Goal: Task Accomplishment & Management: Manage account settings

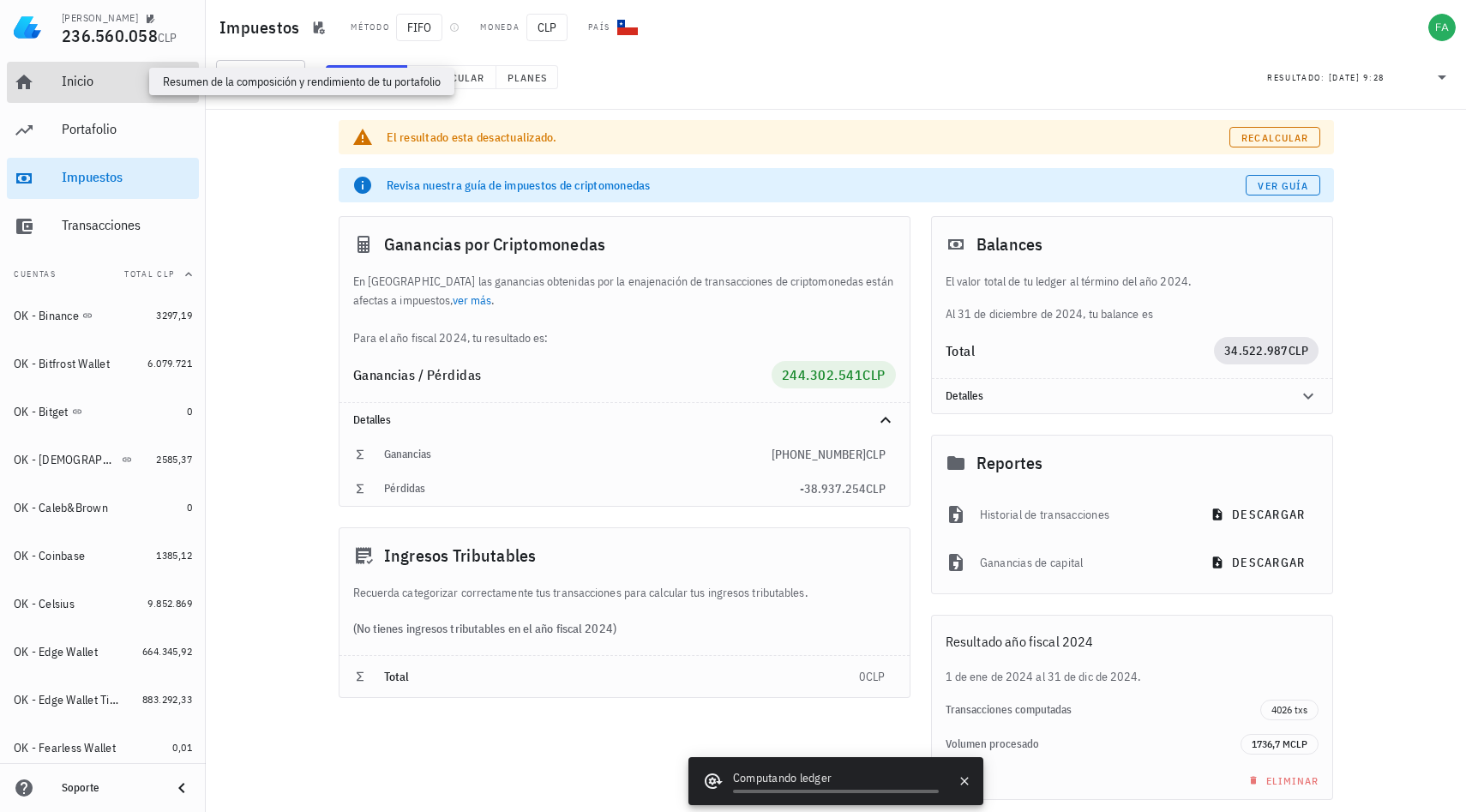
click at [105, 82] on div "Inicio" at bounding box center [126, 81] width 131 height 16
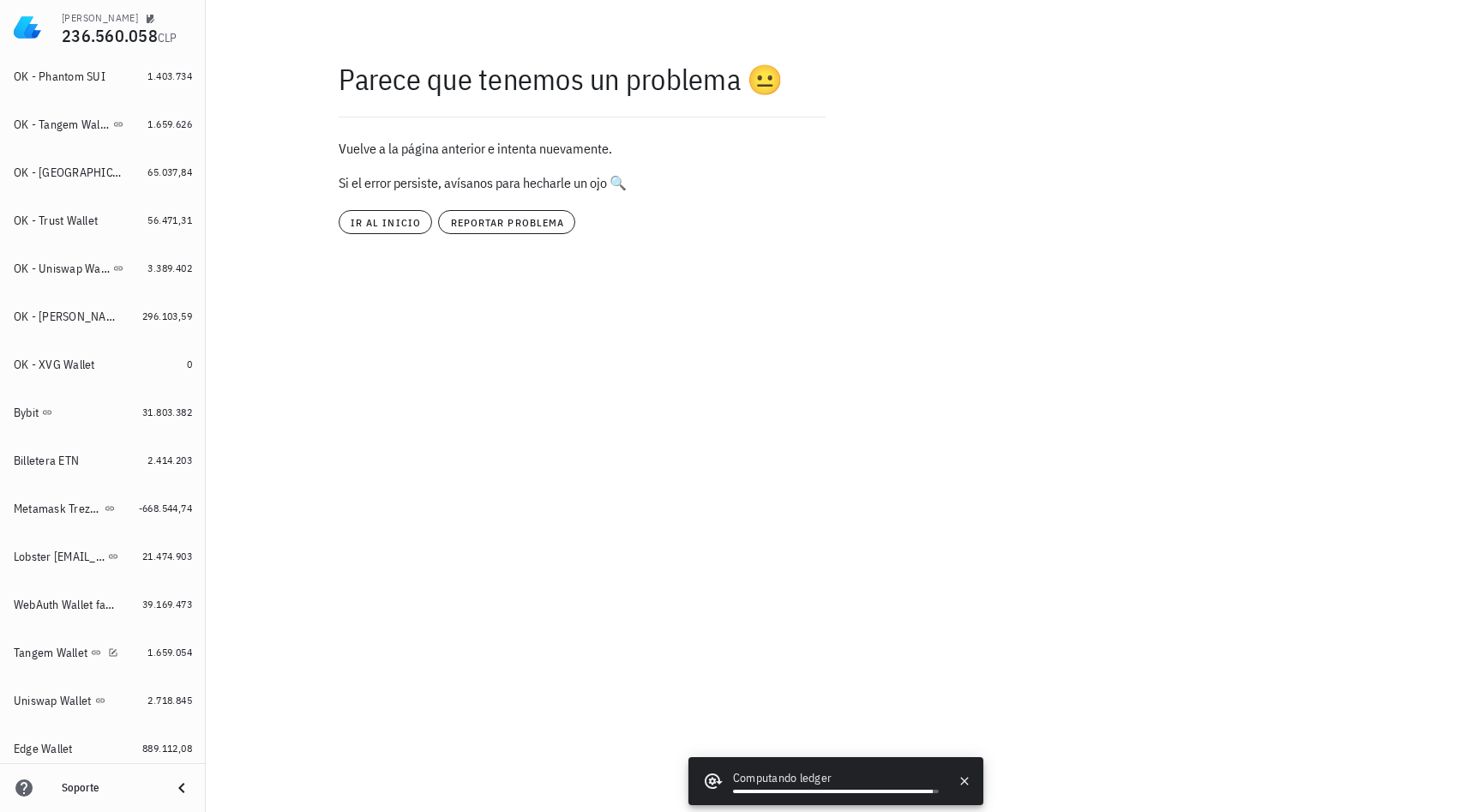
scroll to position [1101, 0]
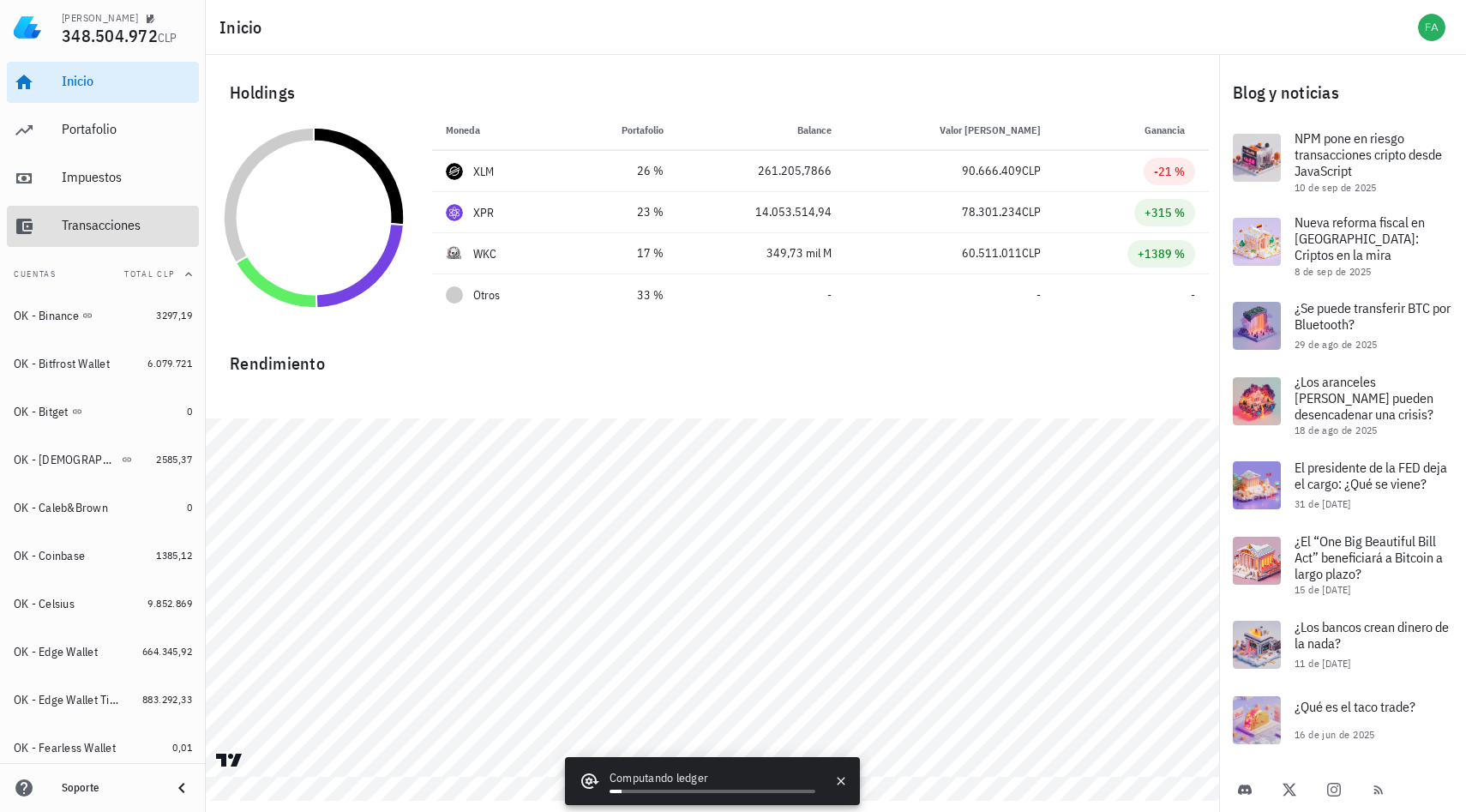
click at [115, 220] on div "Transacciones" at bounding box center [126, 225] width 131 height 16
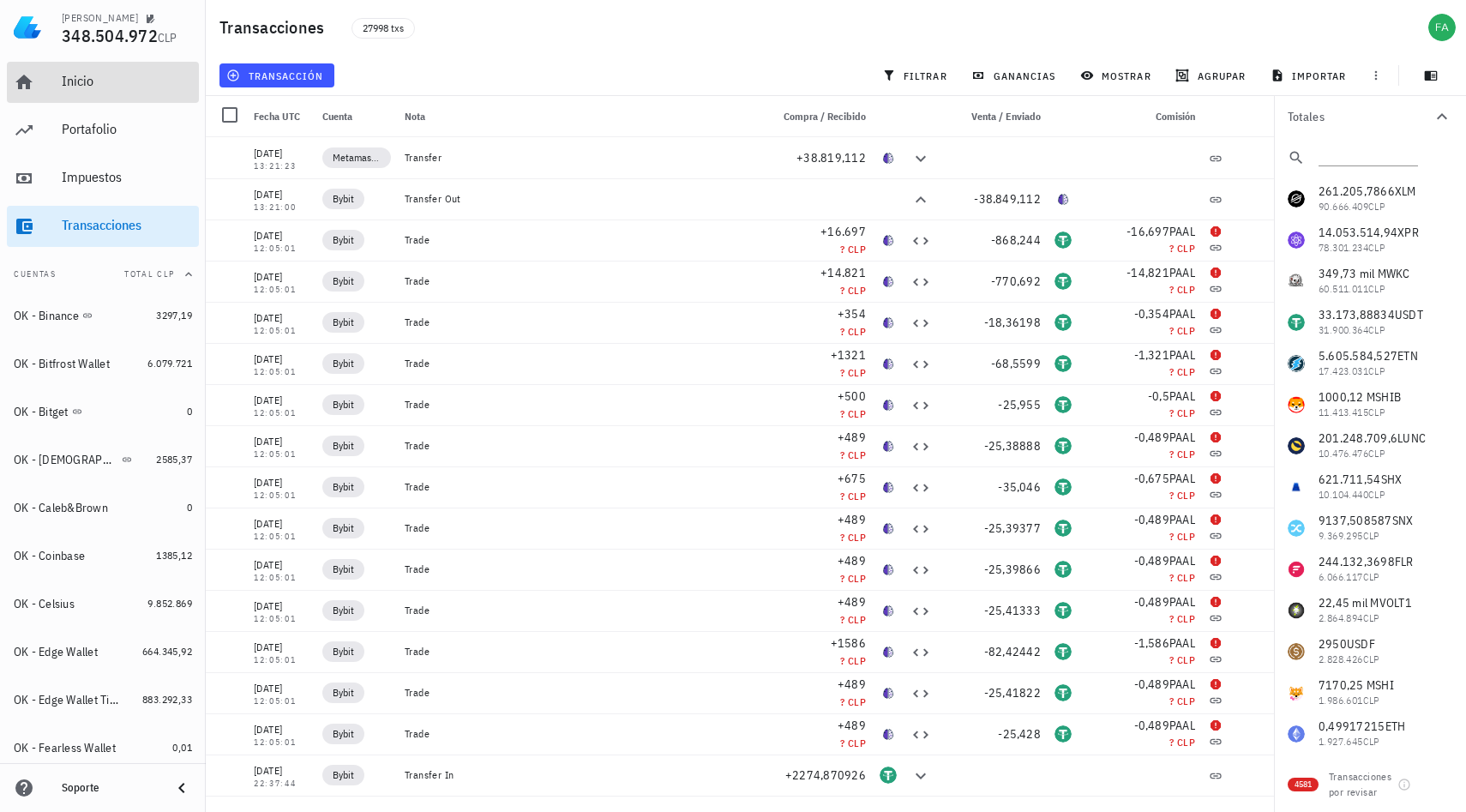
click at [100, 83] on div "Inicio" at bounding box center [126, 81] width 131 height 16
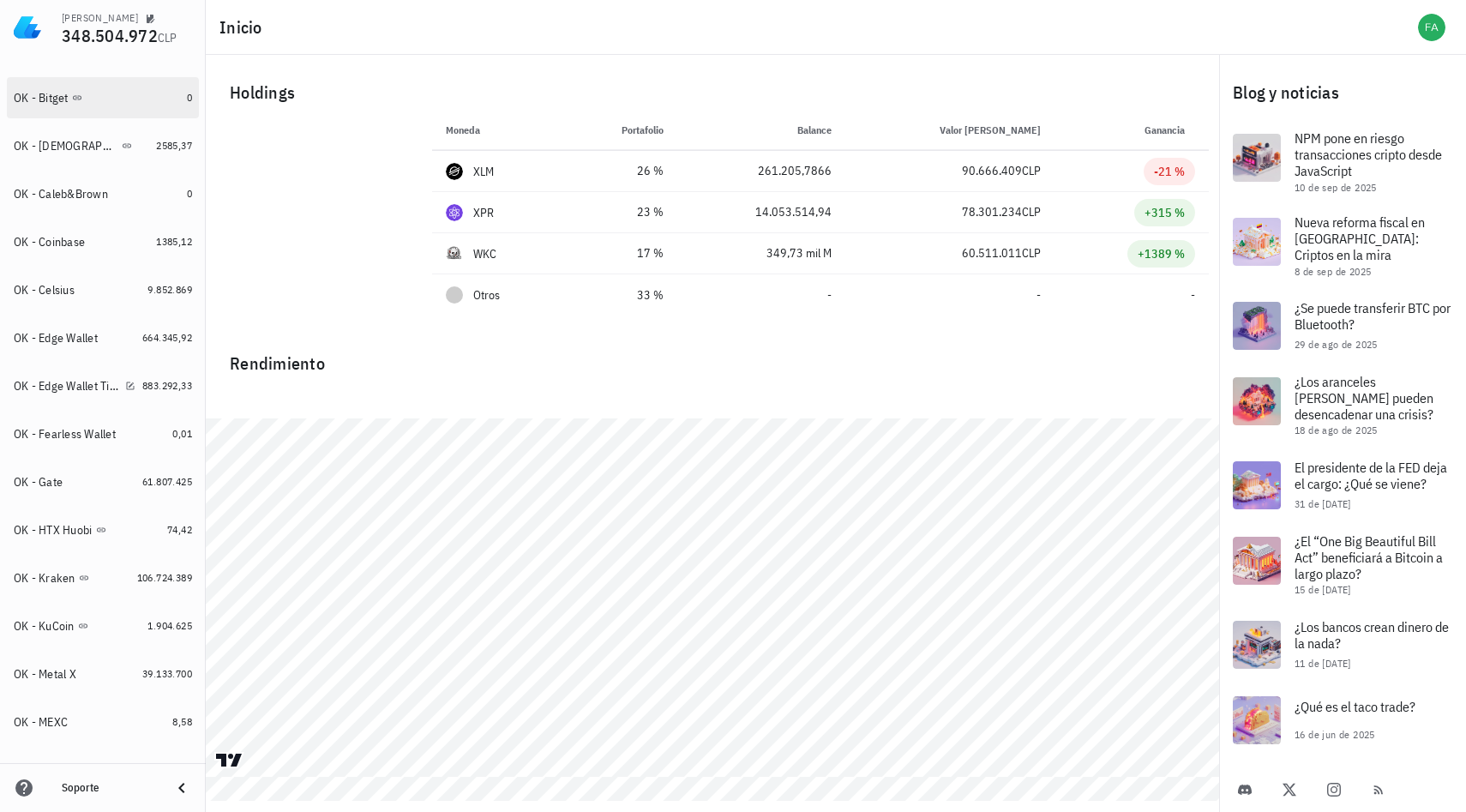
scroll to position [317, 0]
click at [114, 579] on div "OK - Kraken" at bounding box center [71, 575] width 117 height 16
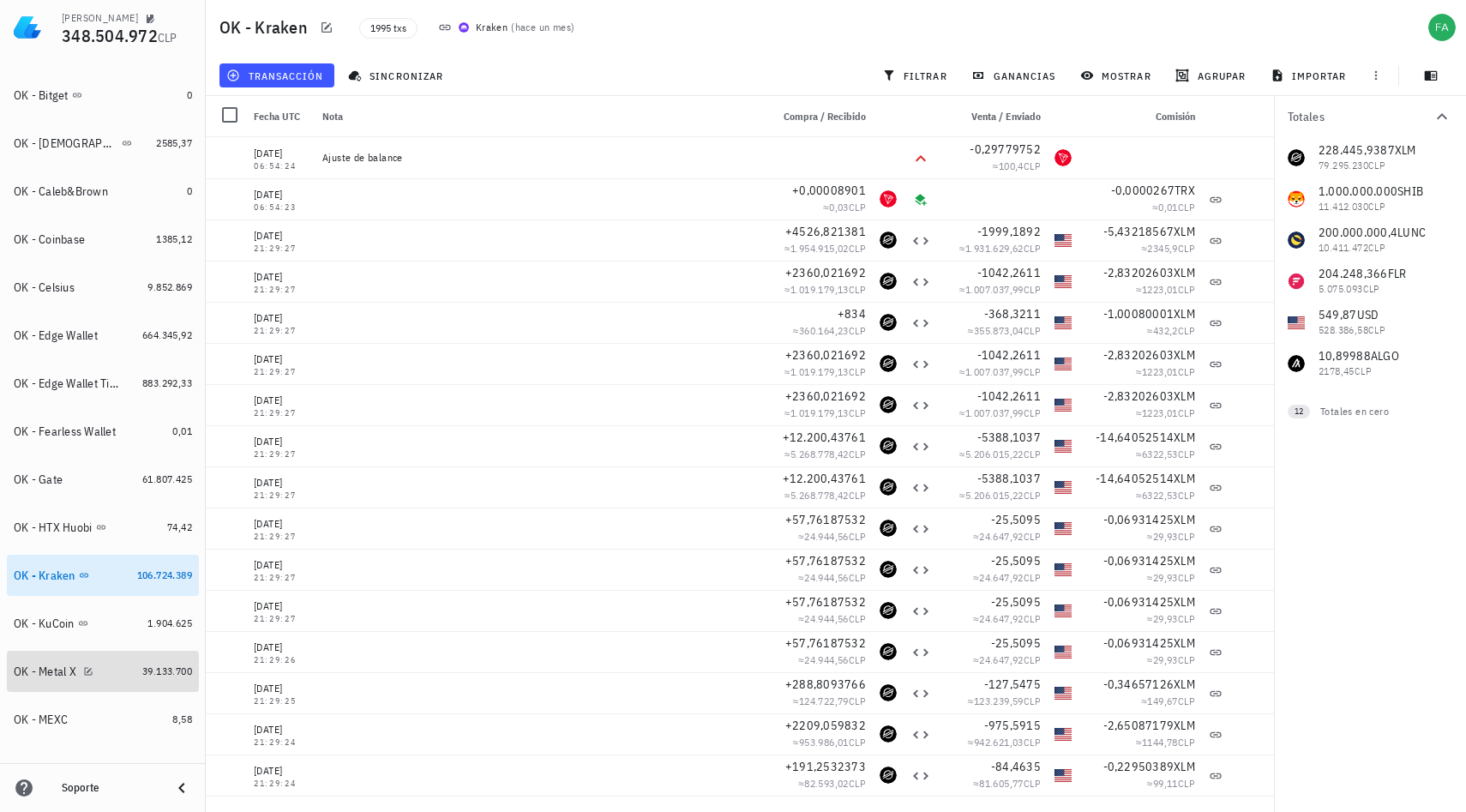
click at [44, 665] on div "OK - Metal X" at bounding box center [44, 671] width 62 height 14
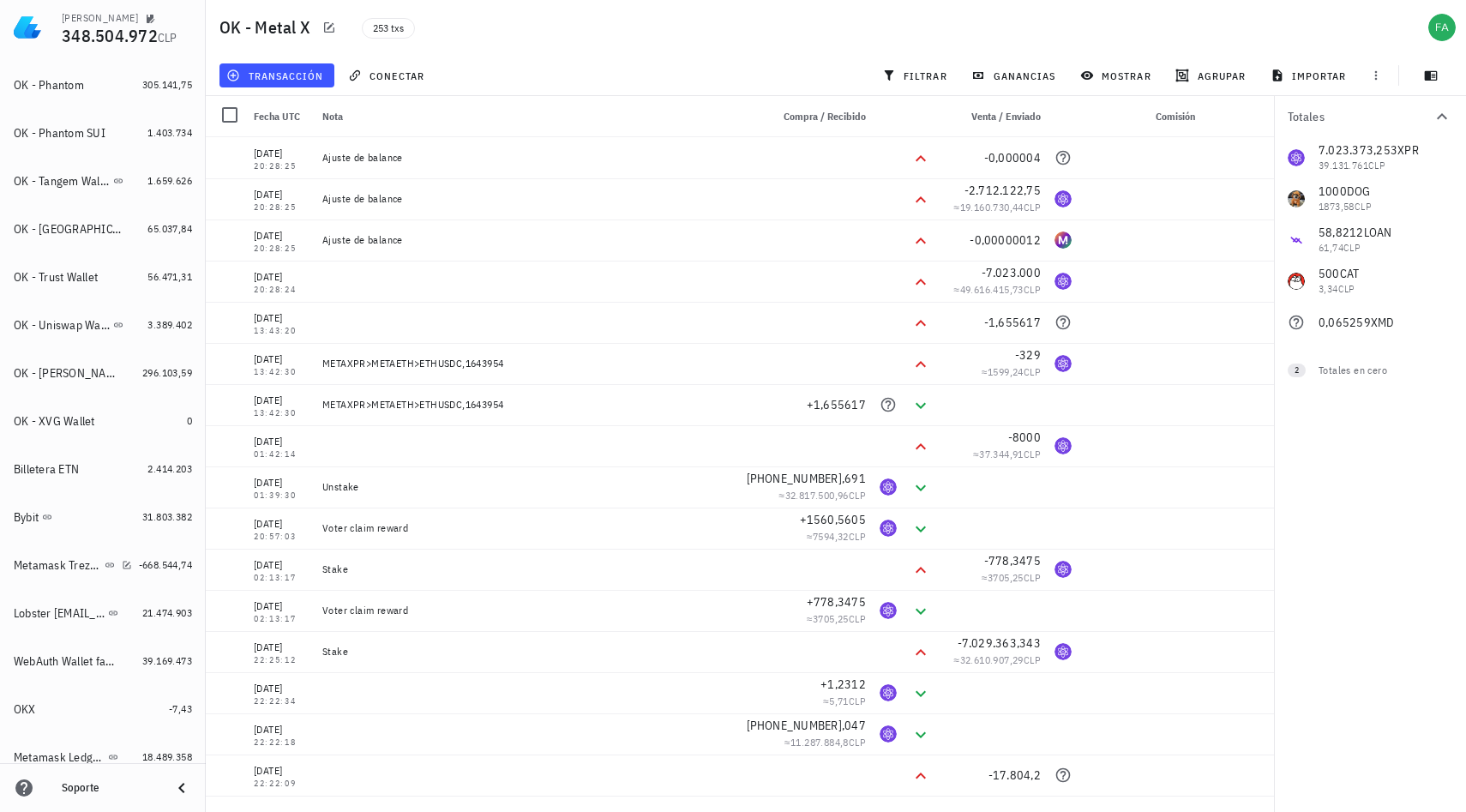
scroll to position [1054, 0]
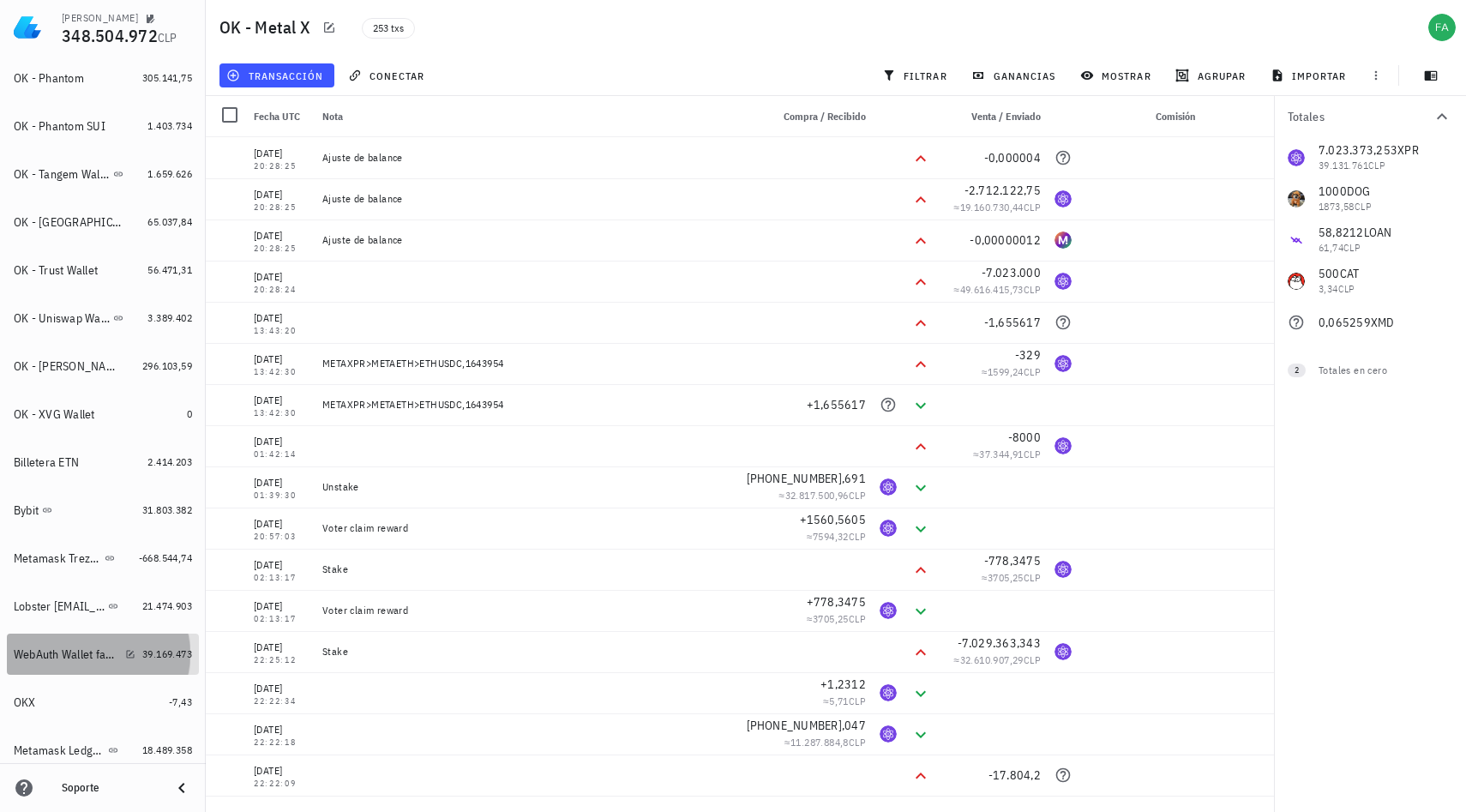
click at [87, 660] on div "WebAuth Wallet farancibia" at bounding box center [66, 655] width 105 height 14
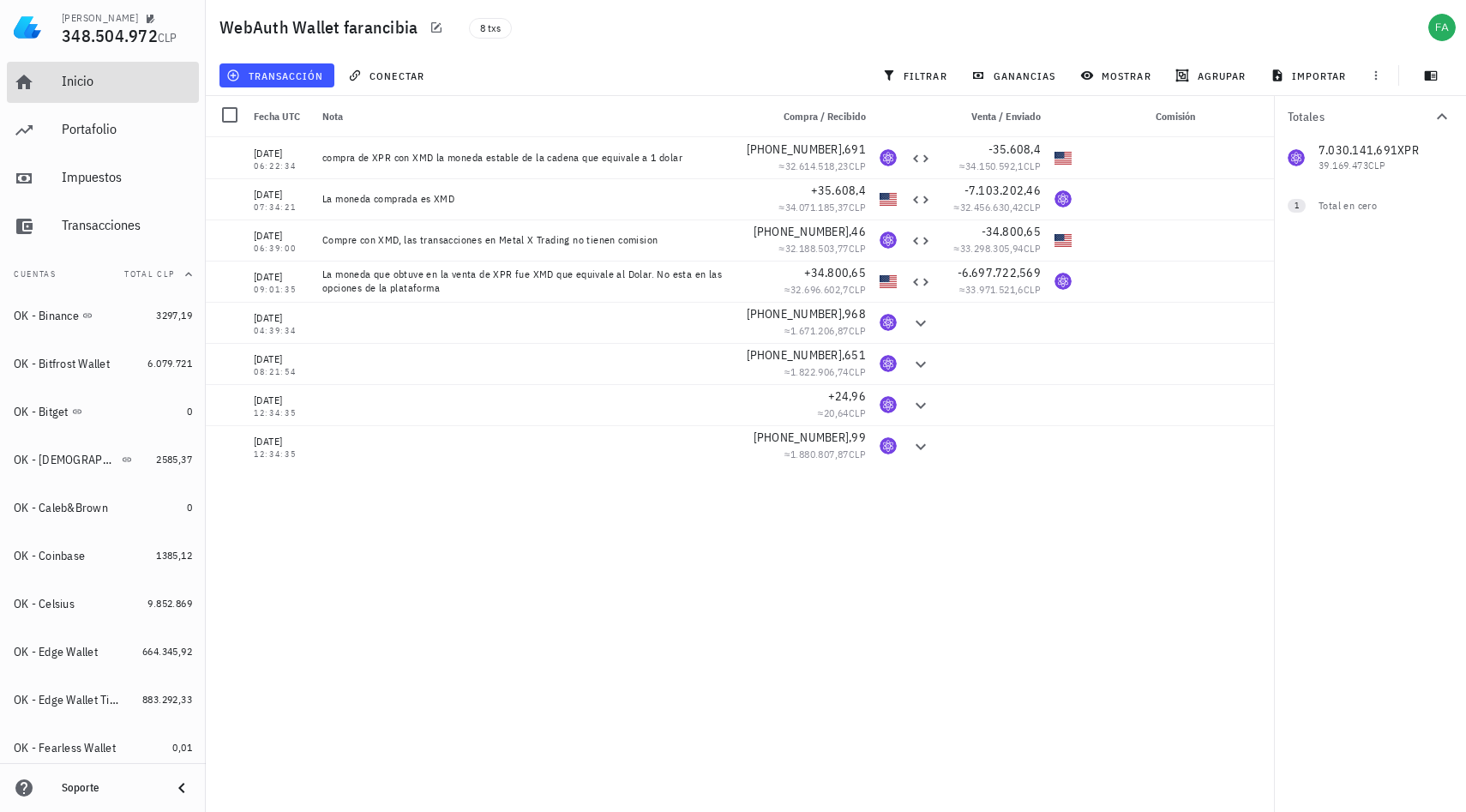
click at [79, 96] on div "Inicio" at bounding box center [126, 81] width 131 height 38
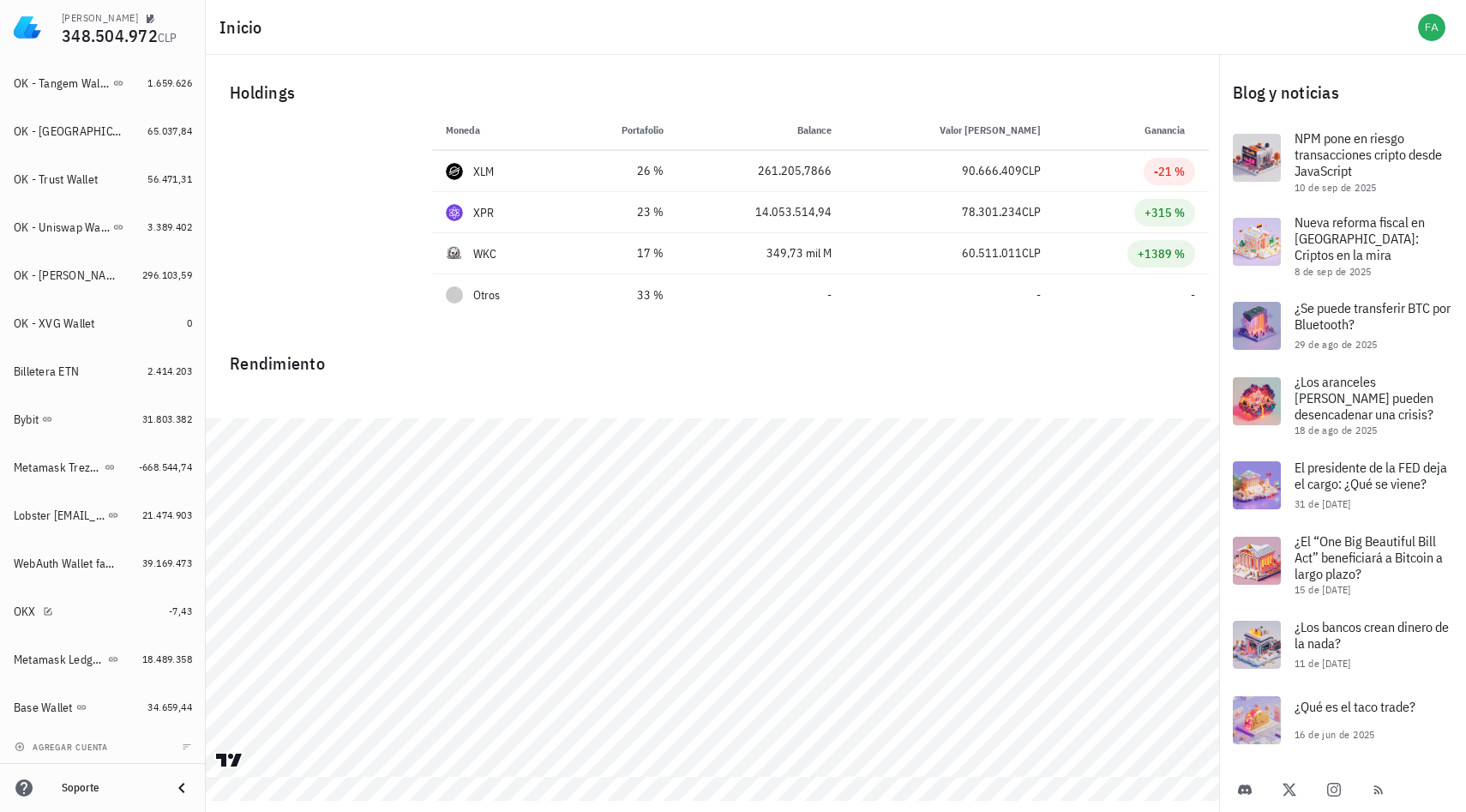
scroll to position [1147, 0]
click at [71, 562] on div "WebAuth Wallet farancibia" at bounding box center [66, 561] width 105 height 14
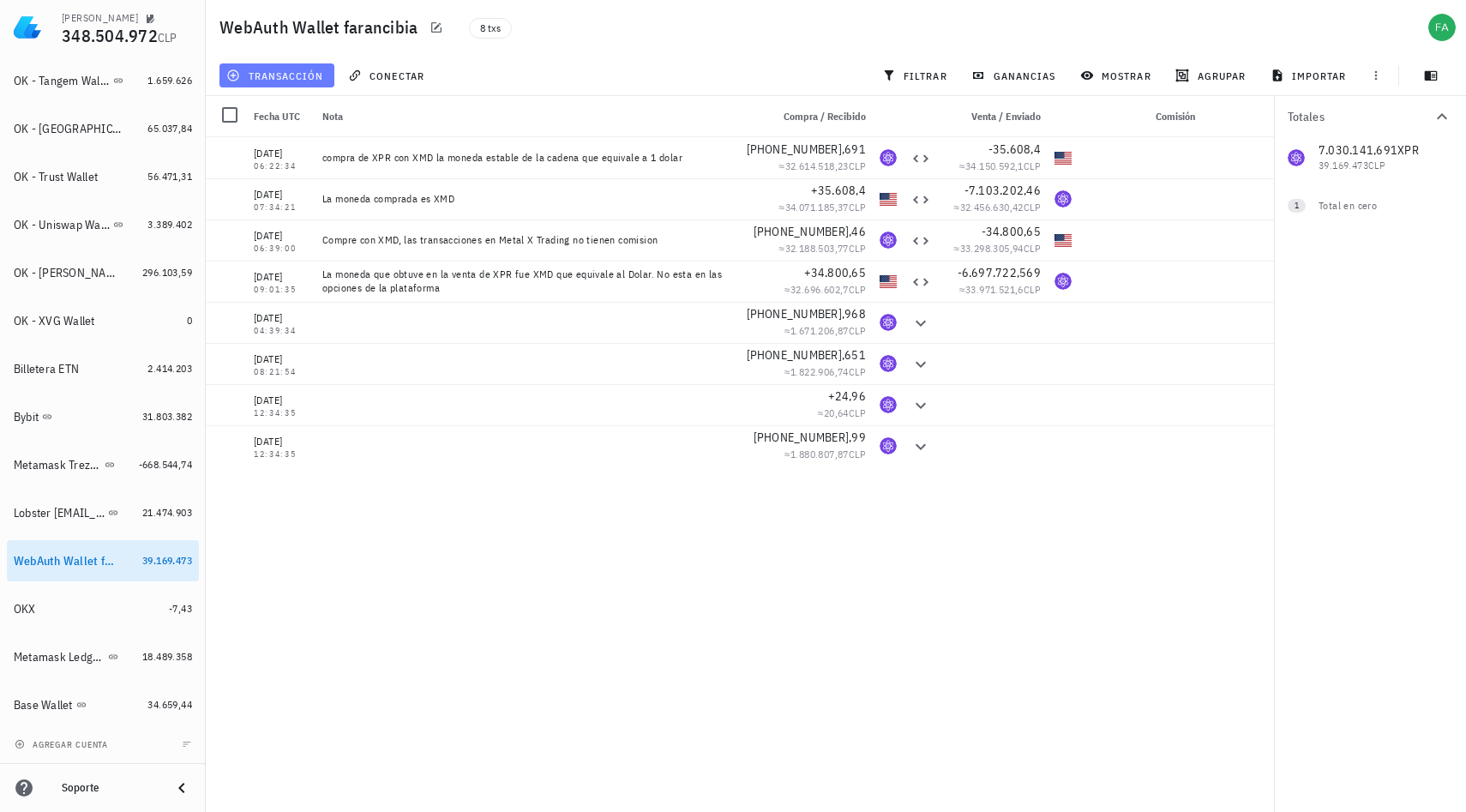
click at [270, 78] on span "transacción" at bounding box center [276, 75] width 93 height 13
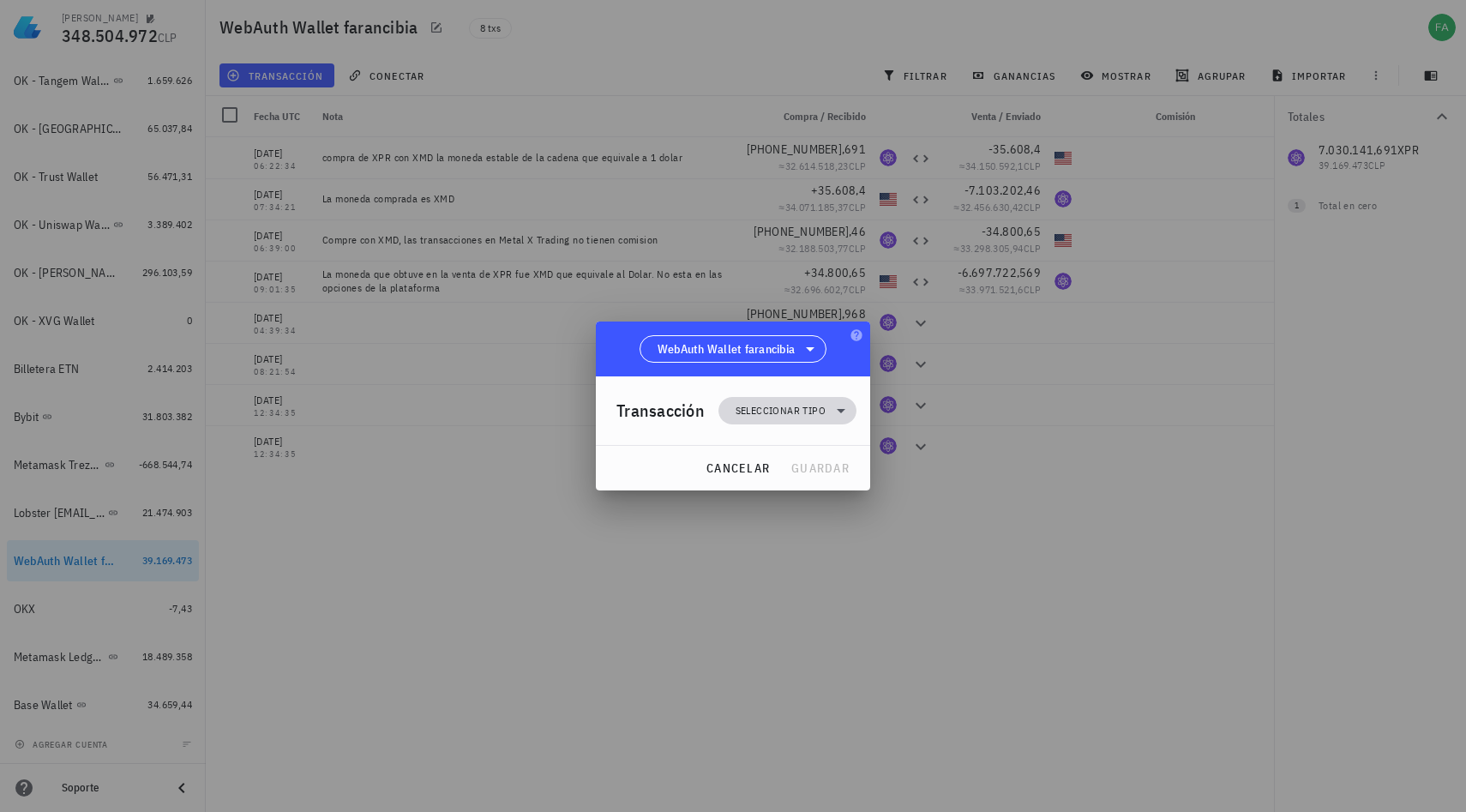
click at [842, 411] on icon at bounding box center [842, 411] width 9 height 4
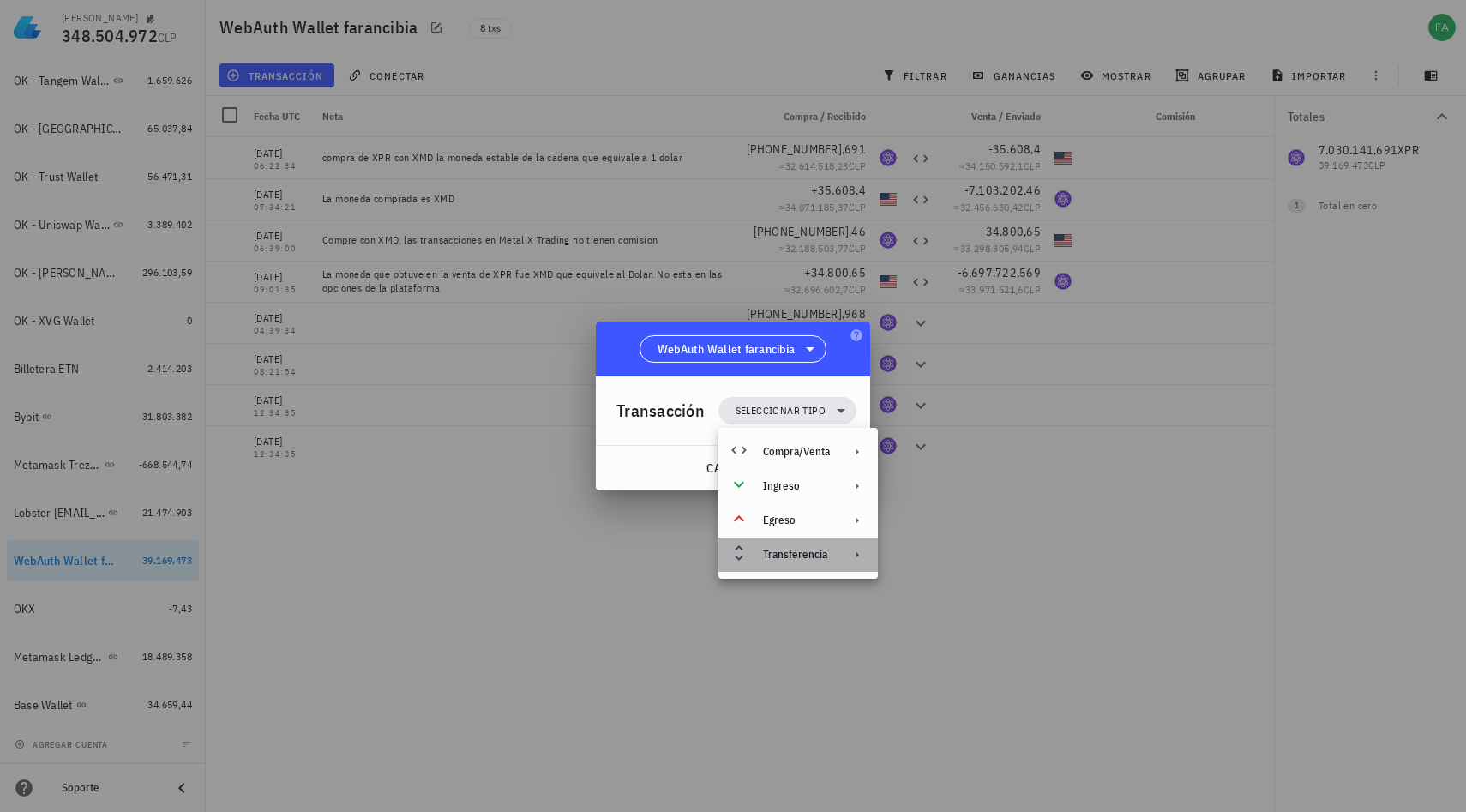
click at [771, 555] on div "Transferencia" at bounding box center [796, 554] width 67 height 13
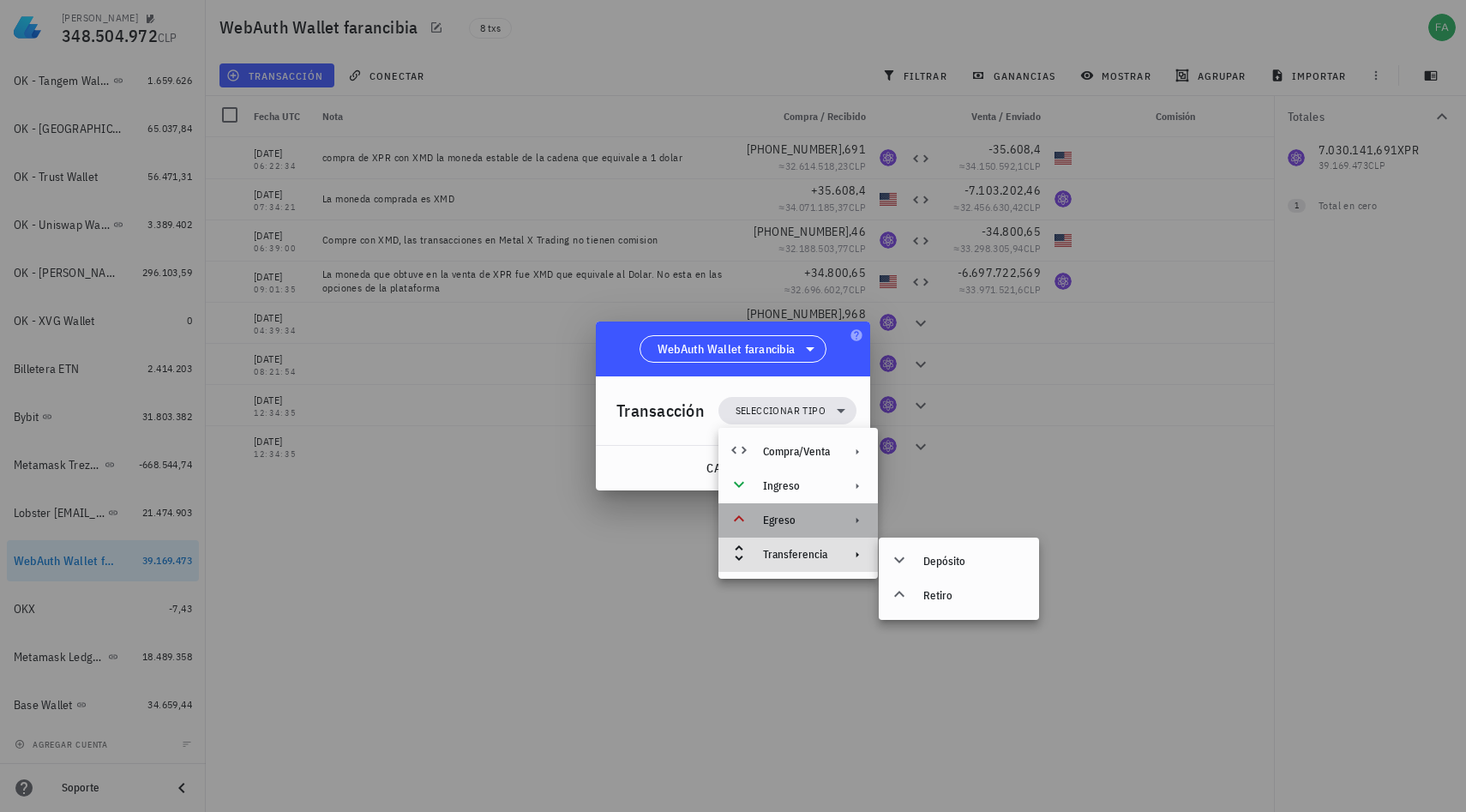
click at [782, 519] on div "Egreso" at bounding box center [796, 519] width 67 height 13
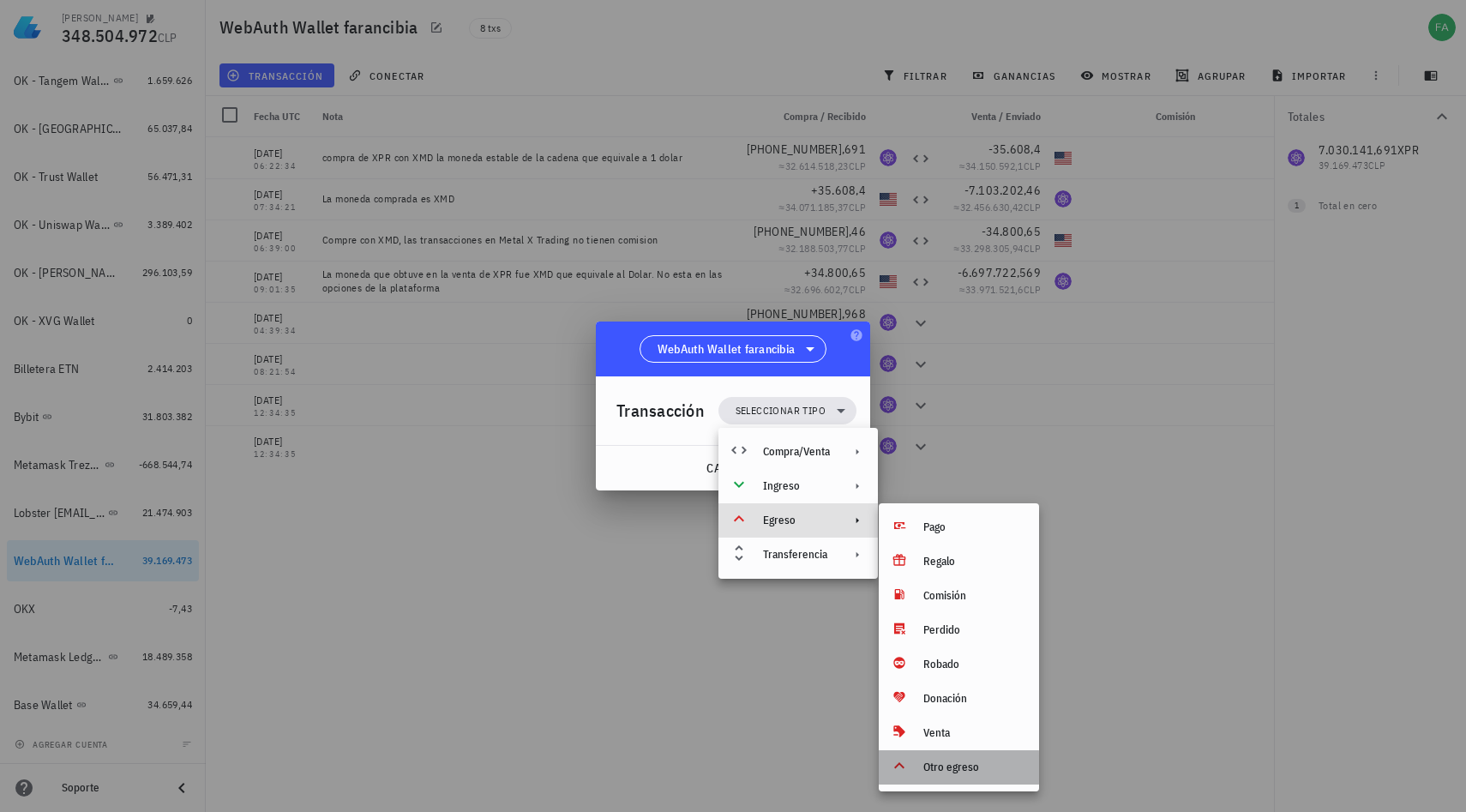
click at [949, 766] on div "Otro egreso" at bounding box center [974, 767] width 102 height 13
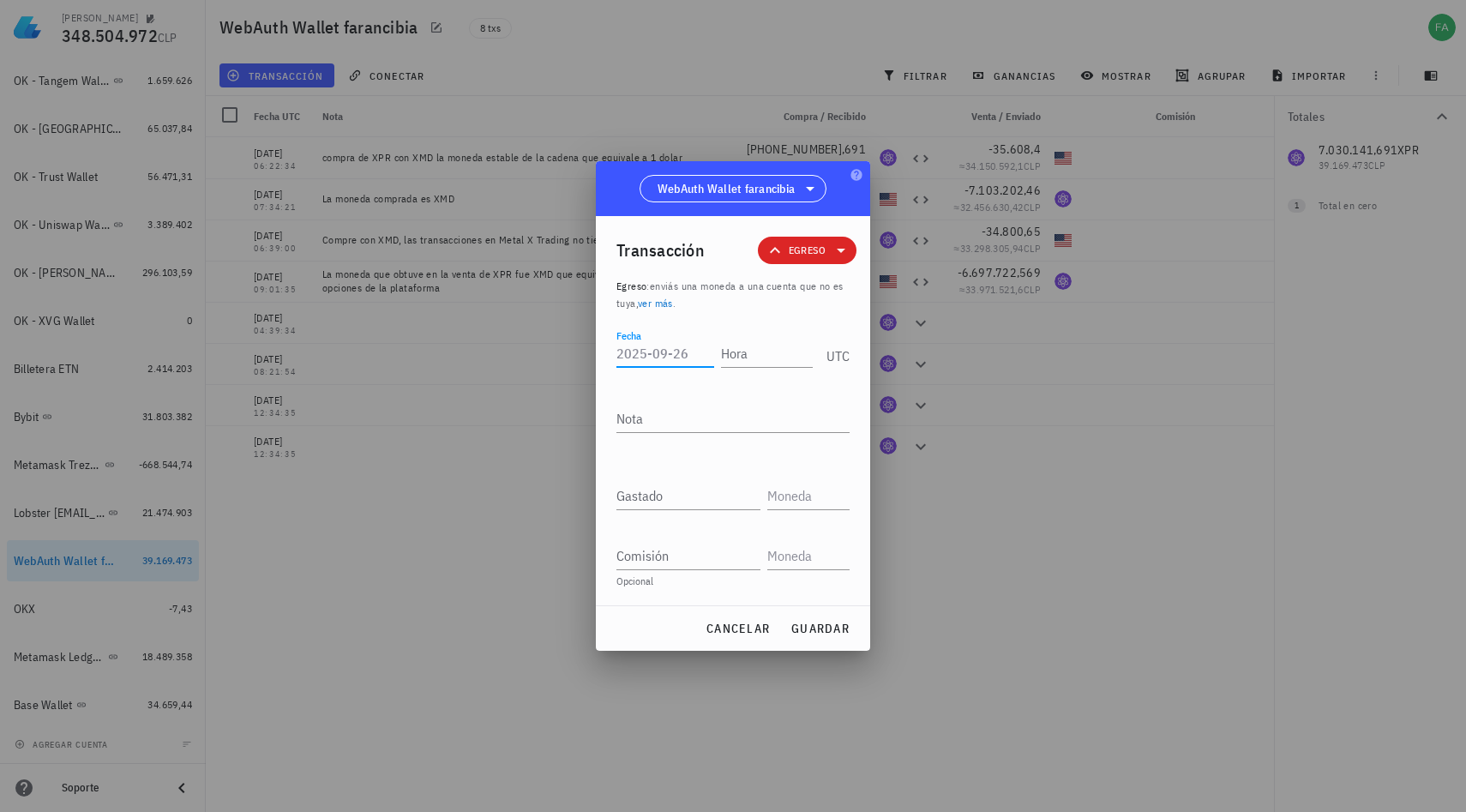
click at [650, 353] on input "Fecha" at bounding box center [665, 353] width 98 height 28
type input "[DATE]"
click at [758, 352] on input "Hora" at bounding box center [767, 353] width 92 height 28
type input "16:28:24"
click at [691, 418] on textarea "Nota" at bounding box center [733, 418] width 233 height 28
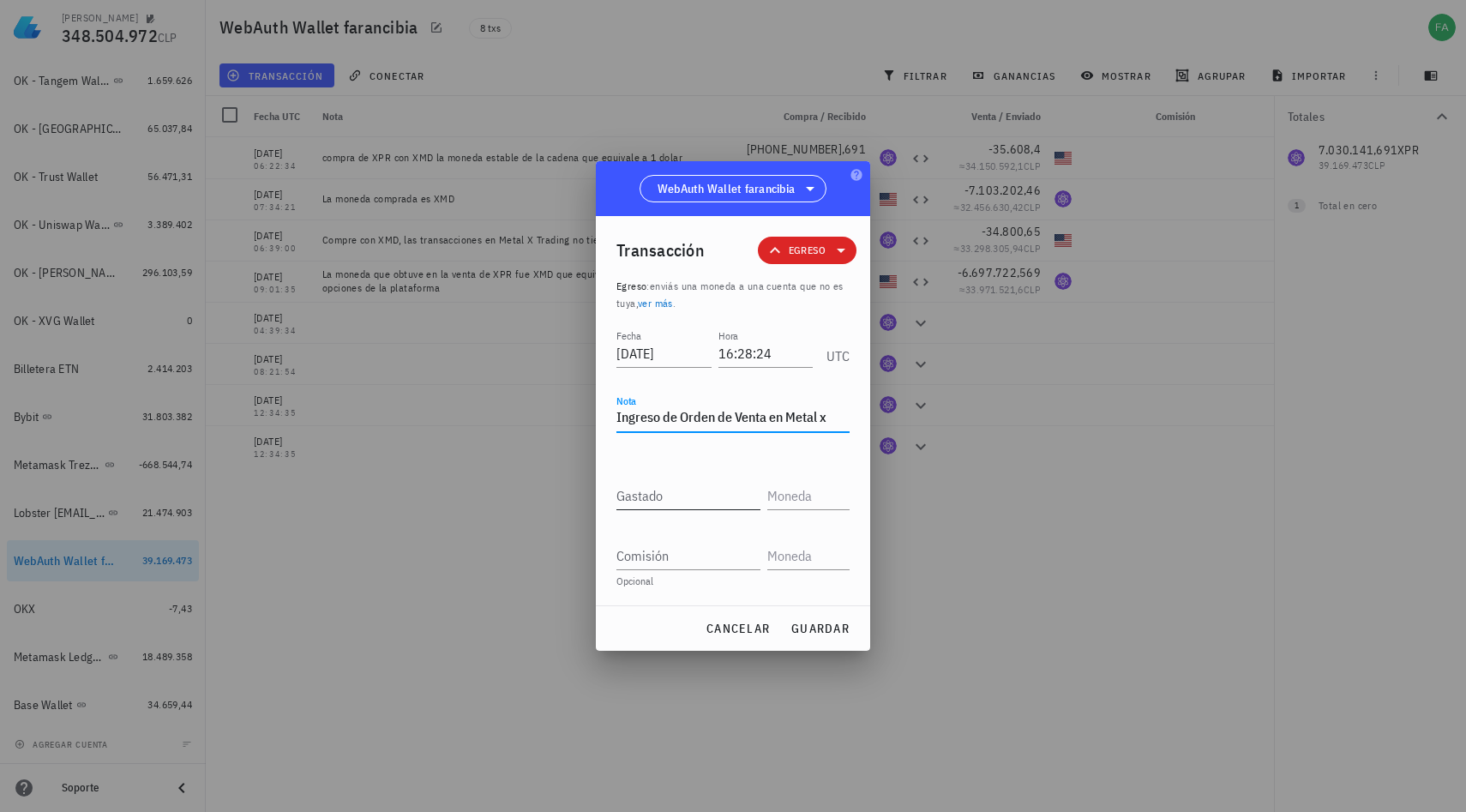
type textarea "Ingreso de Orden de Venta en Metal x"
click at [663, 492] on input "Gastado" at bounding box center [689, 495] width 144 height 28
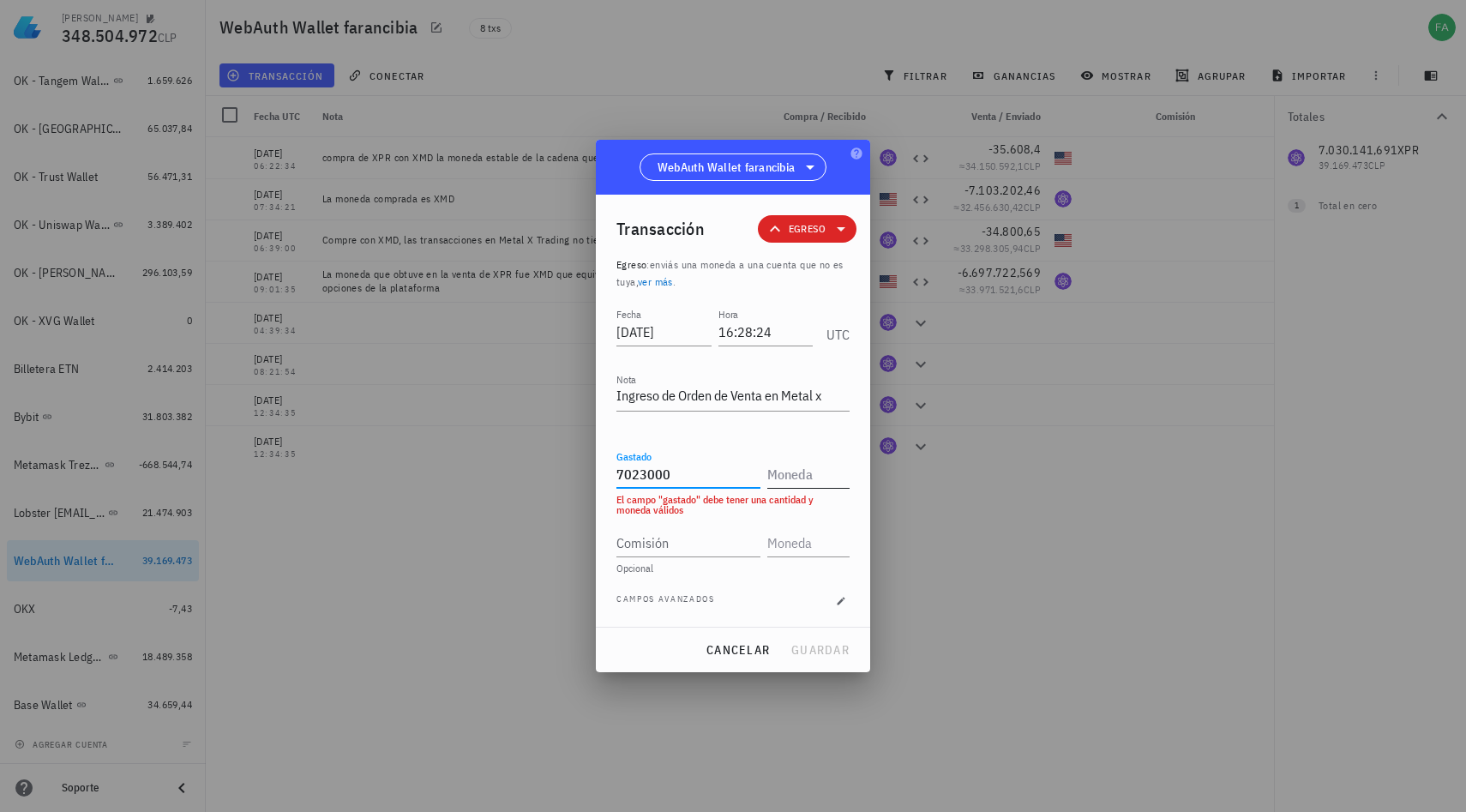
type input "7.023.000"
click at [801, 474] on input "text" at bounding box center [807, 474] width 79 height 28
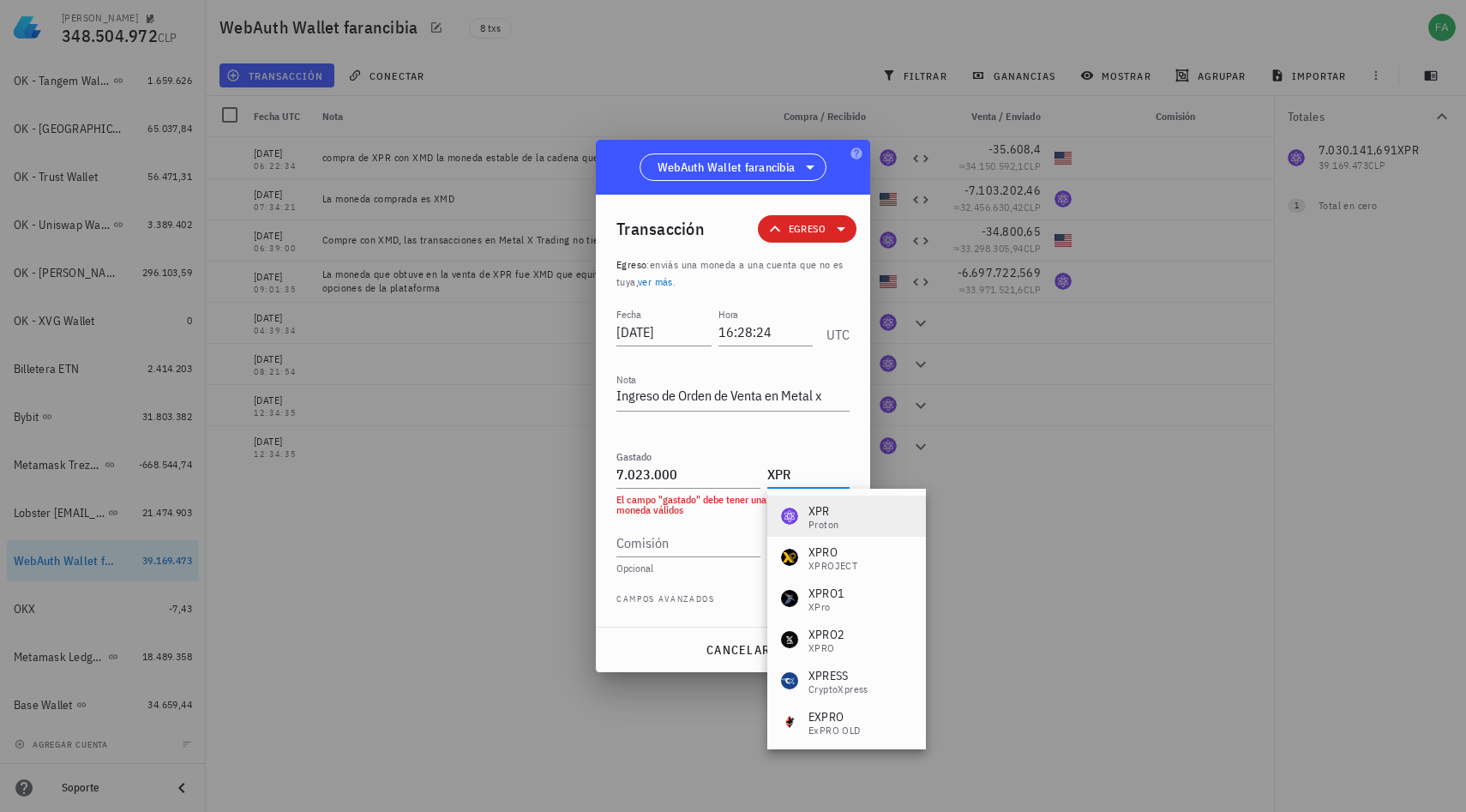
click at [825, 519] on div "Proton" at bounding box center [824, 525] width 30 height 11
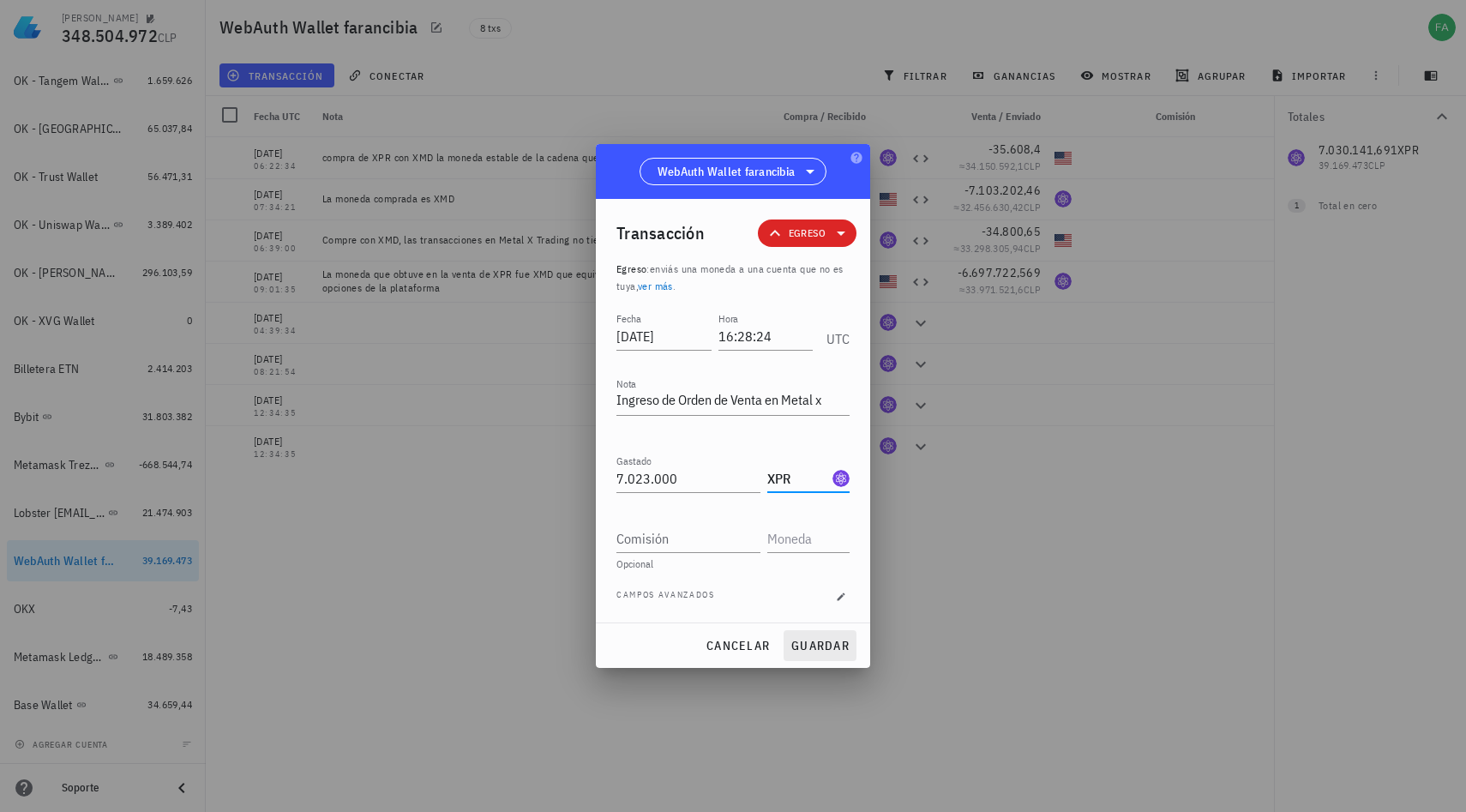
type input "XPR"
click at [819, 639] on span "guardar" at bounding box center [820, 645] width 60 height 15
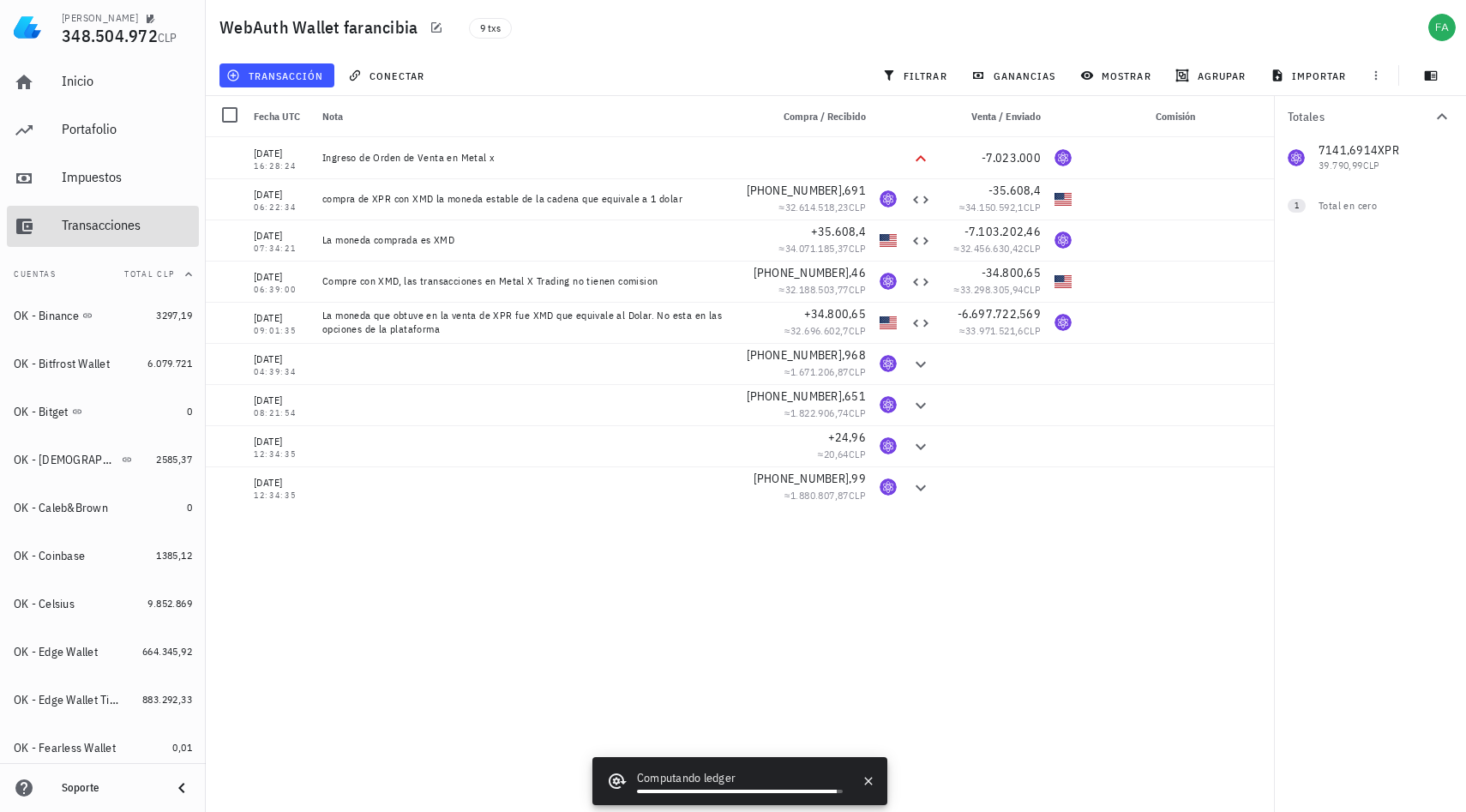
click at [71, 213] on div "Transacciones" at bounding box center [126, 225] width 131 height 38
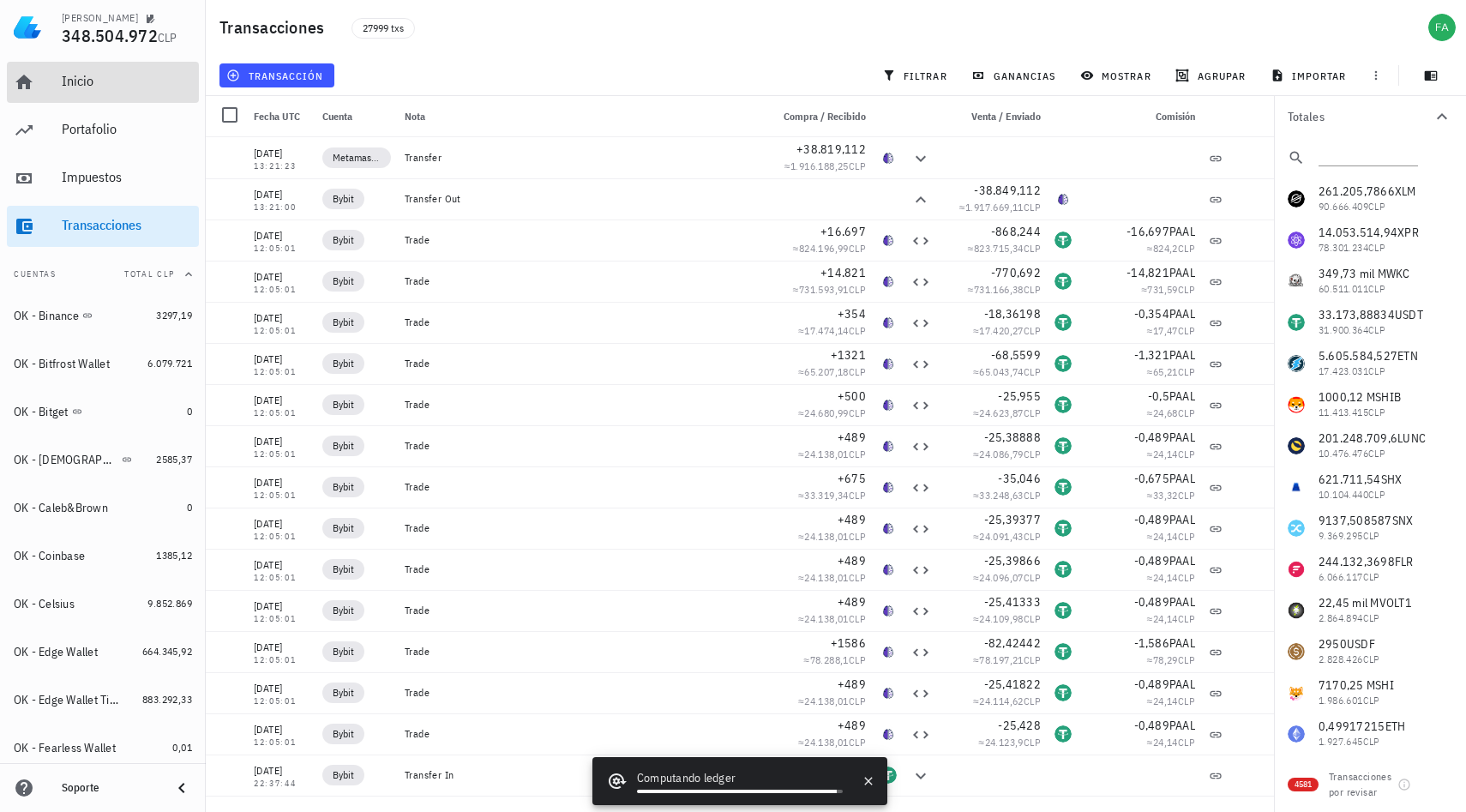
click at [103, 93] on div "Inicio" at bounding box center [126, 81] width 131 height 38
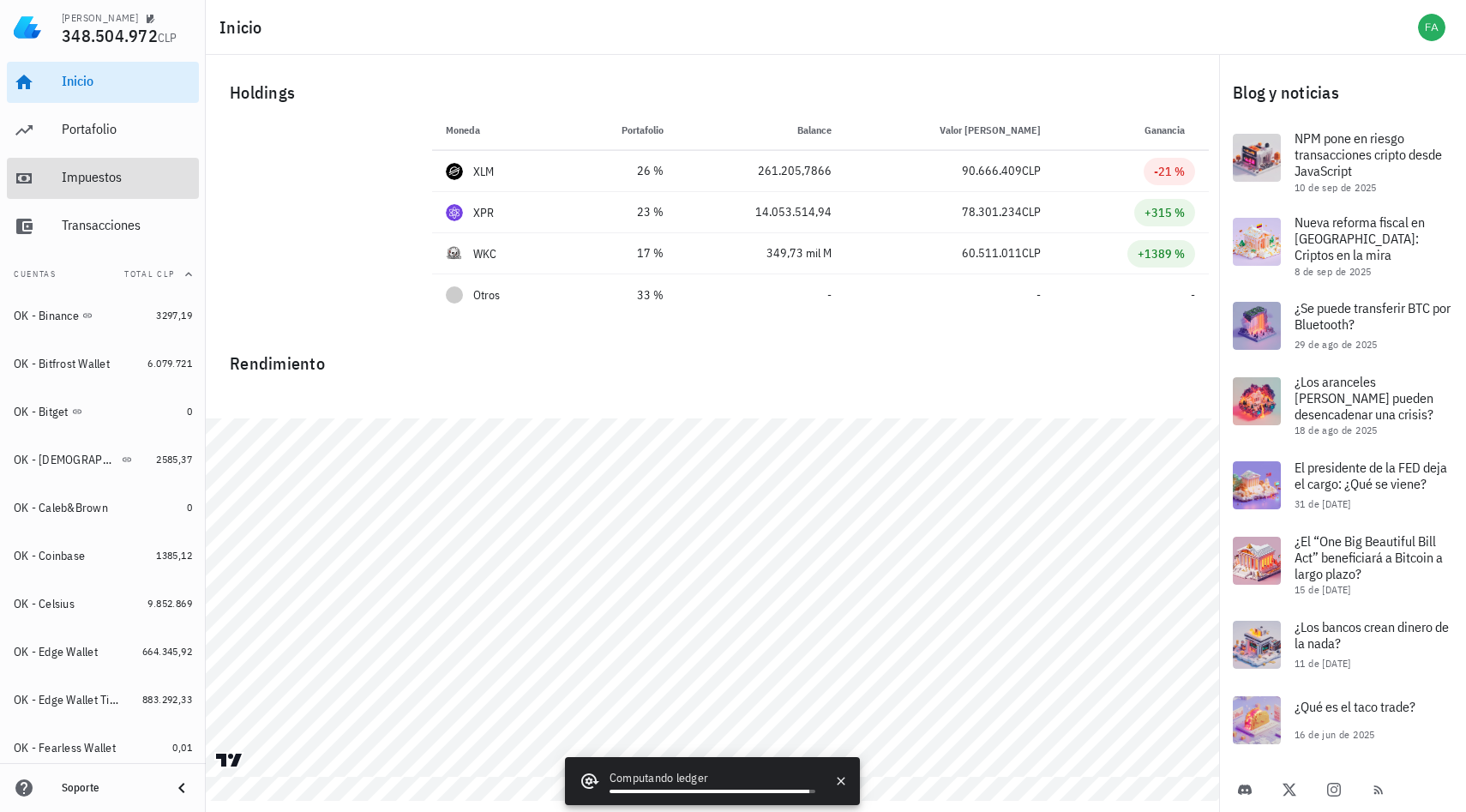
click at [133, 177] on div "Impuestos" at bounding box center [126, 177] width 131 height 16
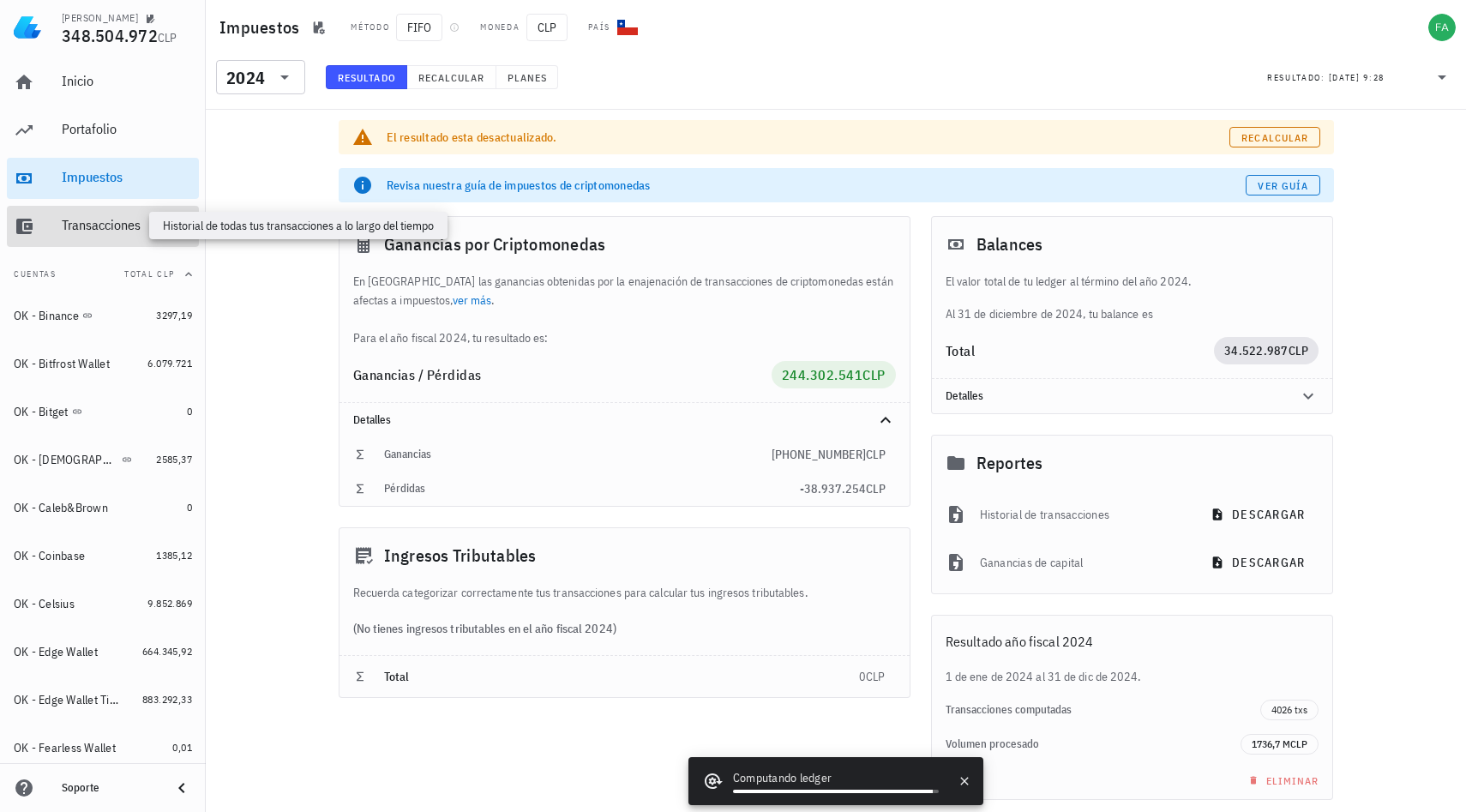
click at [68, 221] on div "Transacciones" at bounding box center [126, 225] width 131 height 16
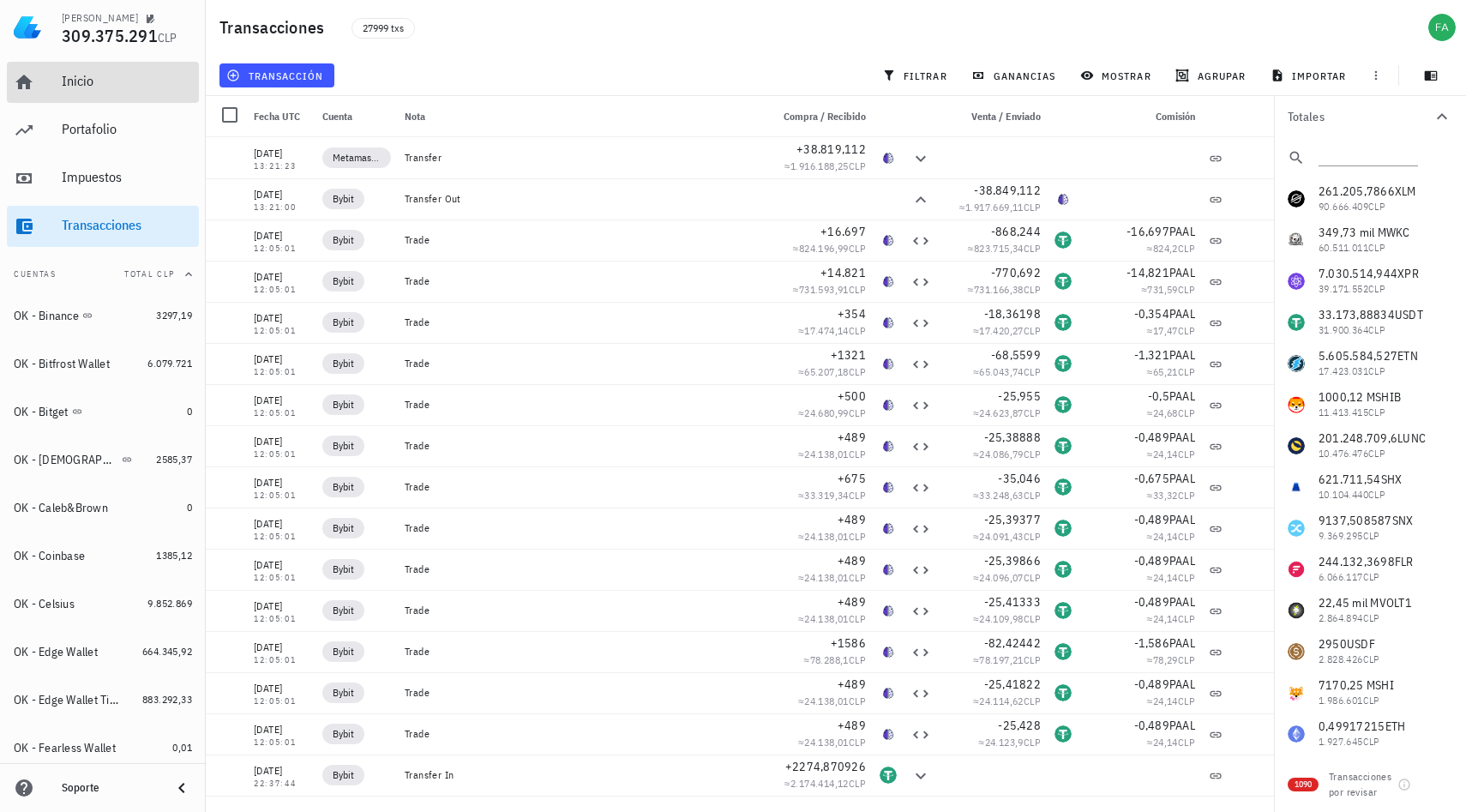
click at [98, 81] on div "Inicio" at bounding box center [126, 81] width 131 height 16
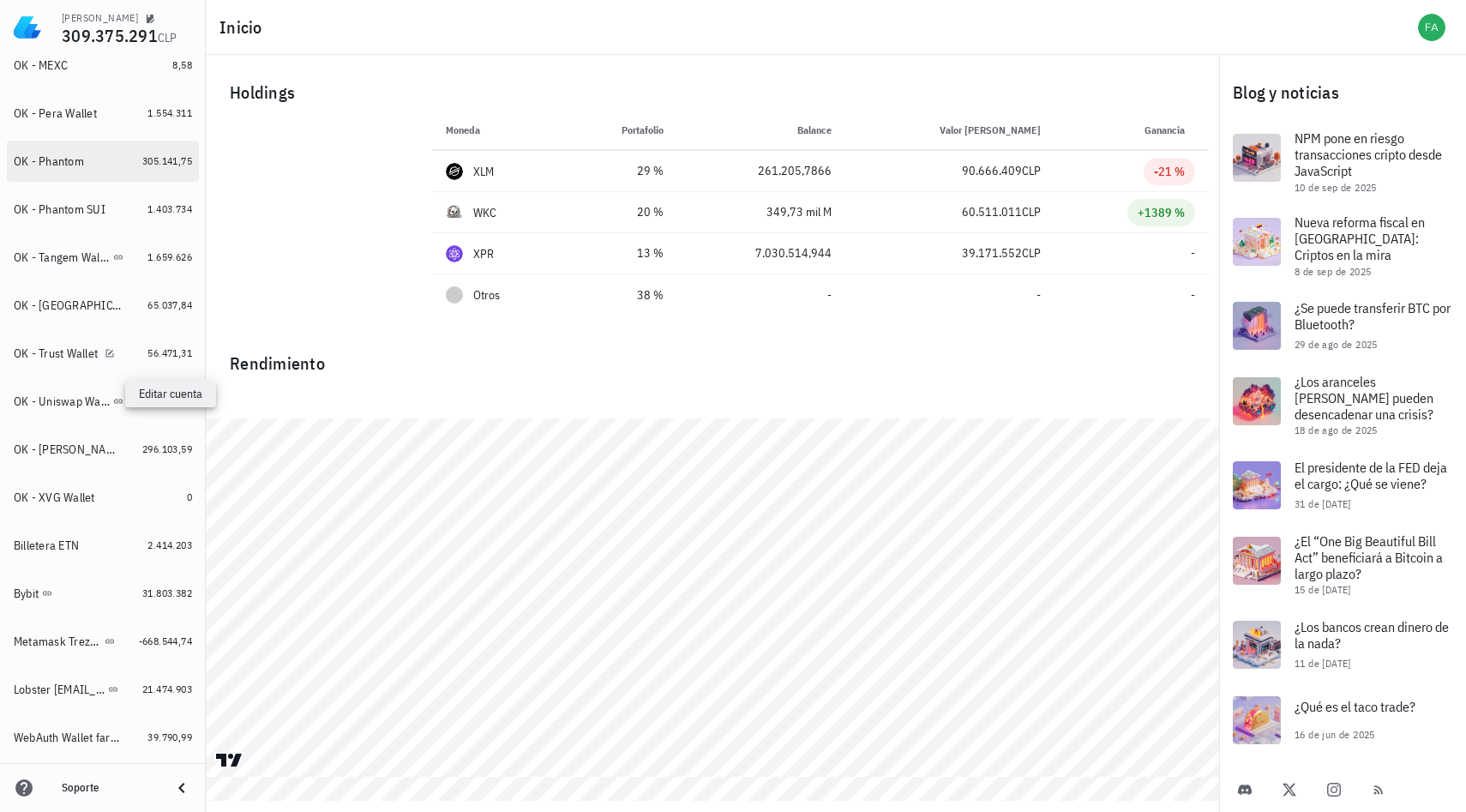
scroll to position [982, 0]
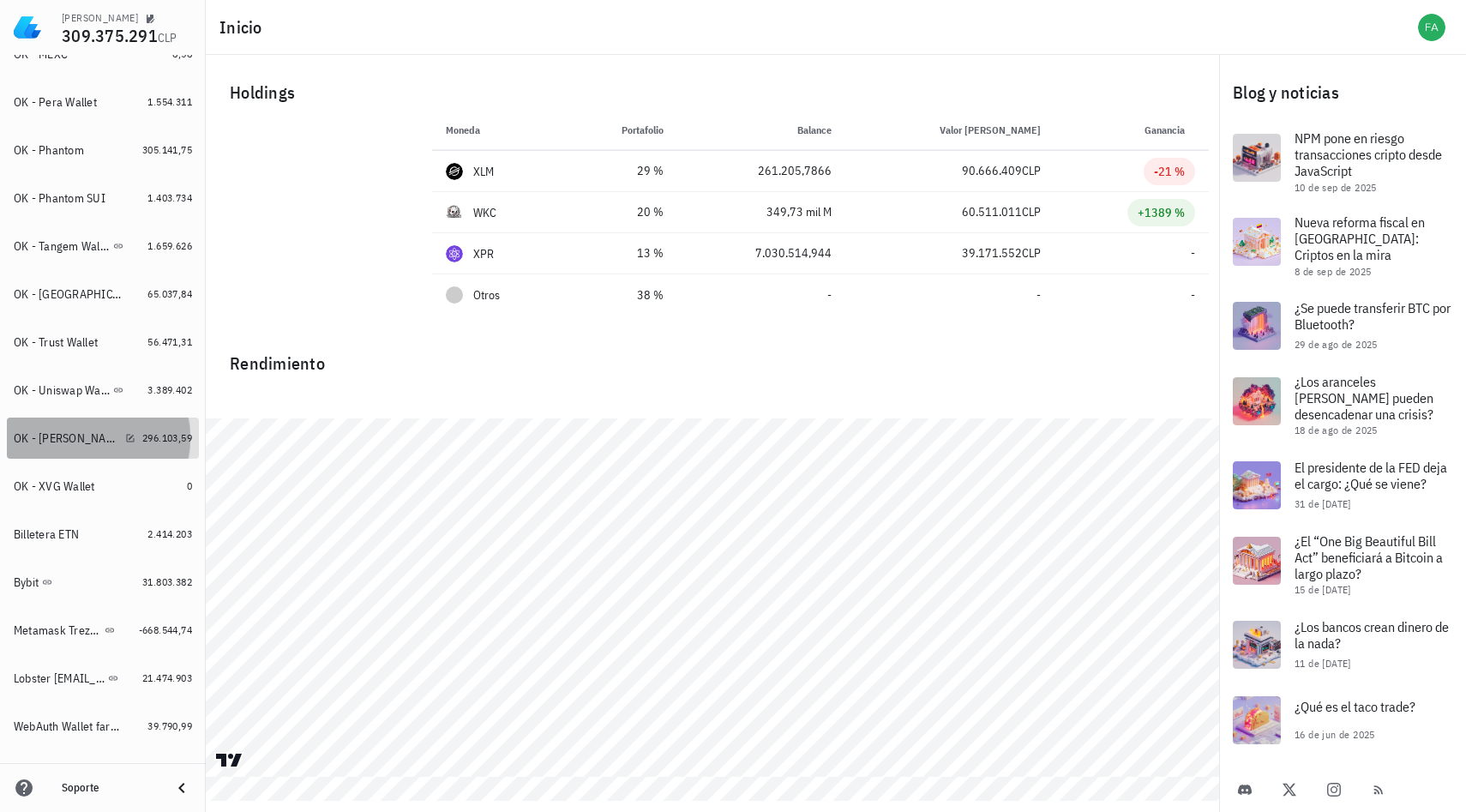
click at [80, 438] on div "OK - [PERSON_NAME]" at bounding box center [66, 438] width 105 height 14
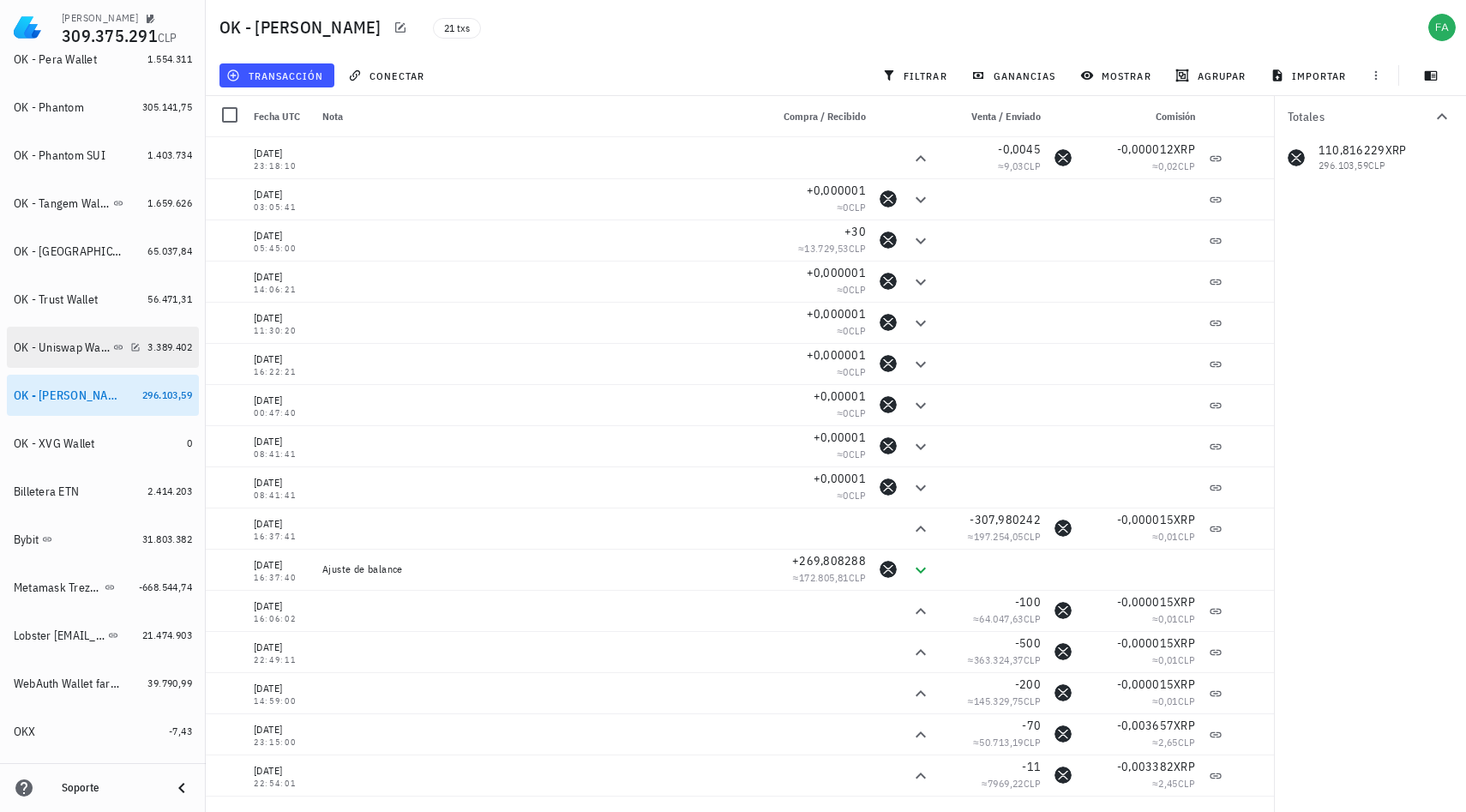
scroll to position [1025, 0]
click at [102, 547] on div "Bybit" at bounding box center [74, 538] width 122 height 36
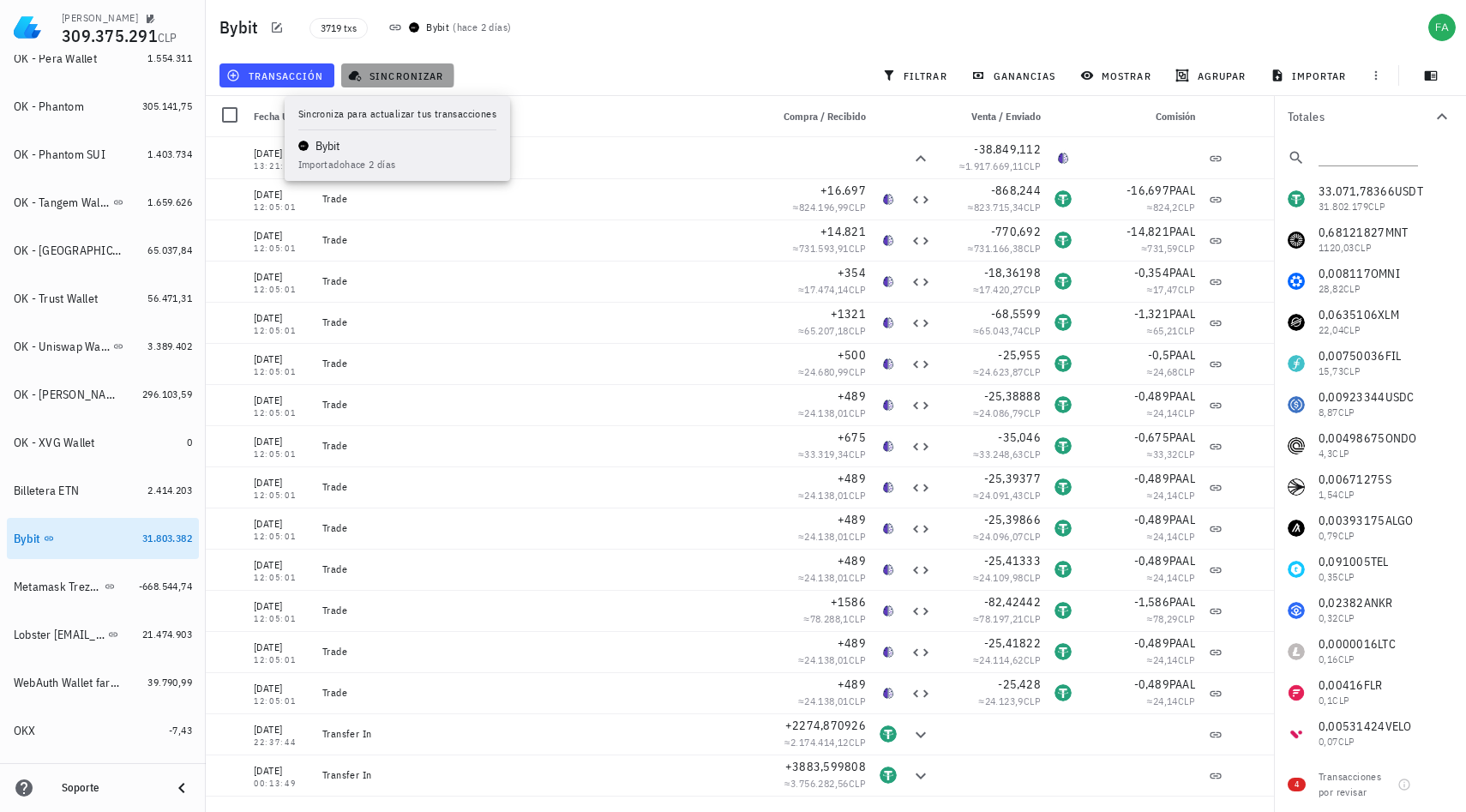
click at [398, 79] on span "sincronizar" at bounding box center [397, 75] width 92 height 13
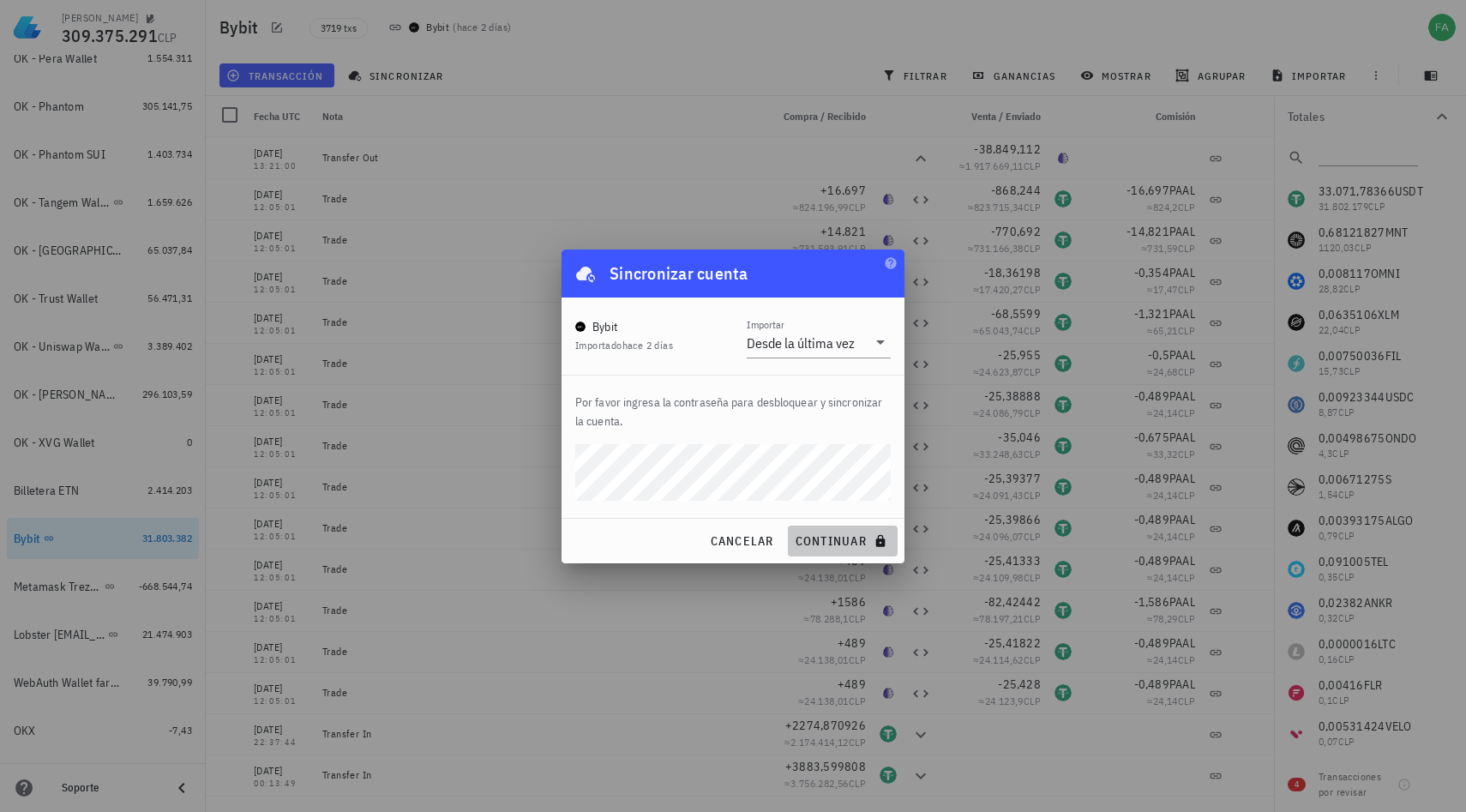
click at [834, 536] on span "continuar" at bounding box center [843, 541] width 96 height 15
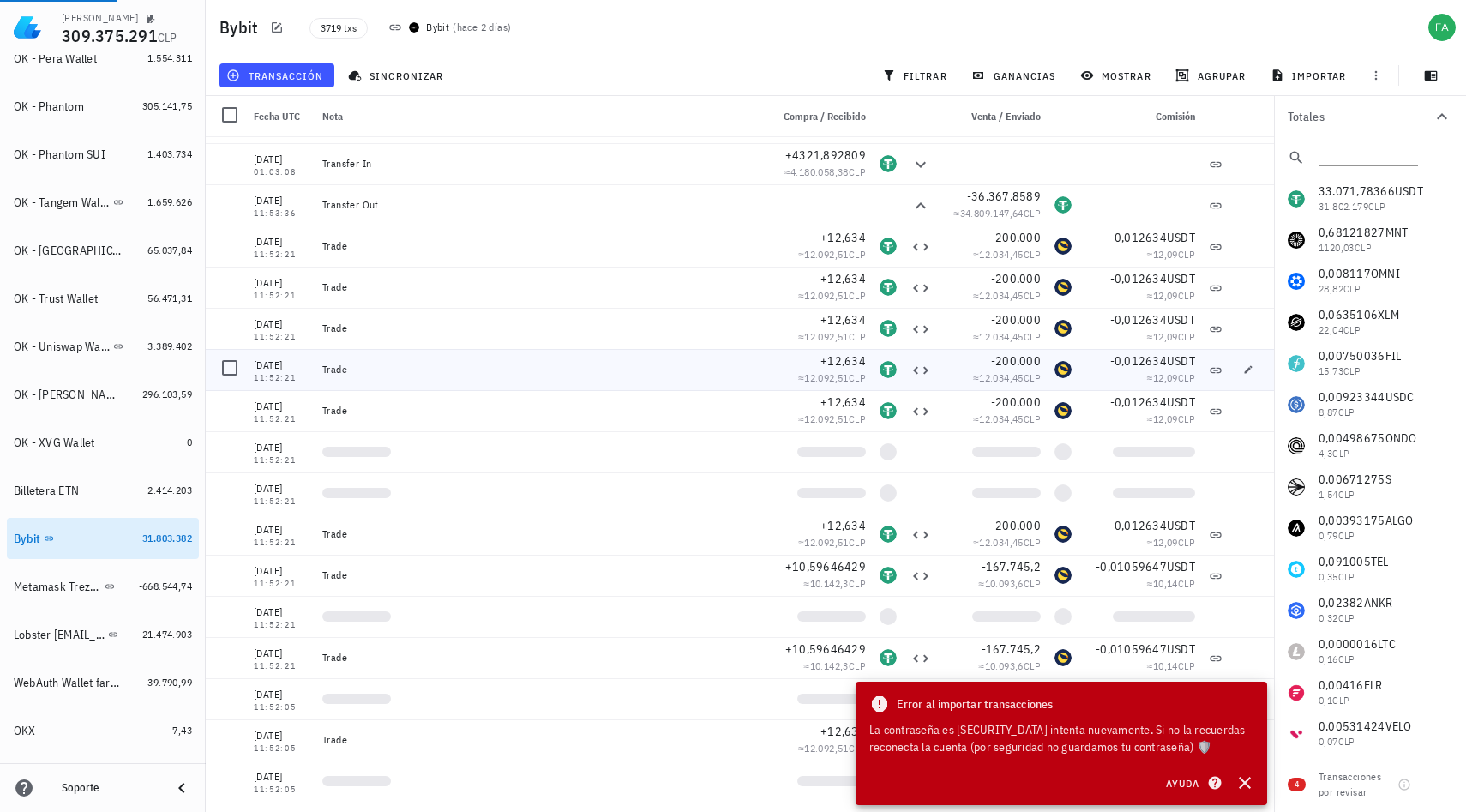
scroll to position [661, 0]
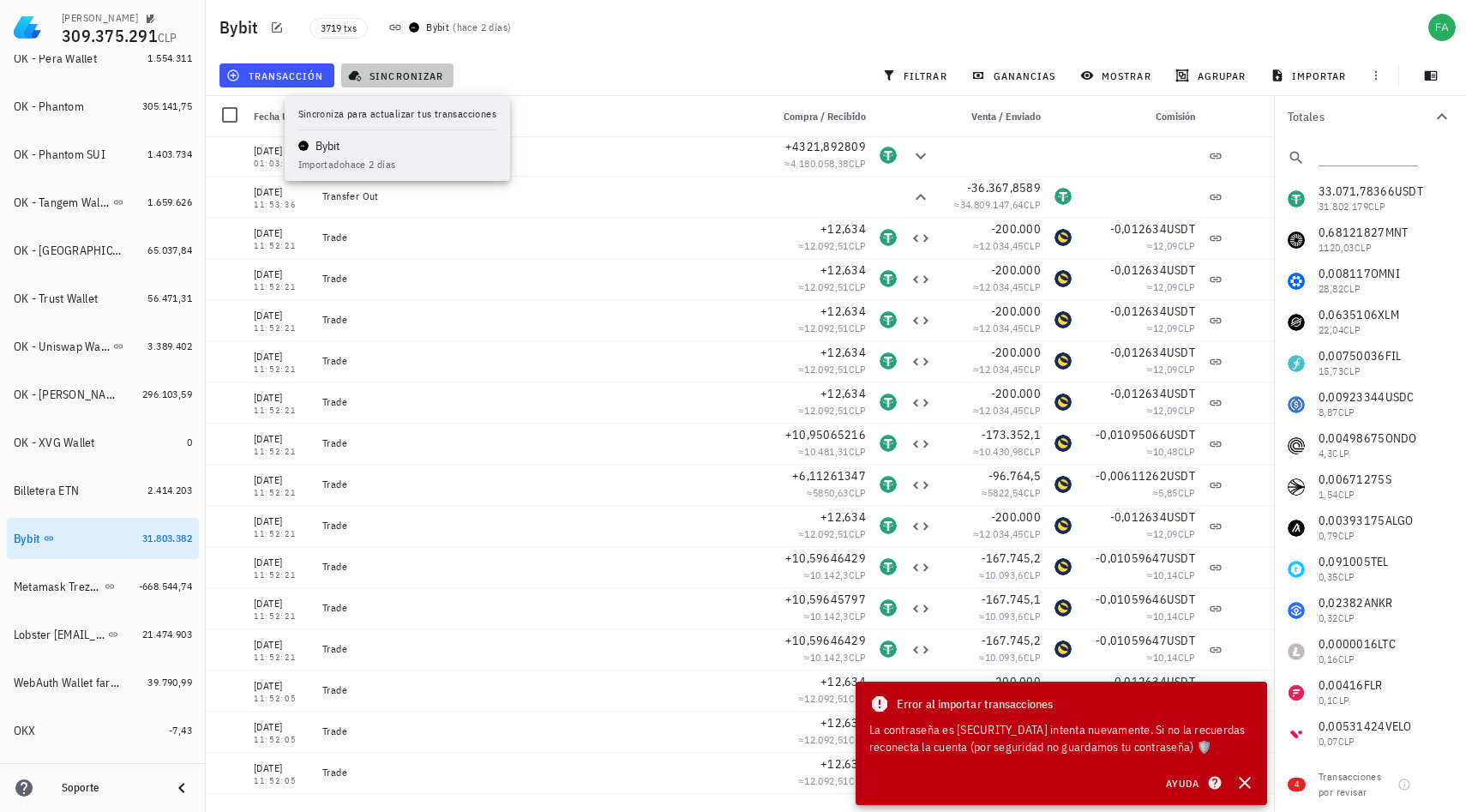
click at [415, 72] on span "sincronizar" at bounding box center [397, 75] width 92 height 13
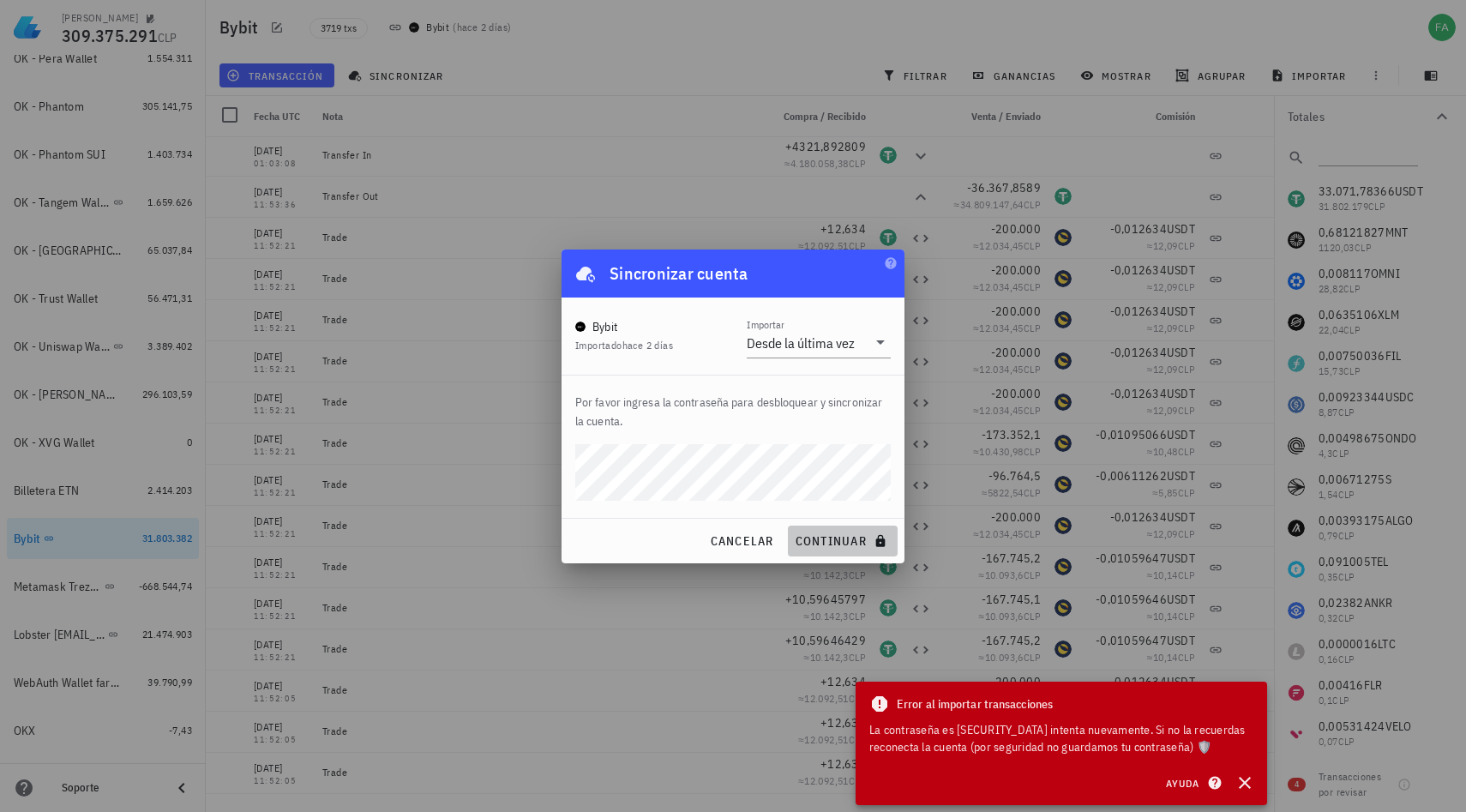
click at [804, 535] on span "continuar" at bounding box center [843, 541] width 96 height 15
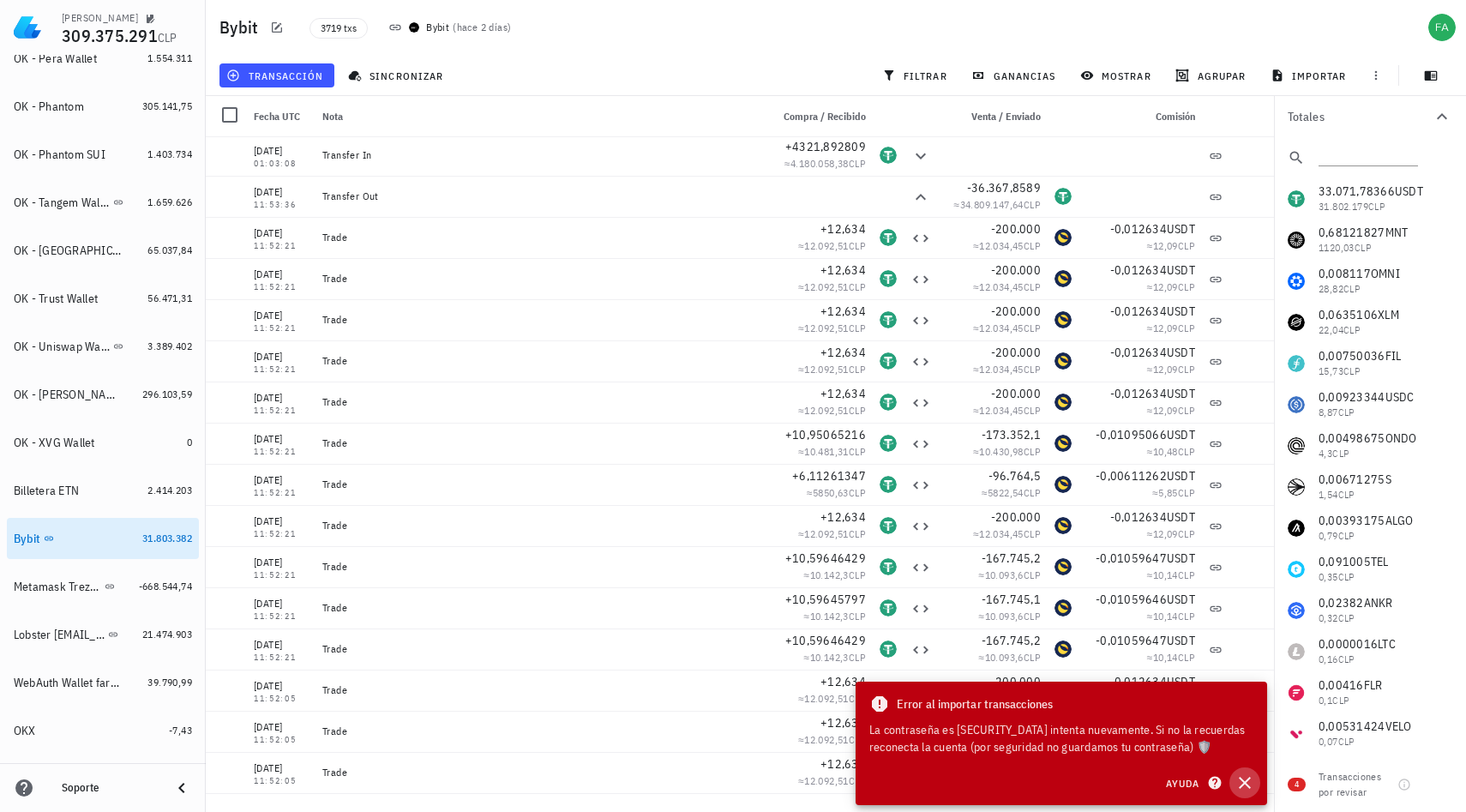
click at [1247, 787] on icon "button" at bounding box center [1244, 782] width 12 height 12
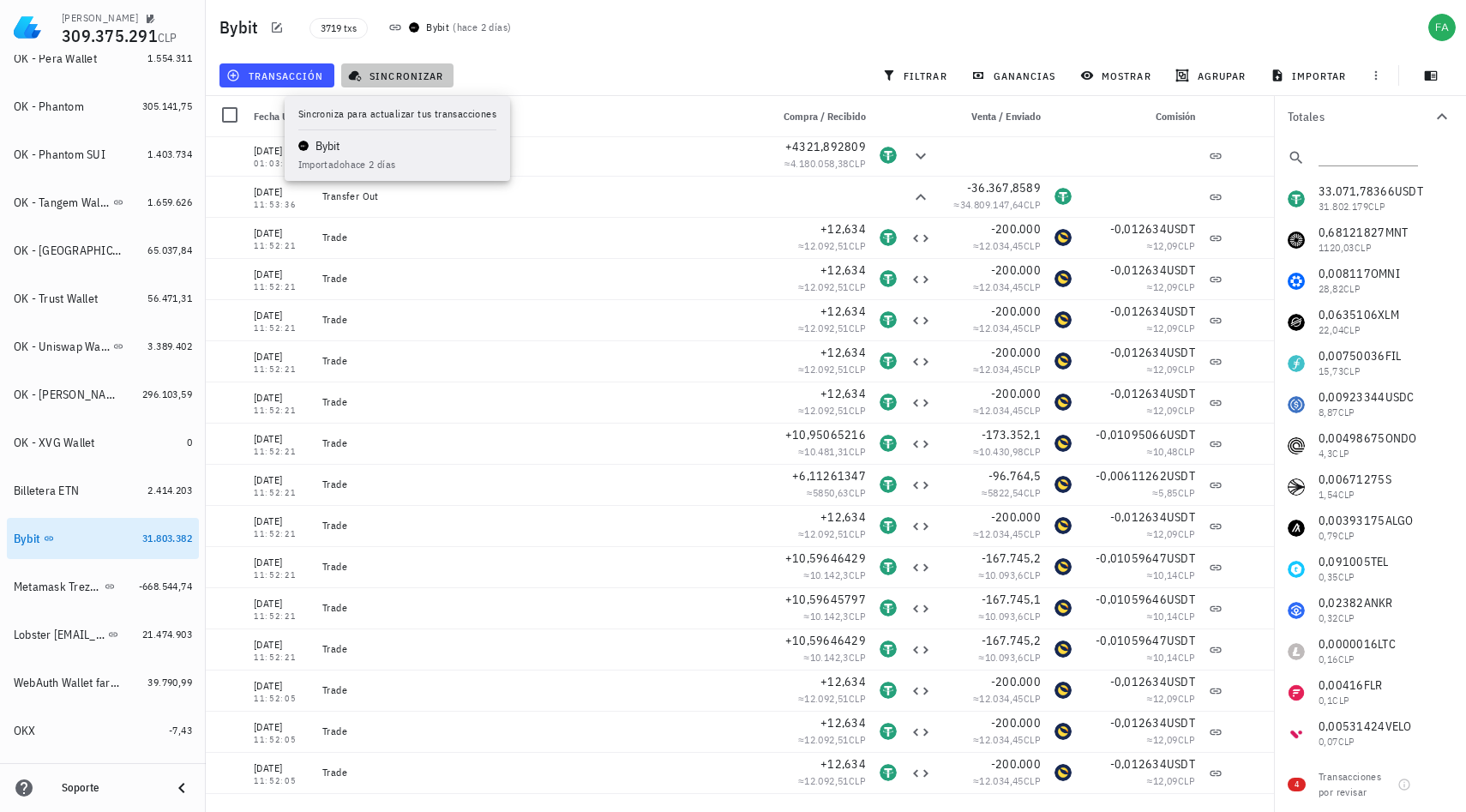
click at [421, 72] on span "sincronizar" at bounding box center [397, 75] width 92 height 13
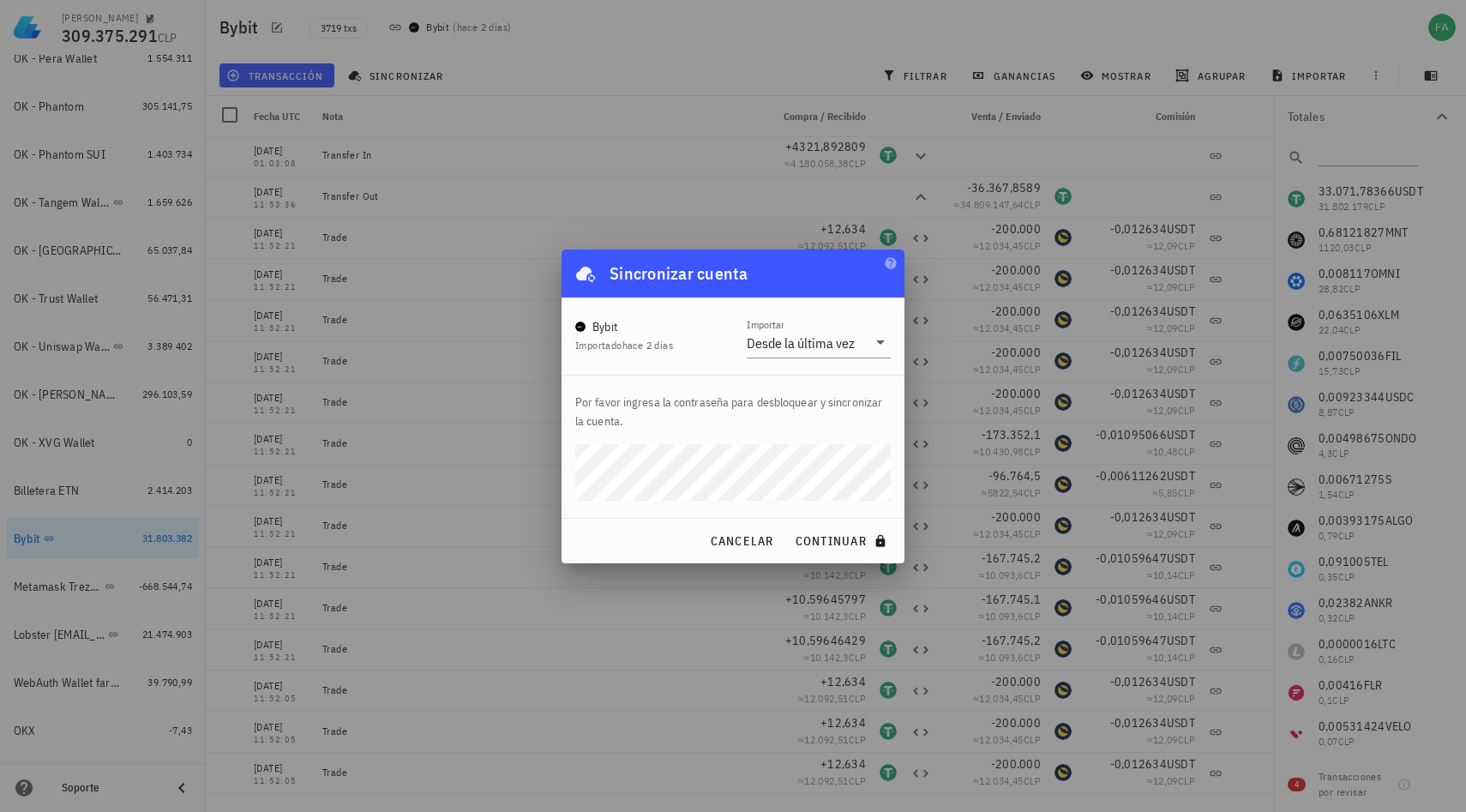
click at [752, 436] on div "Por favor ingresa la contraseña para desbloquear y sincronizar la cuenta." at bounding box center [733, 446] width 343 height 142
click at [846, 540] on span "continuar" at bounding box center [843, 541] width 96 height 15
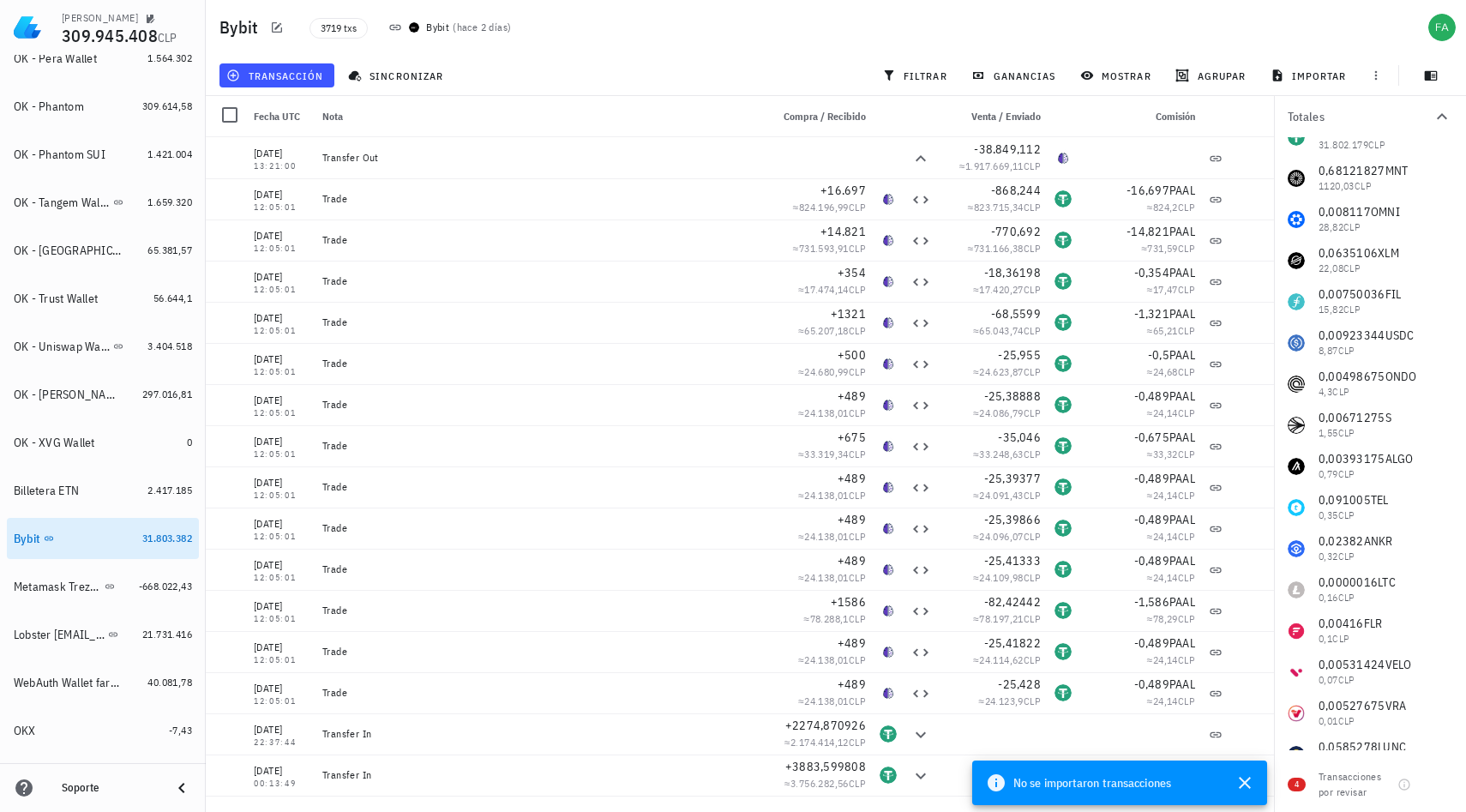
scroll to position [0, 0]
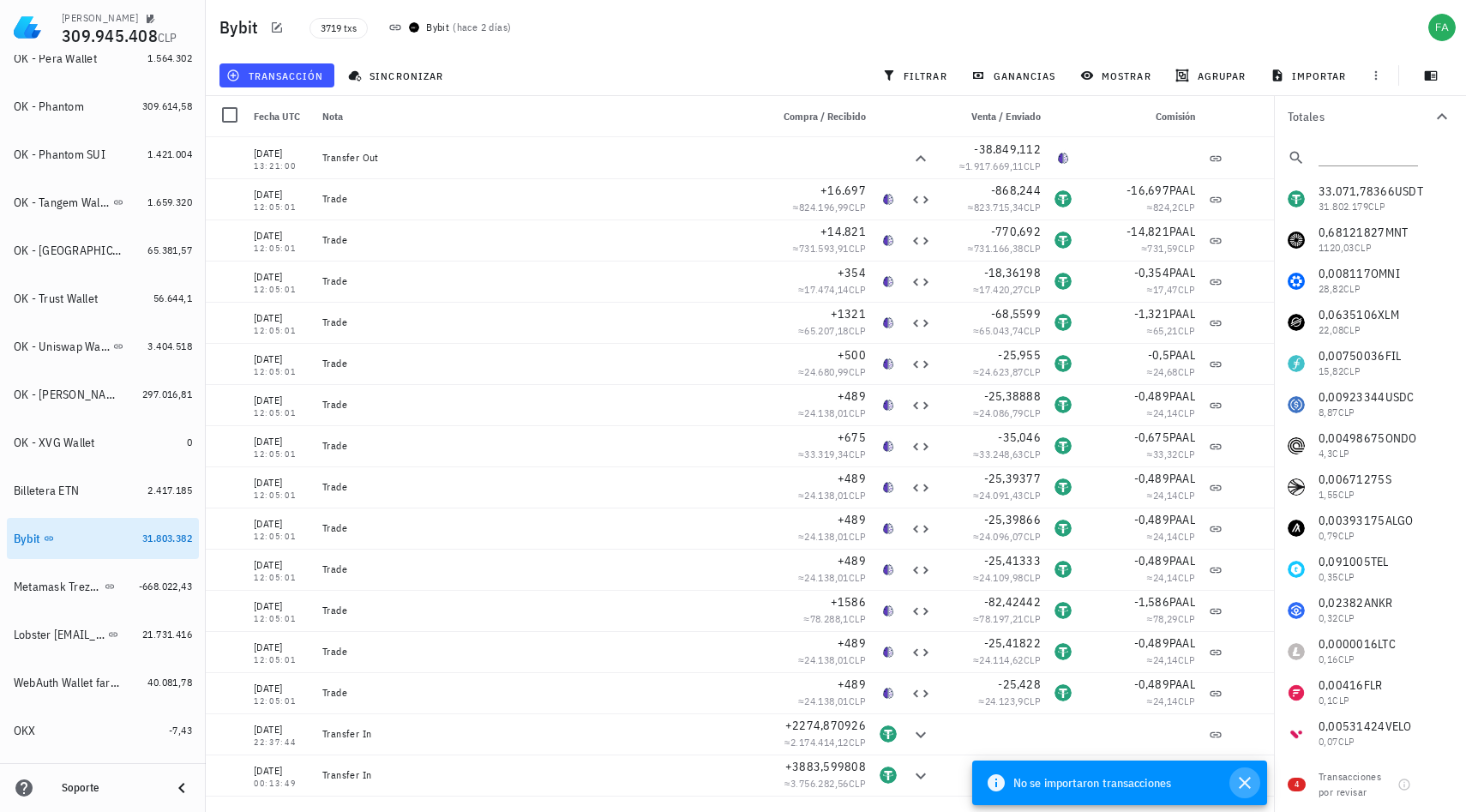
click at [1252, 776] on icon "button" at bounding box center [1244, 782] width 20 height 20
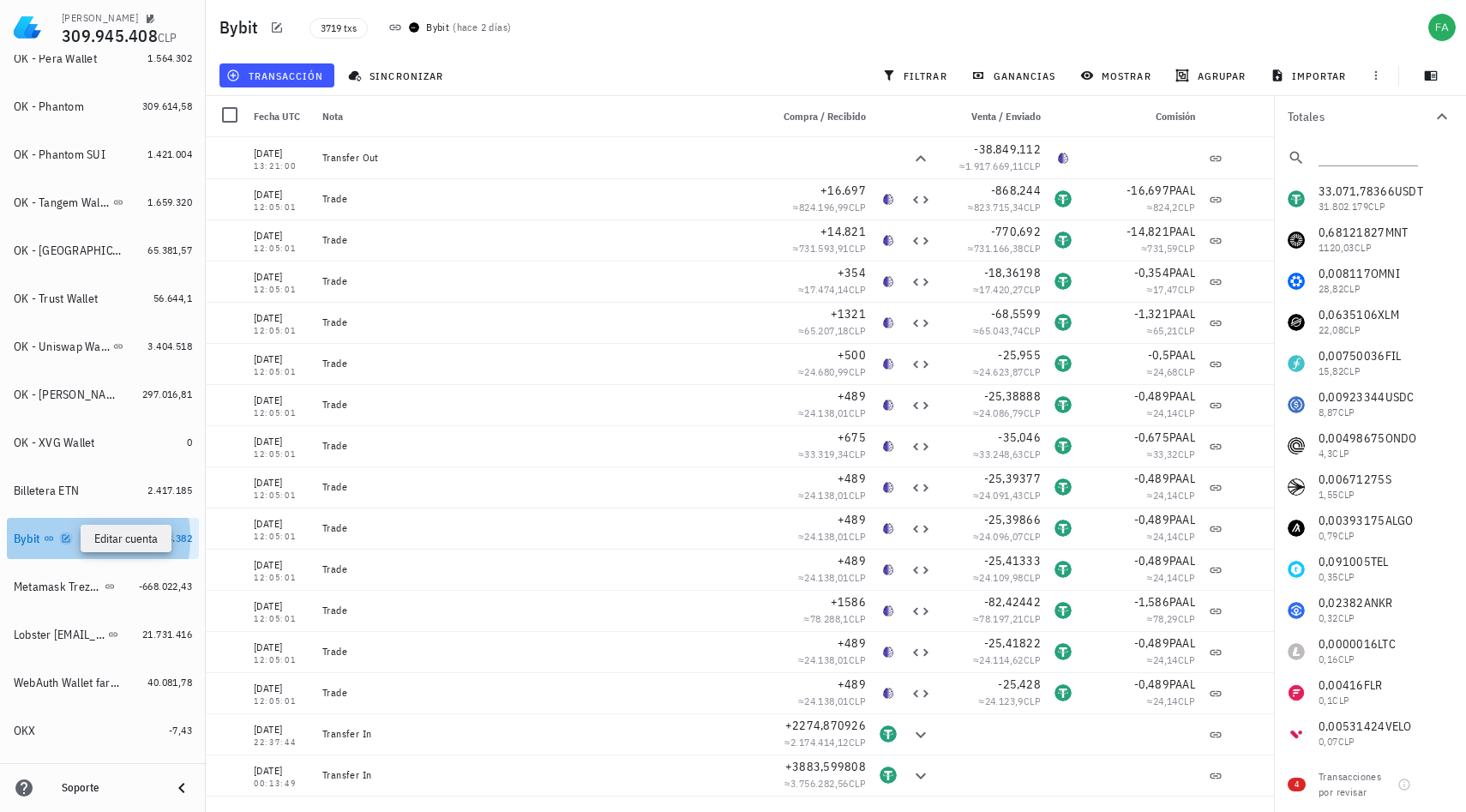
click at [63, 539] on icon "button" at bounding box center [66, 539] width 11 height 11
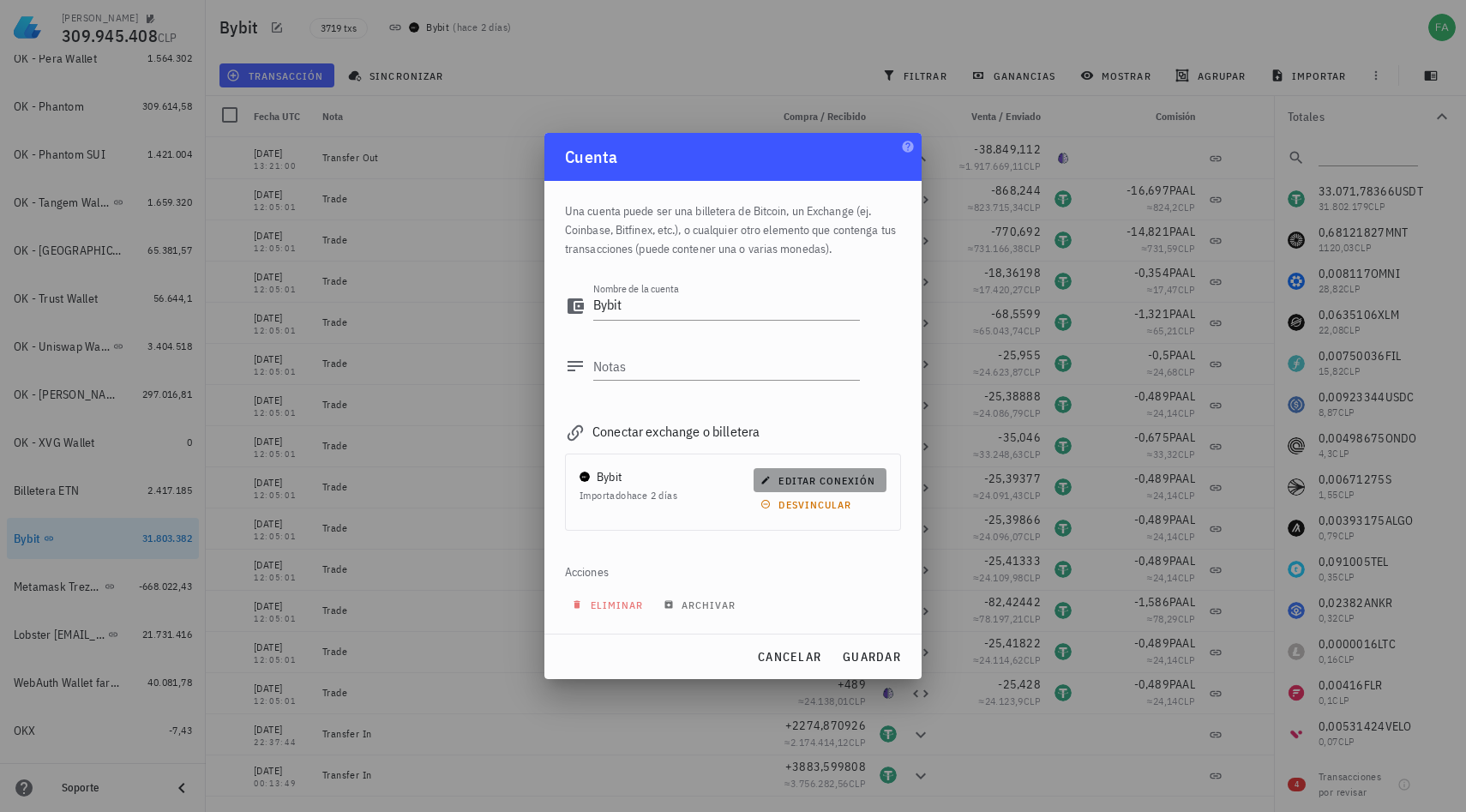
click at [806, 484] on span "editar conexión" at bounding box center [819, 480] width 111 height 12
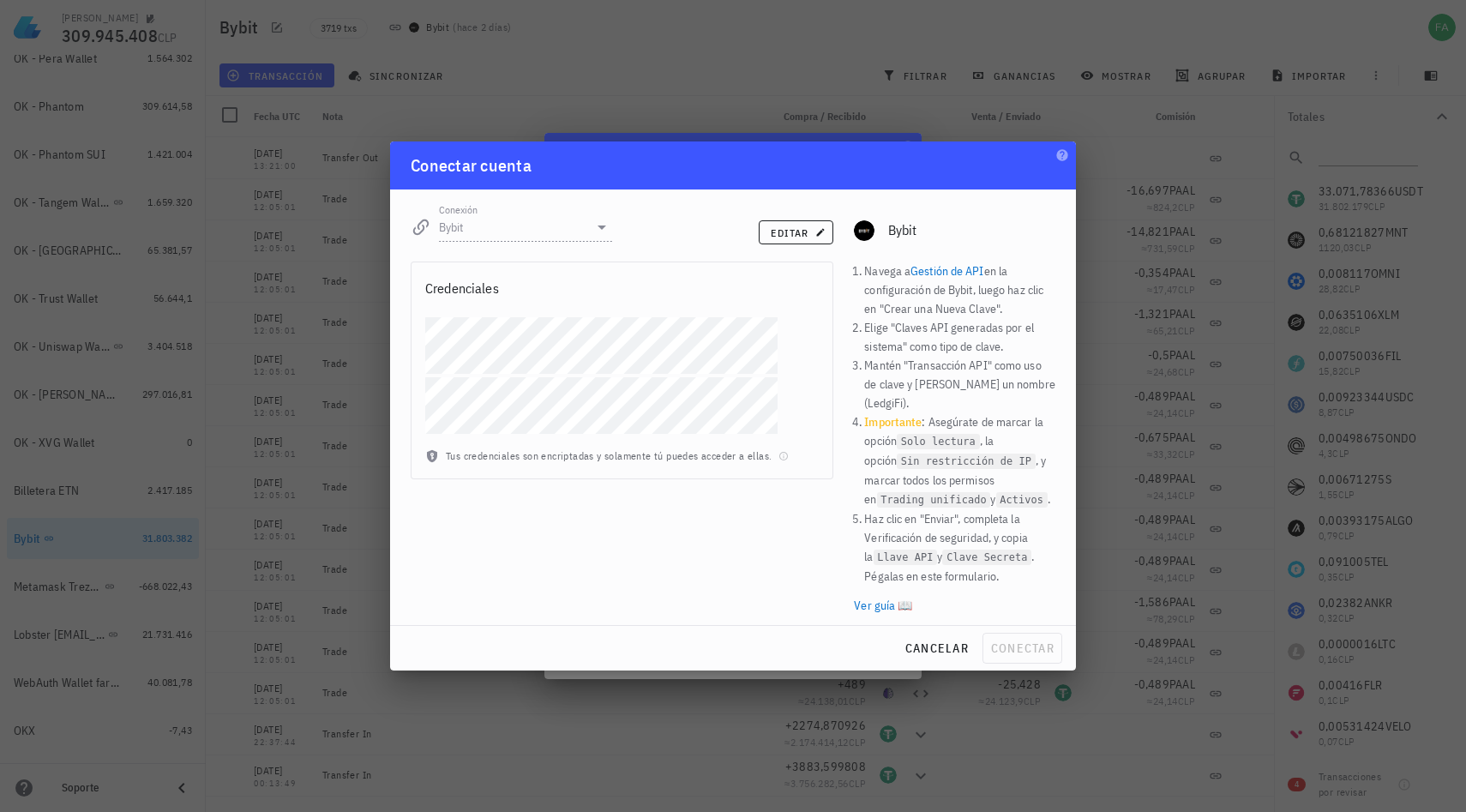
click at [1019, 648] on div "cancelar conectar" at bounding box center [733, 648] width 686 height 44
click at [1033, 44] on div at bounding box center [733, 406] width 1466 height 812
click at [938, 640] on span "cancelar" at bounding box center [937, 647] width 64 height 15
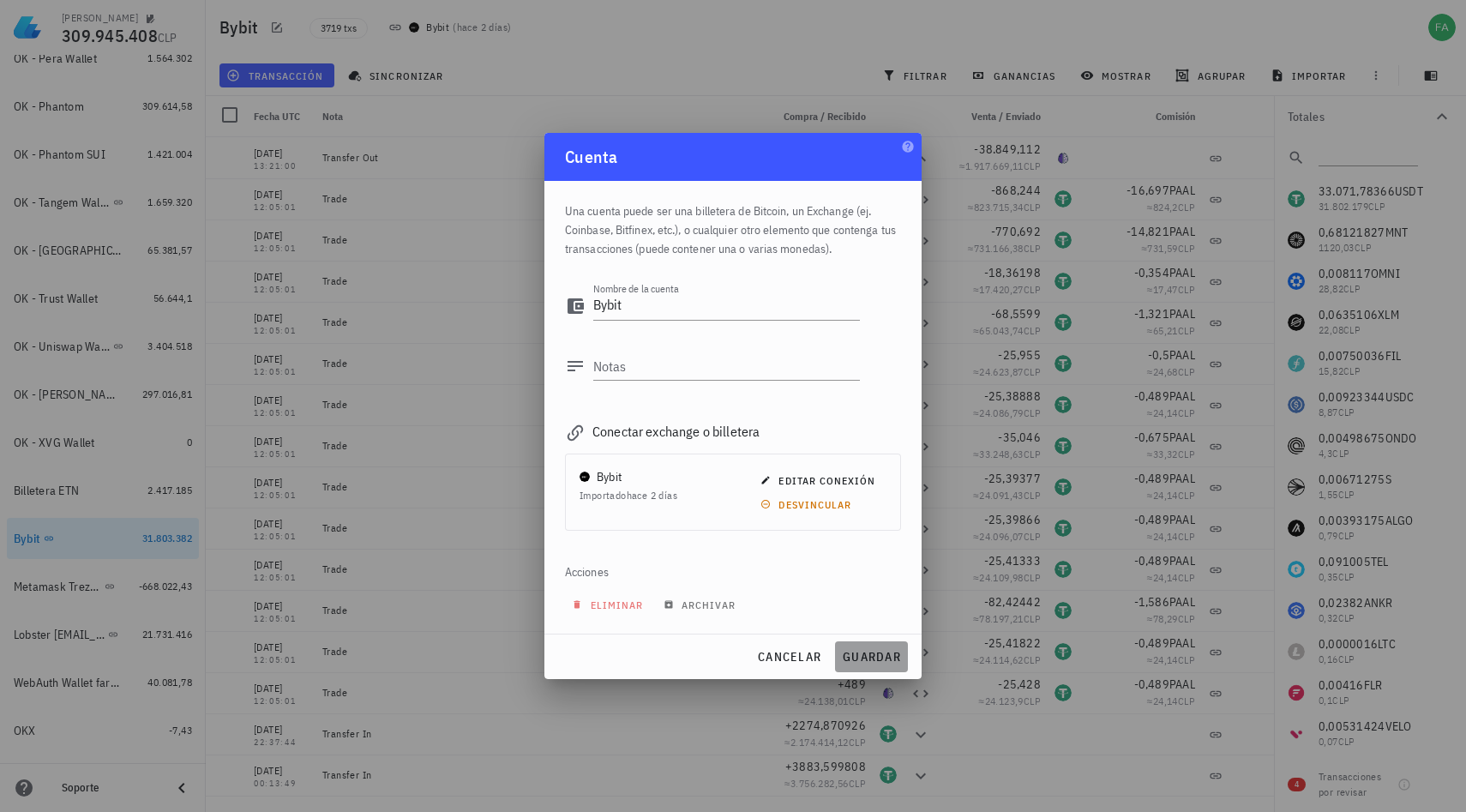
click at [881, 655] on span "guardar" at bounding box center [872, 656] width 60 height 15
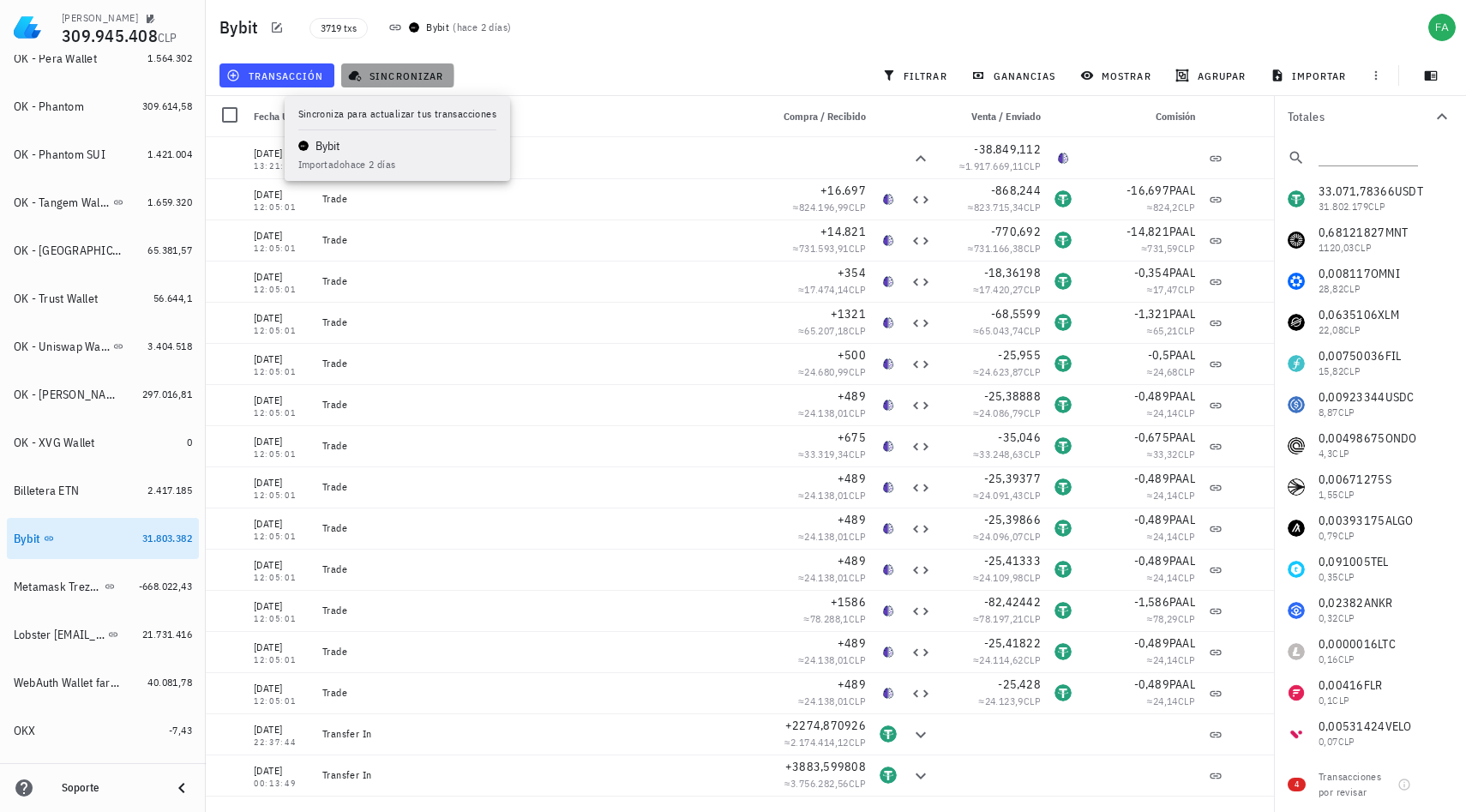
click at [378, 67] on button "sincronizar" at bounding box center [398, 75] width 113 height 24
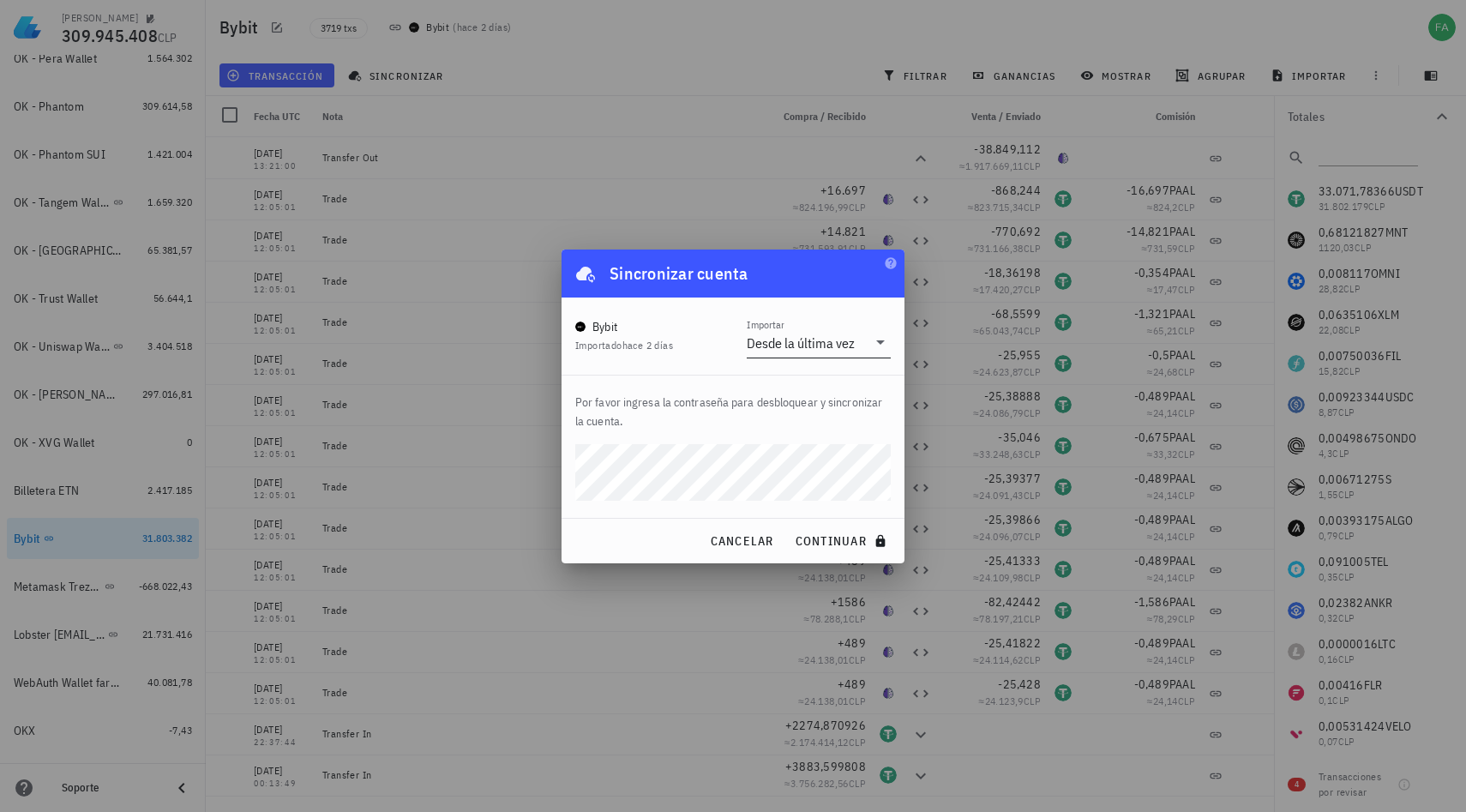
click at [884, 343] on icon at bounding box center [880, 342] width 20 height 20
click at [689, 327] on div "Bybit Importado hace 2 [PERSON_NAME] Importar Desde la última vez" at bounding box center [733, 336] width 316 height 43
click at [824, 537] on span "continuar" at bounding box center [843, 541] width 96 height 15
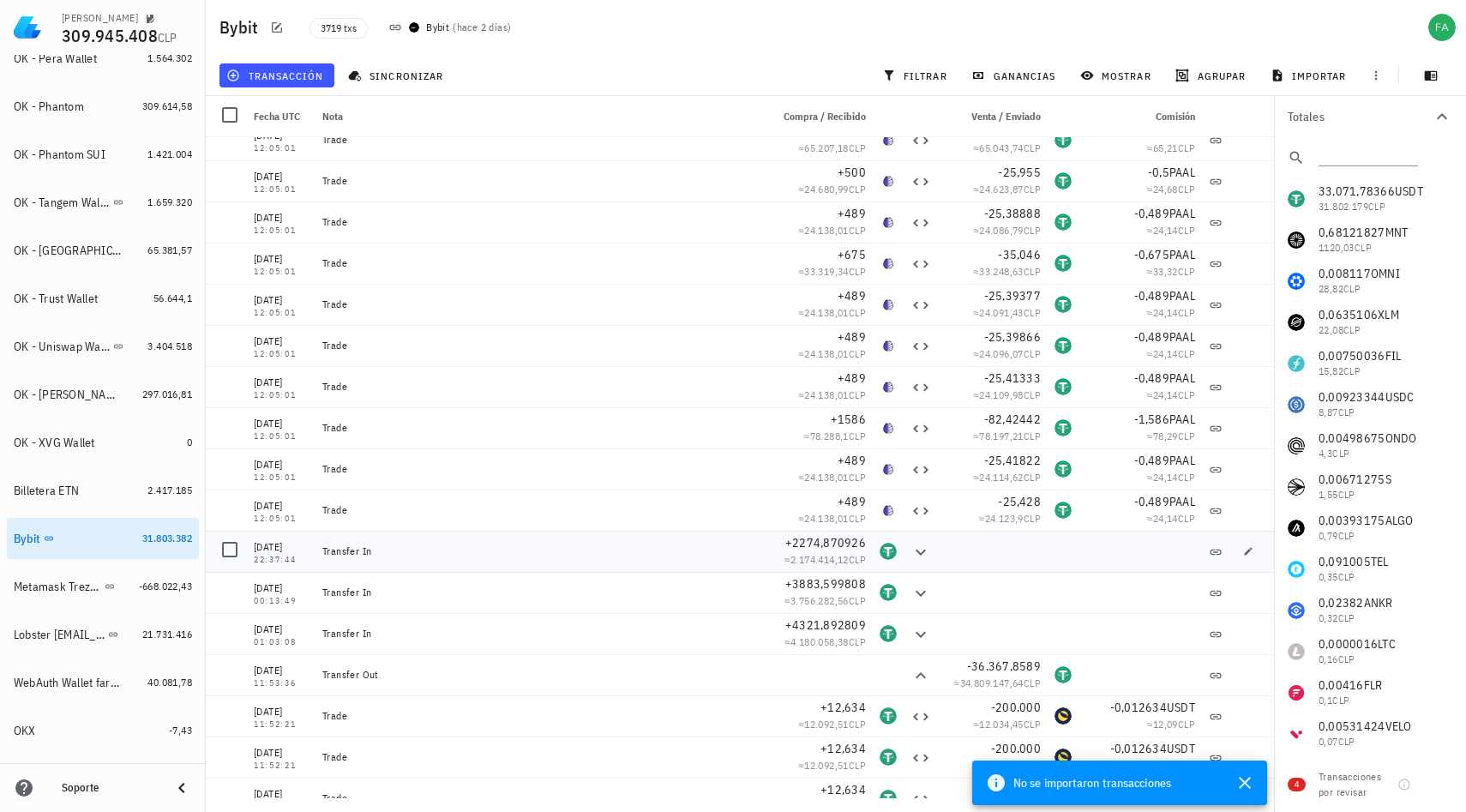
scroll to position [177, 0]
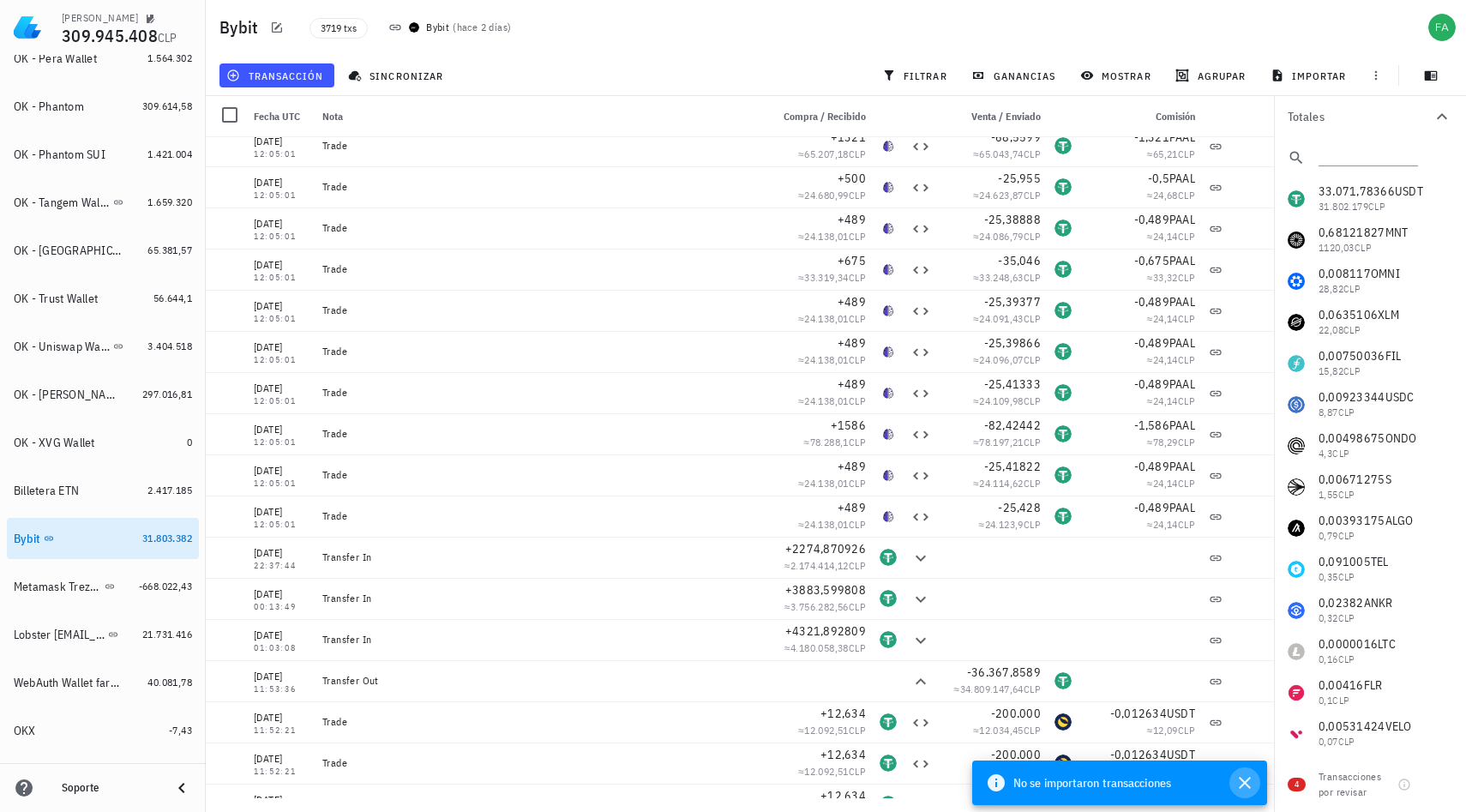
click at [1249, 779] on icon "button" at bounding box center [1244, 782] width 20 height 20
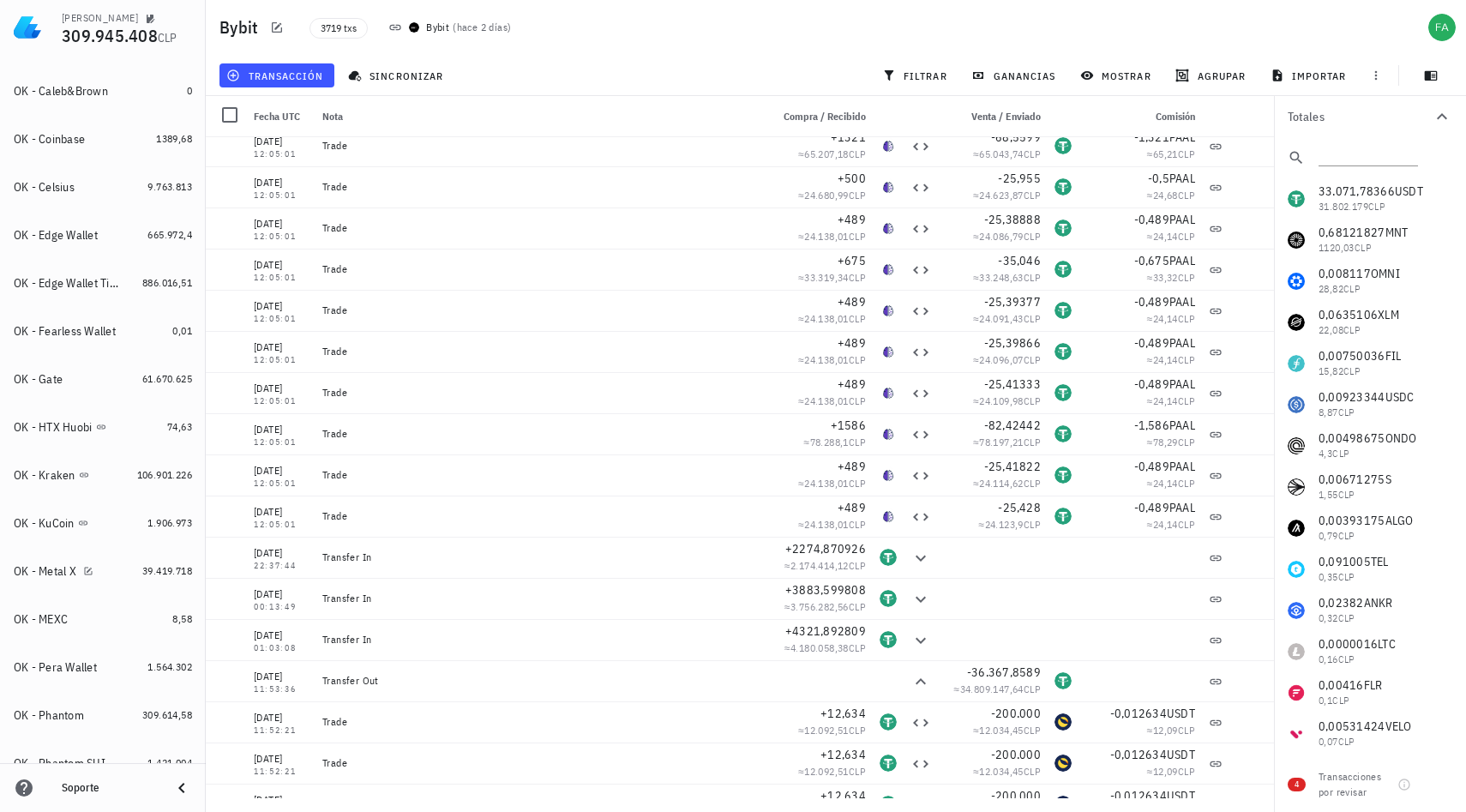
scroll to position [409, 0]
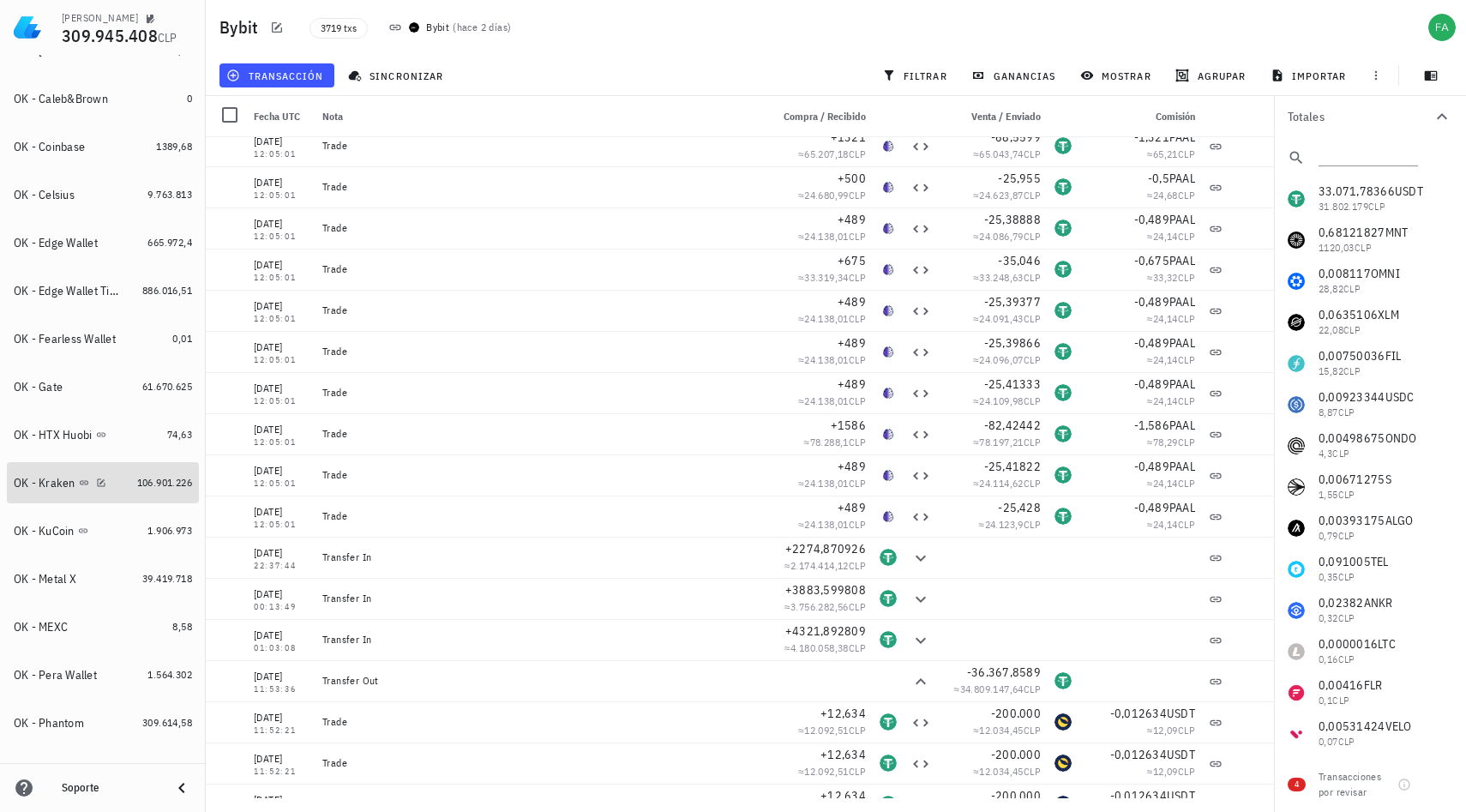
click at [145, 502] on link "OK - Kraken 106.901.226" at bounding box center [103, 483] width 192 height 41
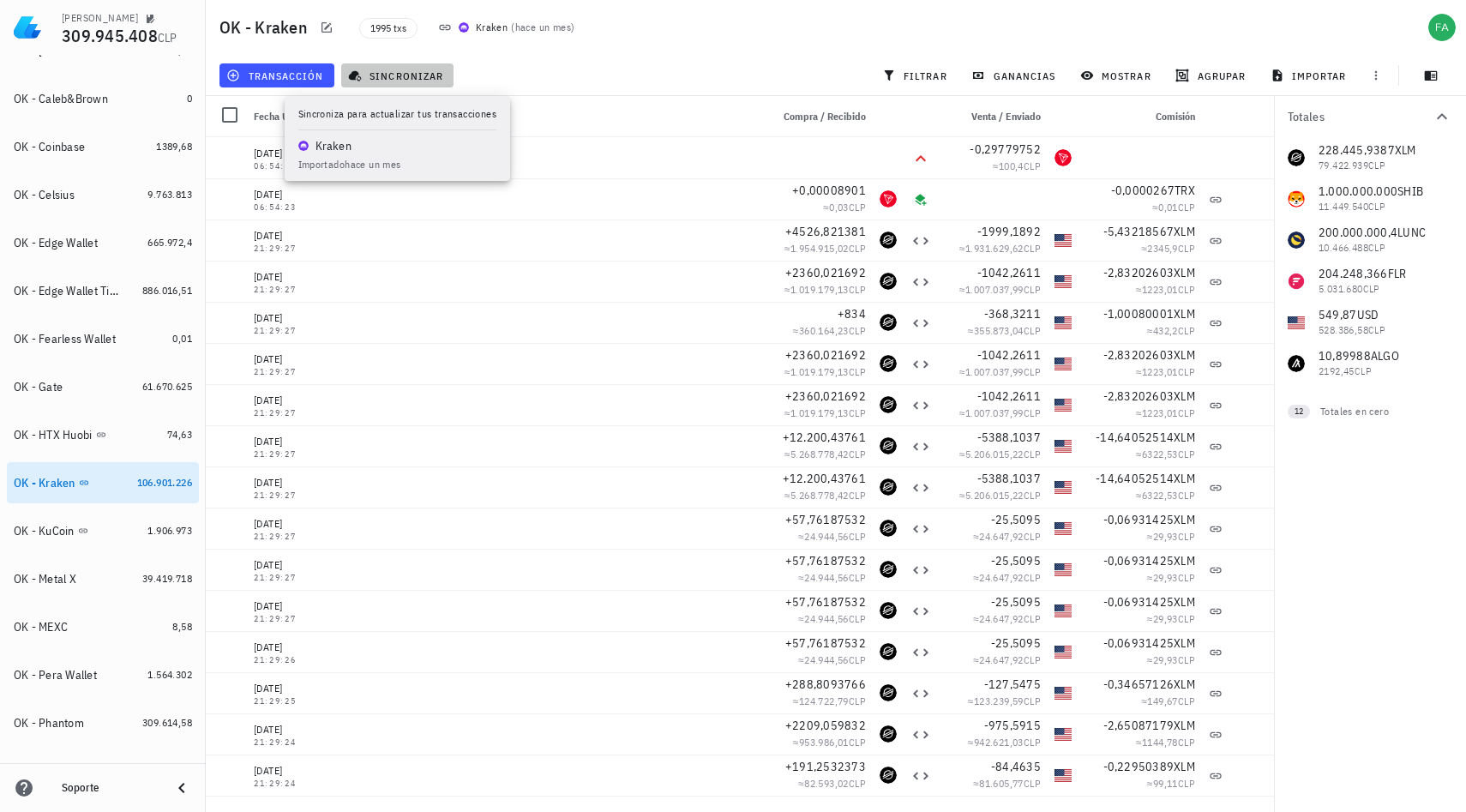
click at [404, 73] on span "sincronizar" at bounding box center [397, 75] width 92 height 13
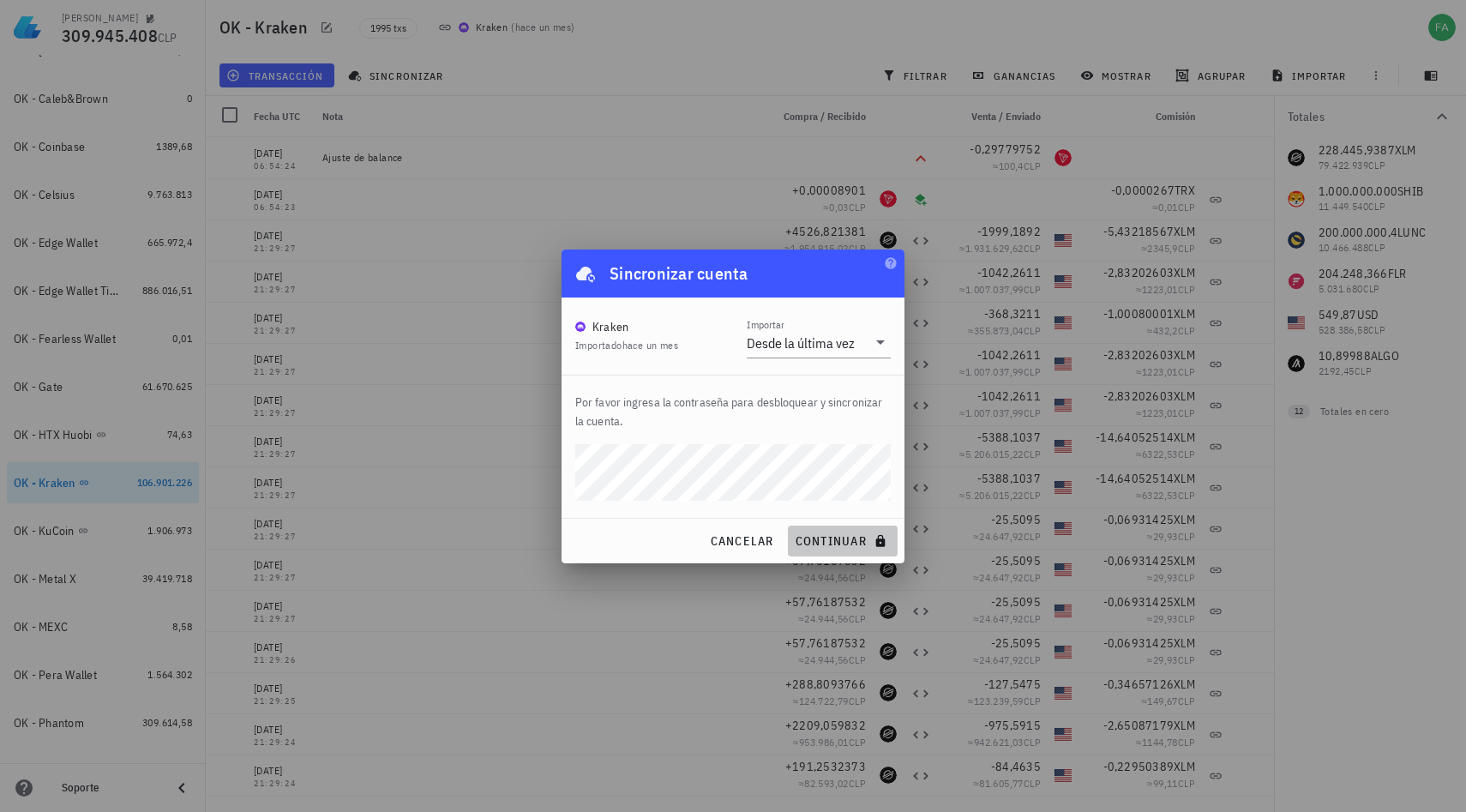
click at [838, 548] on span "continuar" at bounding box center [843, 541] width 96 height 15
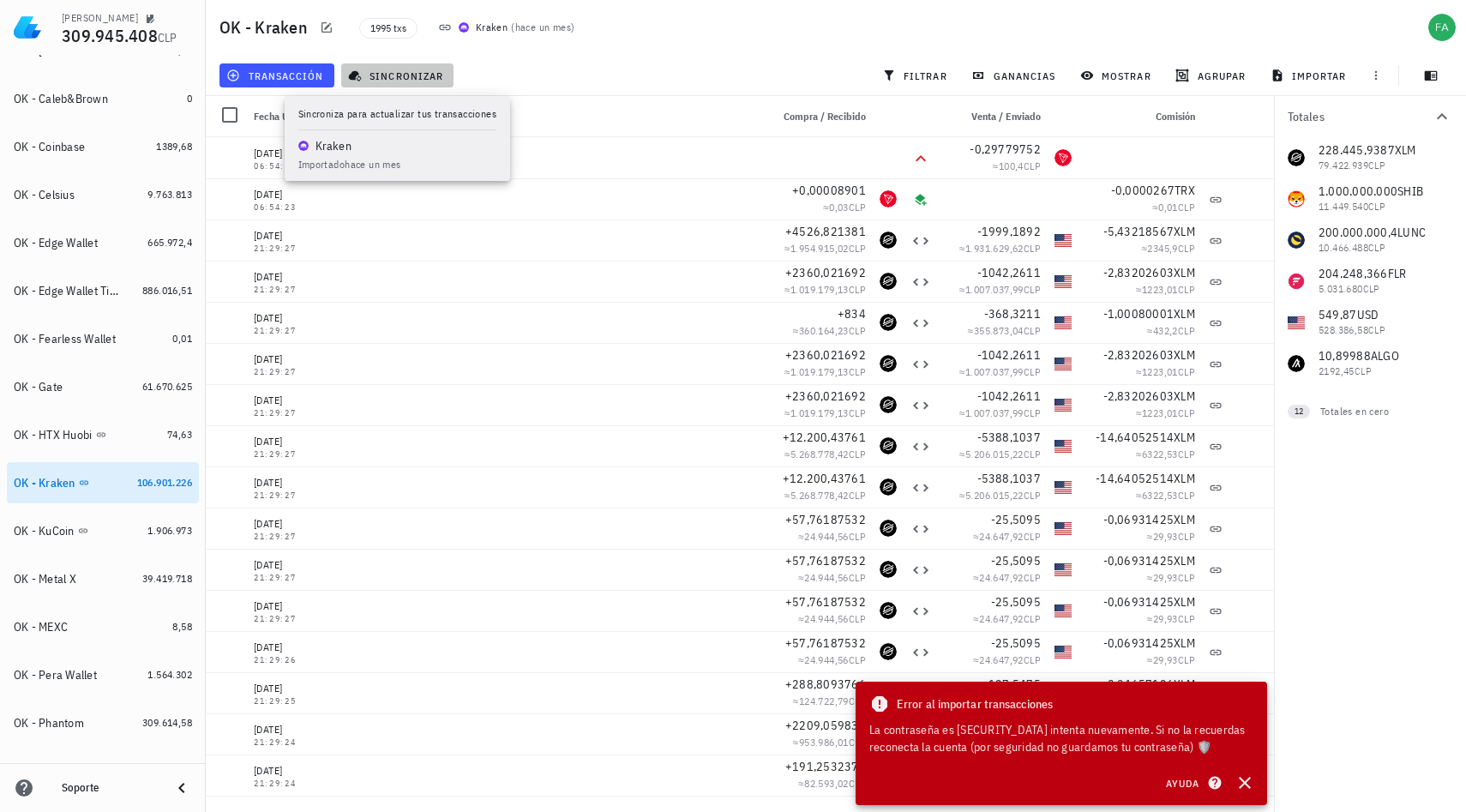
click at [412, 77] on span "sincronizar" at bounding box center [397, 75] width 92 height 13
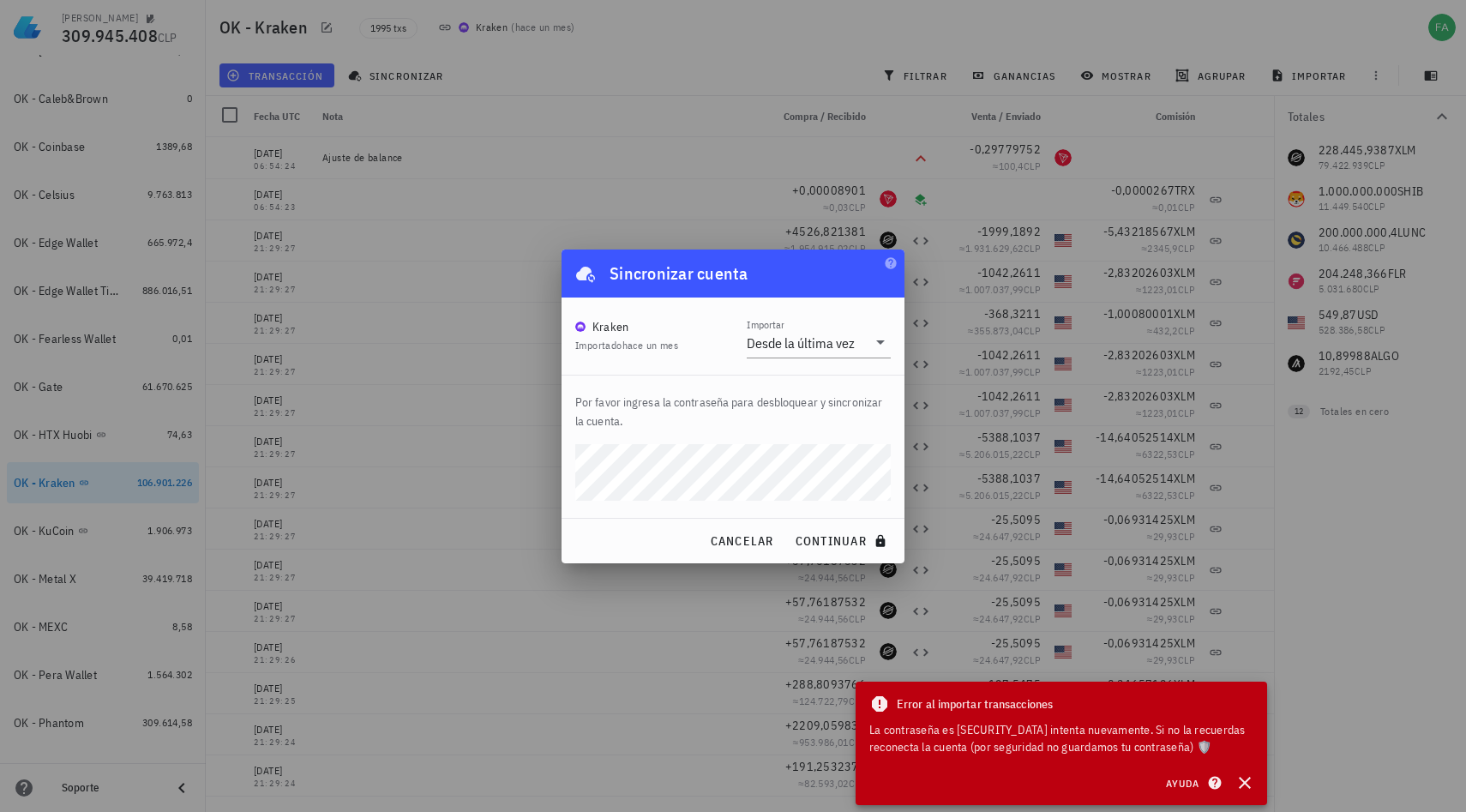
click at [501, 649] on div at bounding box center [733, 406] width 1466 height 812
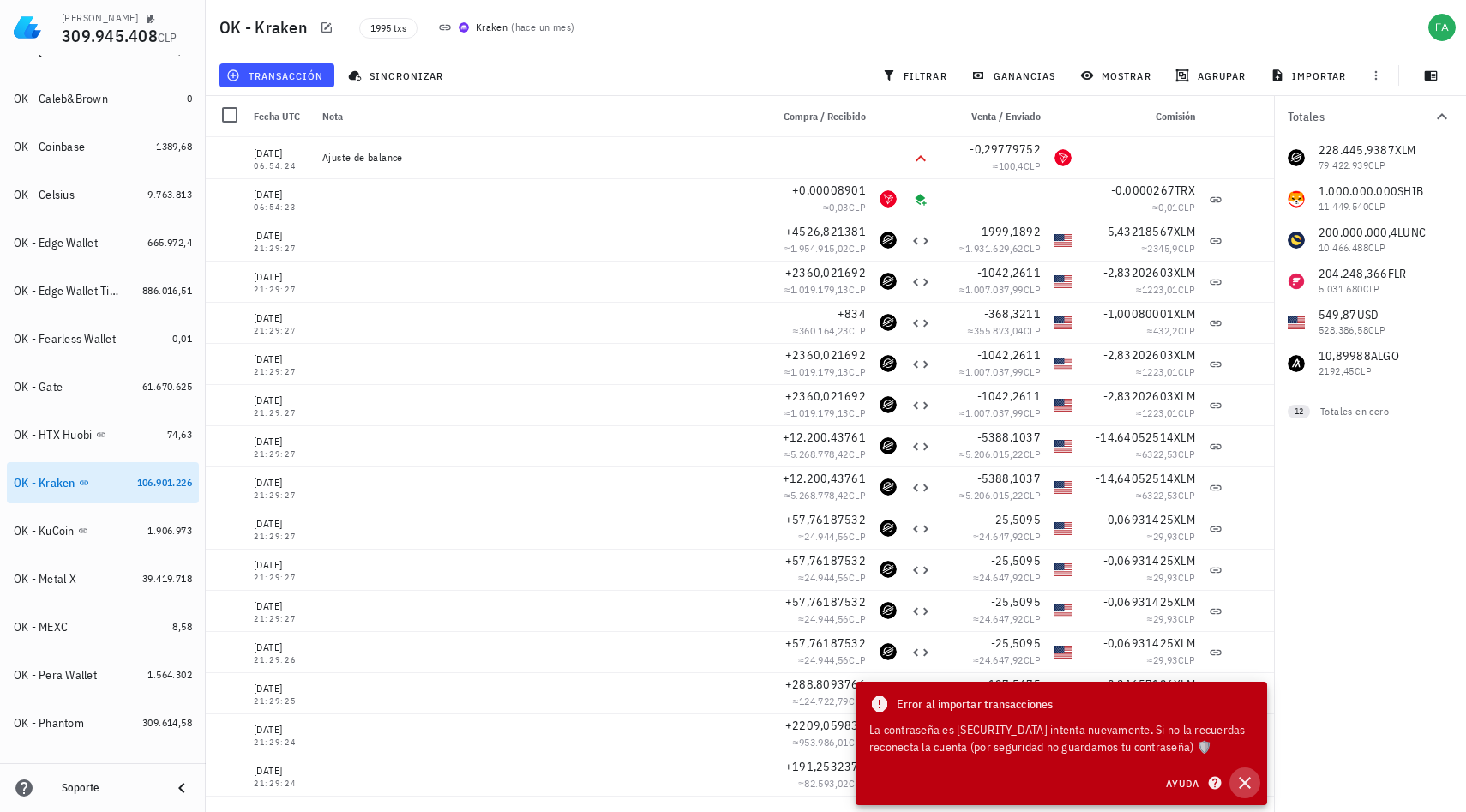
click at [1243, 778] on icon "button" at bounding box center [1244, 782] width 20 height 20
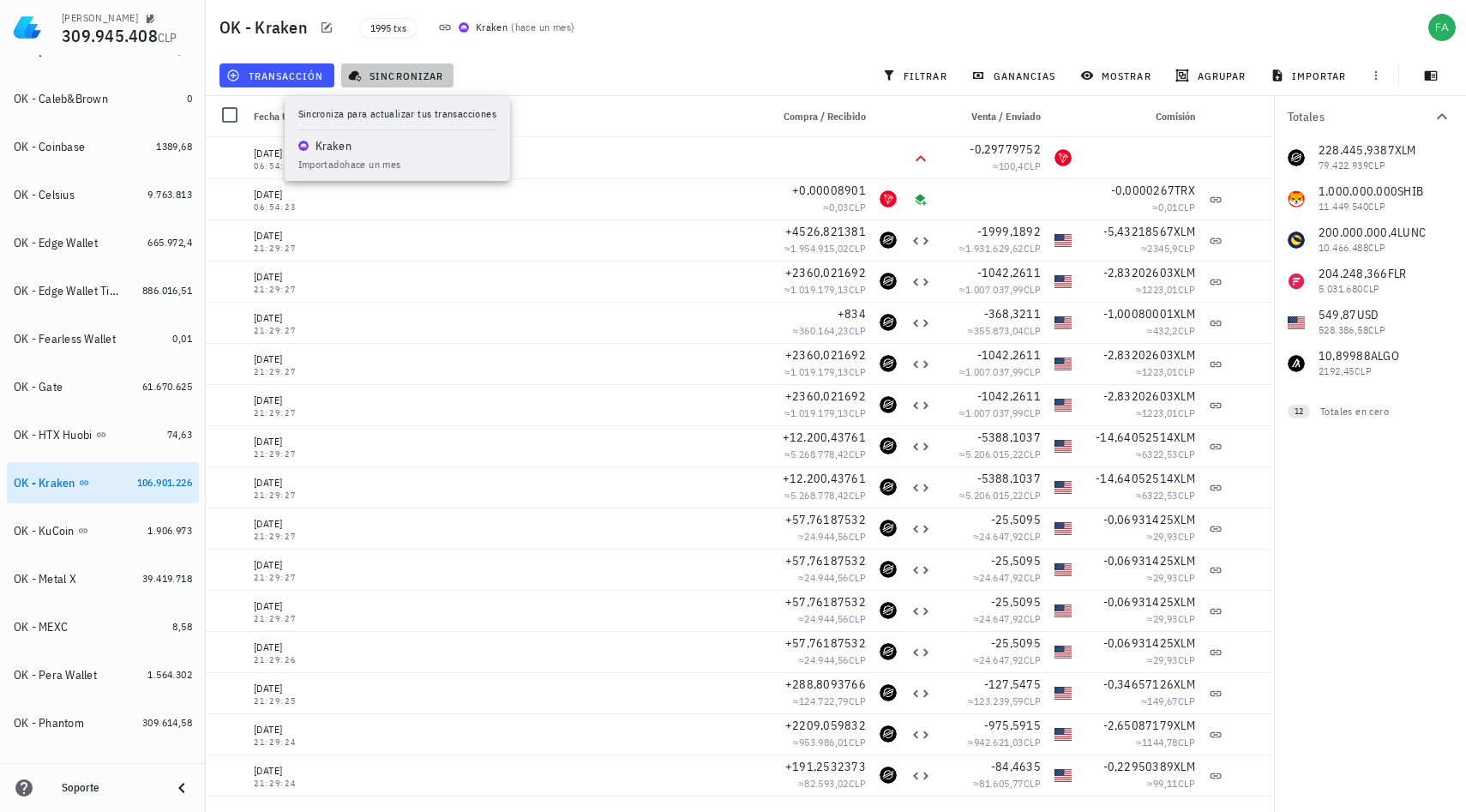
click at [410, 68] on span "sincronizar" at bounding box center [397, 75] width 92 height 13
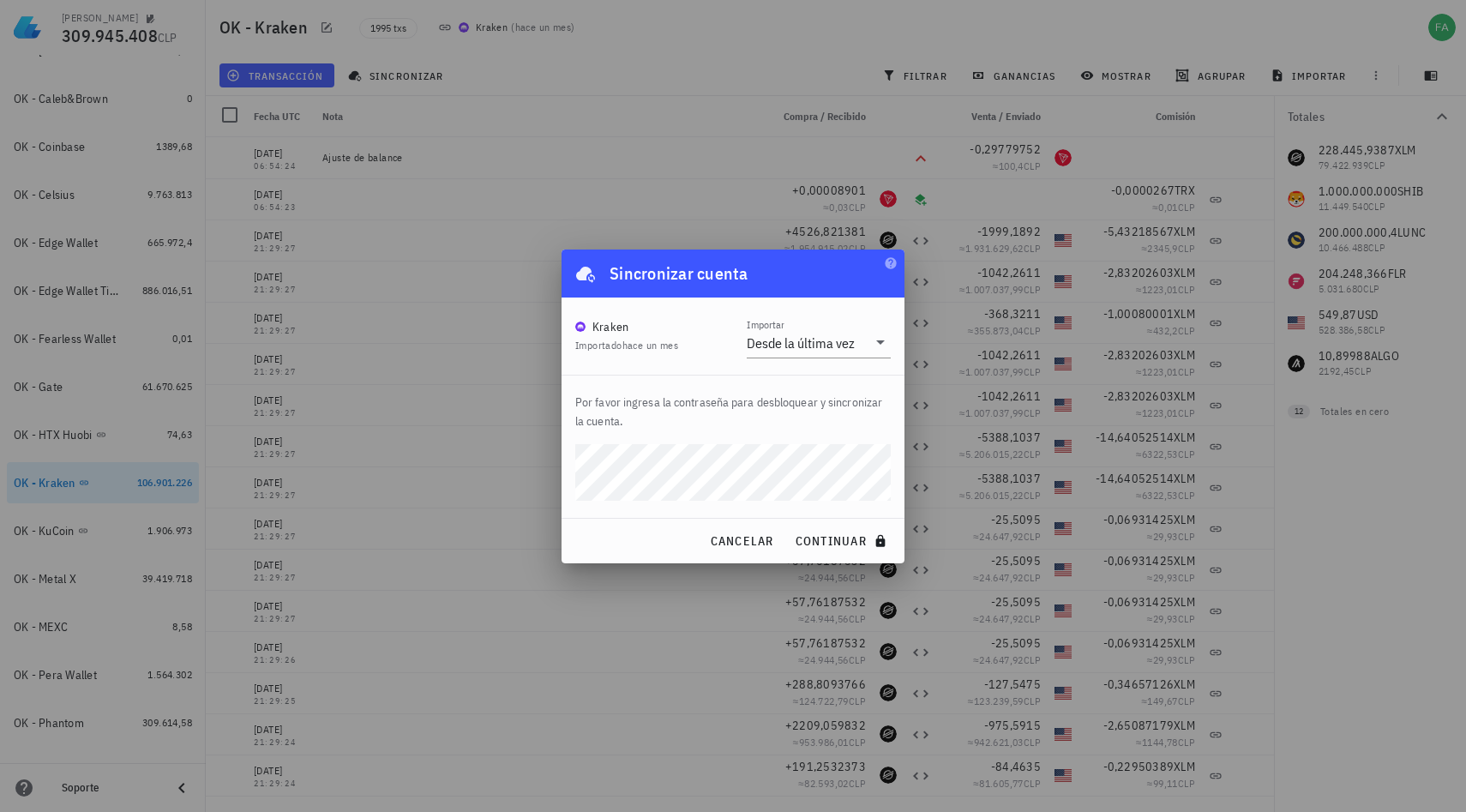
click at [788, 526] on button "continuar" at bounding box center [842, 541] width 109 height 31
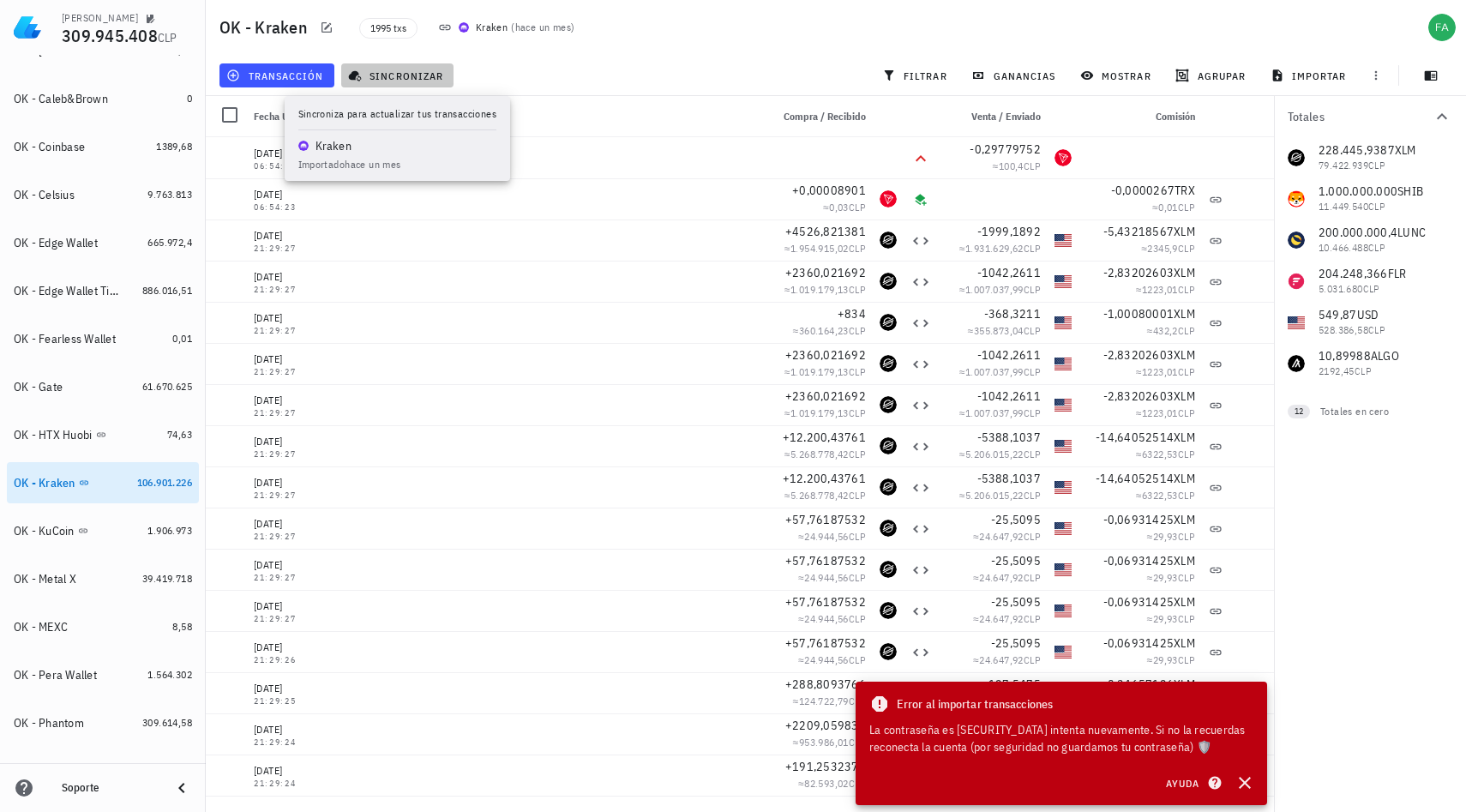
click at [415, 73] on span "sincronizar" at bounding box center [397, 75] width 92 height 13
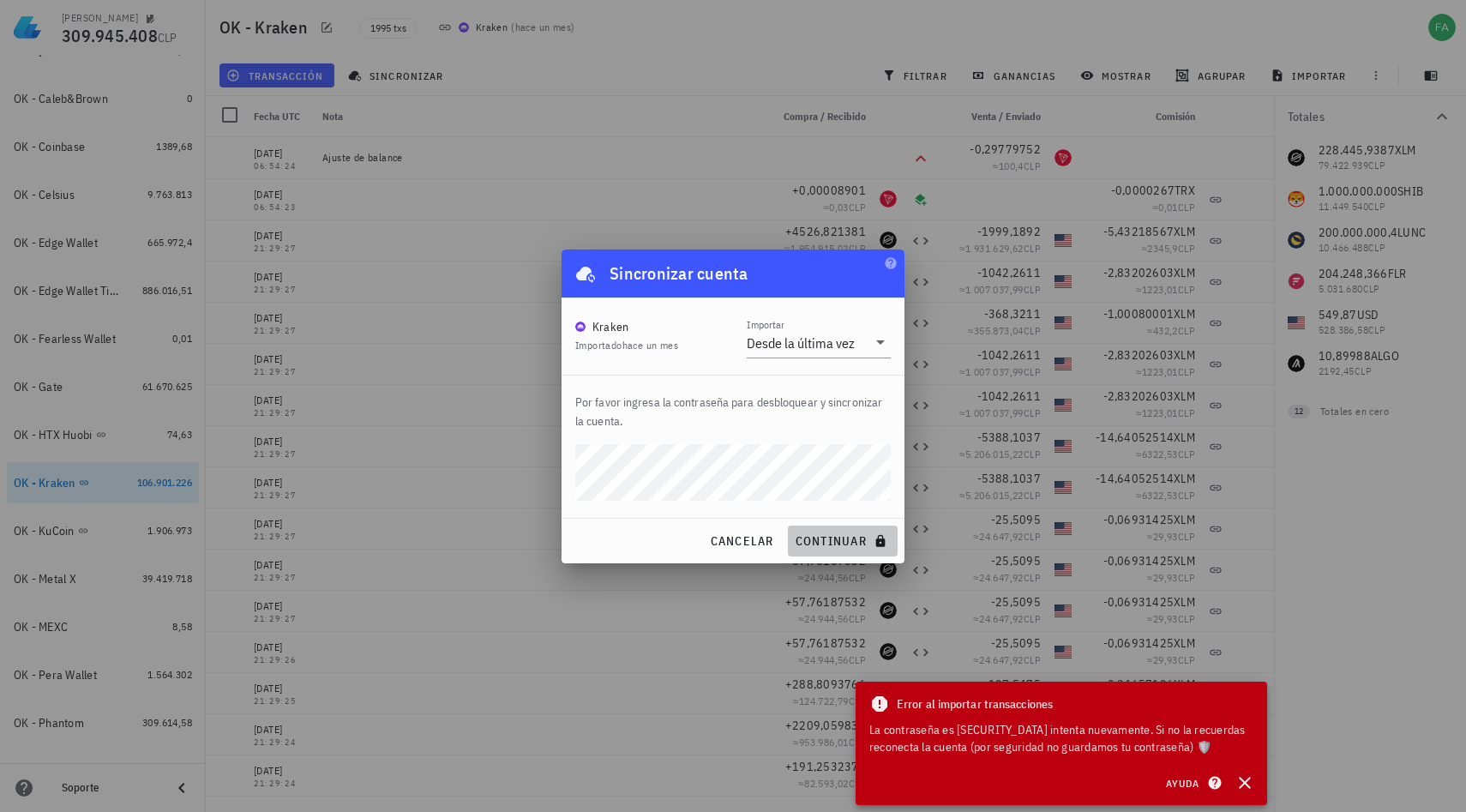
click at [831, 547] on span "continuar" at bounding box center [843, 541] width 96 height 15
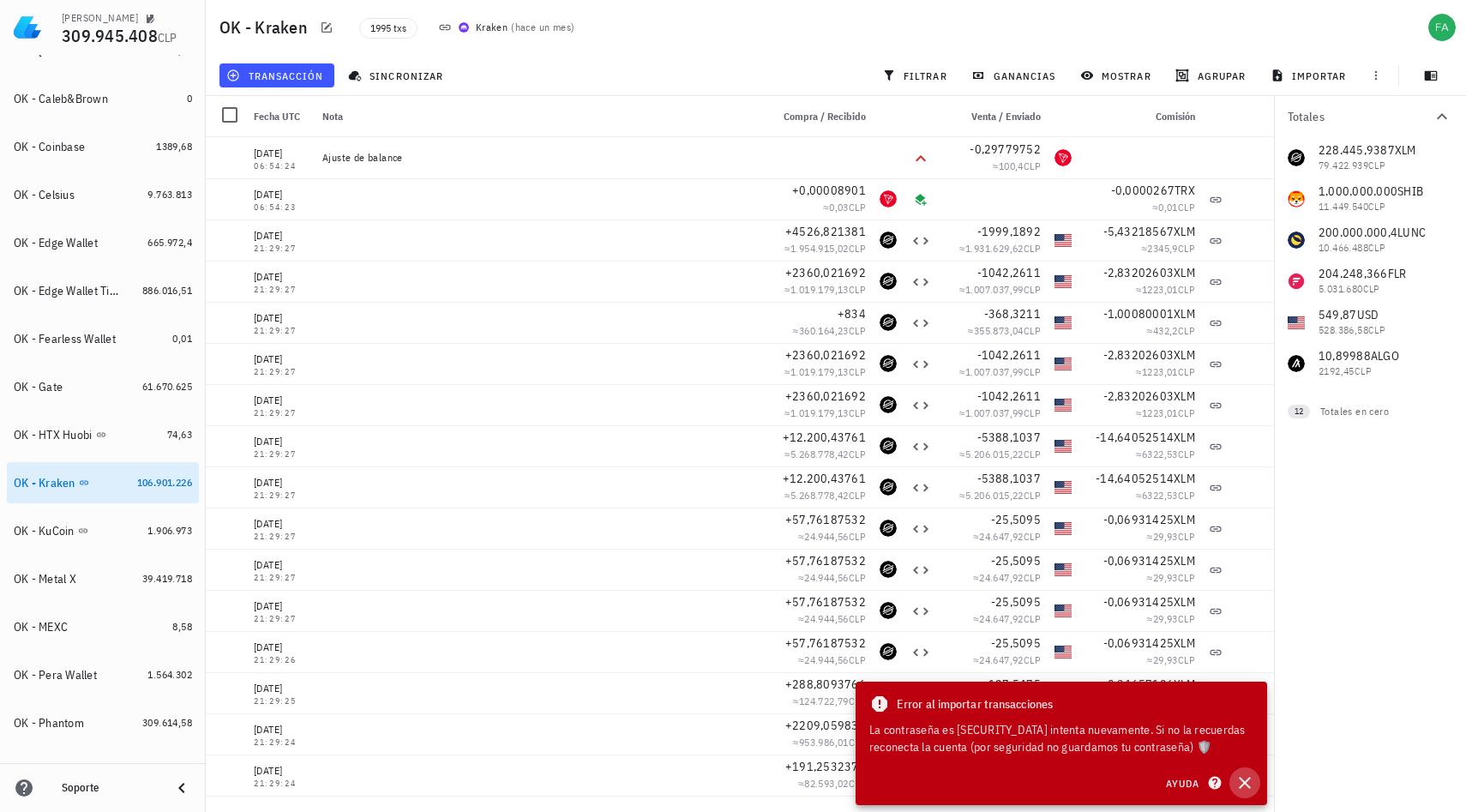
click at [1244, 777] on icon "button" at bounding box center [1244, 782] width 20 height 20
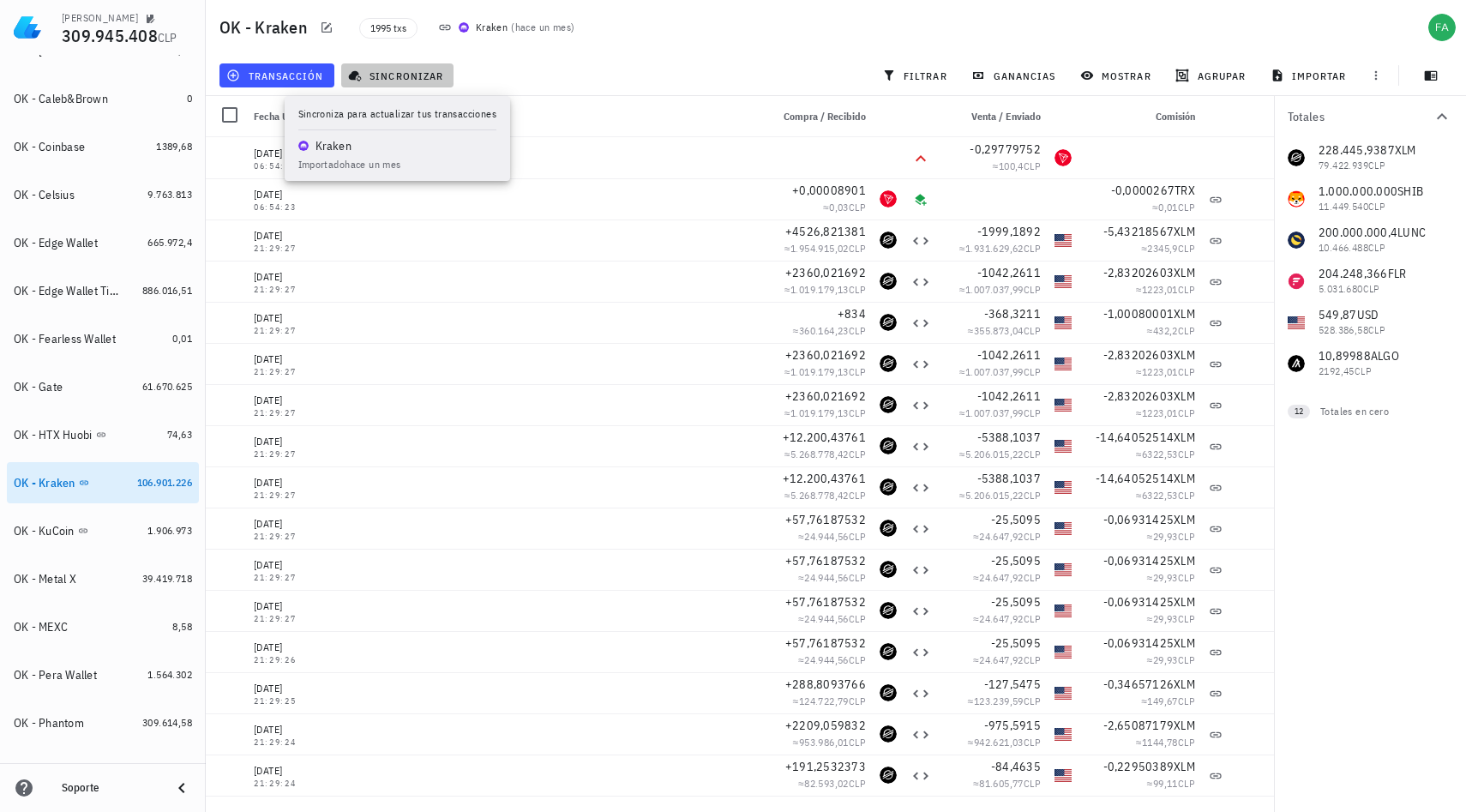
click at [423, 76] on span "sincronizar" at bounding box center [397, 75] width 92 height 13
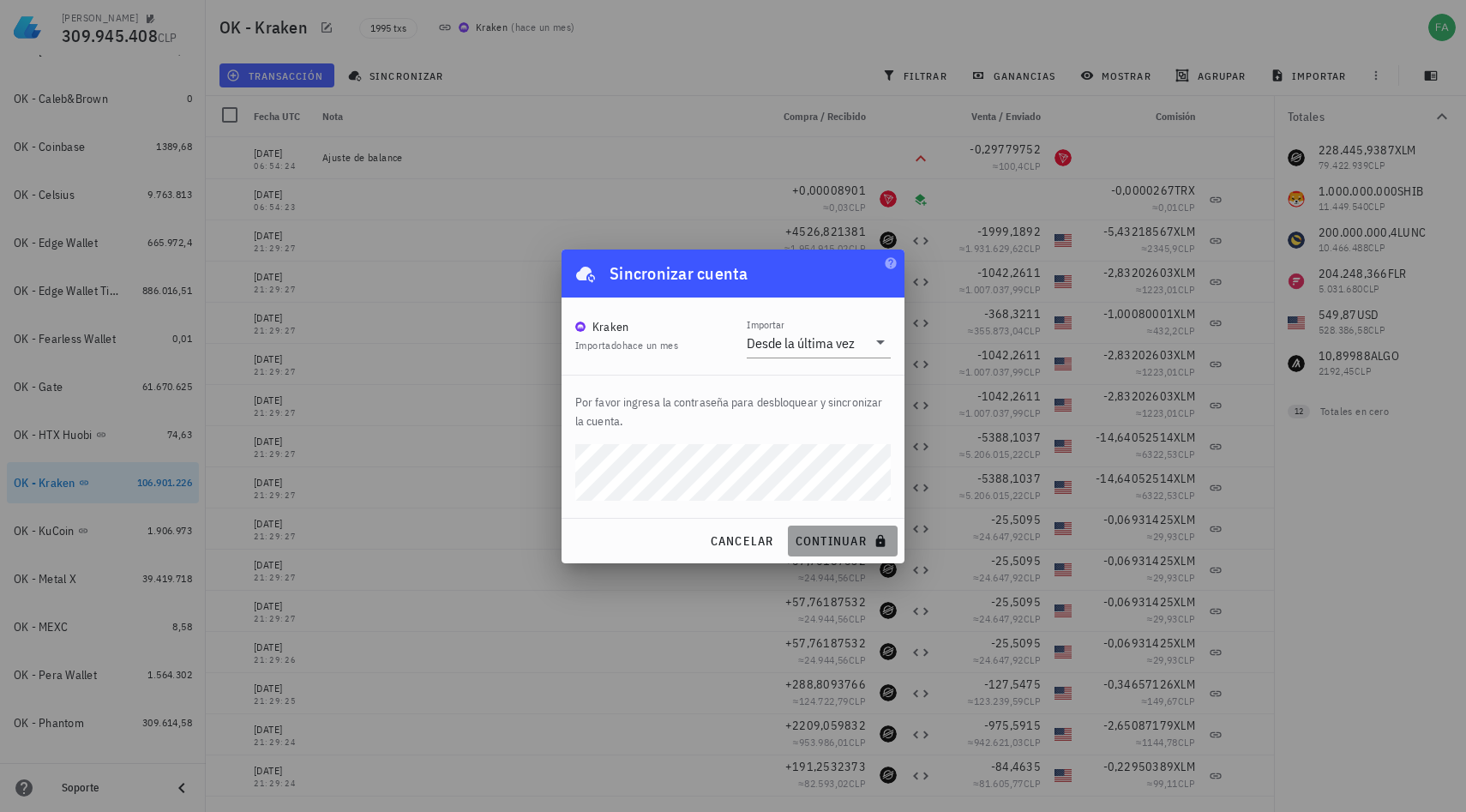
click at [834, 537] on span "continuar" at bounding box center [843, 541] width 96 height 15
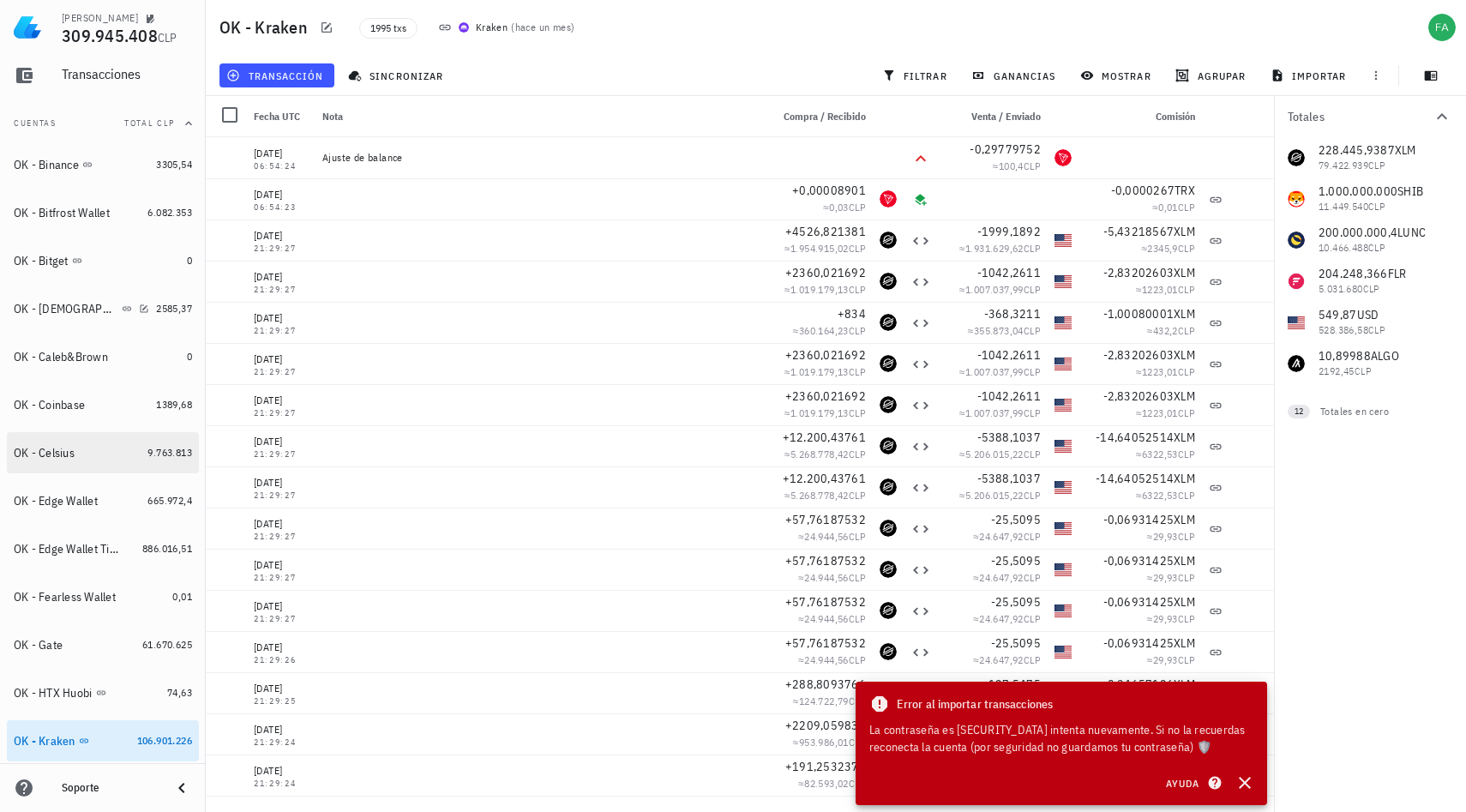
scroll to position [156, 0]
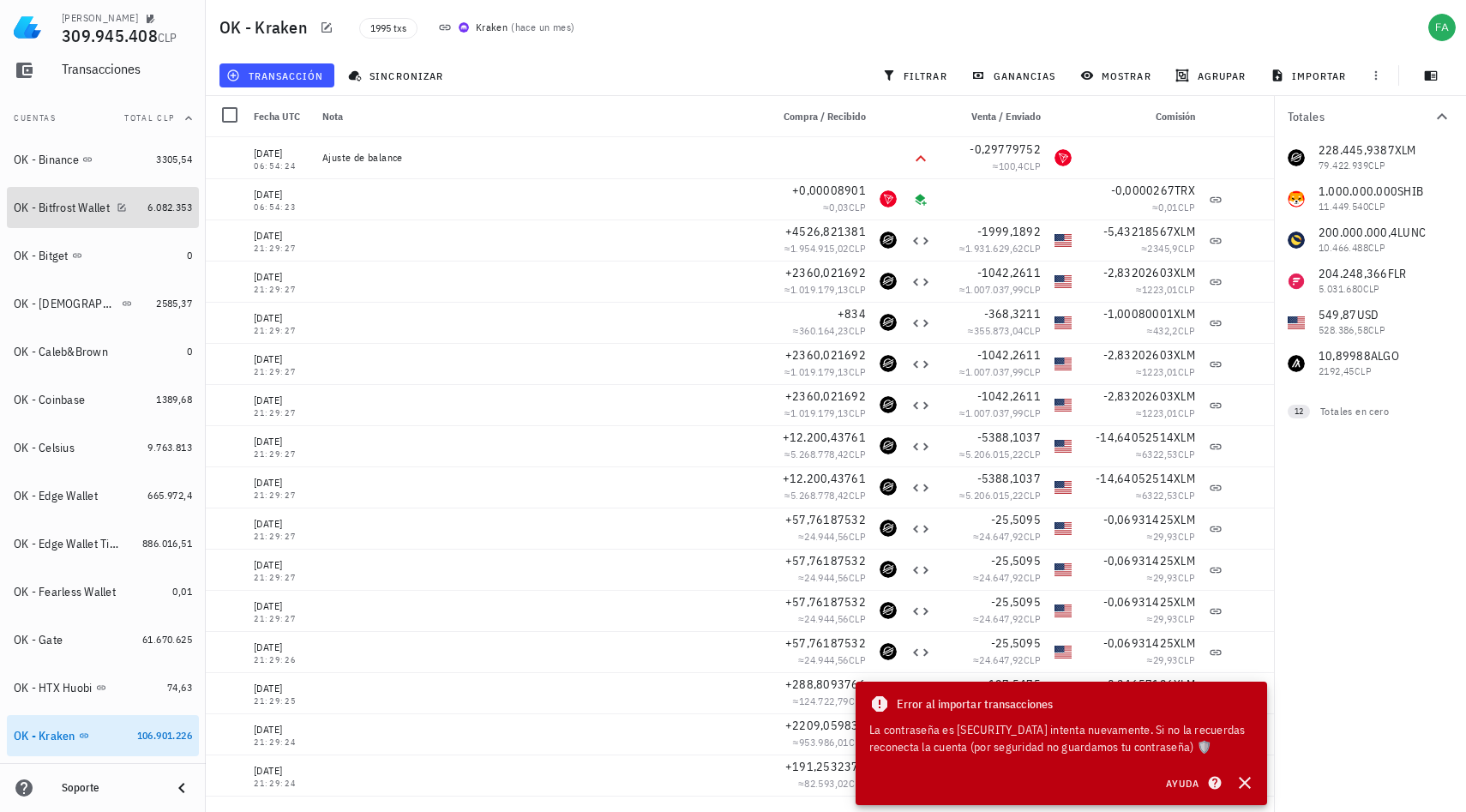
click at [67, 204] on div "OK - Bitfrost Wallet" at bounding box center [61, 208] width 96 height 14
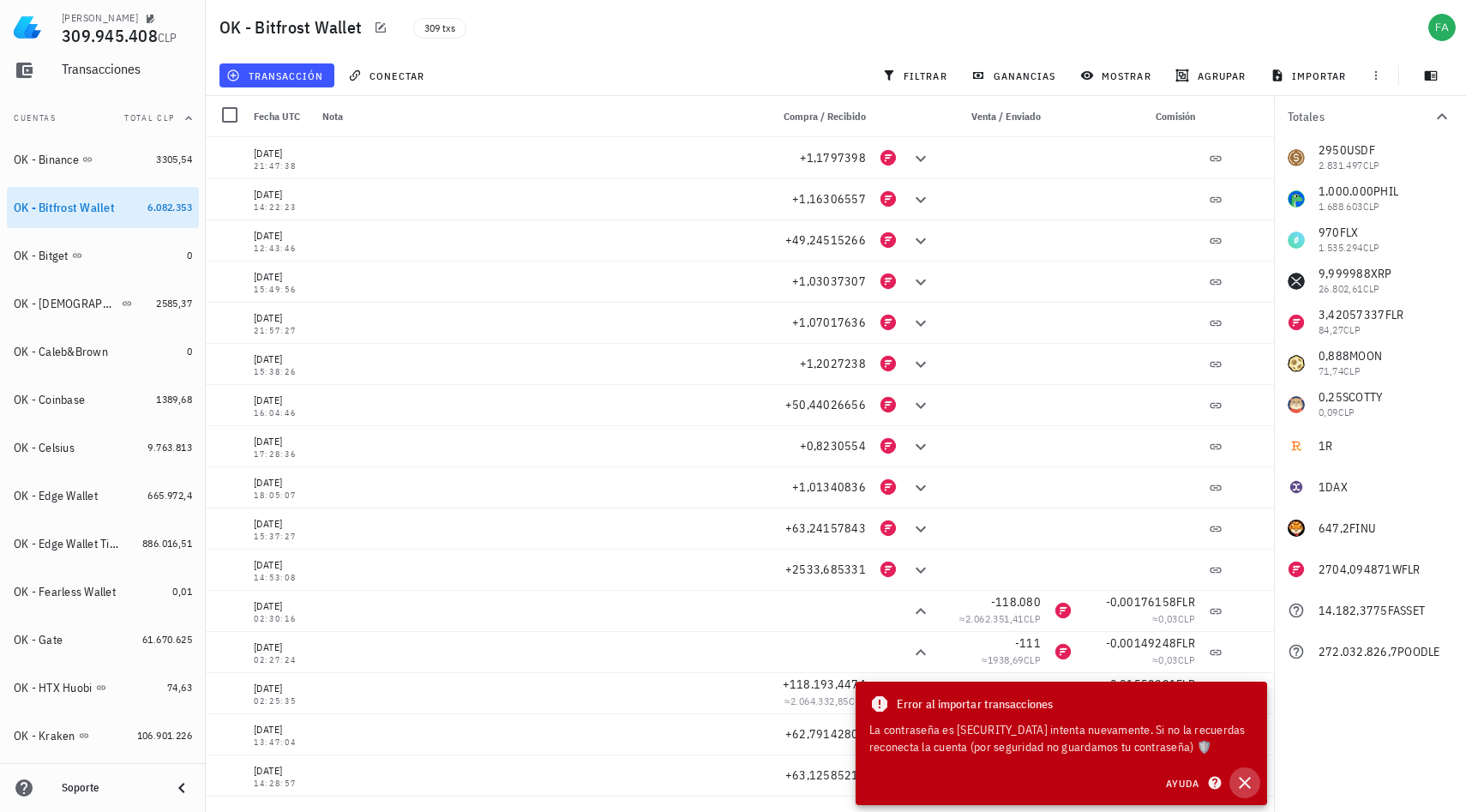
click at [1251, 788] on icon "button" at bounding box center [1244, 782] width 20 height 20
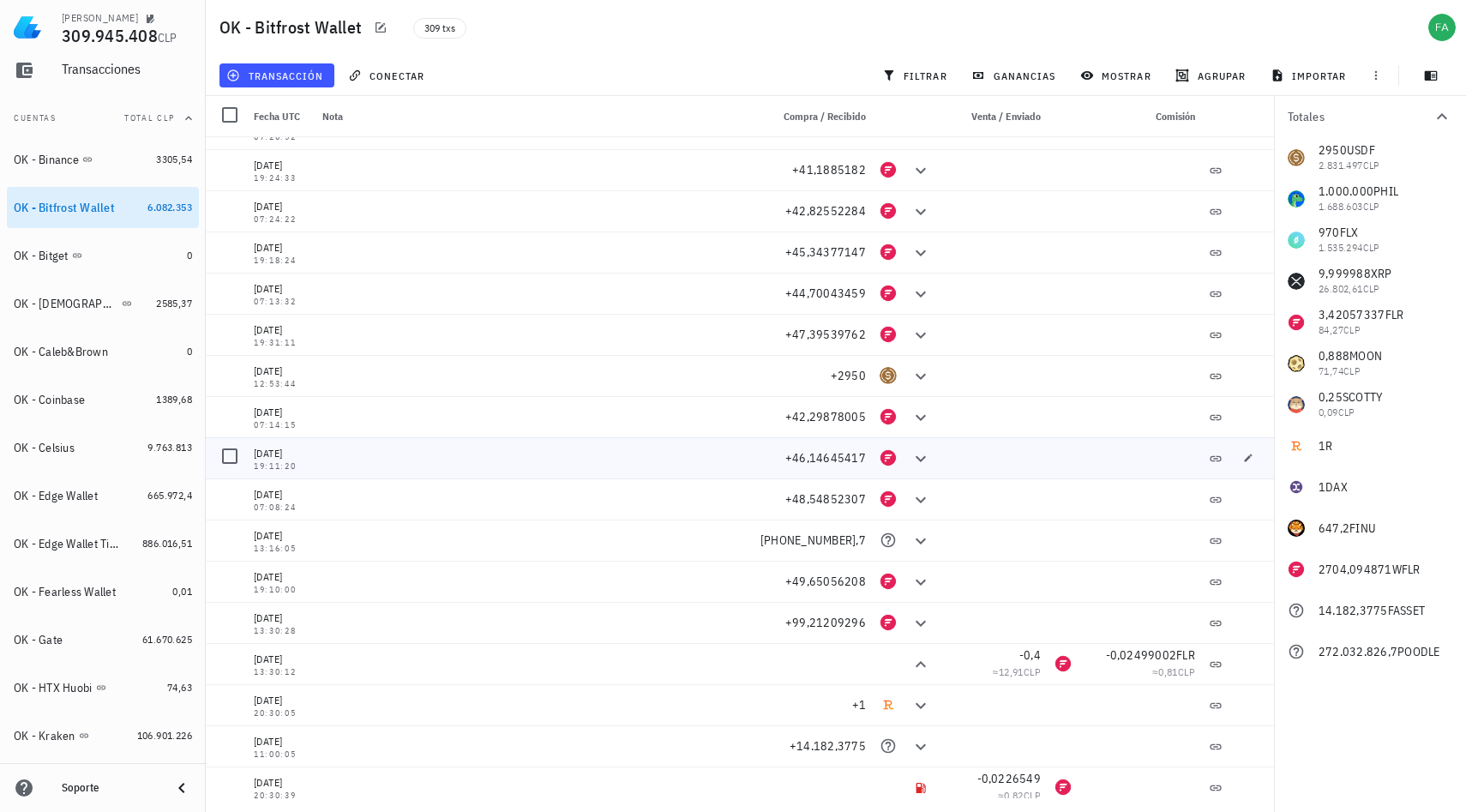
scroll to position [11796, 0]
click at [1244, 374] on span "button" at bounding box center [1248, 377] width 24 height 11
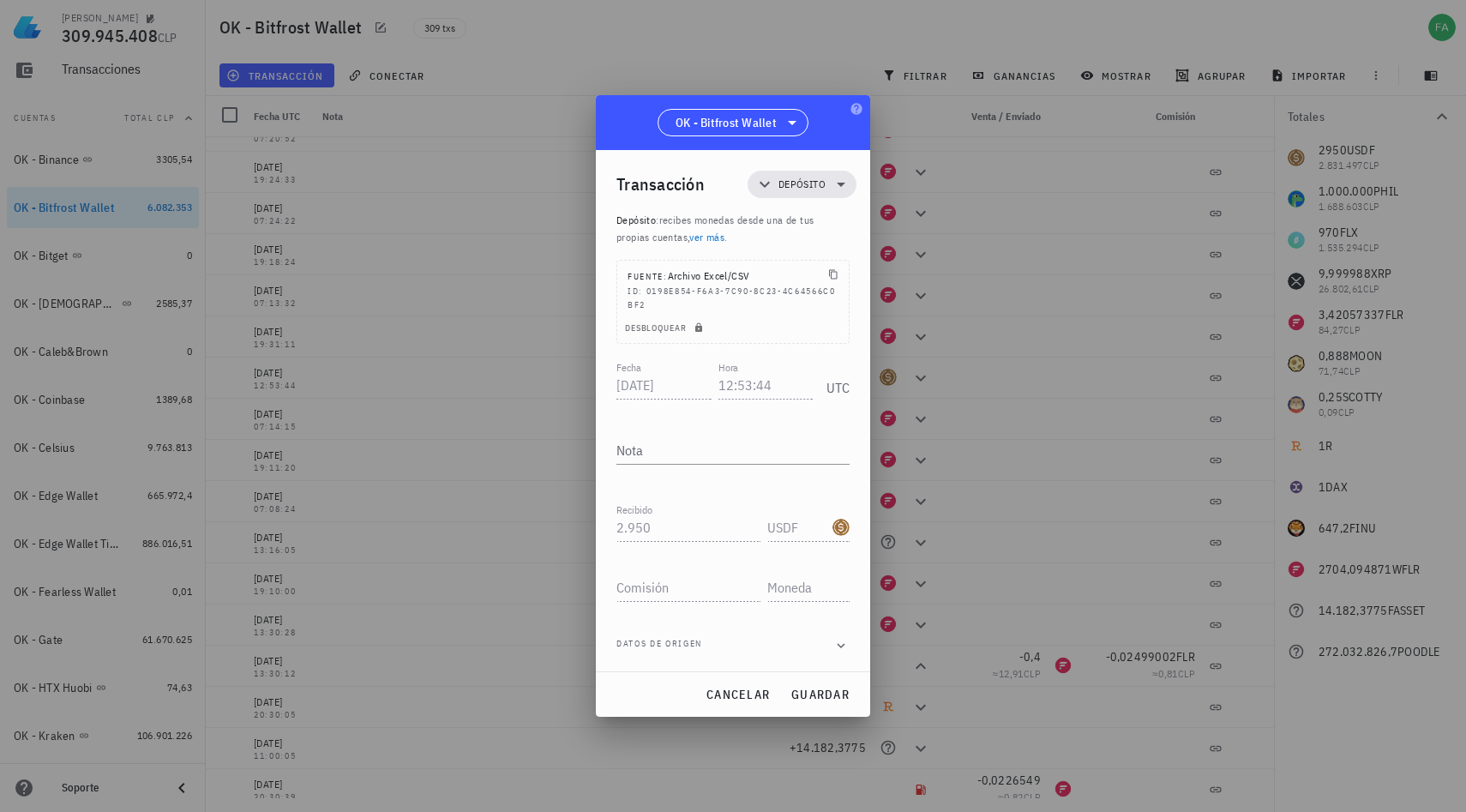
click at [1131, 400] on div at bounding box center [733, 406] width 1466 height 812
click at [745, 695] on span "cancelar" at bounding box center [737, 694] width 64 height 15
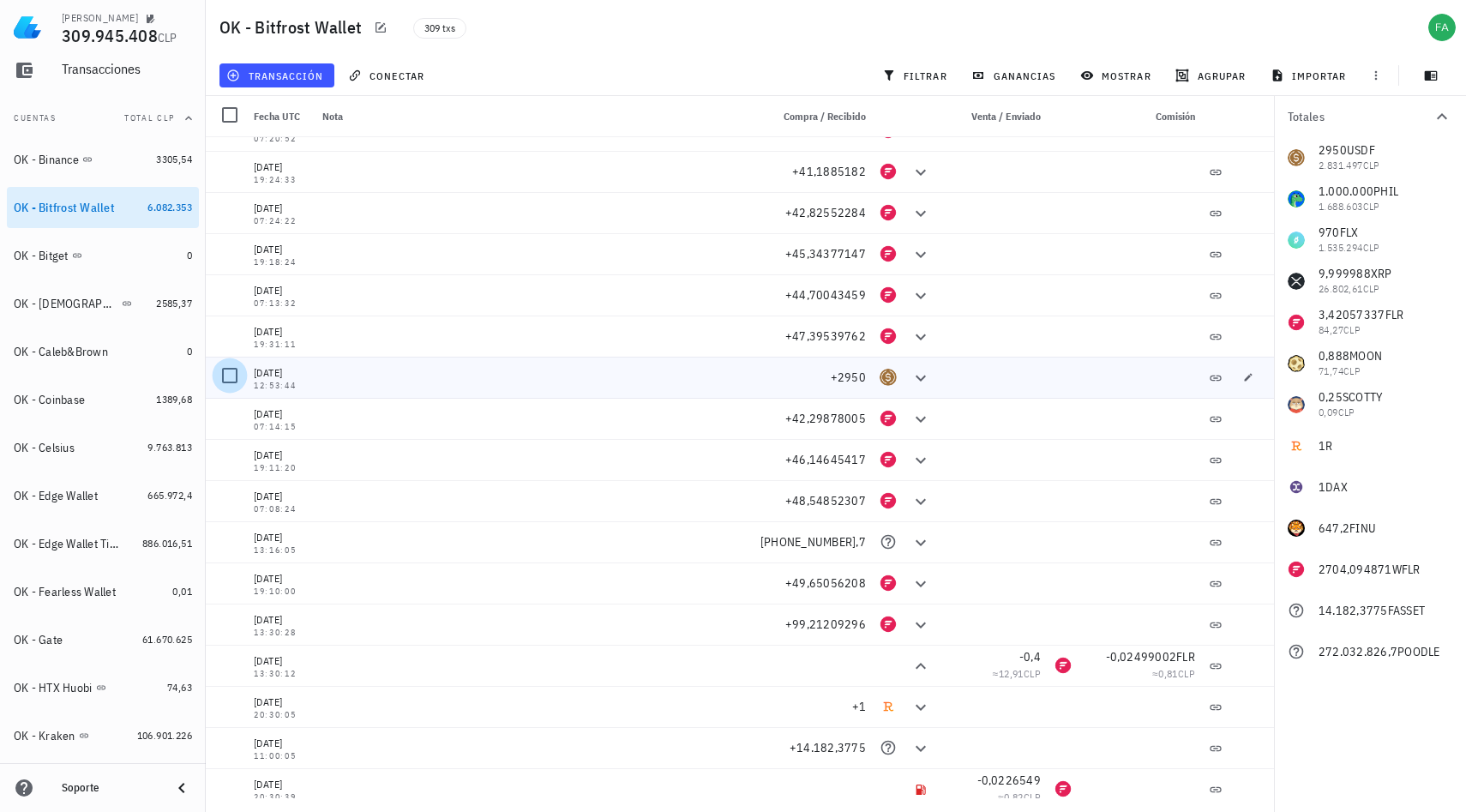
click at [228, 377] on div at bounding box center [230, 375] width 29 height 29
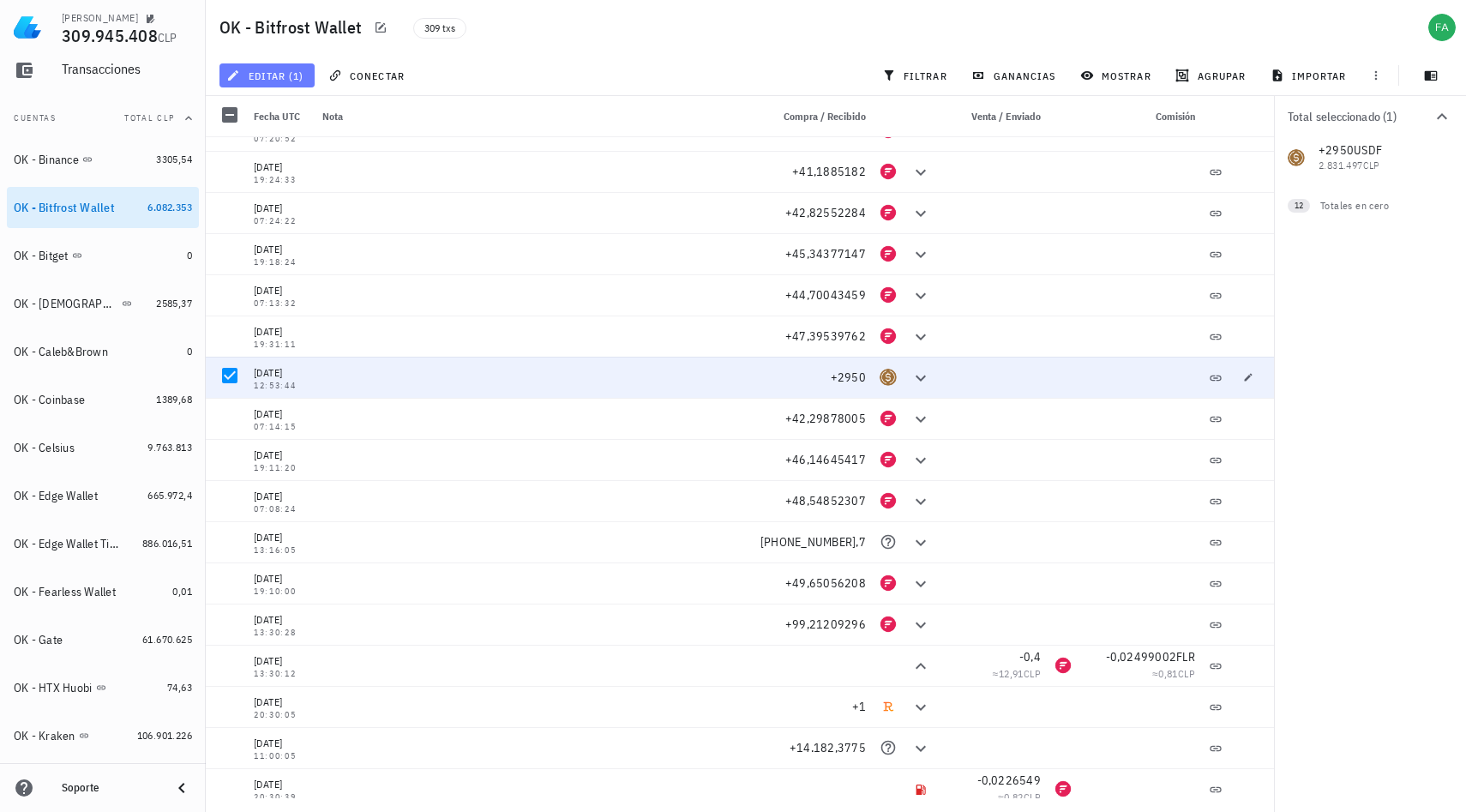
click at [278, 76] on span "editar (1)" at bounding box center [266, 75] width 74 height 13
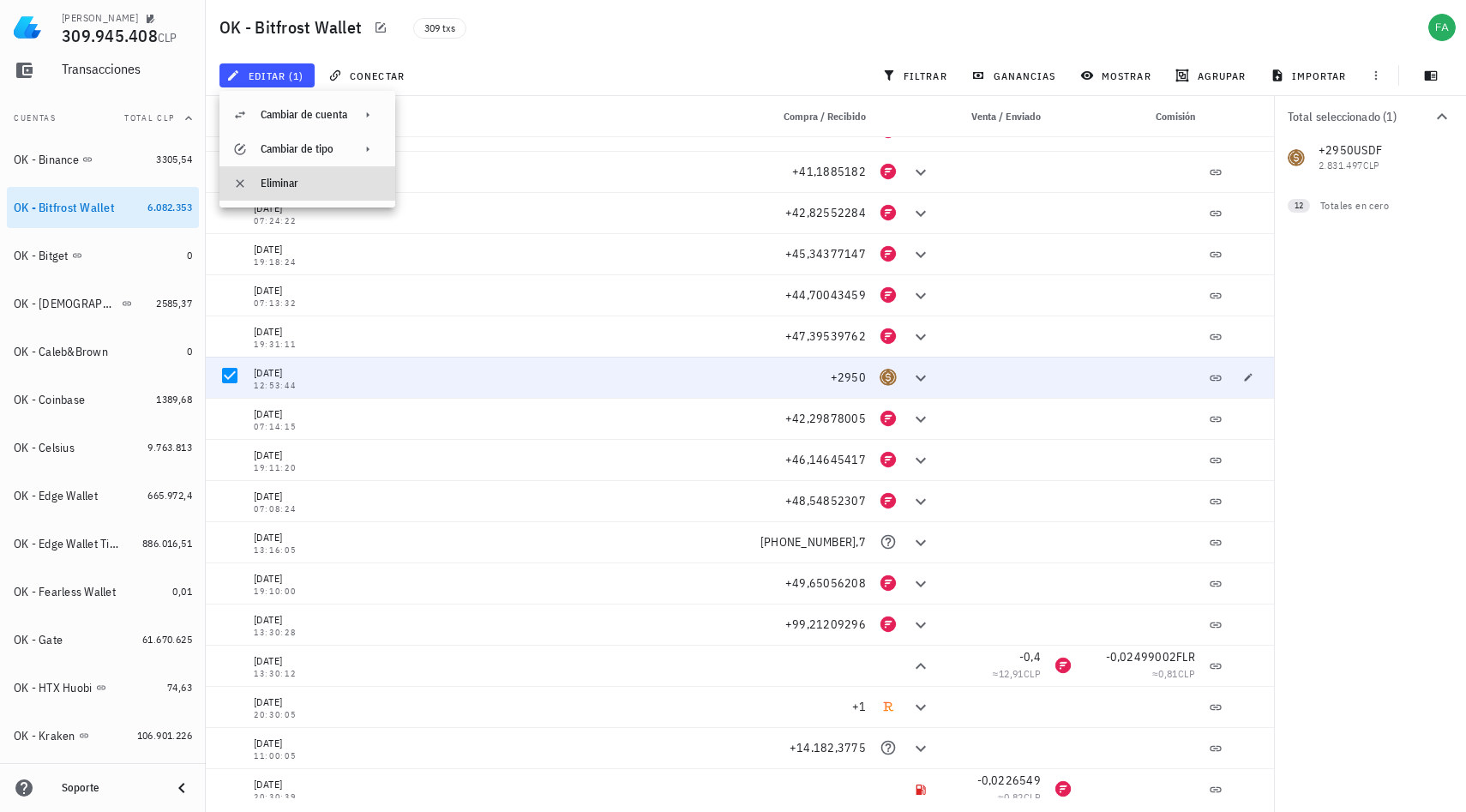
click at [254, 183] on div "Eliminar" at bounding box center [308, 183] width 176 height 35
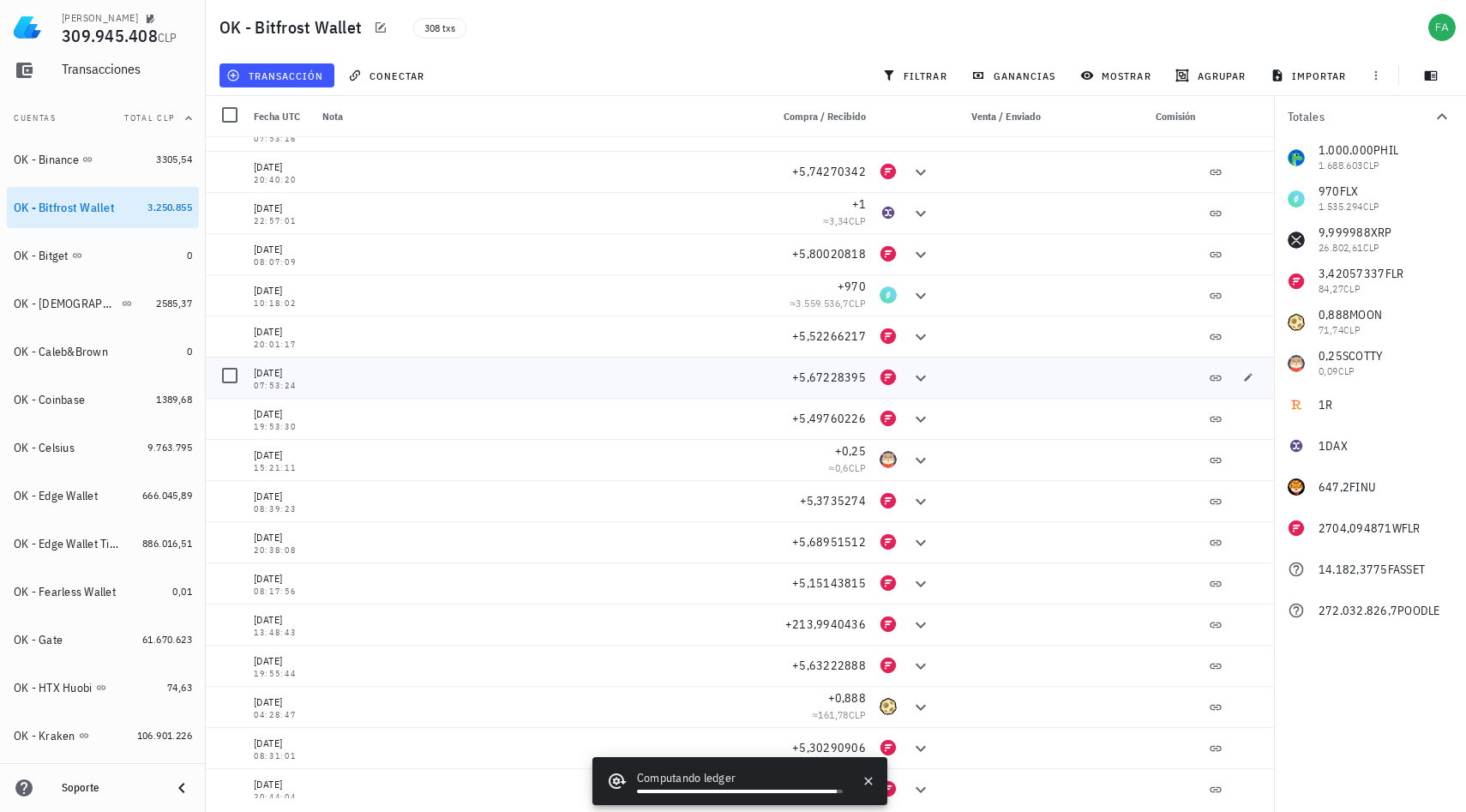
scroll to position [4957, 0]
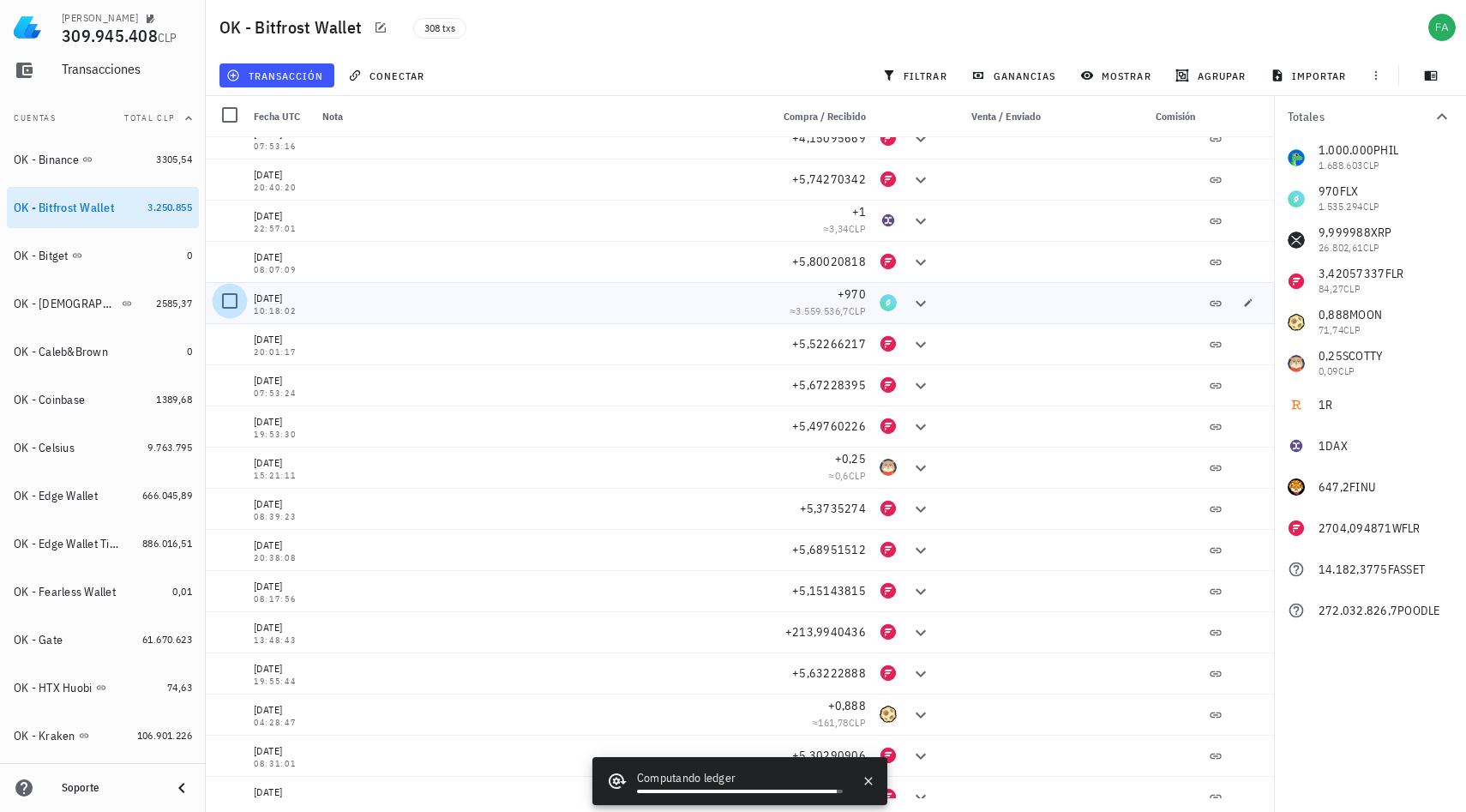
click at [237, 300] on div at bounding box center [230, 301] width 29 height 29
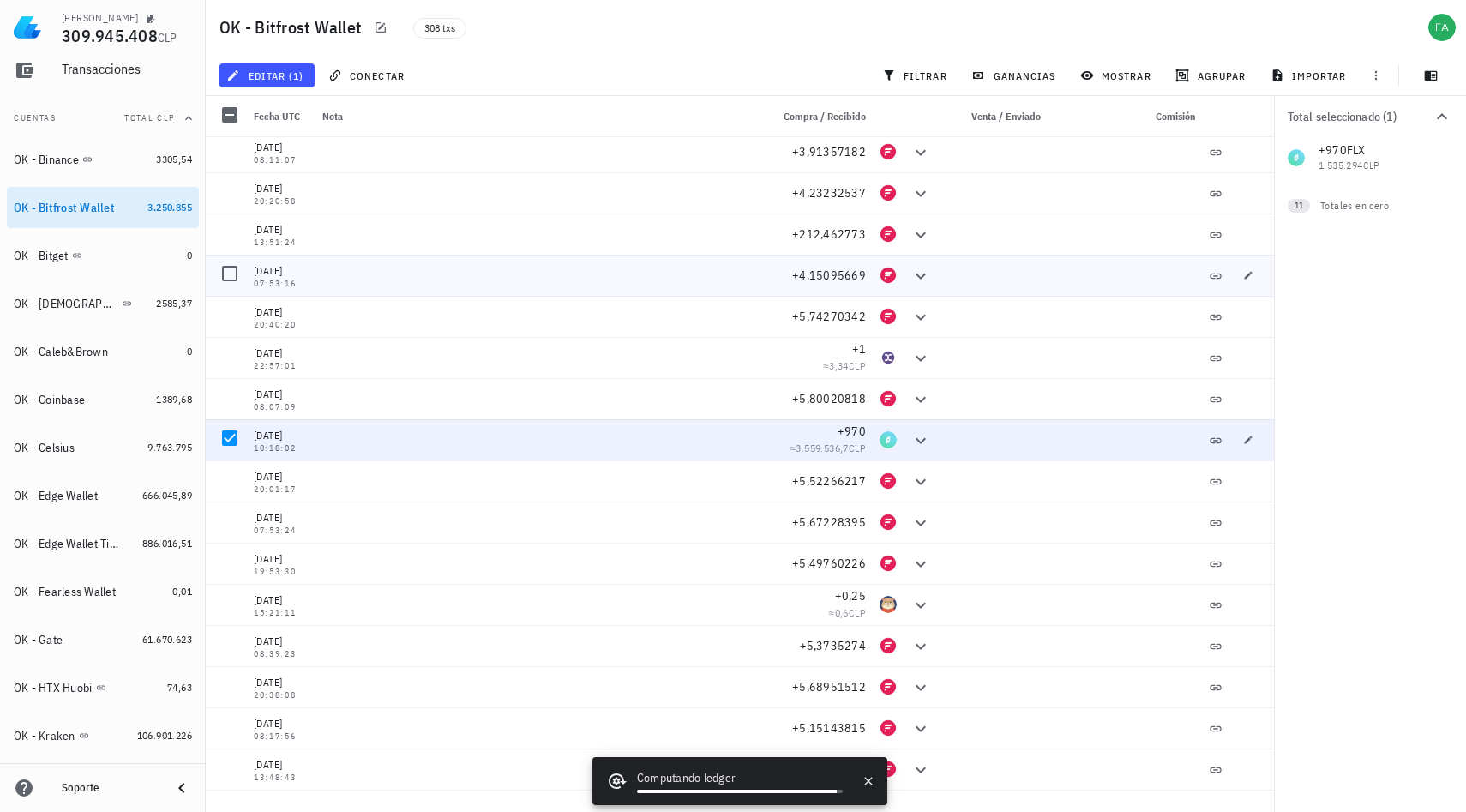
scroll to position [4811, 0]
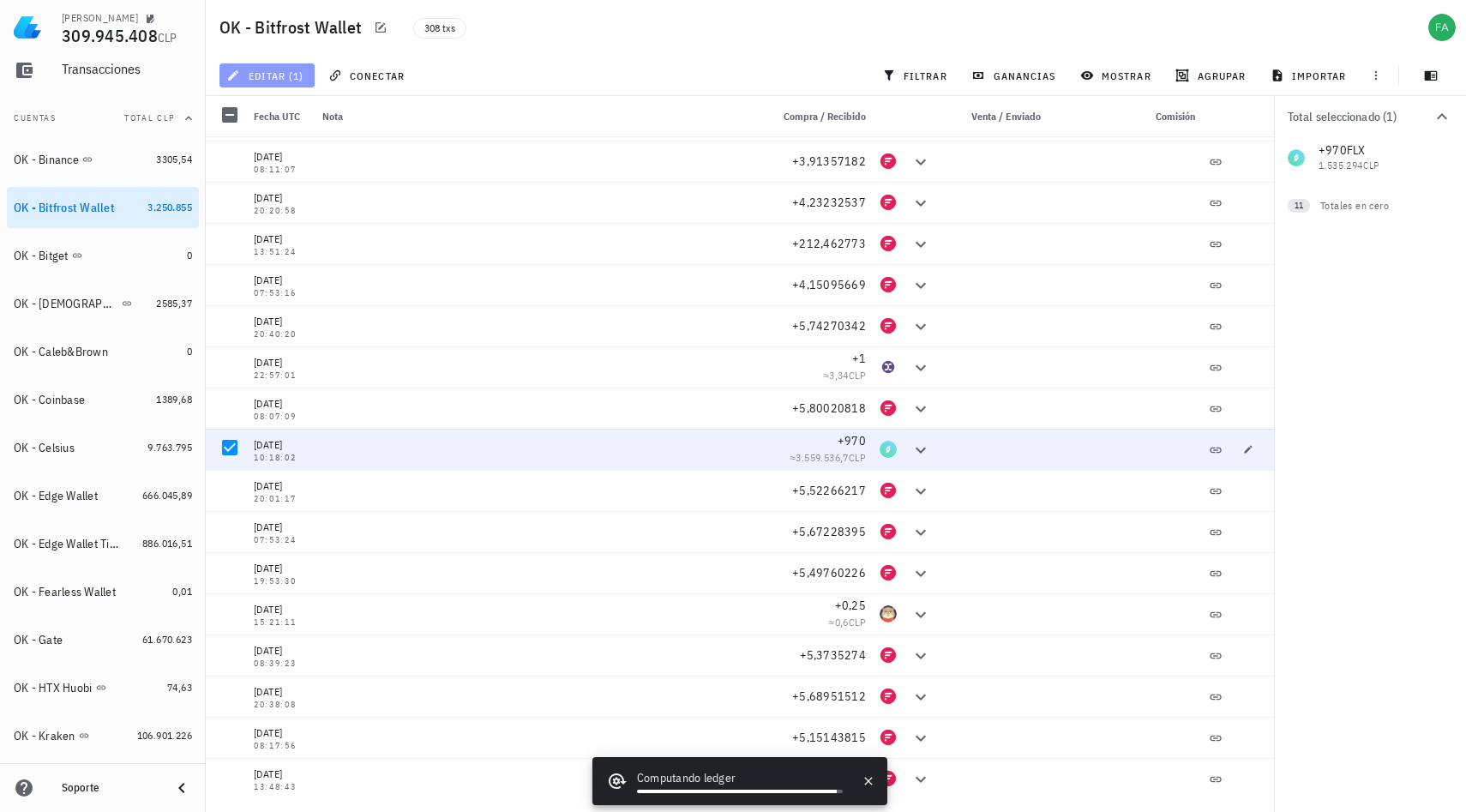
click at [240, 76] on icon "button" at bounding box center [232, 75] width 13 height 13
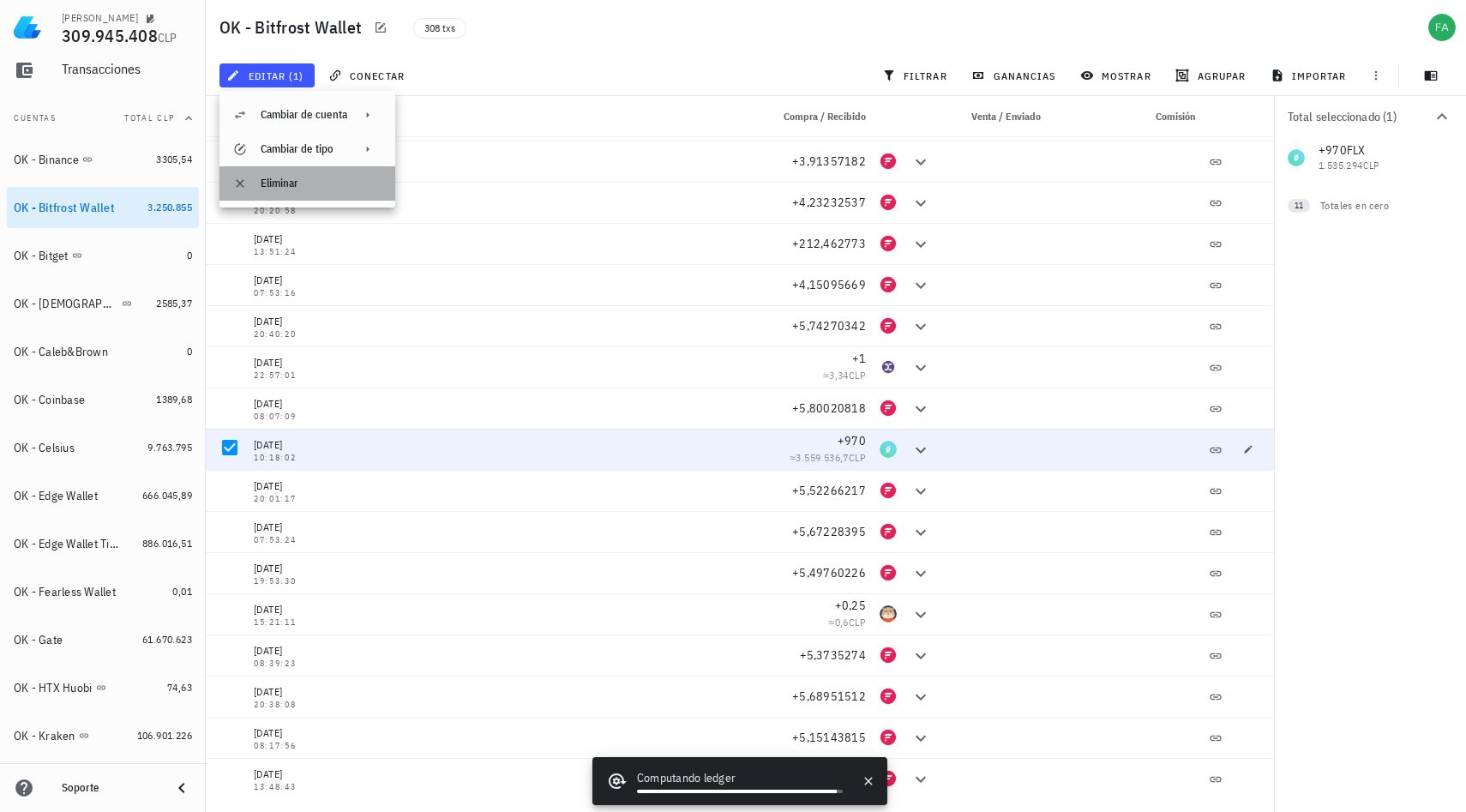
click at [242, 181] on icon at bounding box center [239, 182] width 8 height 8
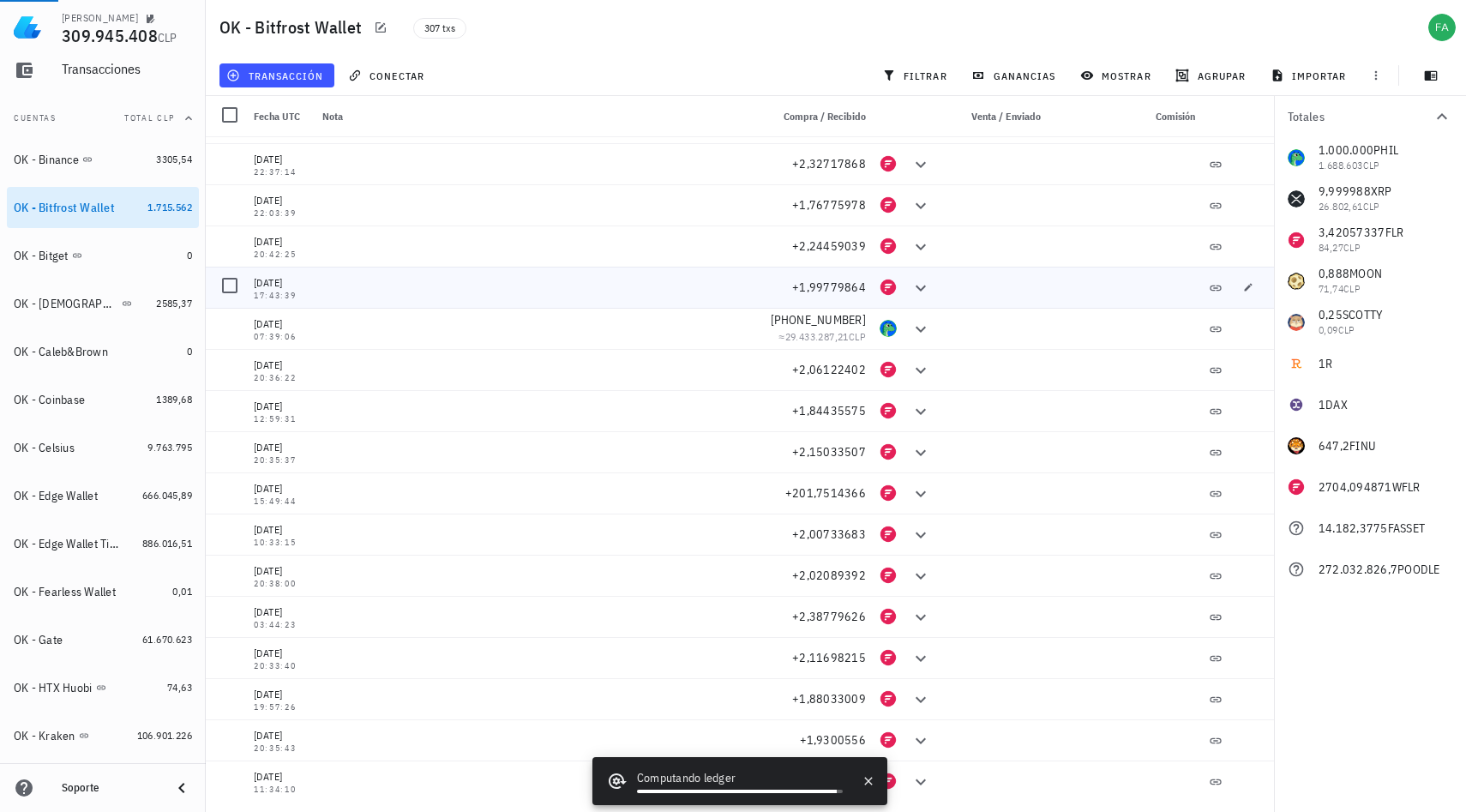
scroll to position [3064, 0]
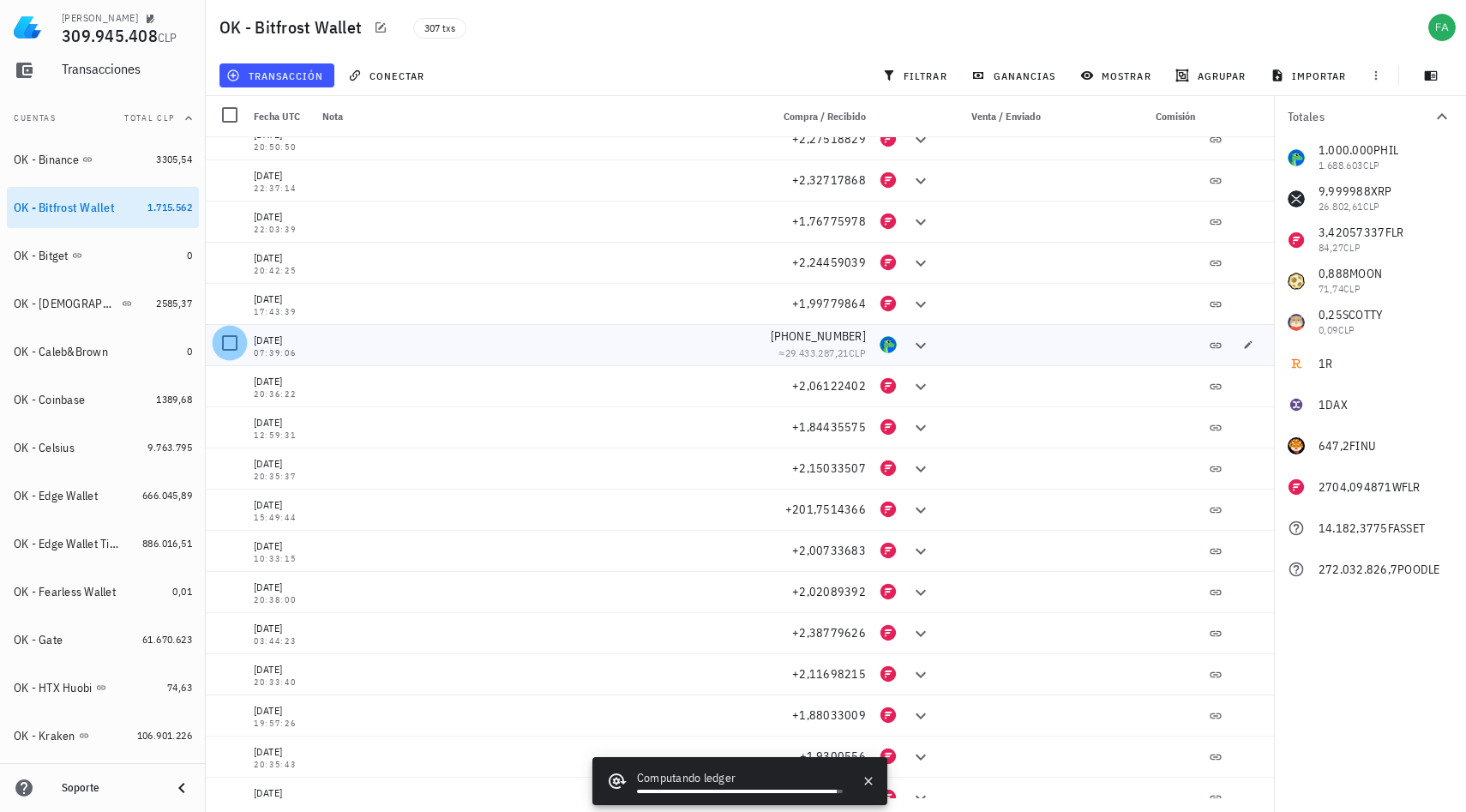
click at [238, 342] on div at bounding box center [230, 342] width 29 height 29
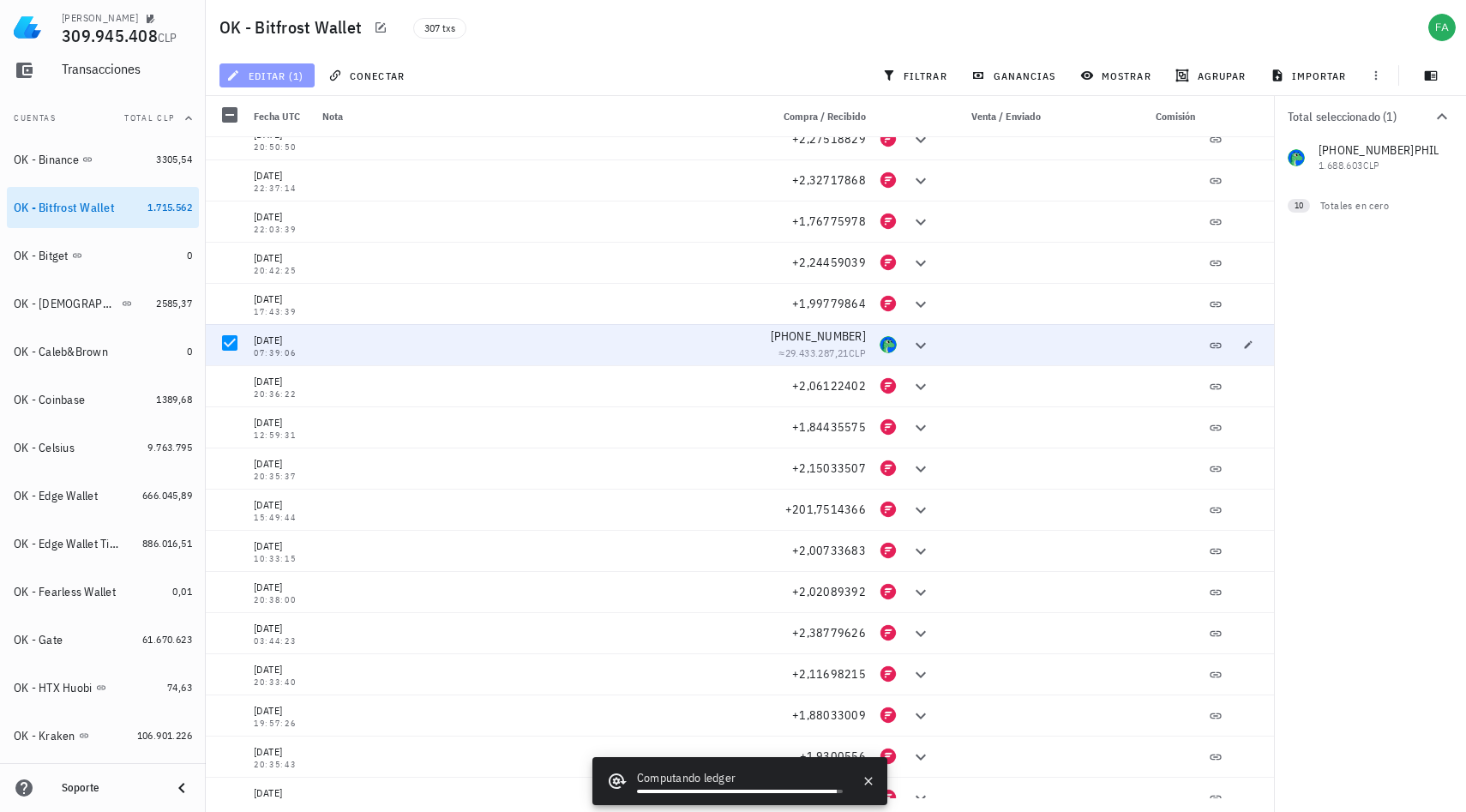
click at [243, 75] on span "editar (1)" at bounding box center [266, 75] width 74 height 13
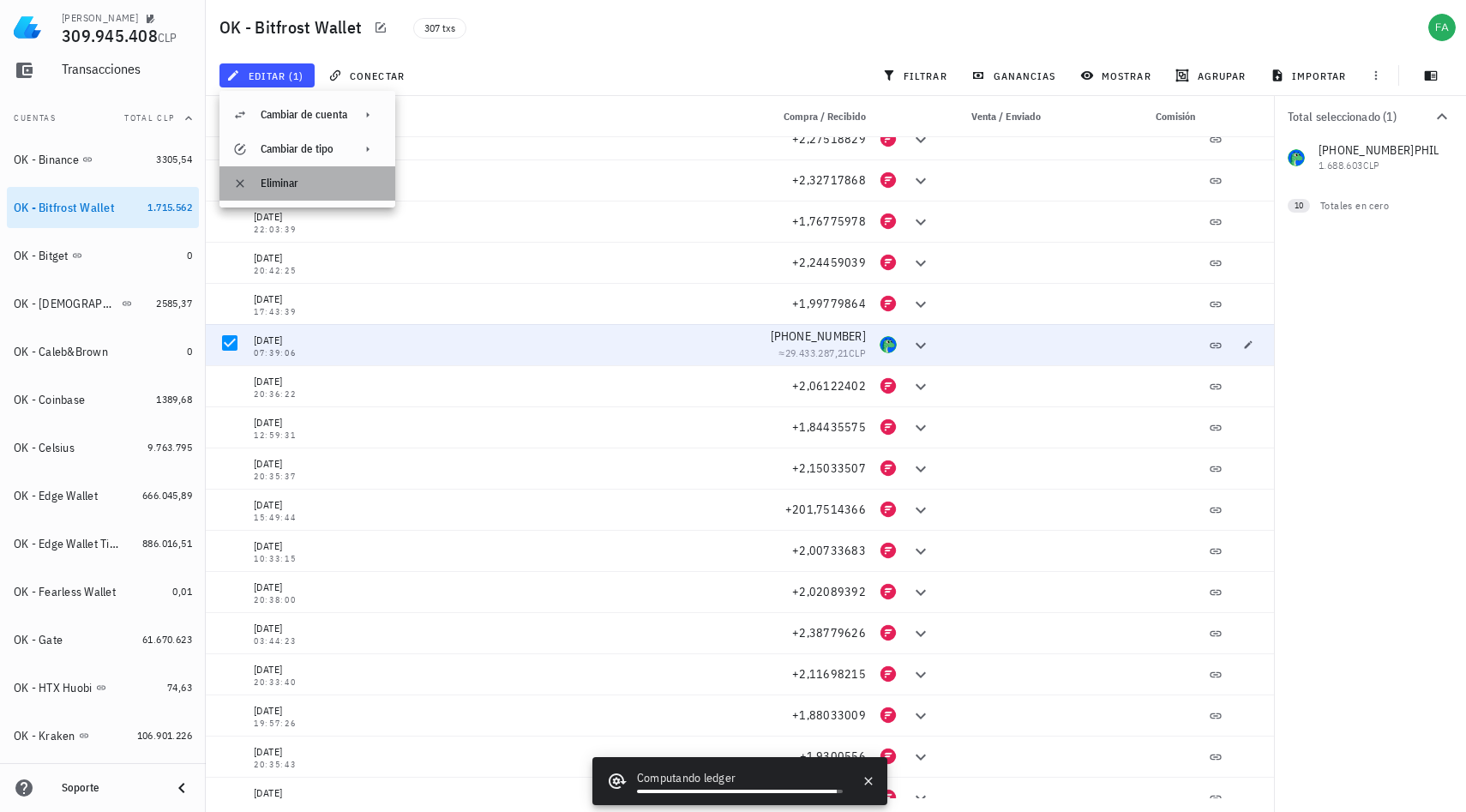
click at [261, 186] on div "Eliminar" at bounding box center [321, 183] width 121 height 13
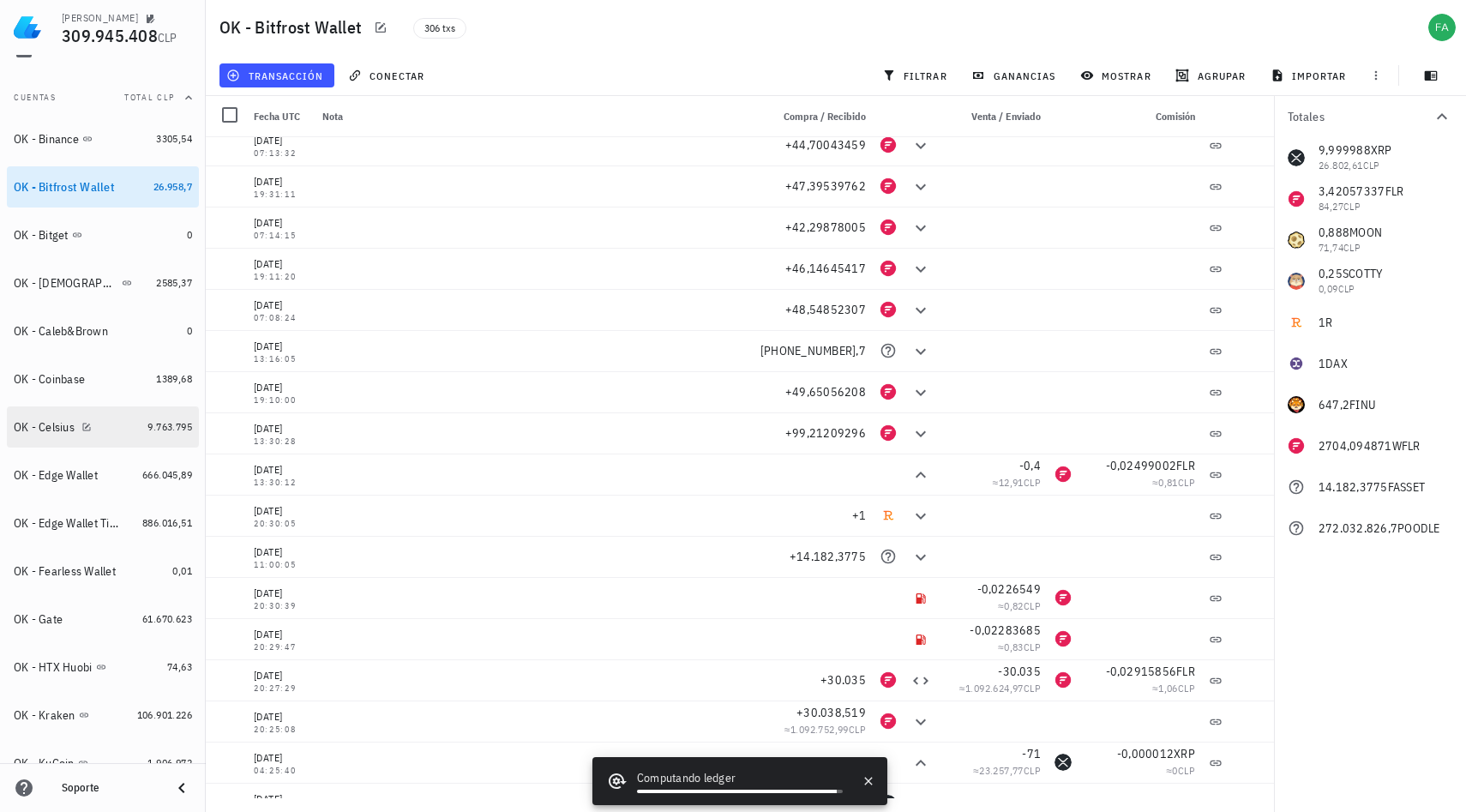
scroll to position [178, 0]
click at [83, 478] on div "OK - Edge Wallet" at bounding box center [55, 473] width 84 height 14
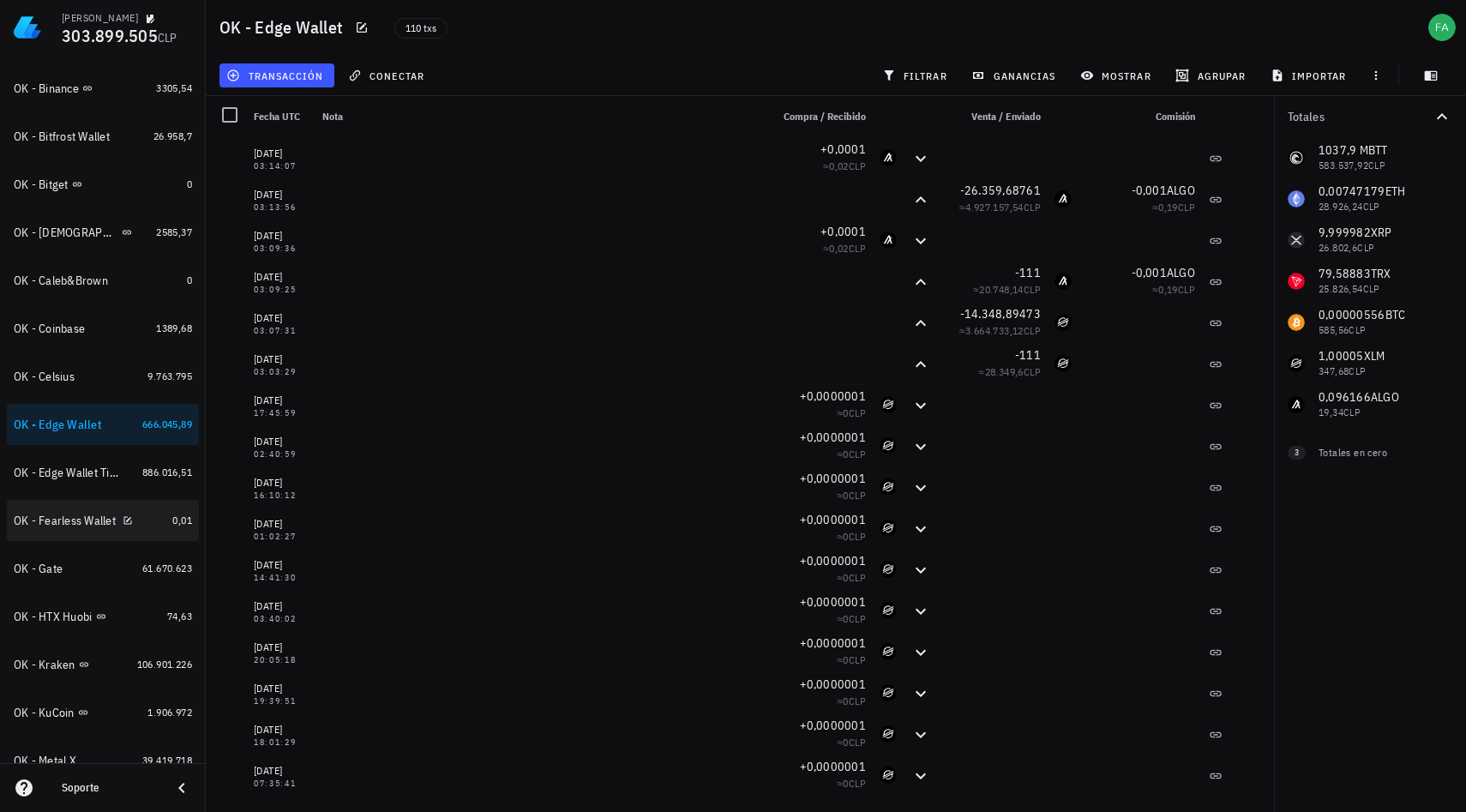
scroll to position [228, 0]
click at [38, 570] on div "OK - Gate" at bounding box center [37, 567] width 49 height 14
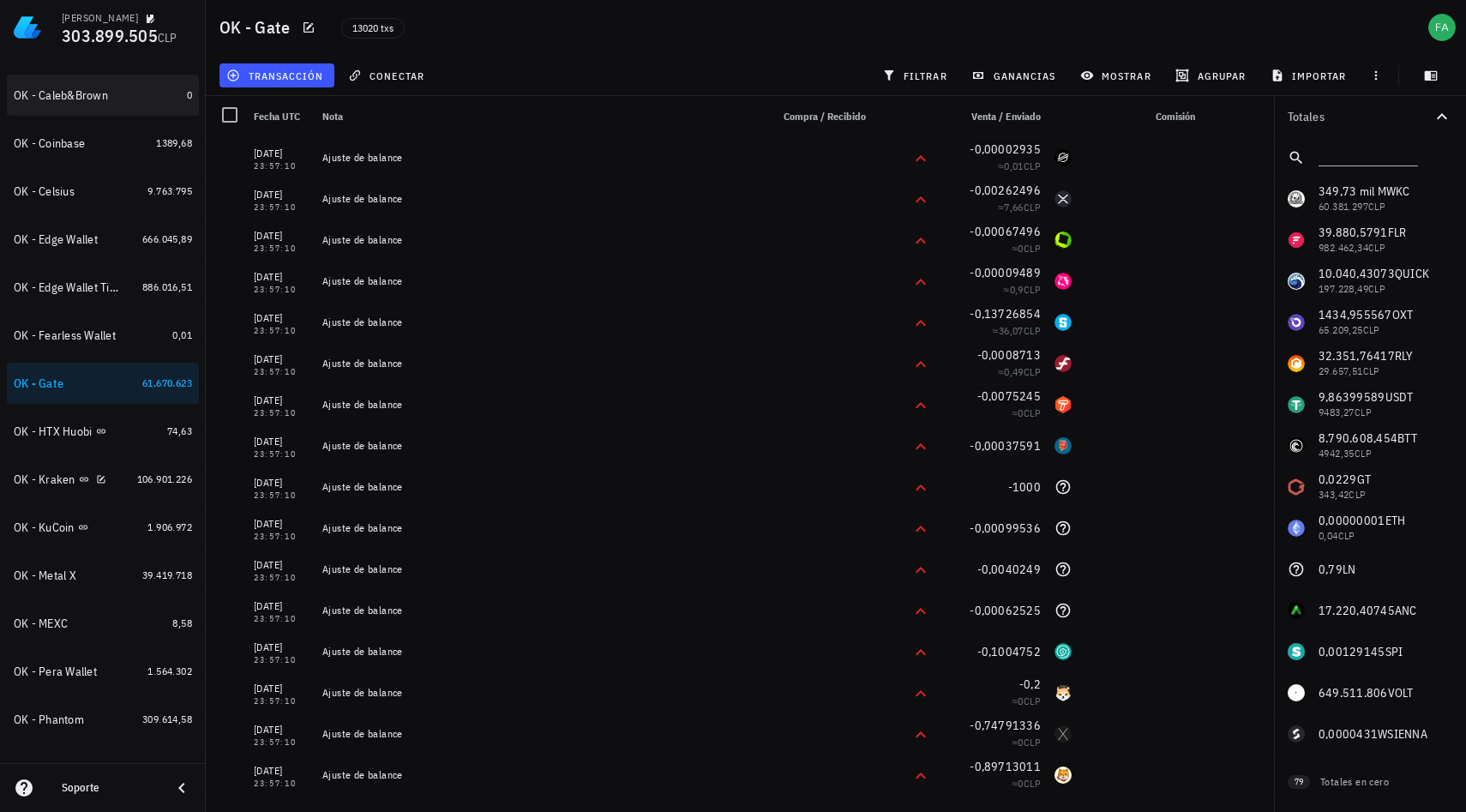
scroll to position [424, 0]
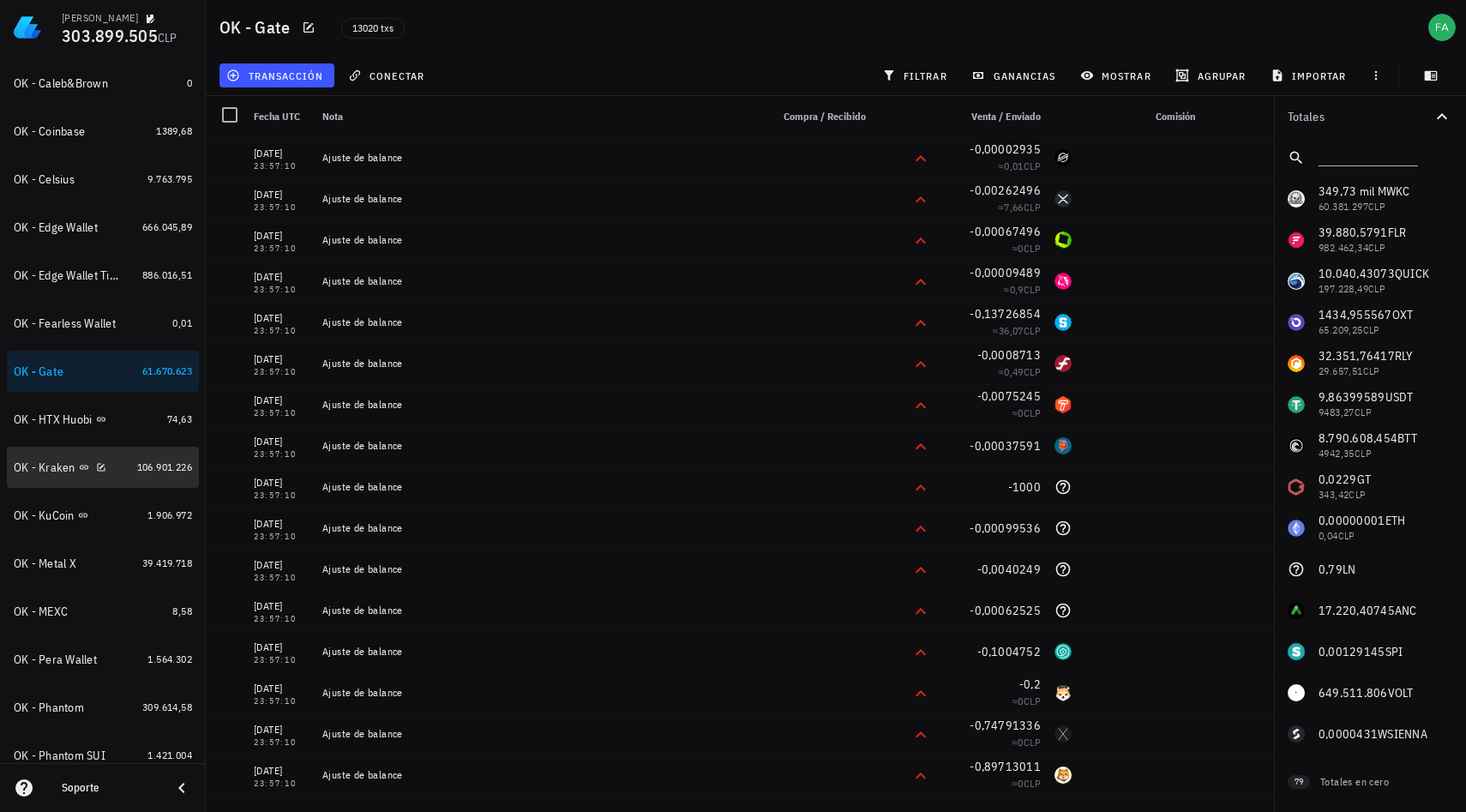
click at [89, 466] on div at bounding box center [97, 467] width 17 height 14
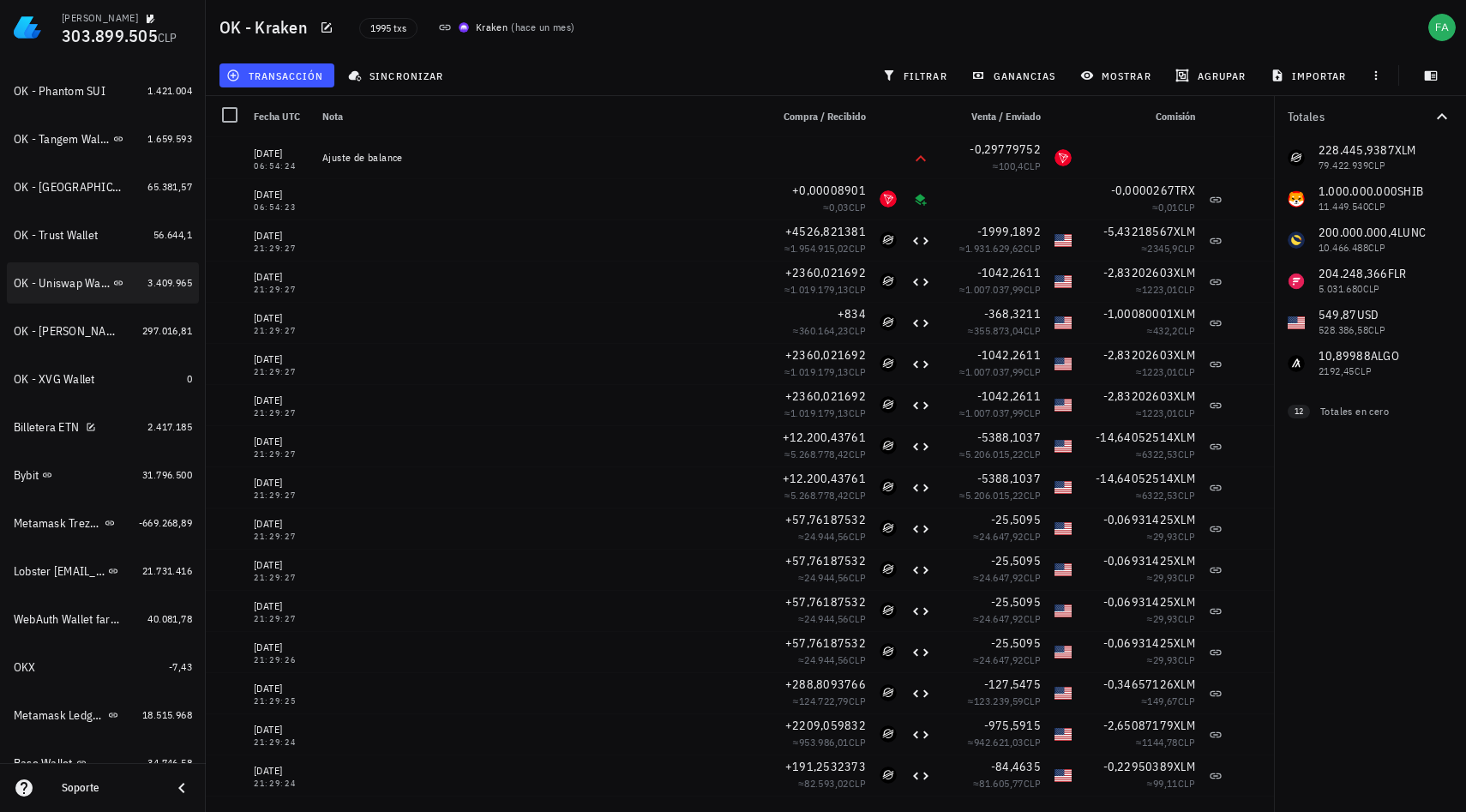
scroll to position [1100, 0]
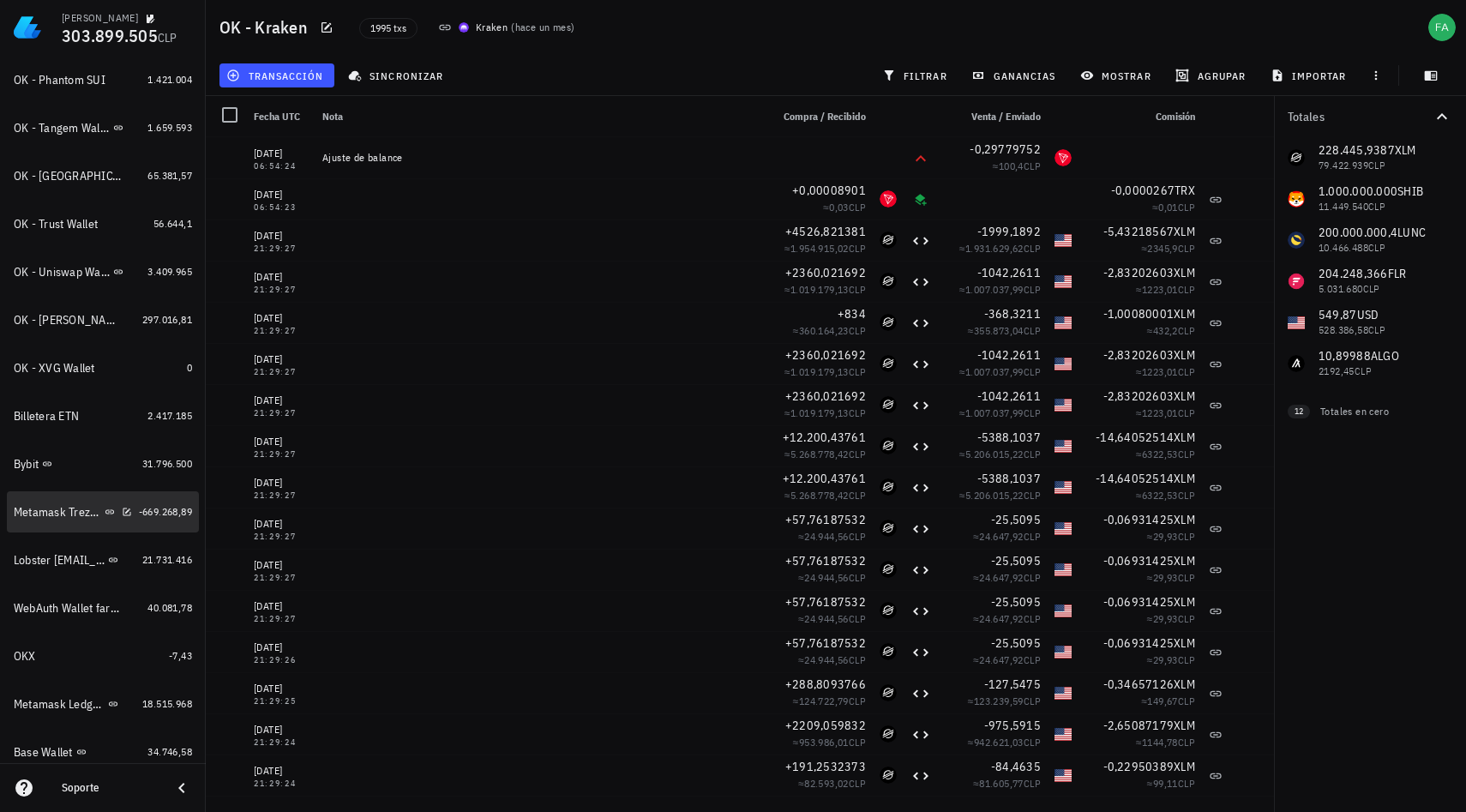
click at [66, 511] on div "Metamask Trezor Cadenas Ethereum, Binance SC," at bounding box center [57, 512] width 87 height 14
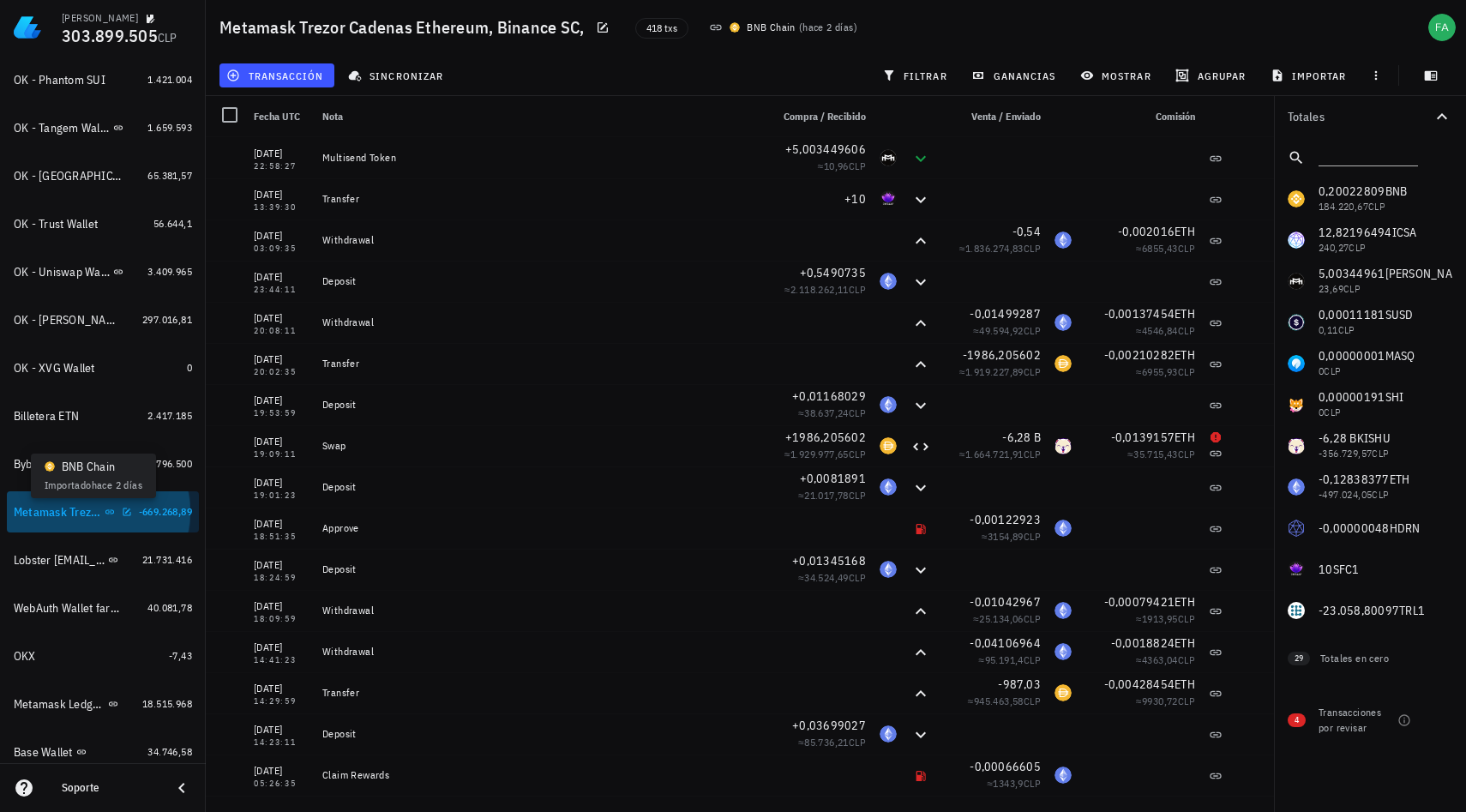
click at [105, 511] on icon at bounding box center [110, 512] width 11 height 11
click at [123, 511] on icon "button" at bounding box center [126, 511] width 8 height 8
type textarea "Metamask Trezor Cadenas Ethereum, Binance SC,"
type textarea "Trezor Address: 0x7b83875c754d0107AcBB35Cf37B960f6929589AD BNB Tiger 4,053,504,…"
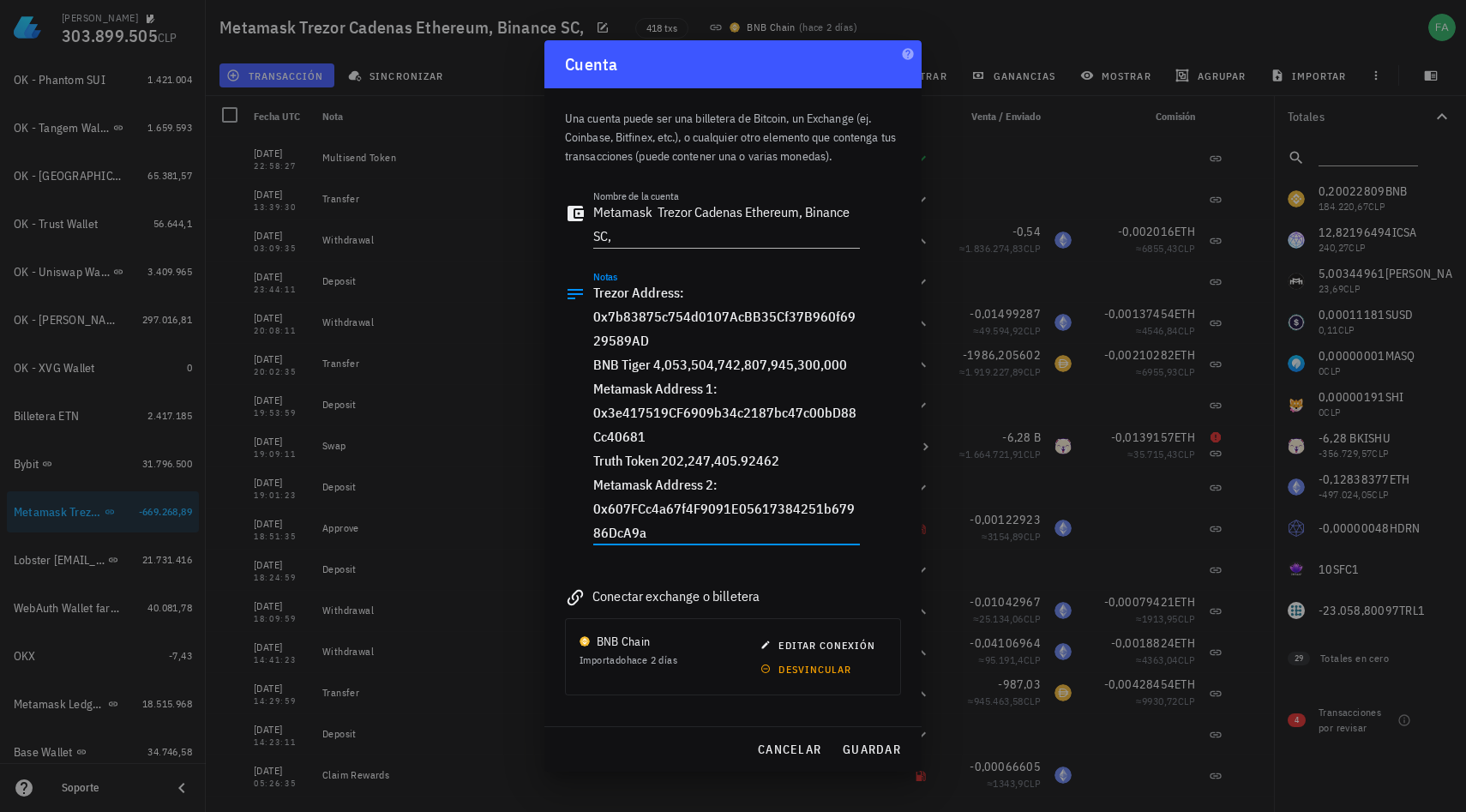
drag, startPoint x: 648, startPoint y: 339, endPoint x: 591, endPoint y: 325, distance: 58.7
click at [591, 324] on div "Notas Trezor Address: 0x7b83875c754d0107AcBB35Cf37B960f6929589AD BNB Tiger 4,05…" at bounding box center [713, 417] width 295 height 293
click at [801, 639] on span "editar conexión" at bounding box center [819, 645] width 111 height 12
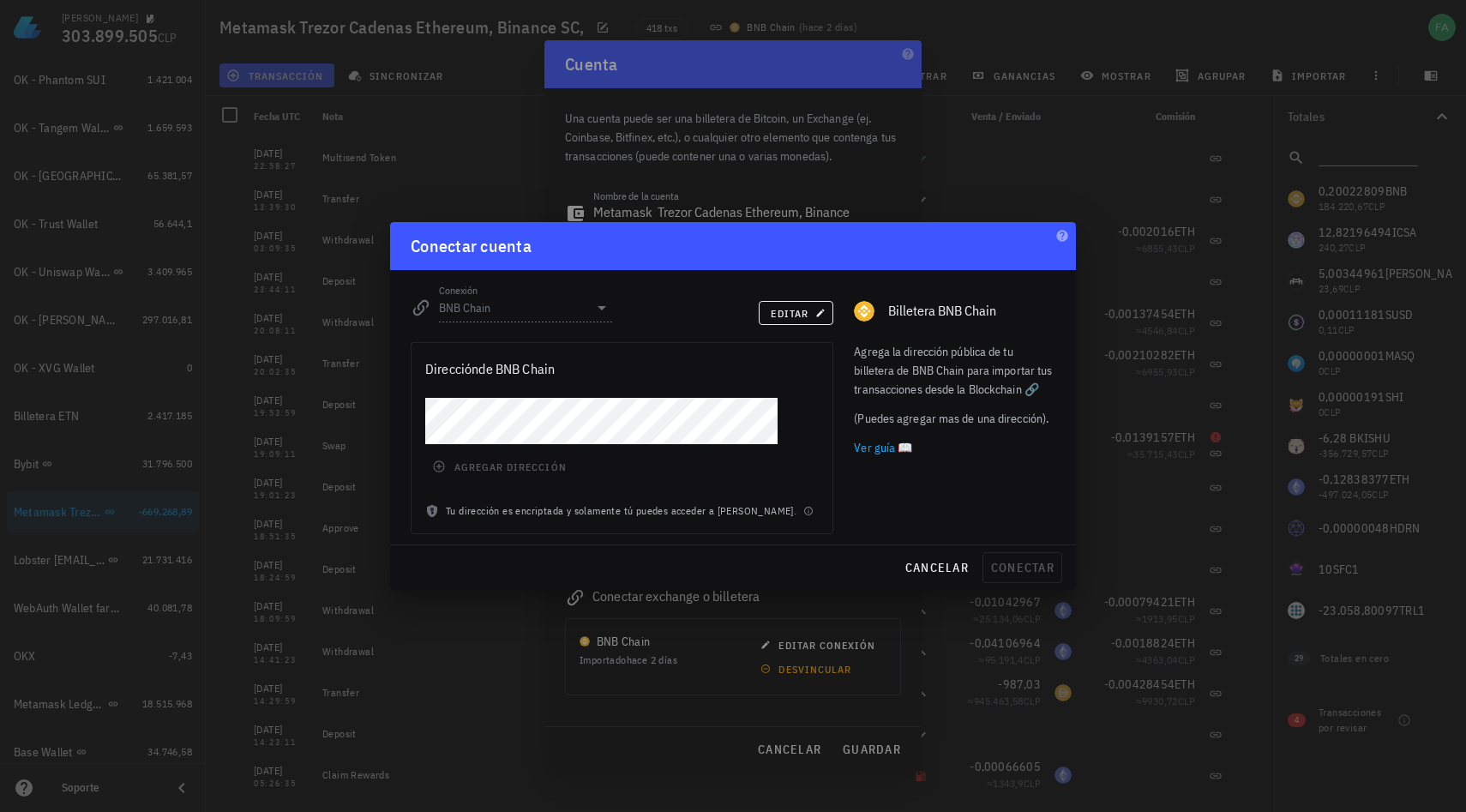
click at [598, 308] on div at bounding box center [601, 307] width 20 height 20
click at [604, 307] on div at bounding box center [601, 307] width 20 height 20
click at [778, 313] on span "editar" at bounding box center [796, 313] width 52 height 12
click at [605, 303] on icon at bounding box center [601, 307] width 20 height 20
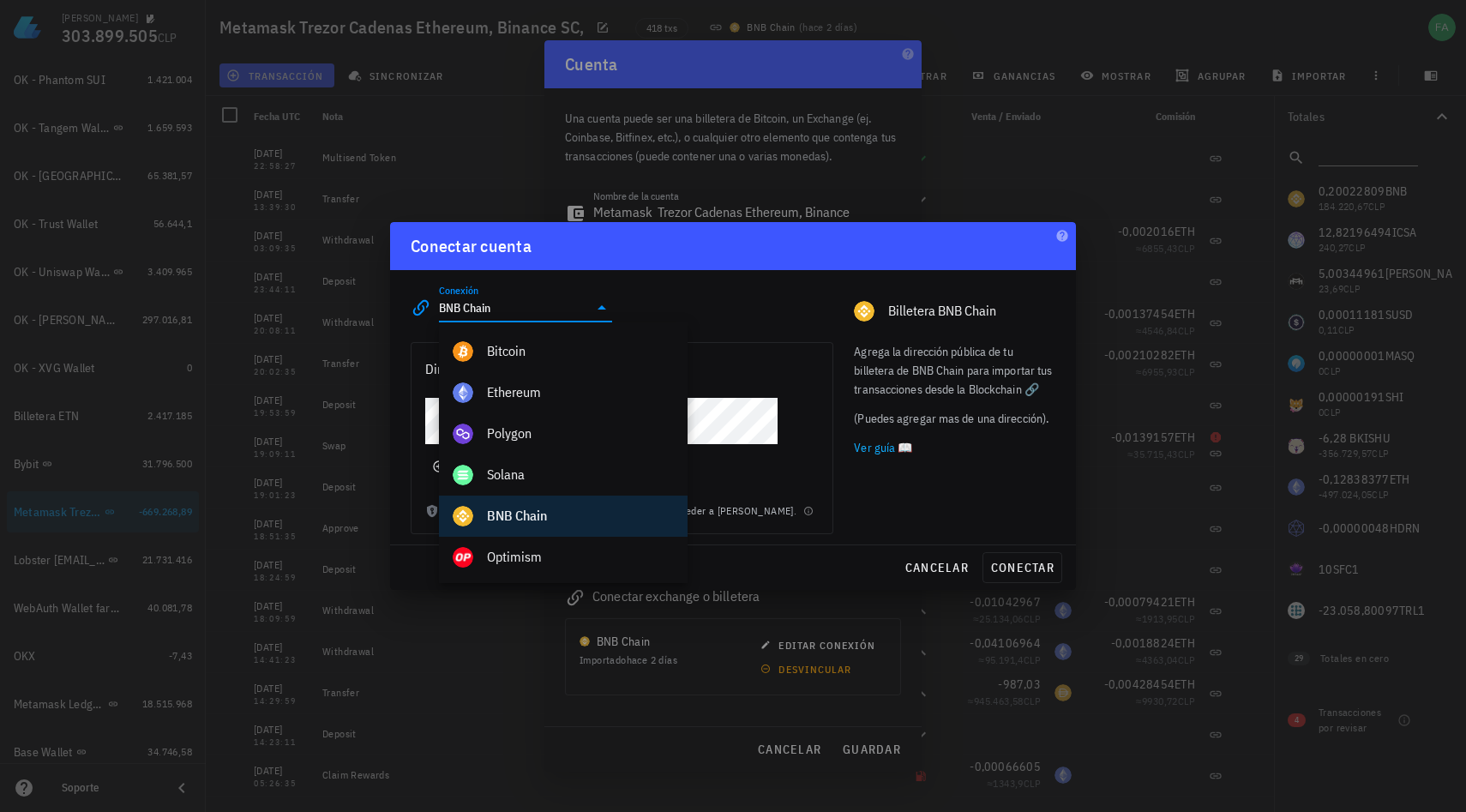
scroll to position [614, 0]
click at [516, 384] on div "Ethereum" at bounding box center [580, 393] width 187 height 36
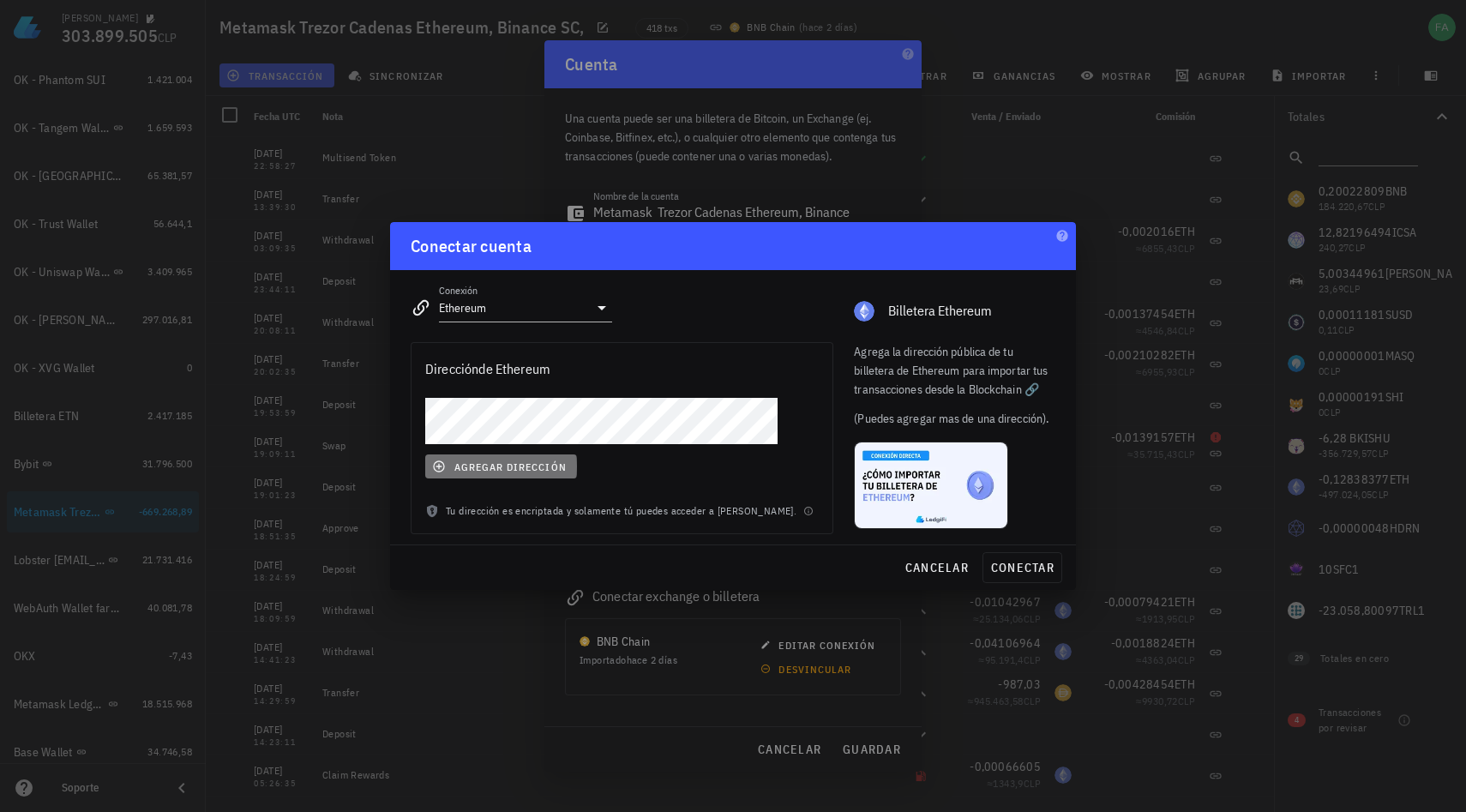
click at [466, 461] on span "agregar dirección" at bounding box center [501, 466] width 131 height 13
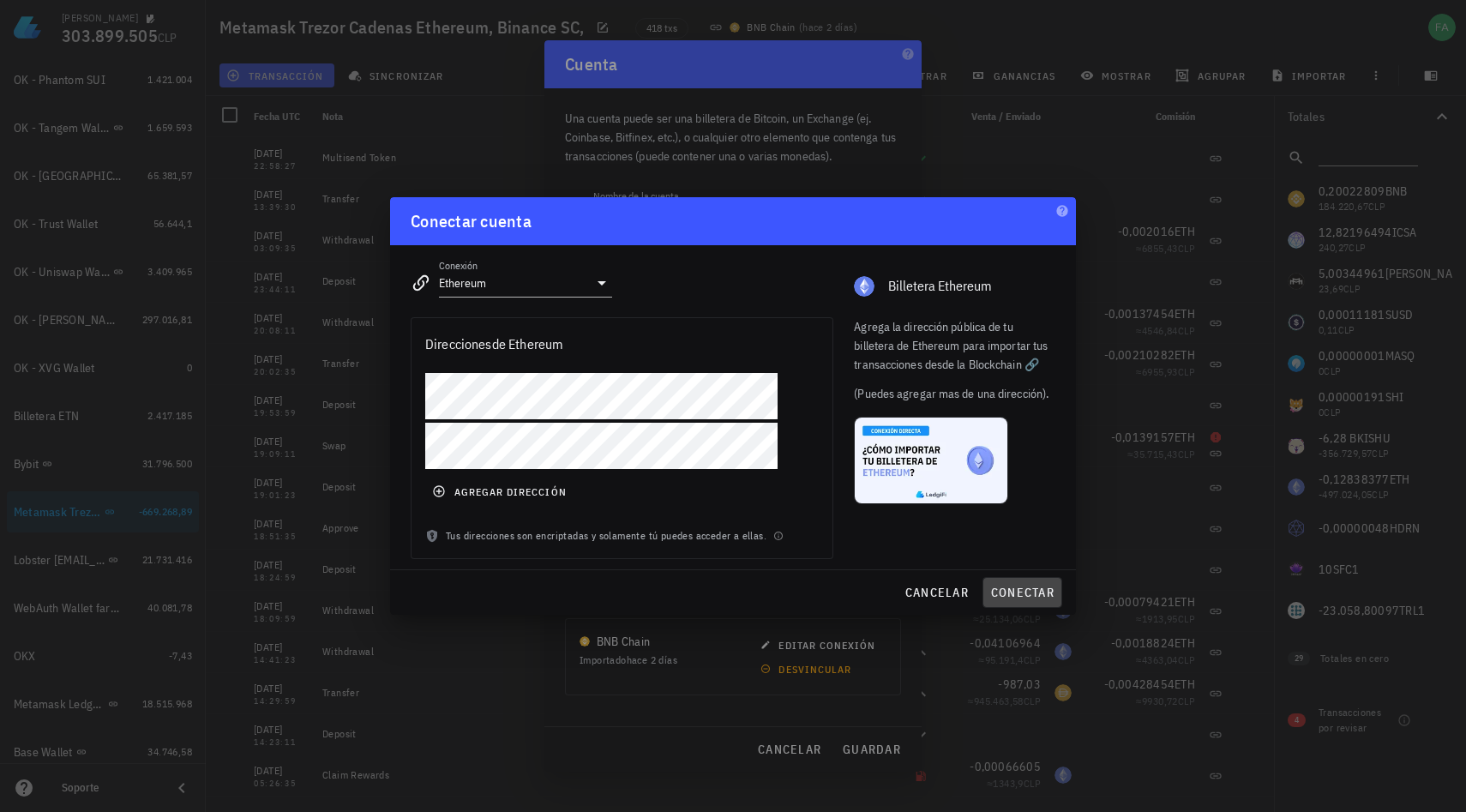
click at [1043, 596] on span "conectar" at bounding box center [1022, 591] width 64 height 15
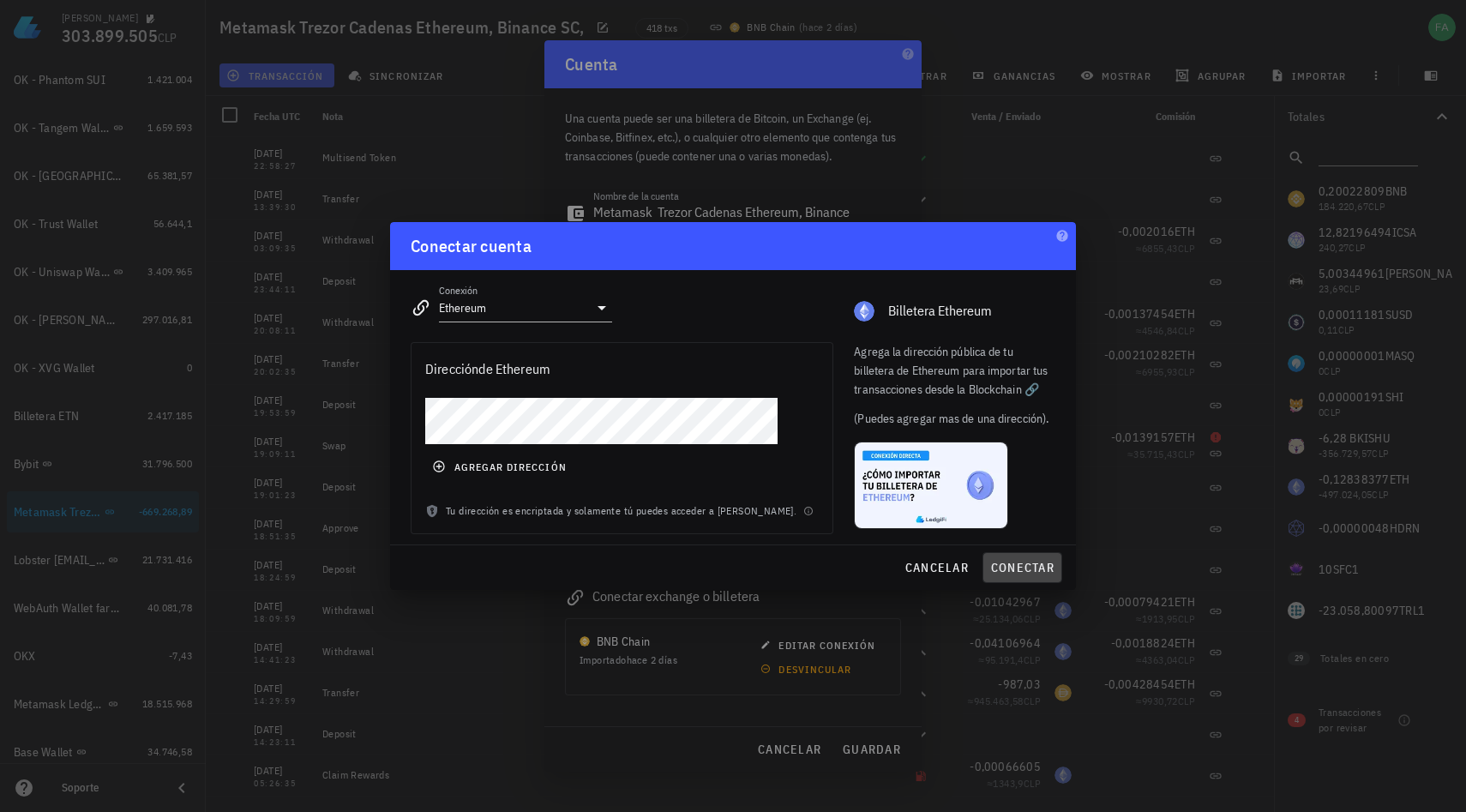
click at [1023, 575] on span "conectar" at bounding box center [1022, 567] width 64 height 15
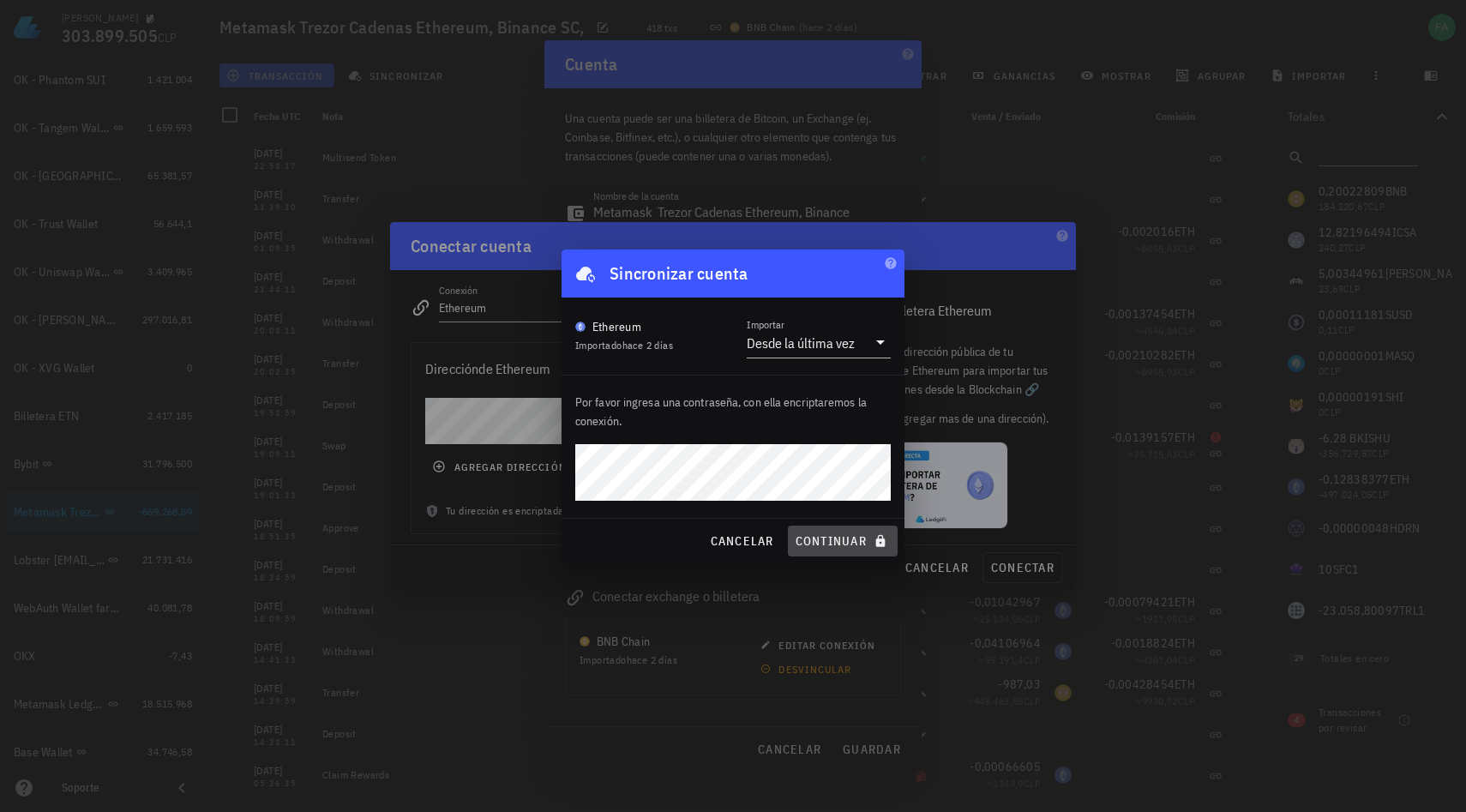
click at [819, 534] on span "continuar" at bounding box center [843, 541] width 96 height 15
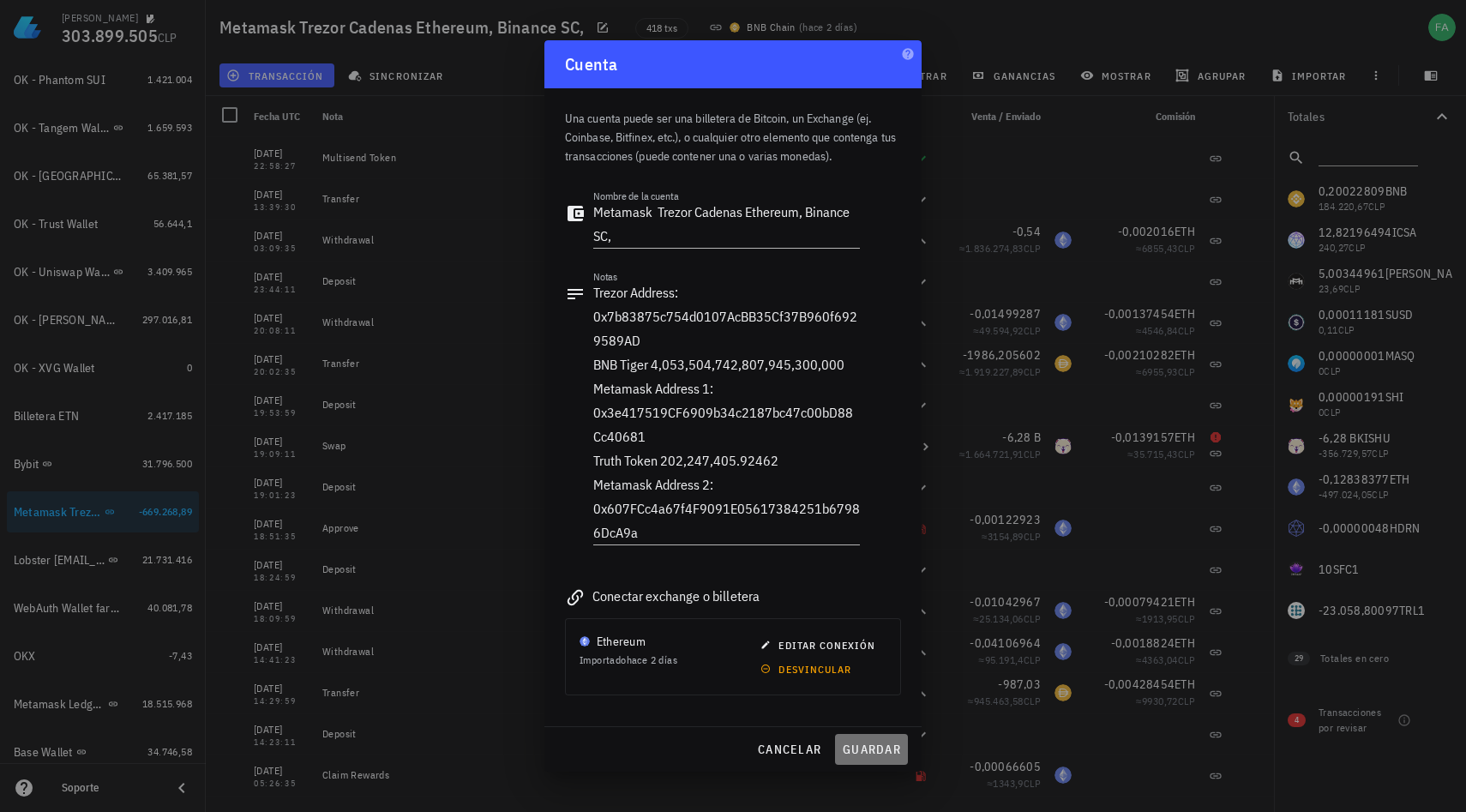
click at [860, 748] on span "guardar" at bounding box center [872, 749] width 60 height 15
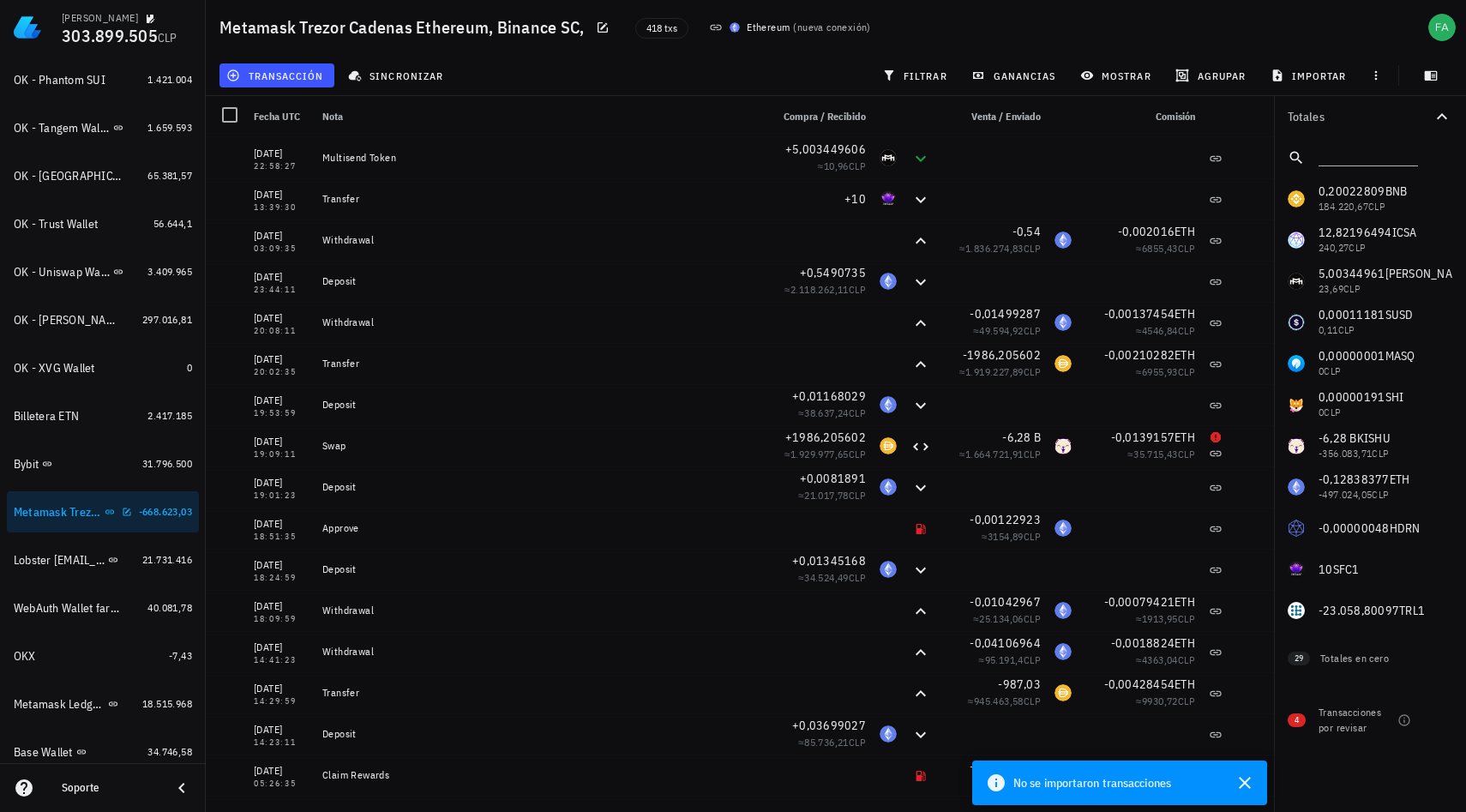
click at [73, 516] on div "Metamask Trezor Cadenas Ethereum, Binance SC," at bounding box center [57, 512] width 87 height 14
click at [123, 511] on icon "button" at bounding box center [126, 511] width 8 height 8
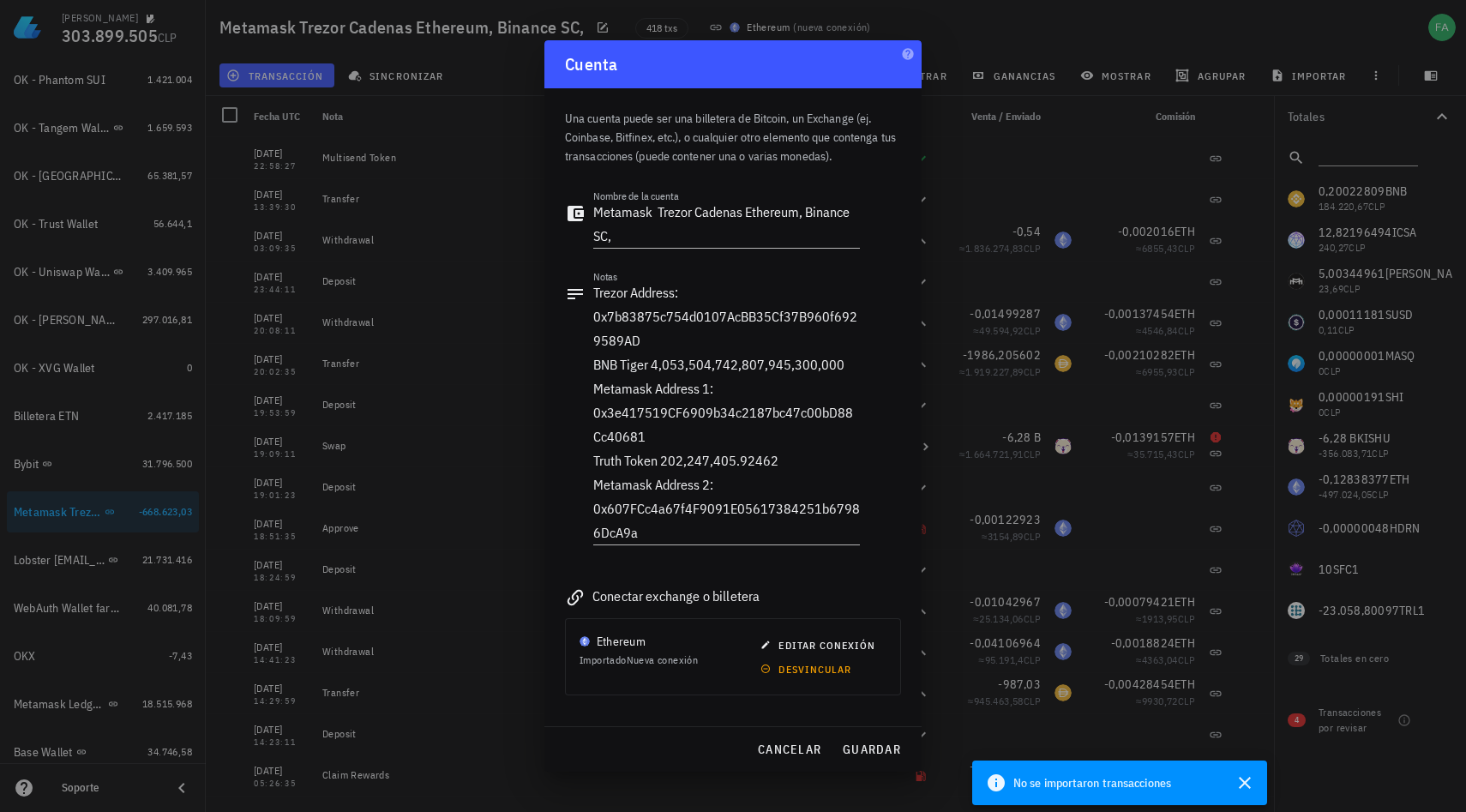
click at [434, 480] on div at bounding box center [733, 406] width 1466 height 812
click at [777, 751] on span "cancelar" at bounding box center [789, 749] width 64 height 15
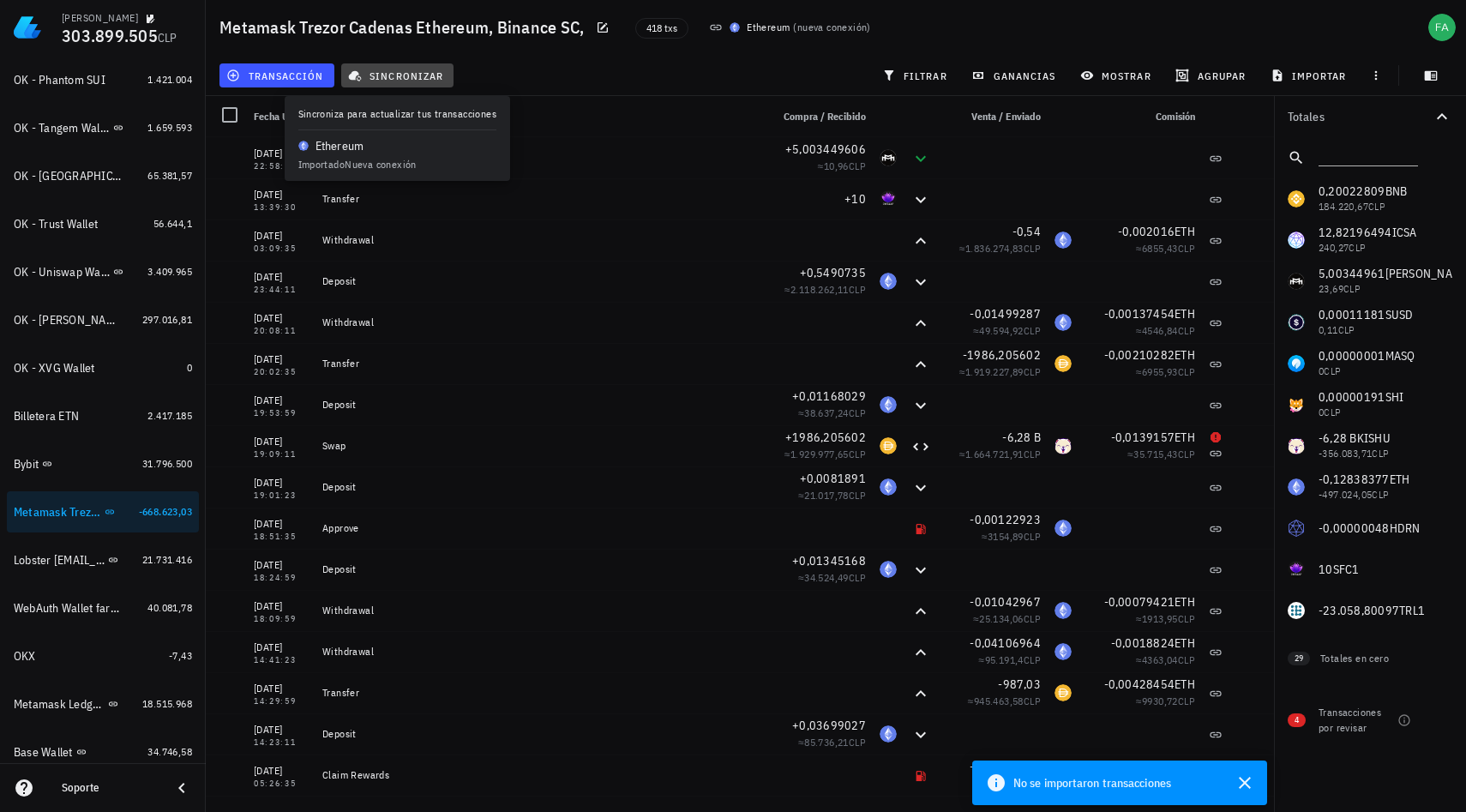
click at [408, 76] on span "sincronizar" at bounding box center [397, 75] width 92 height 13
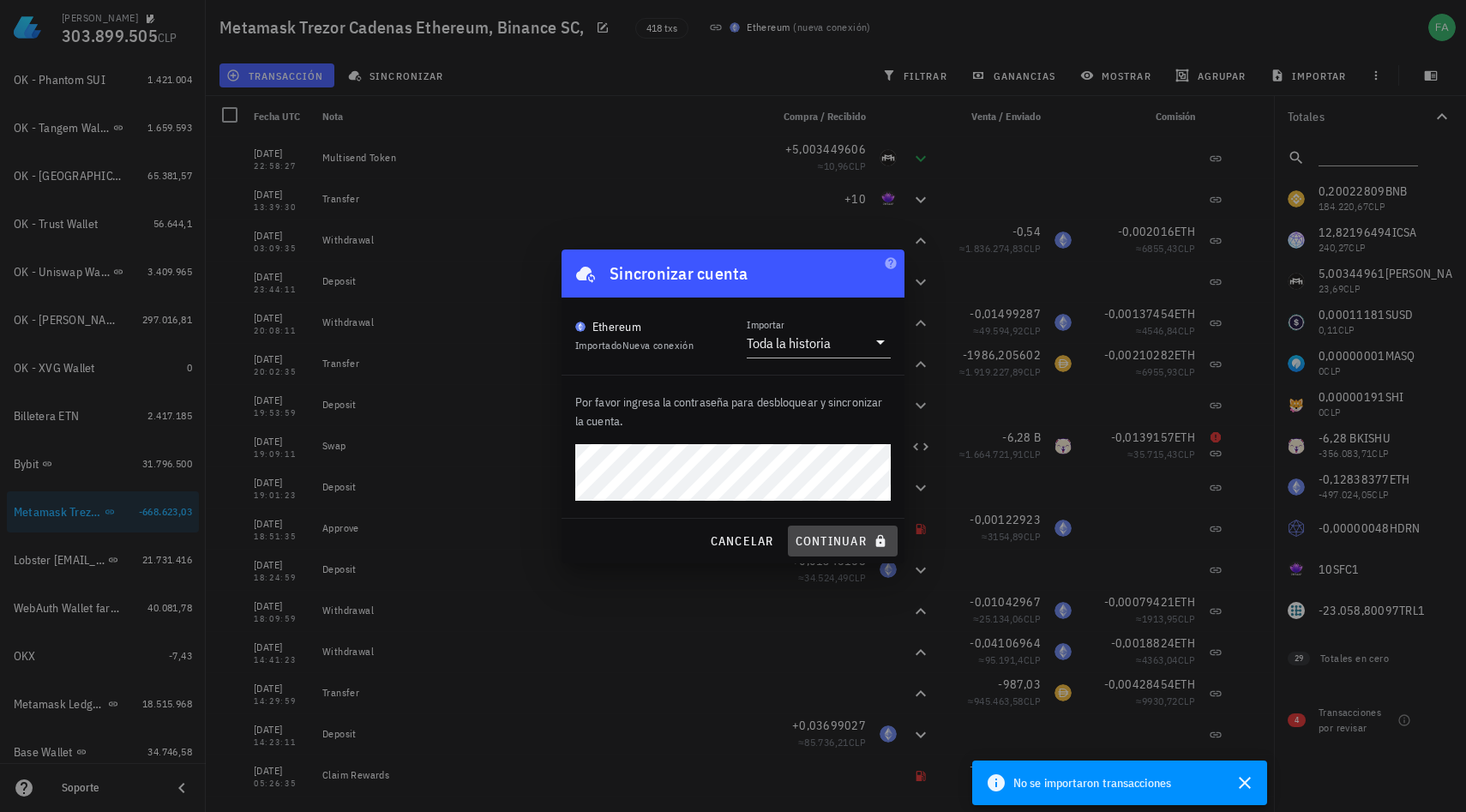
click at [807, 539] on span "continuar" at bounding box center [843, 541] width 96 height 15
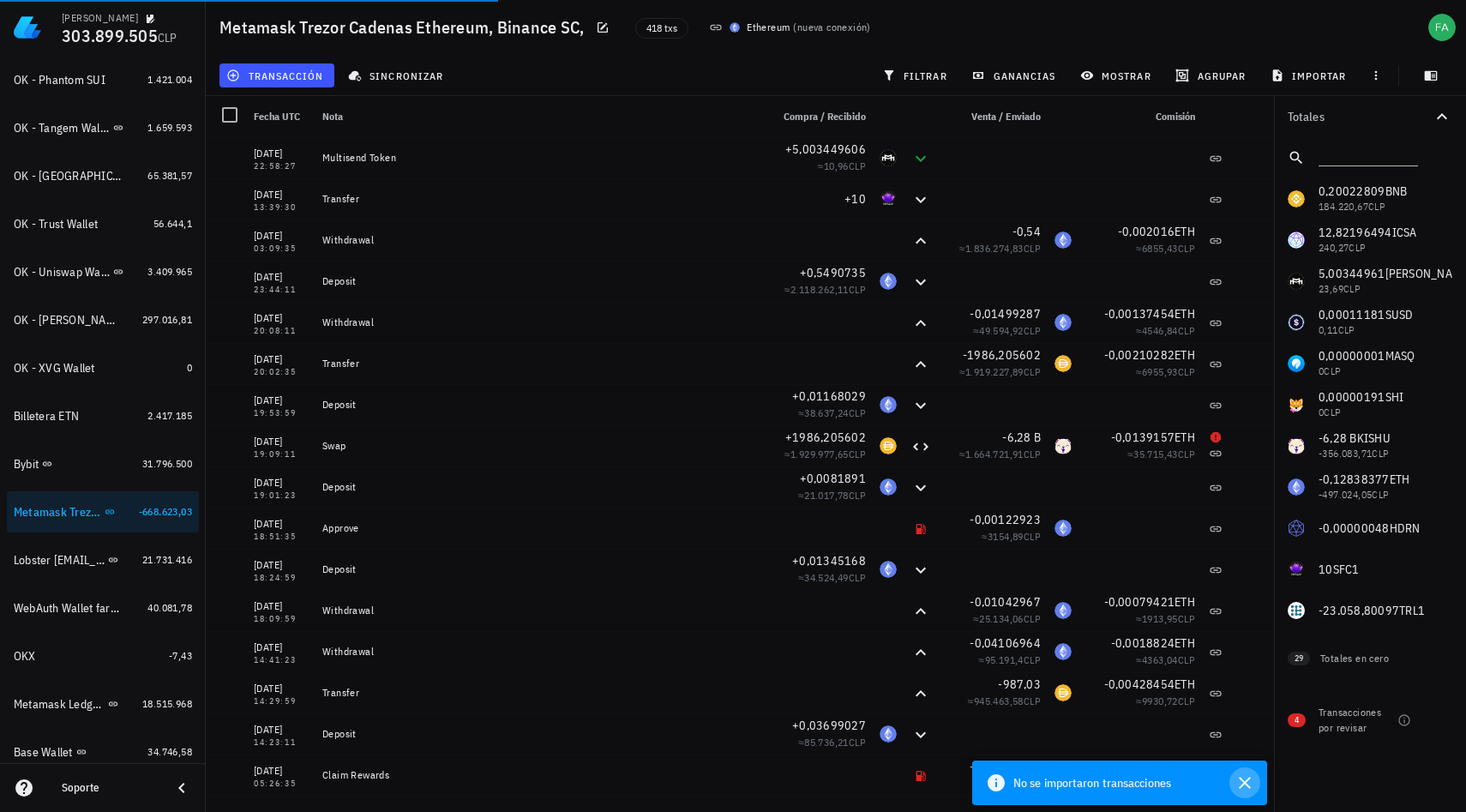
click at [1243, 779] on icon "button" at bounding box center [1244, 782] width 12 height 12
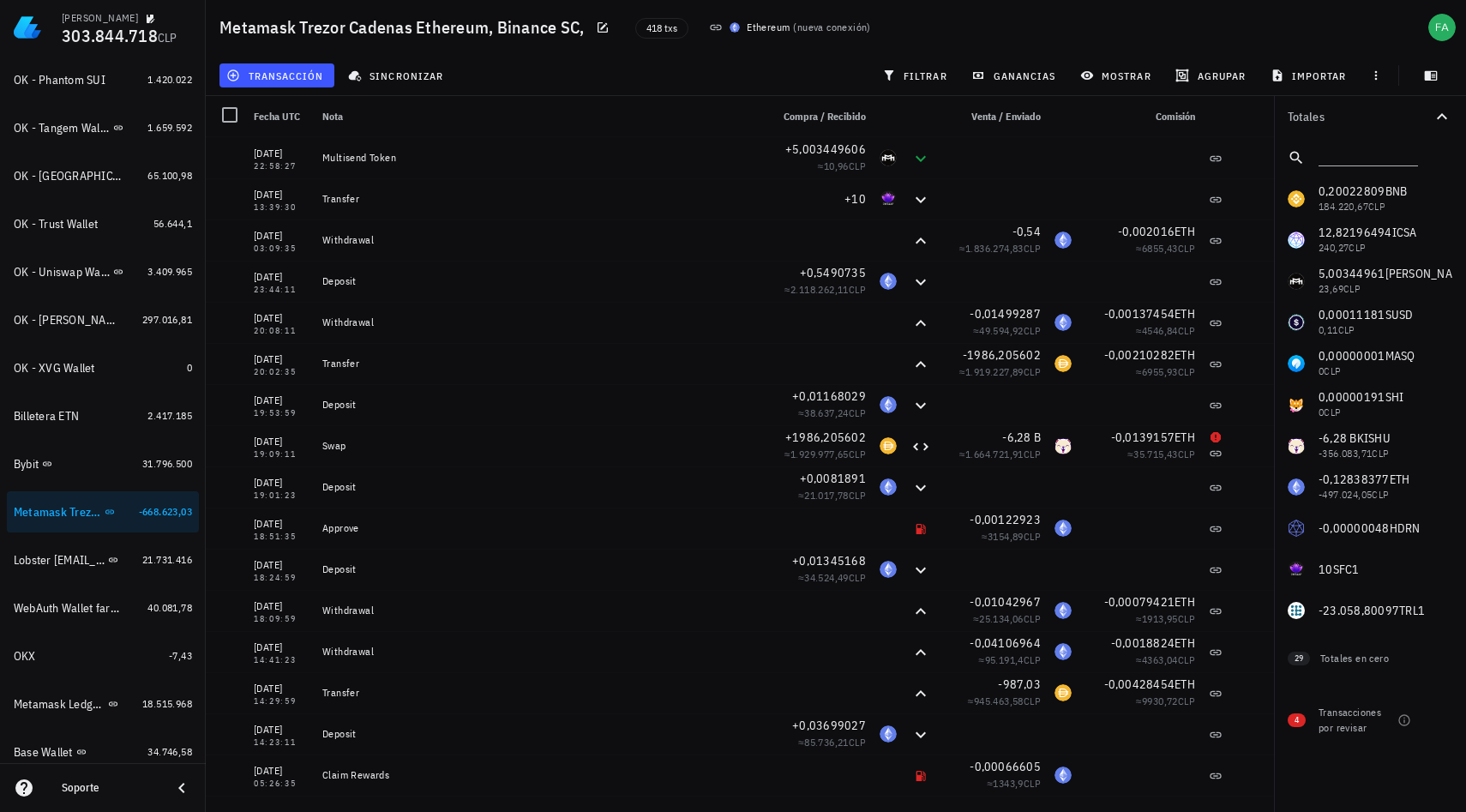
click at [757, 30] on div "Ethereum" at bounding box center [769, 27] width 43 height 17
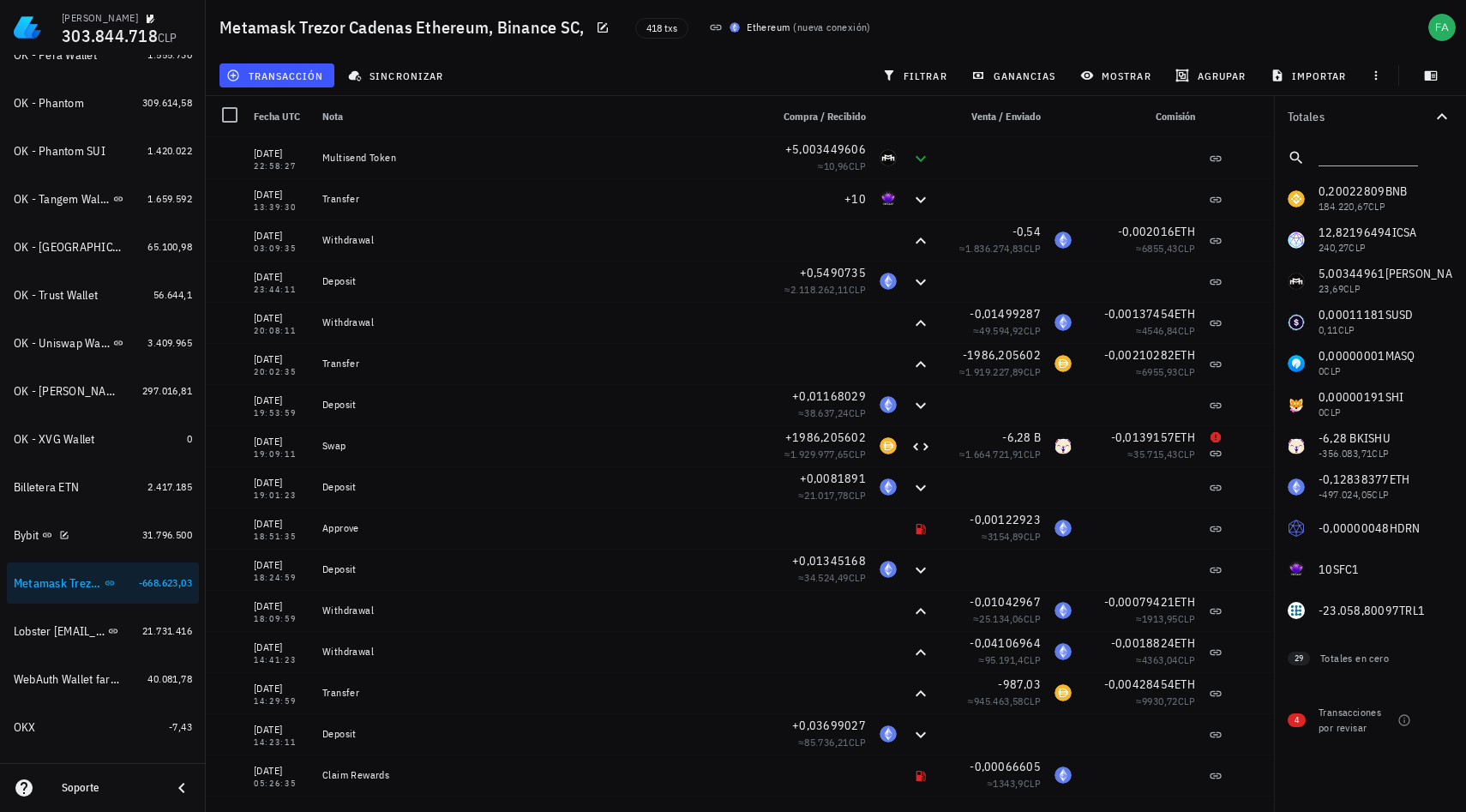
scroll to position [1027, 0]
click at [123, 583] on icon "button" at bounding box center [126, 584] width 8 height 8
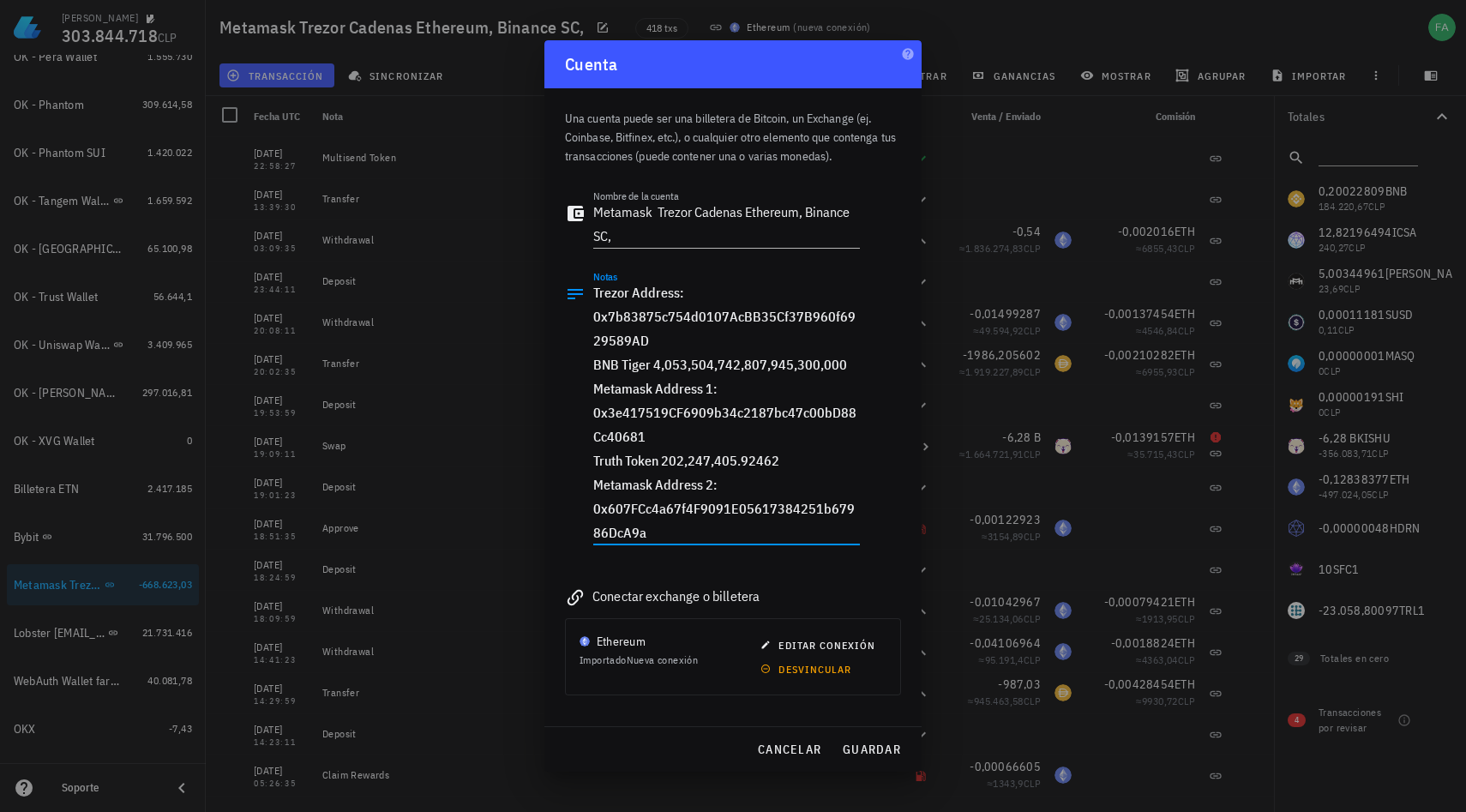
drag, startPoint x: 650, startPoint y: 342, endPoint x: 591, endPoint y: 321, distance: 62.6
click at [591, 321] on div "Notas Trezor Address: 0x7b83875c754d0107AcBB35Cf37B960f6929589AD BNB Tiger 4,05…" at bounding box center [713, 417] width 295 height 293
click at [785, 643] on span "editar conexión" at bounding box center [819, 645] width 111 height 12
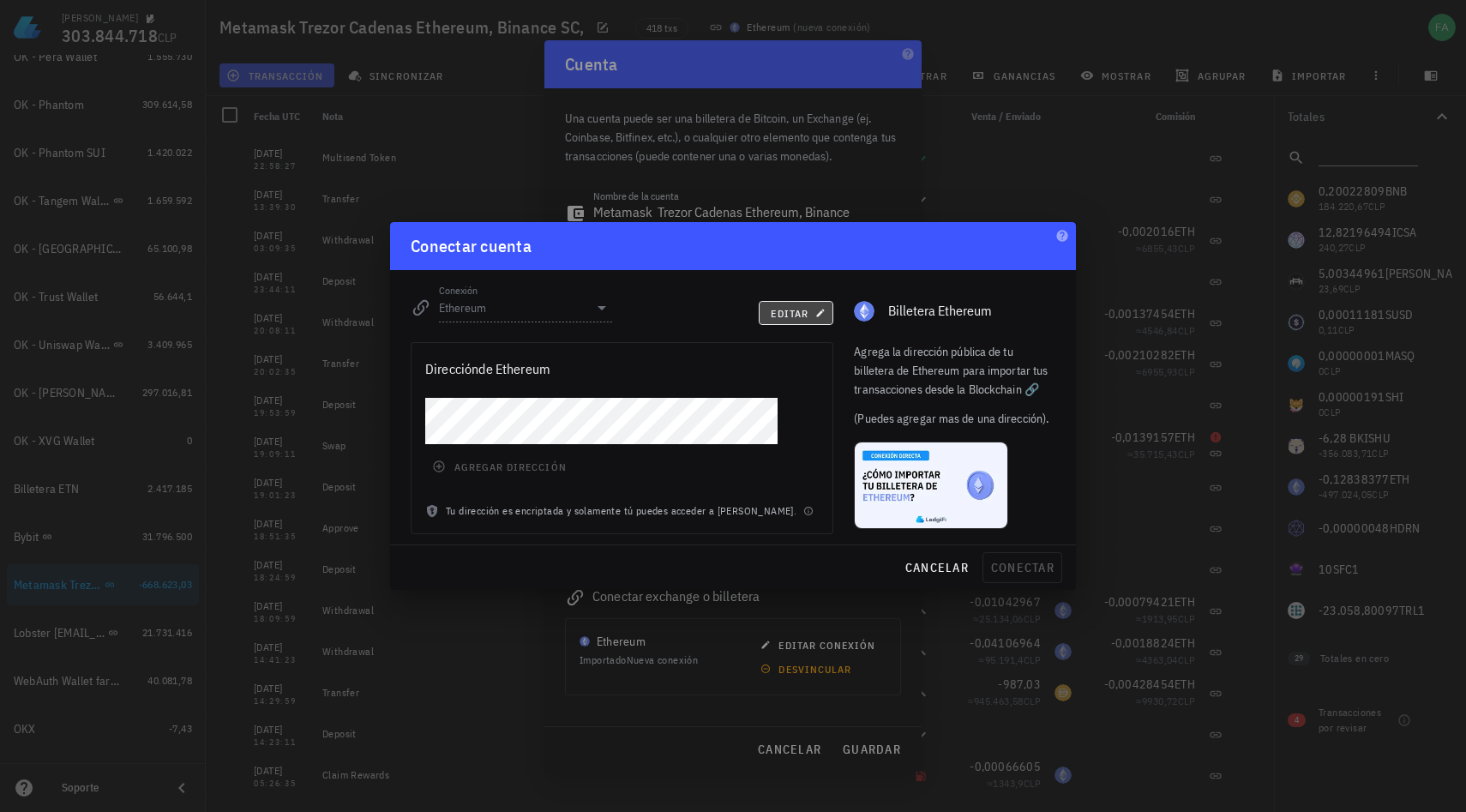
click at [781, 317] on span "editar" at bounding box center [796, 313] width 52 height 12
click at [604, 312] on icon at bounding box center [601, 307] width 20 height 20
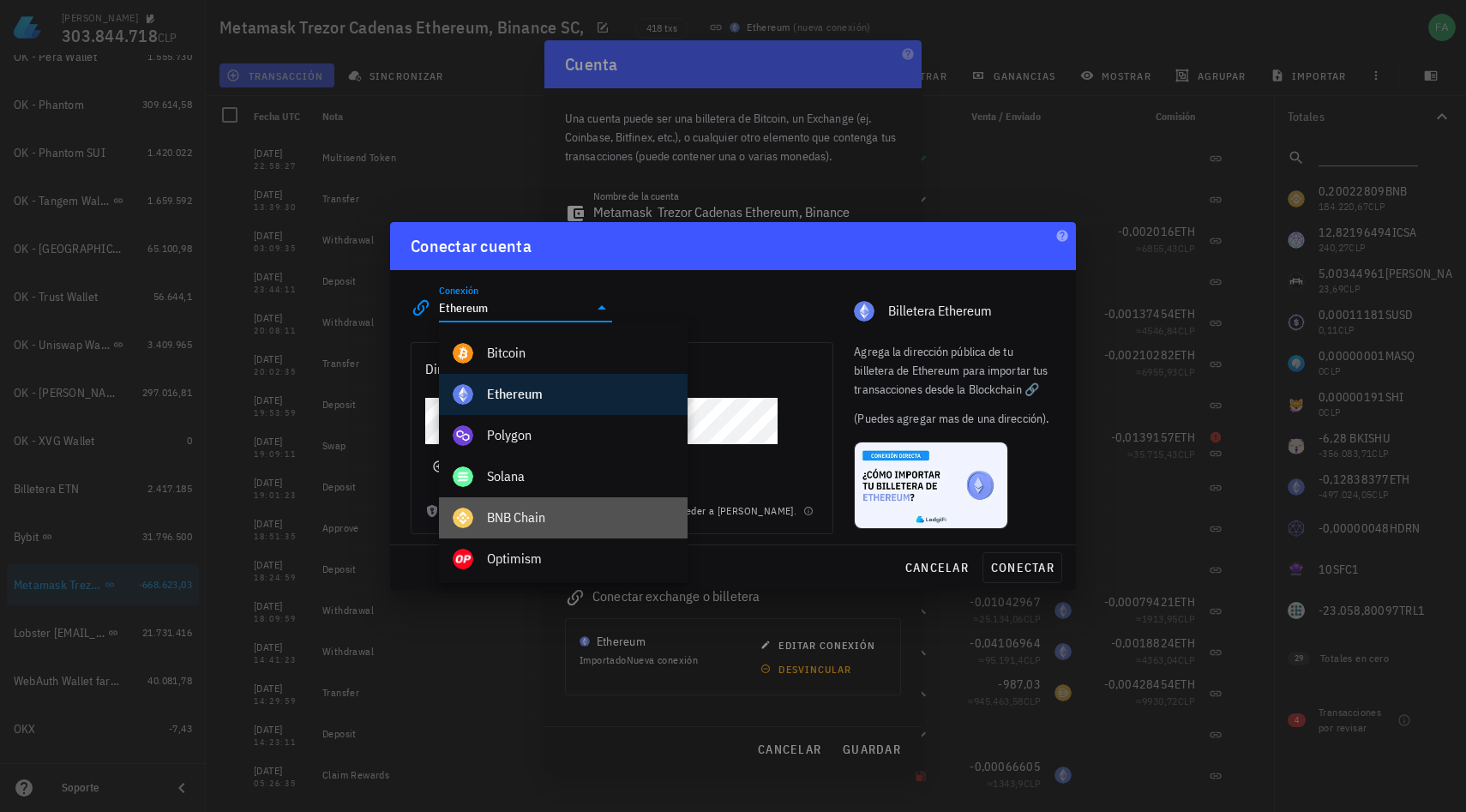
click at [531, 511] on div "BNB Chain" at bounding box center [580, 518] width 187 height 16
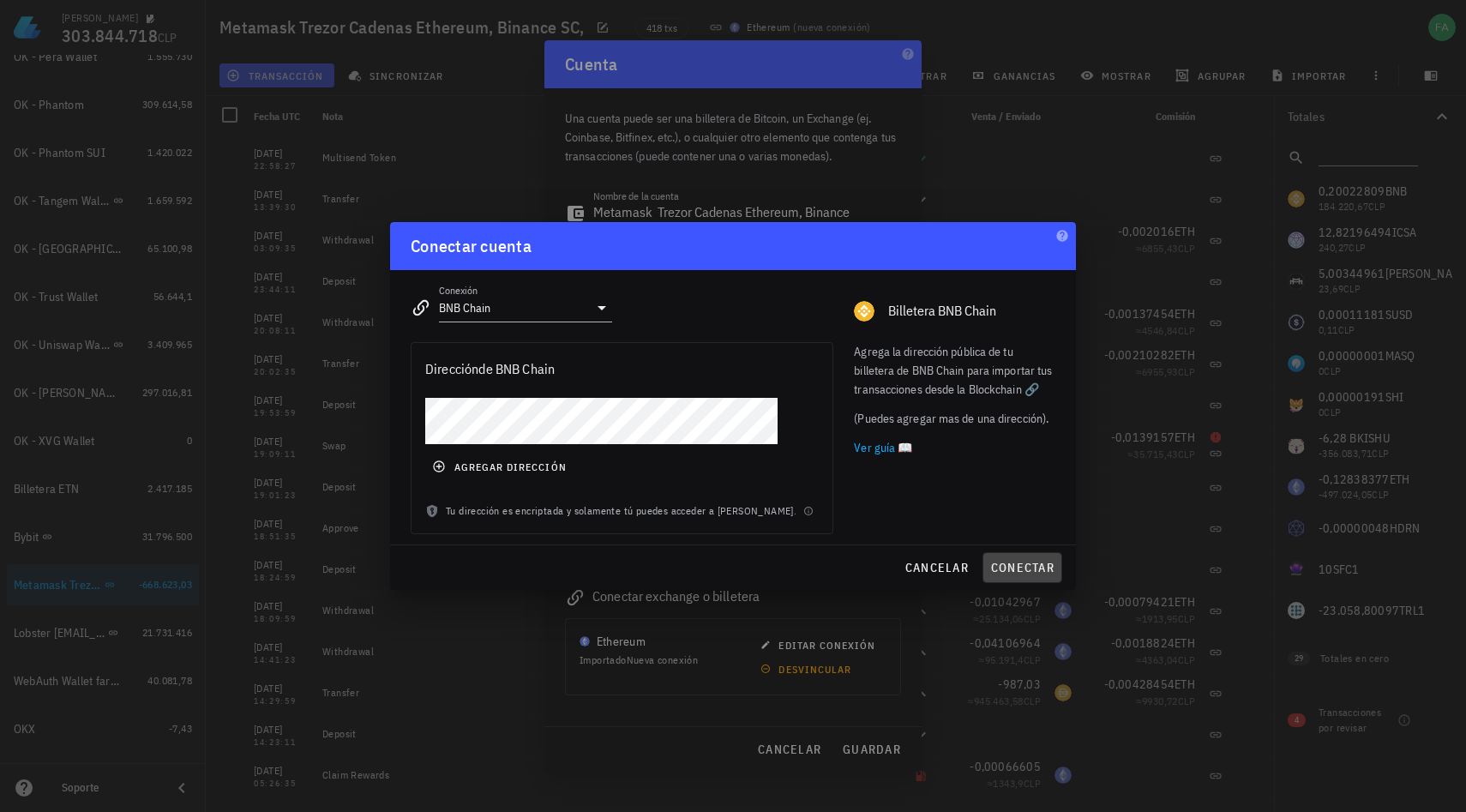
click at [1010, 569] on span "conectar" at bounding box center [1022, 567] width 64 height 15
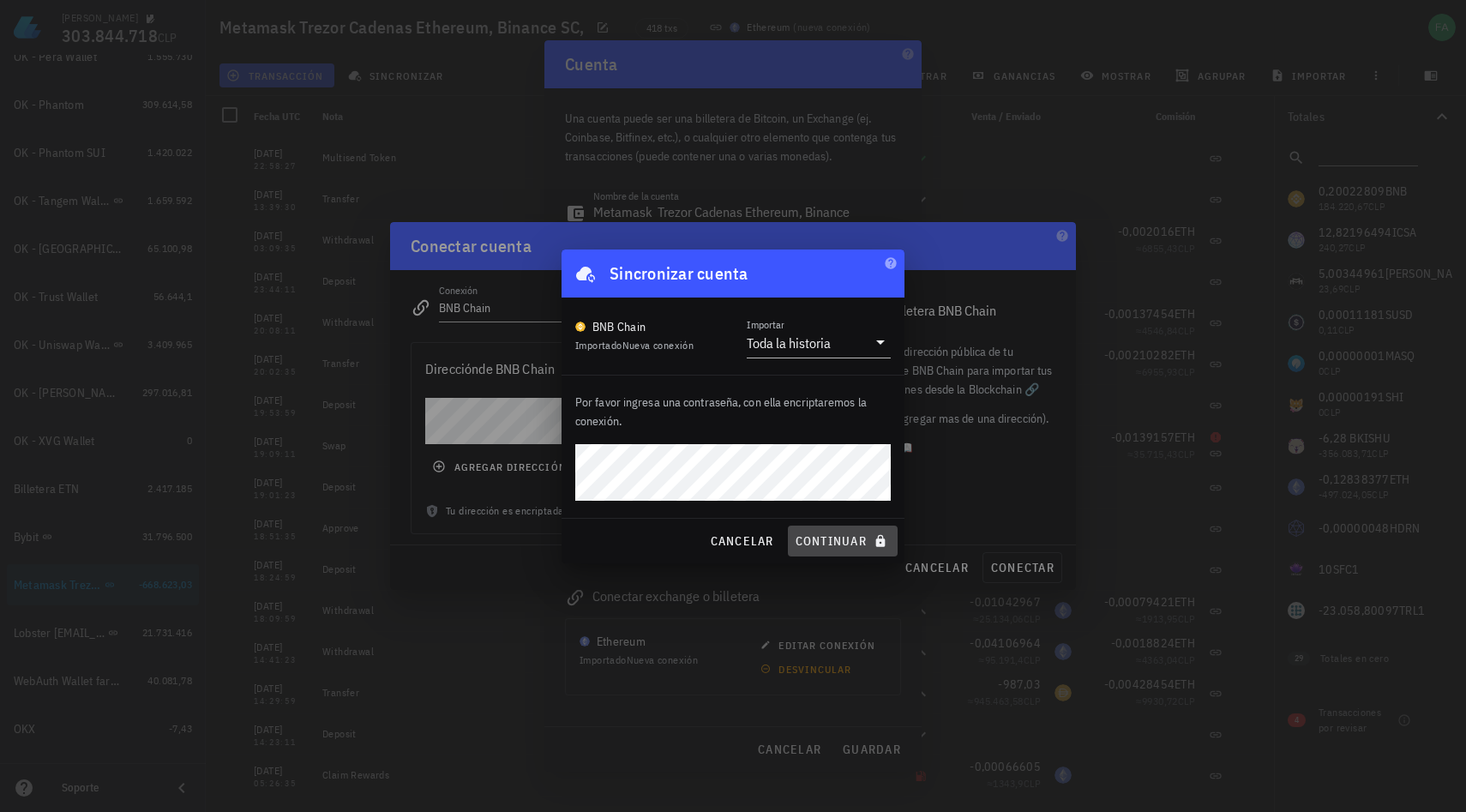
click at [842, 543] on span "continuar" at bounding box center [843, 541] width 96 height 15
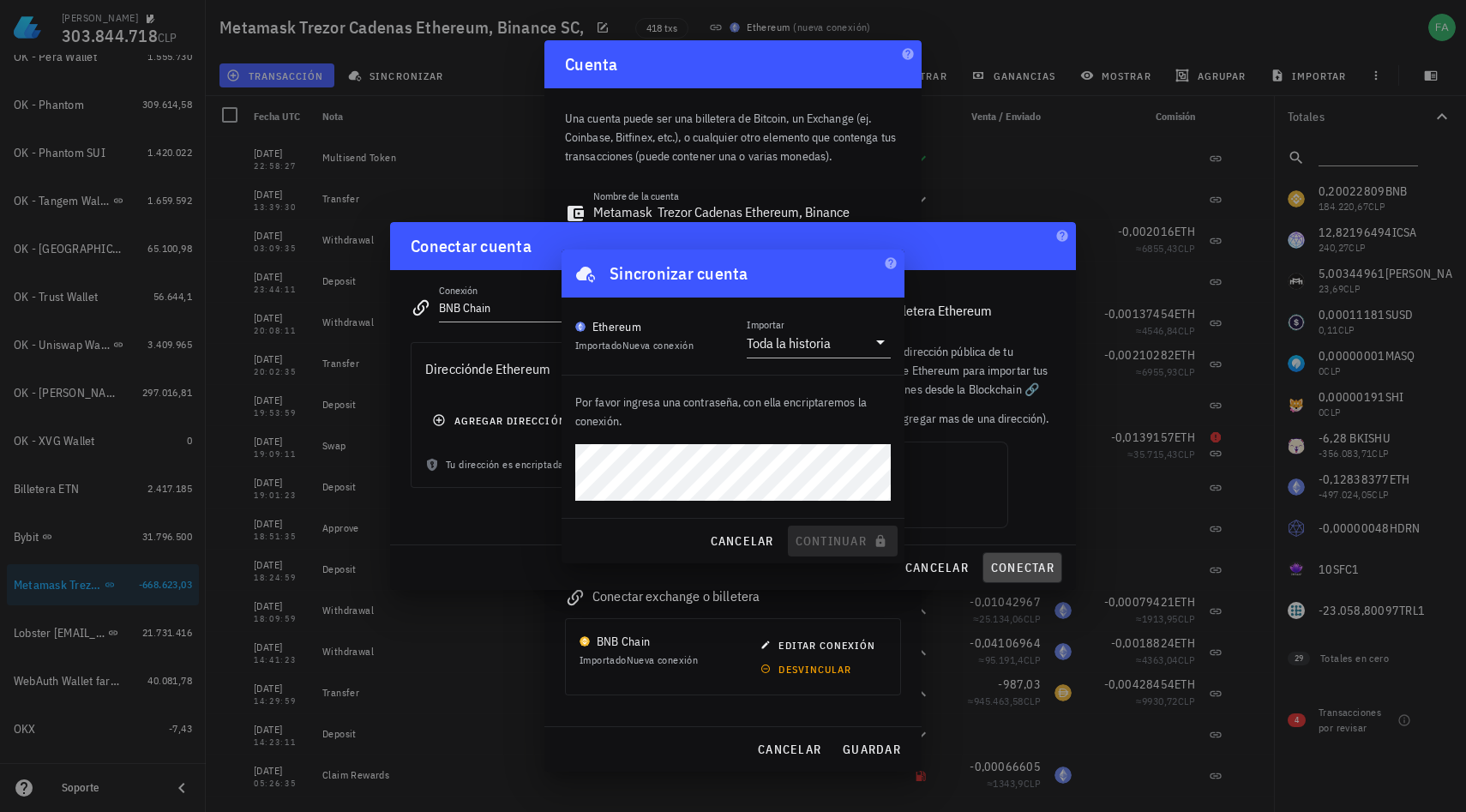
type input "Ethereum"
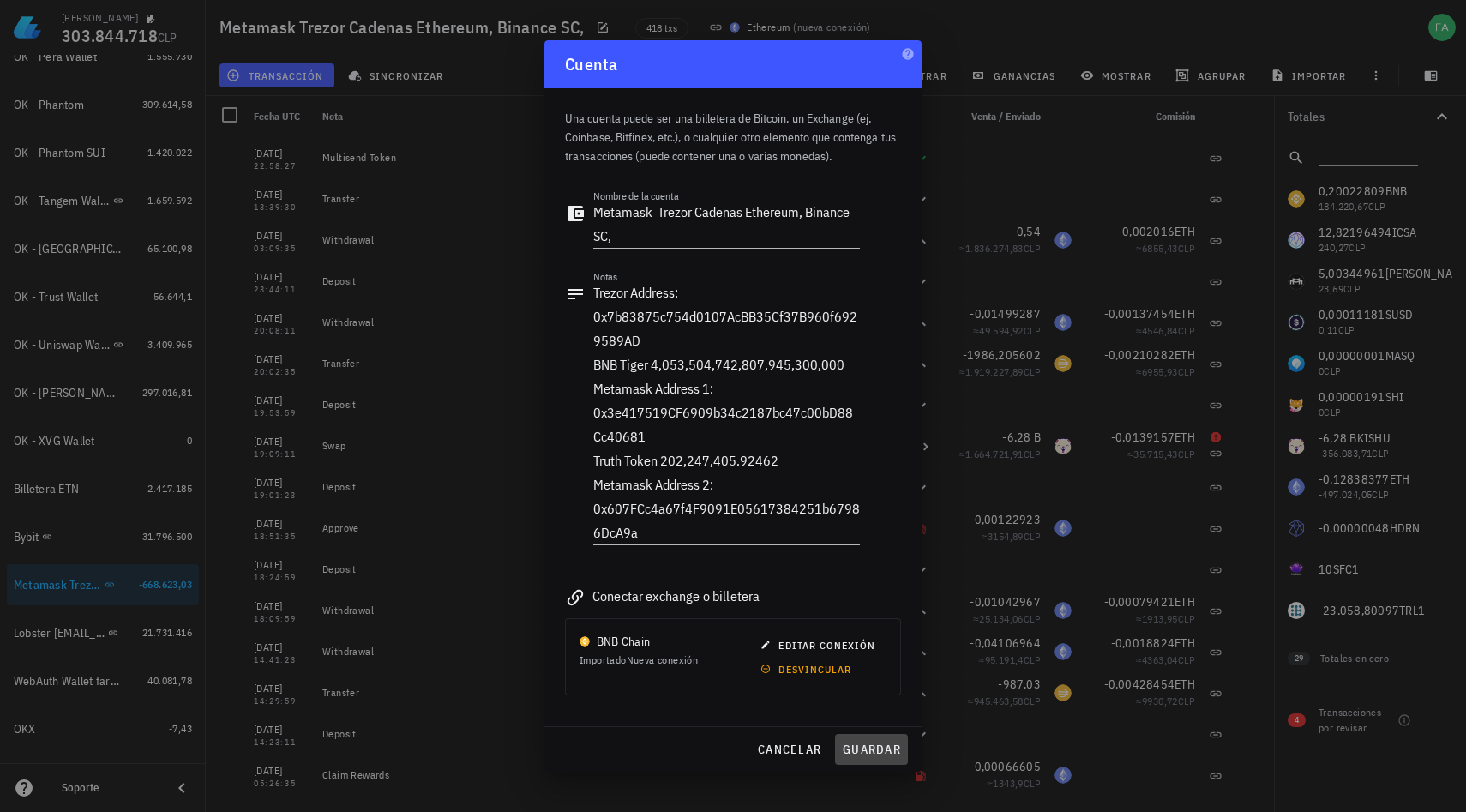
click at [867, 751] on span "guardar" at bounding box center [872, 749] width 60 height 15
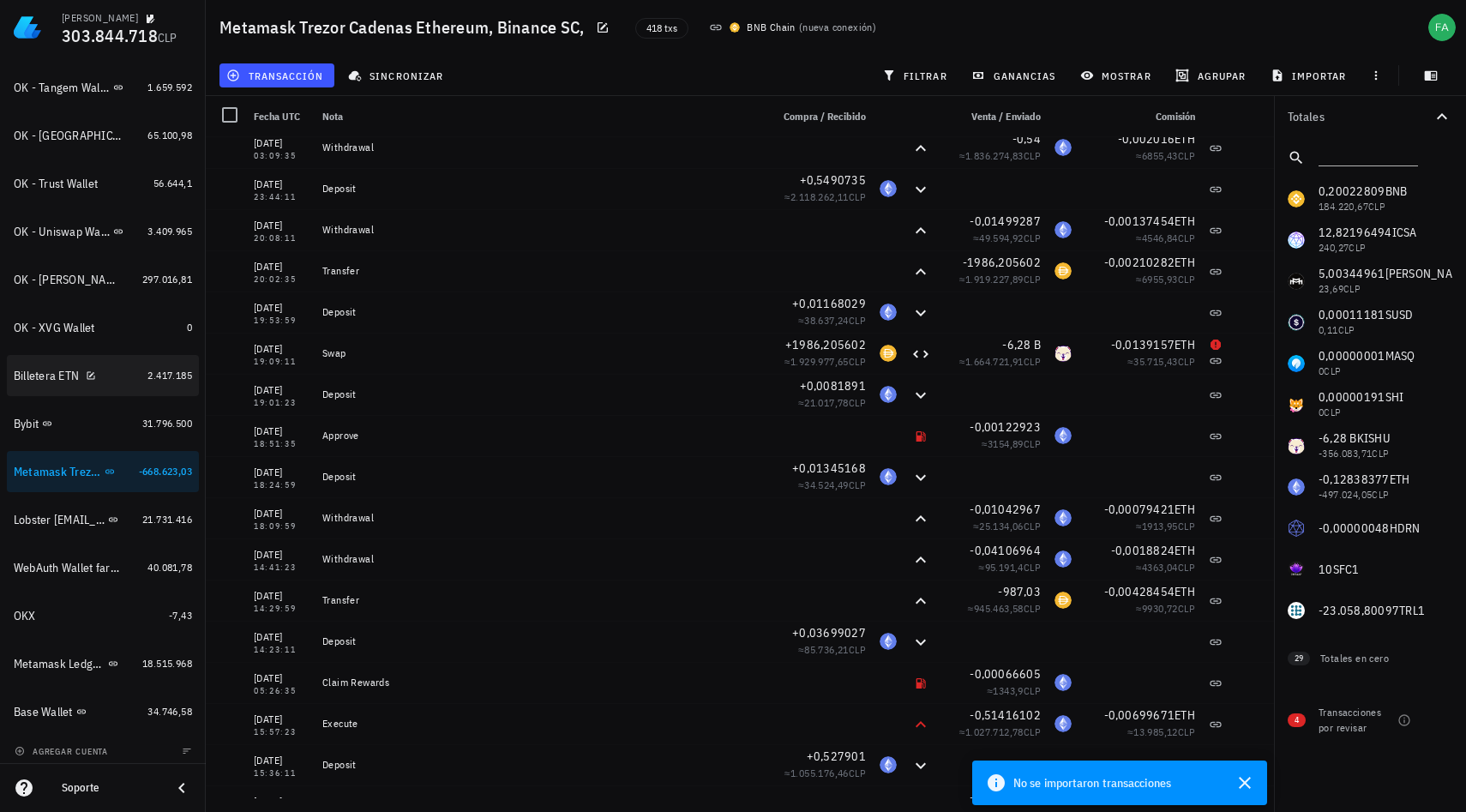
scroll to position [1147, 0]
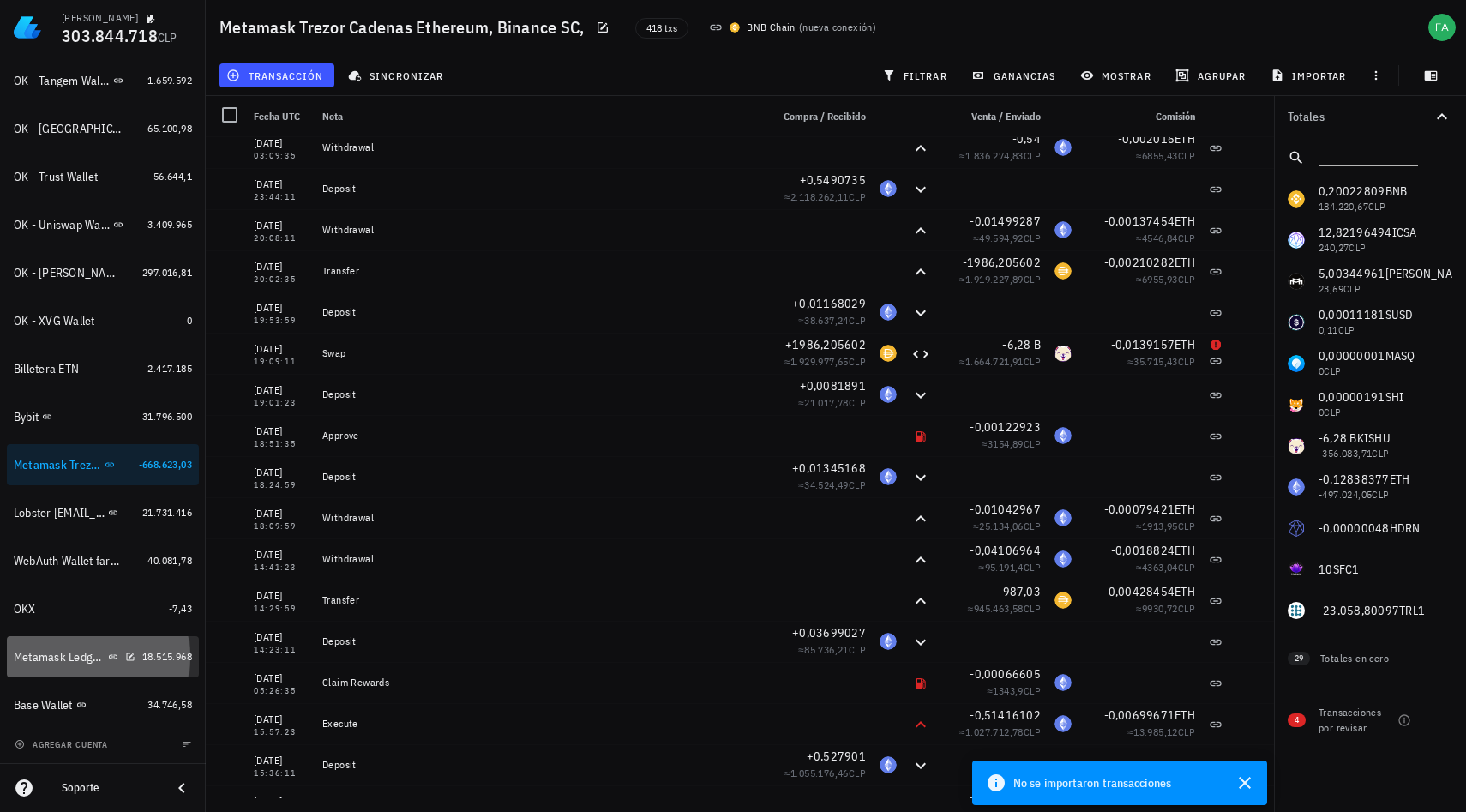
click at [77, 650] on div "Metamask Ledger Cadenas Ethereum, Electroneum y Pulse" at bounding box center [59, 657] width 91 height 14
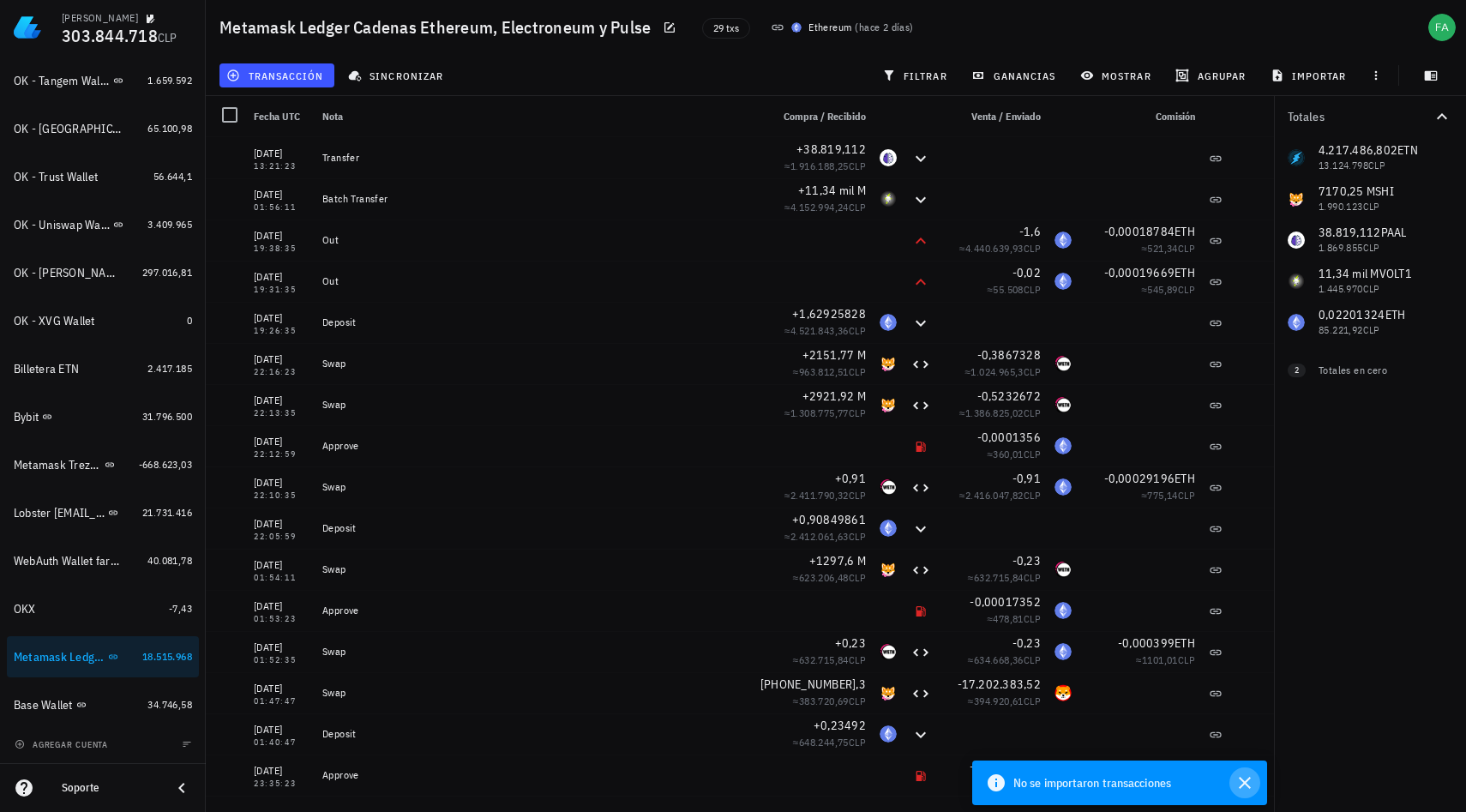
click at [1245, 780] on icon "button" at bounding box center [1244, 782] width 20 height 20
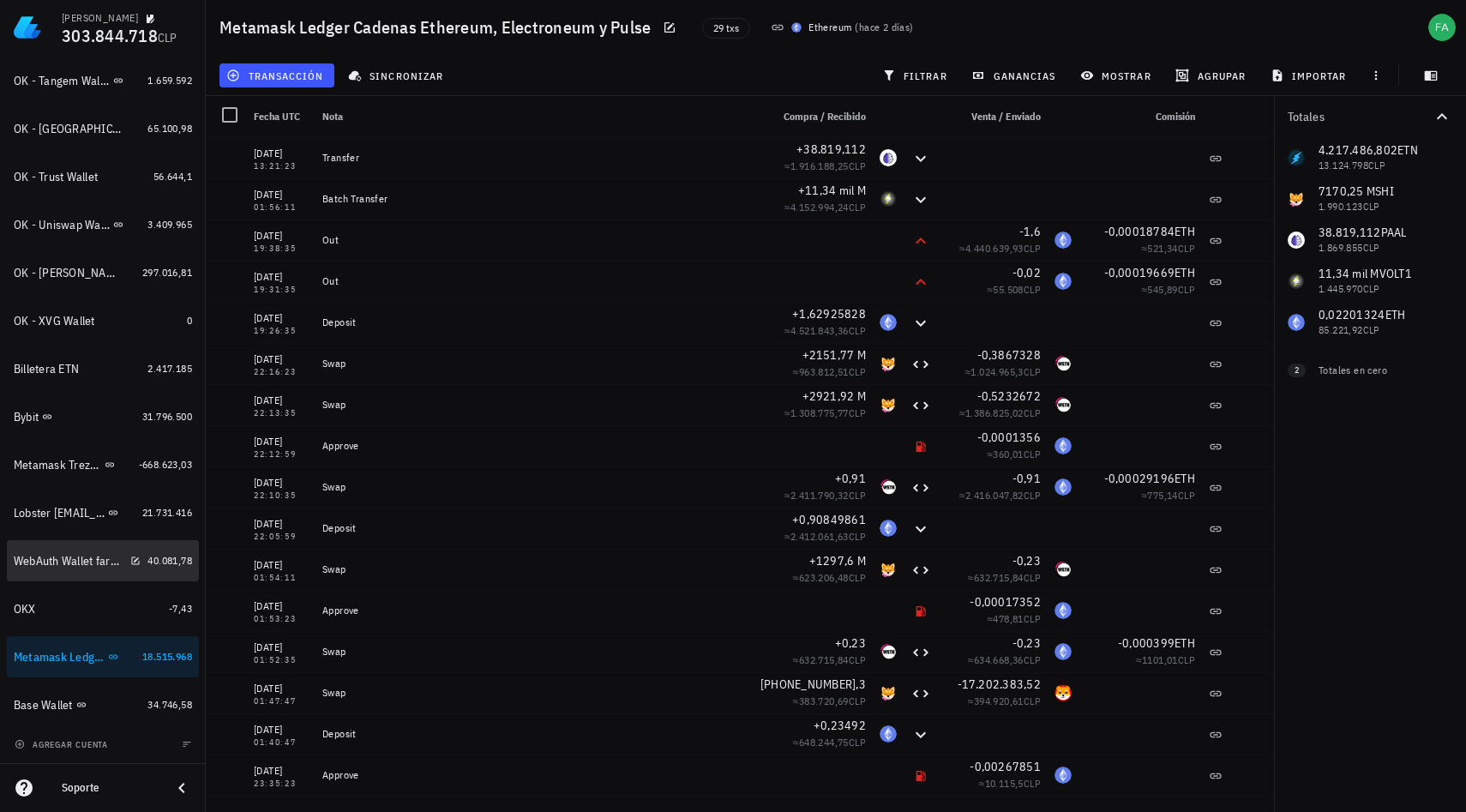
click at [92, 564] on div "WebAuth Wallet farancibia" at bounding box center [68, 561] width 109 height 14
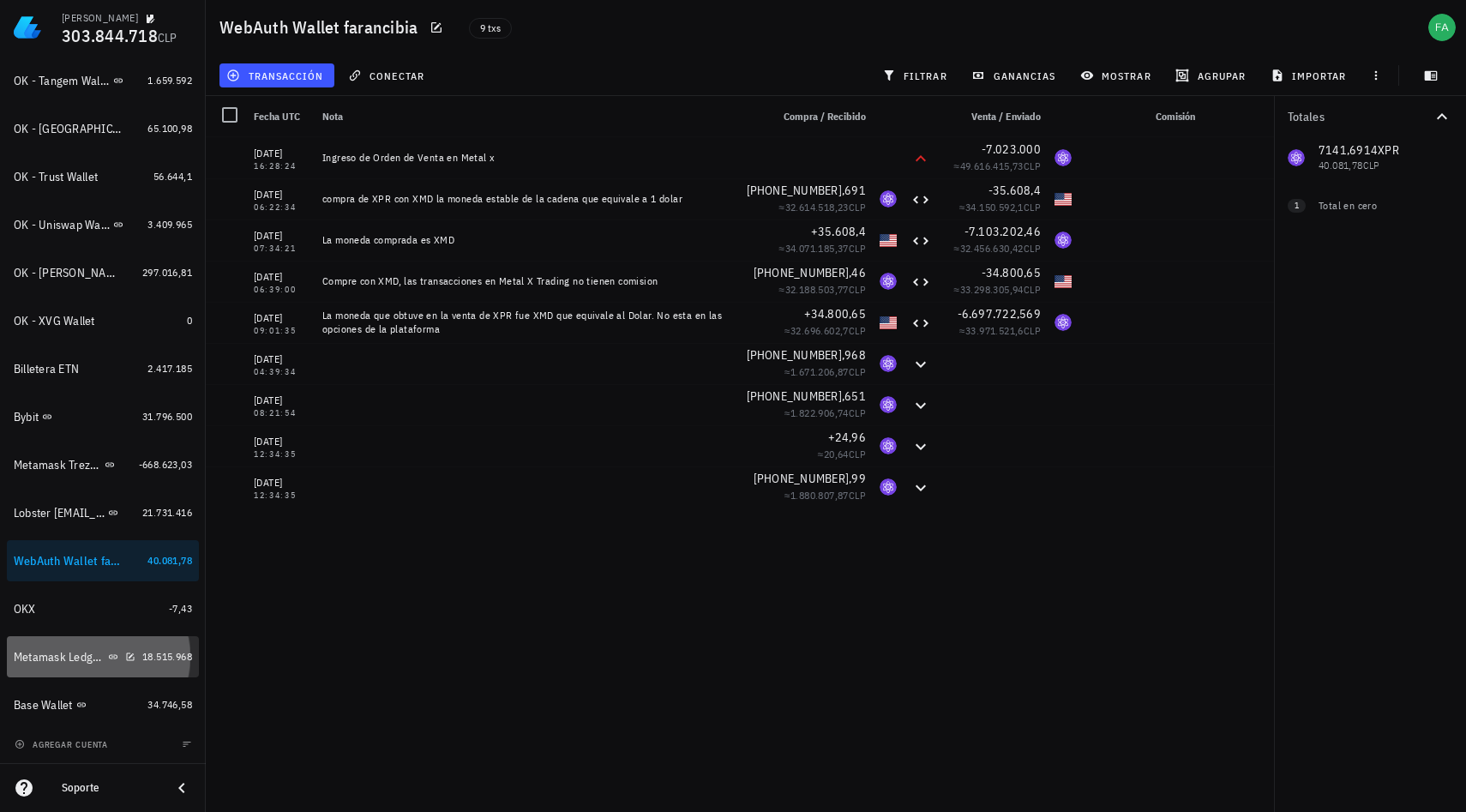
click at [58, 657] on div "Metamask Ledger Cadenas Ethereum, Electroneum y Pulse" at bounding box center [59, 657] width 91 height 14
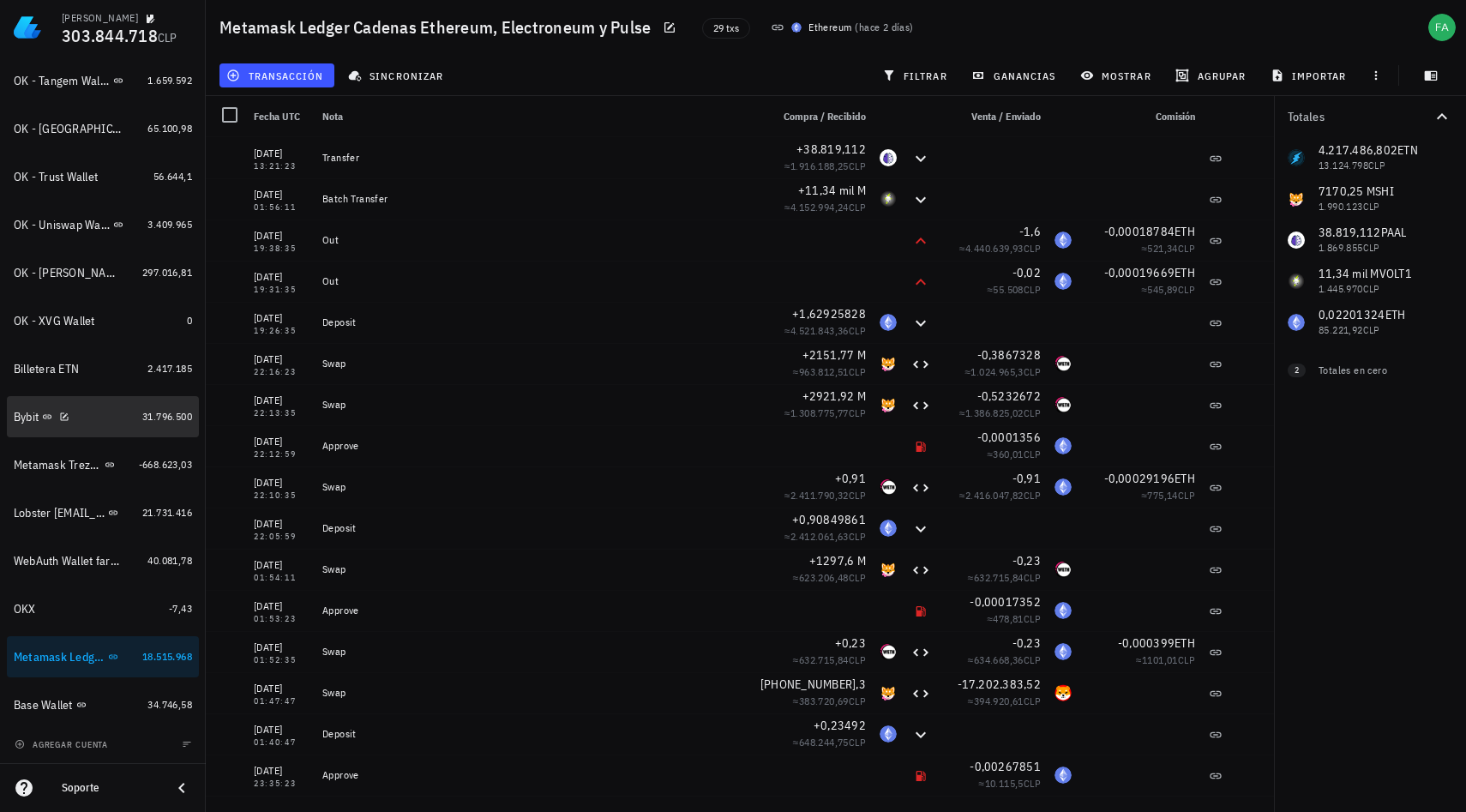
click at [112, 418] on div "Bybit" at bounding box center [74, 417] width 122 height 16
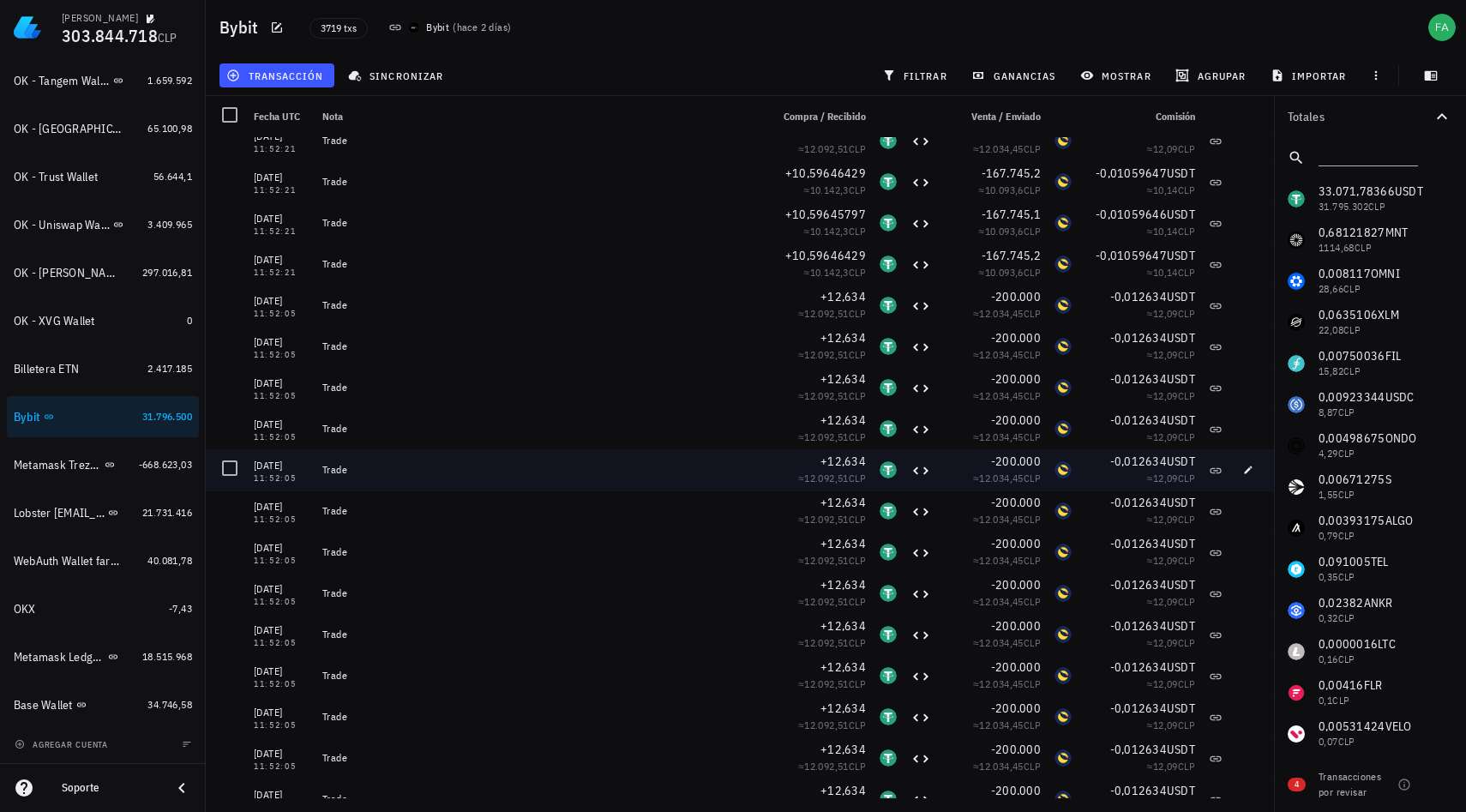
scroll to position [1048, 0]
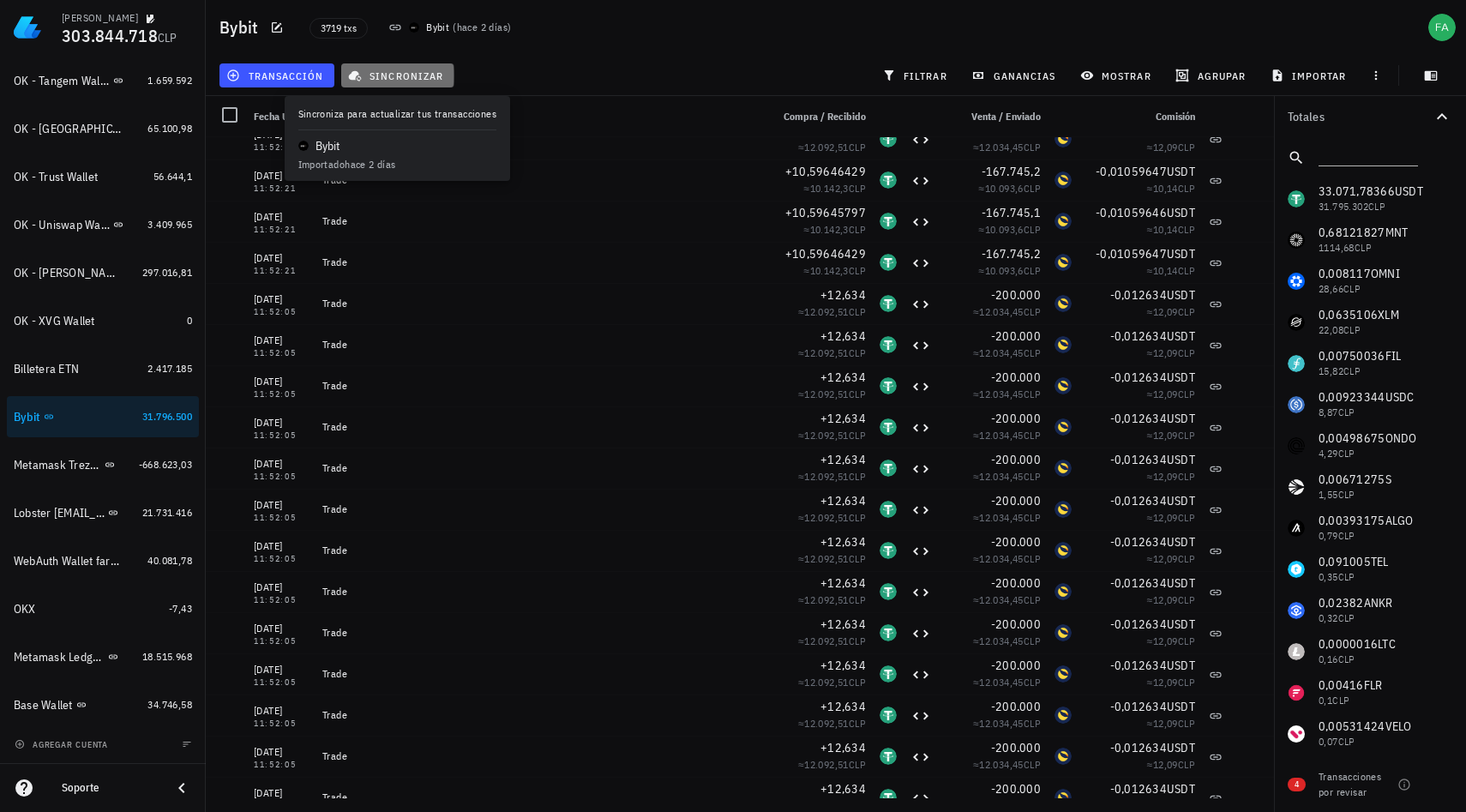
click at [399, 76] on span "sincronizar" at bounding box center [397, 75] width 92 height 13
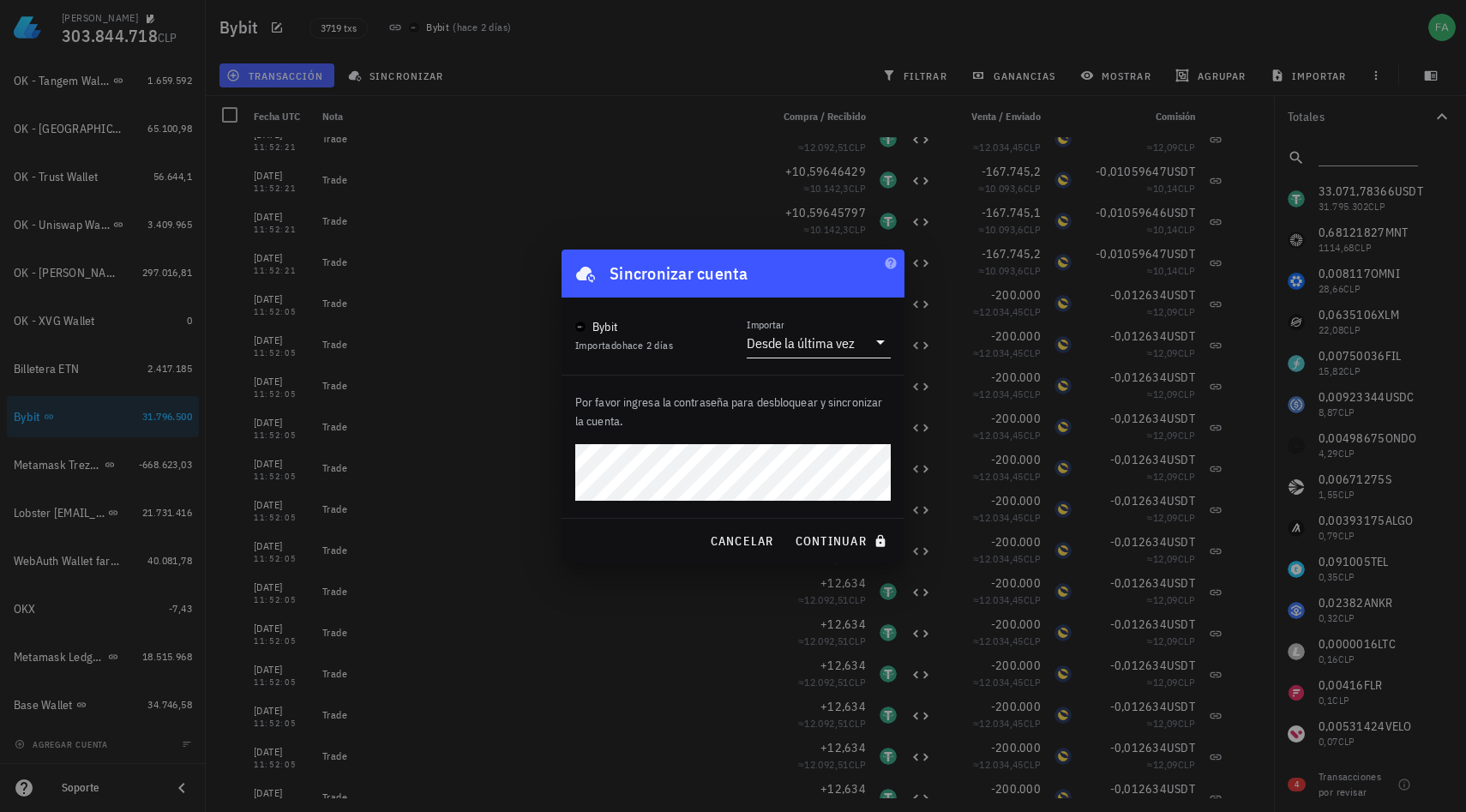
click at [878, 342] on icon at bounding box center [880, 342] width 20 height 20
click at [826, 537] on span "continuar" at bounding box center [843, 541] width 96 height 15
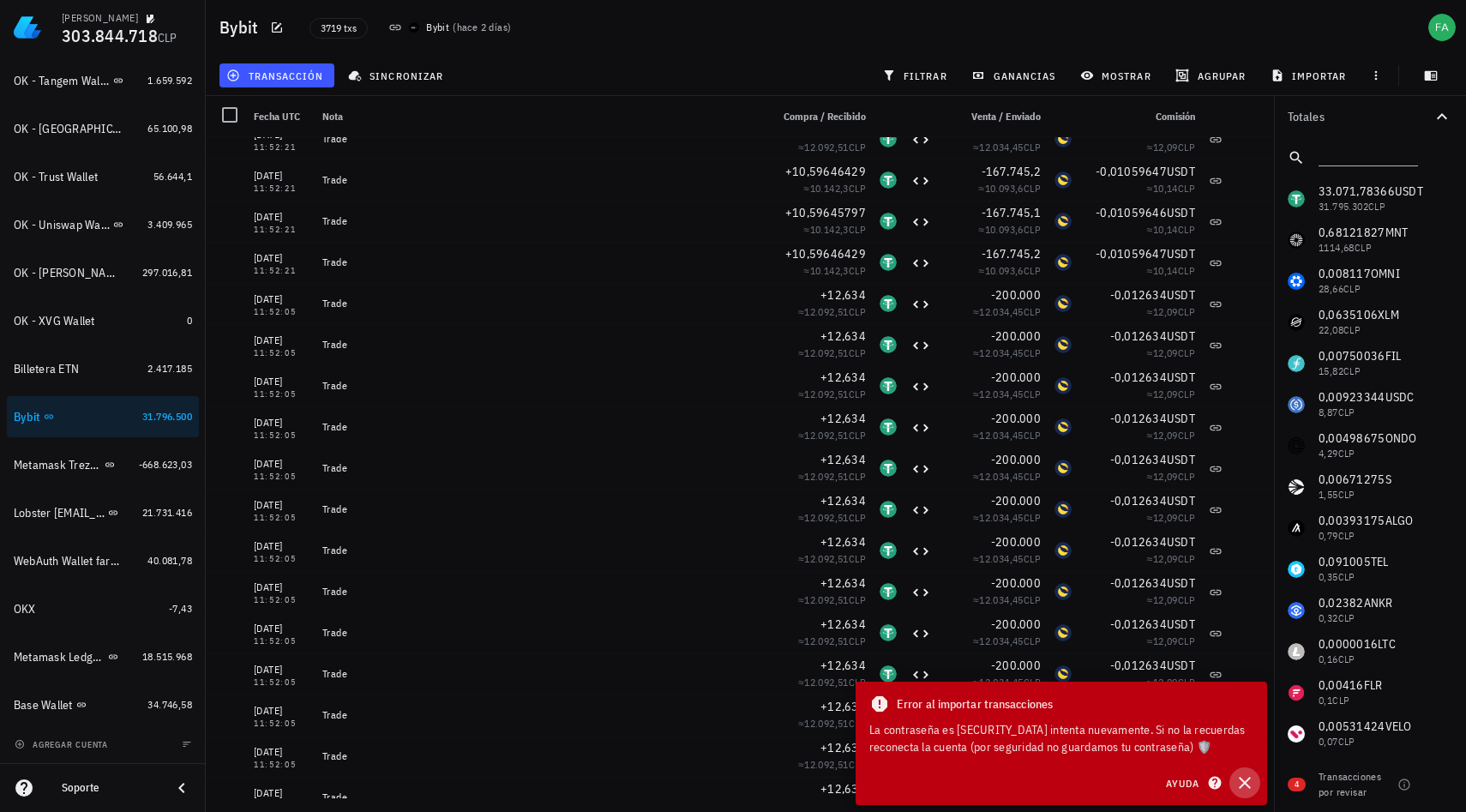
click at [1244, 784] on icon "button" at bounding box center [1244, 782] width 20 height 20
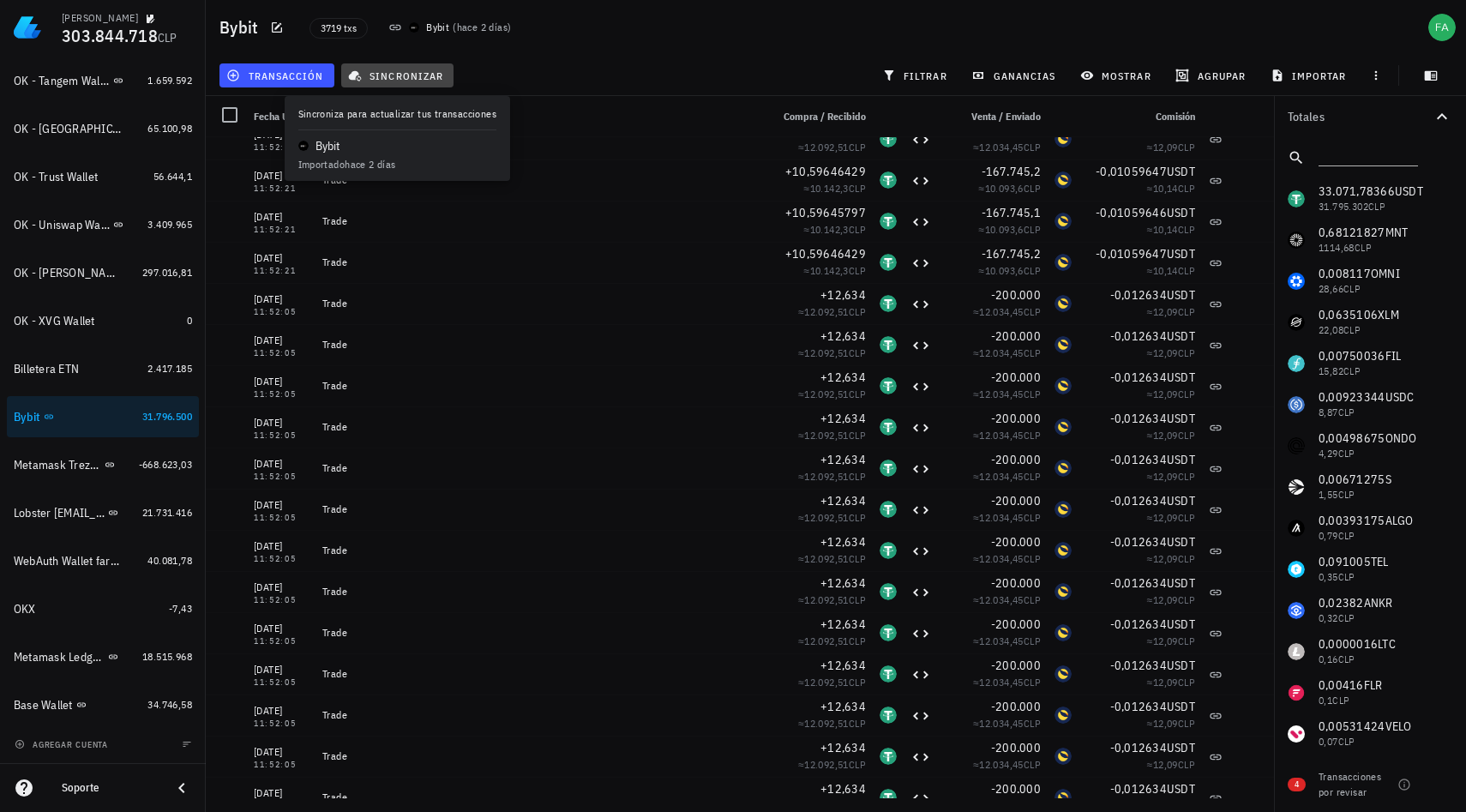
click at [420, 80] on span "sincronizar" at bounding box center [397, 75] width 92 height 13
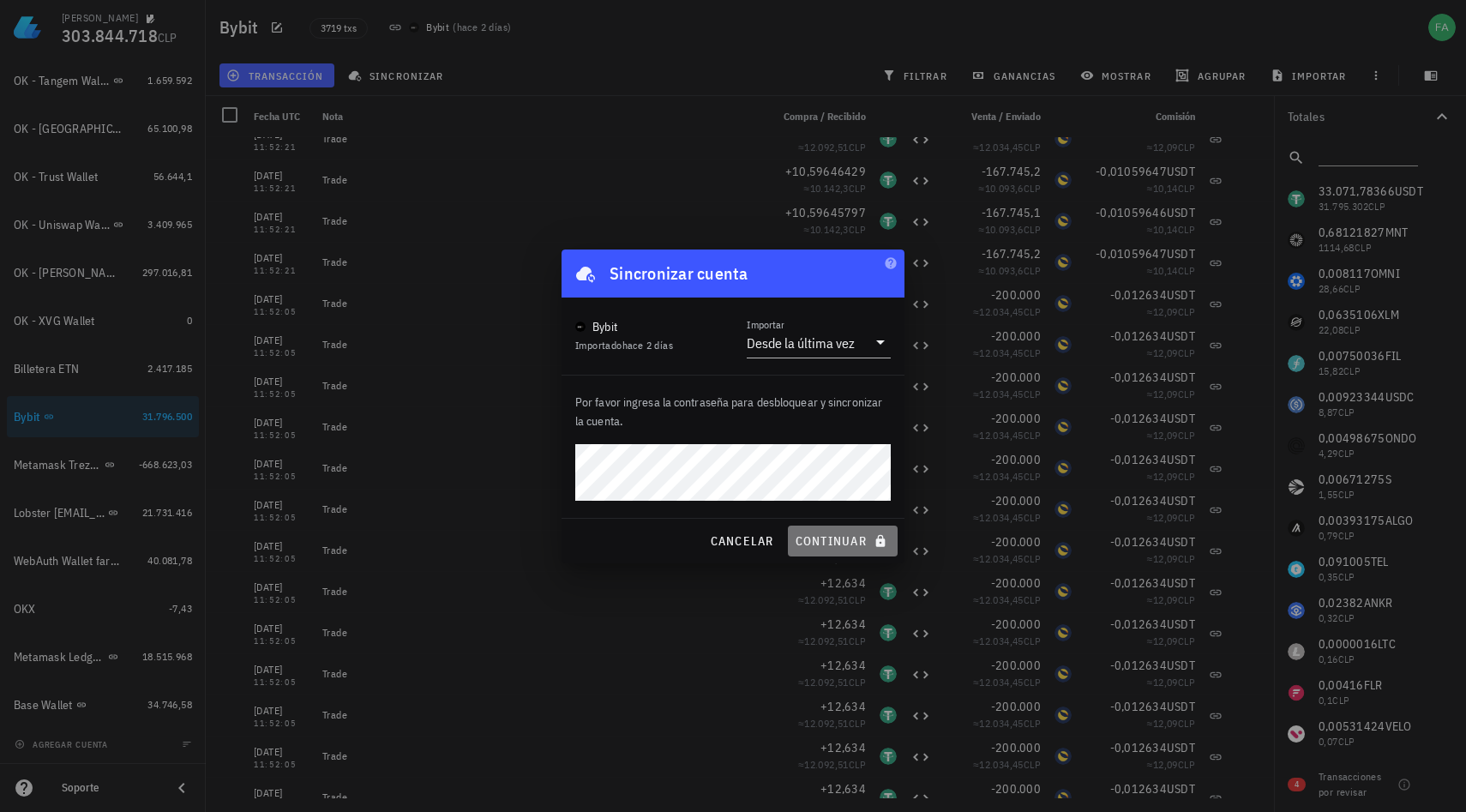
click at [846, 548] on span "continuar" at bounding box center [843, 541] width 96 height 15
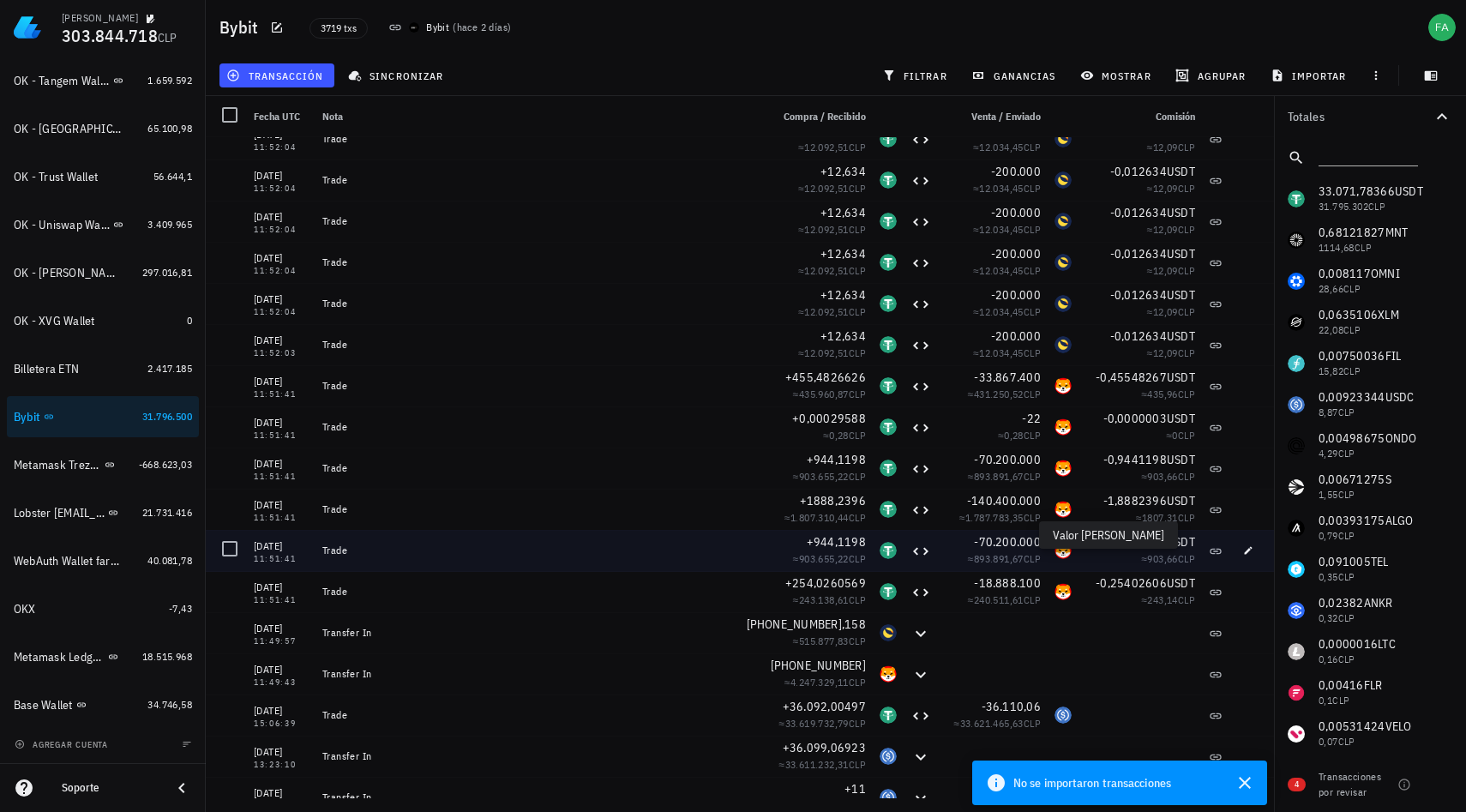
scroll to position [2329, 0]
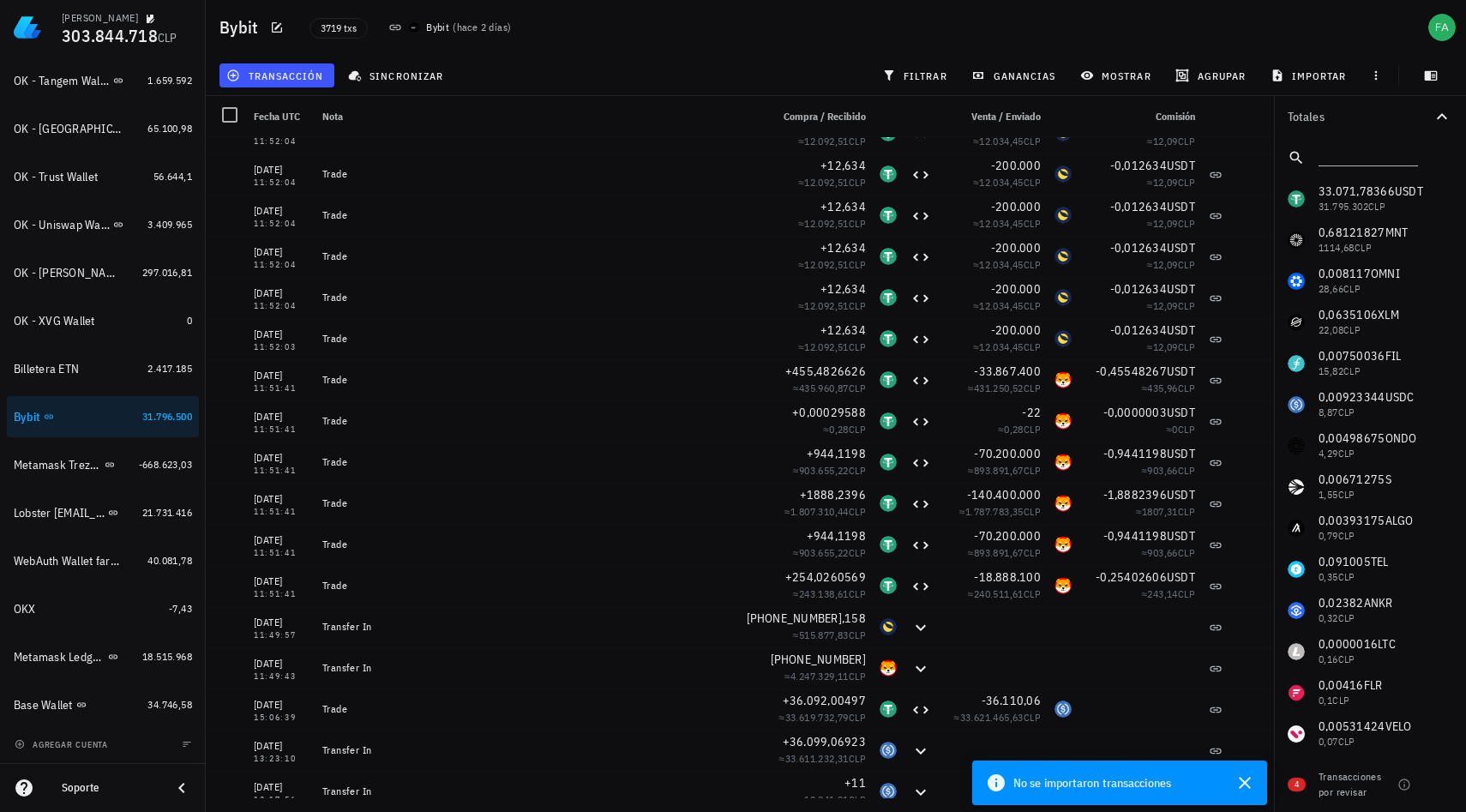
click at [1381, 197] on div "33.071,78366 USDT 31.795.302 CLP 0,68121827 MNT 1114,68 CLP 0,008117 OMNI 28,66…" at bounding box center [1370, 651] width 192 height 946
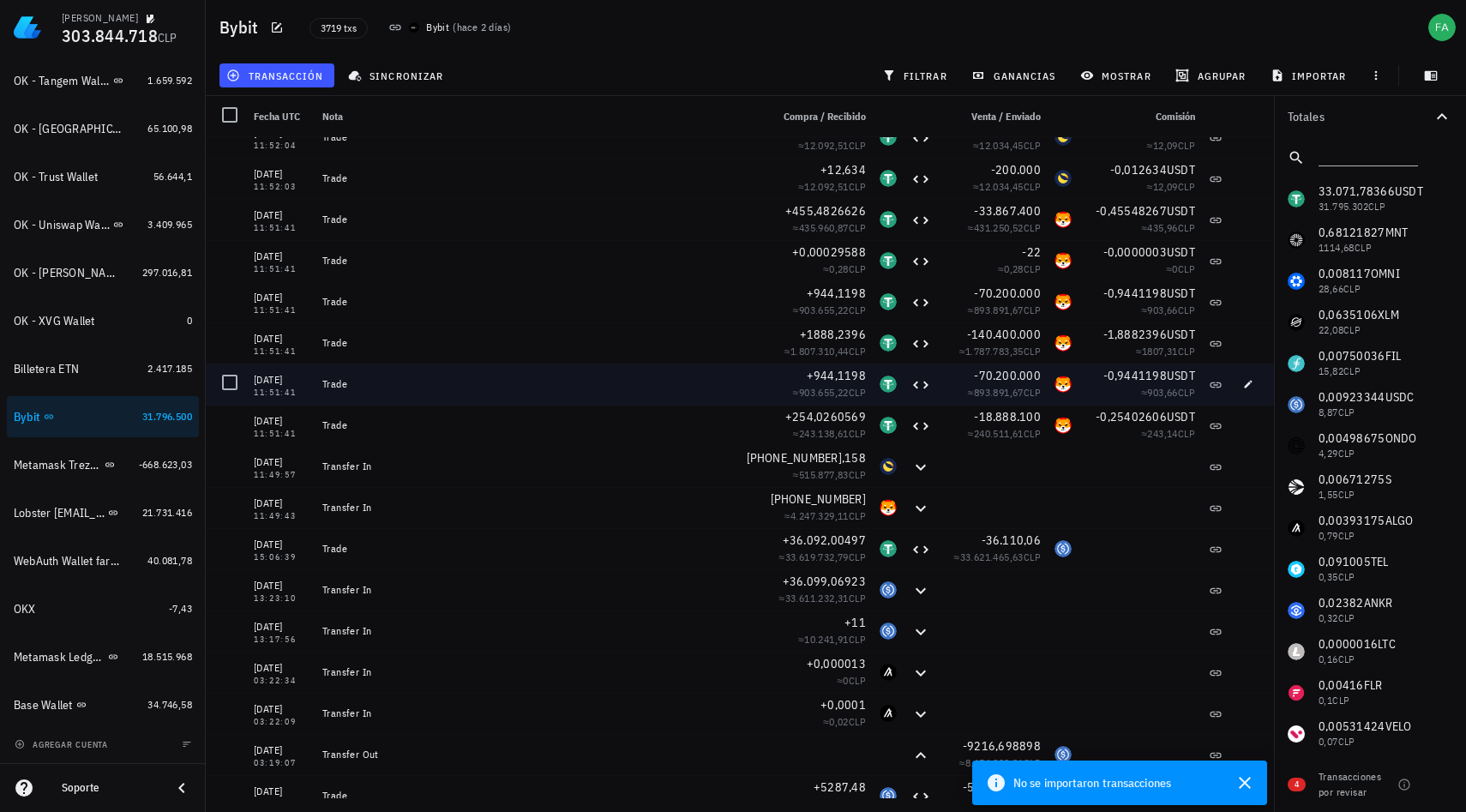
scroll to position [2496, 0]
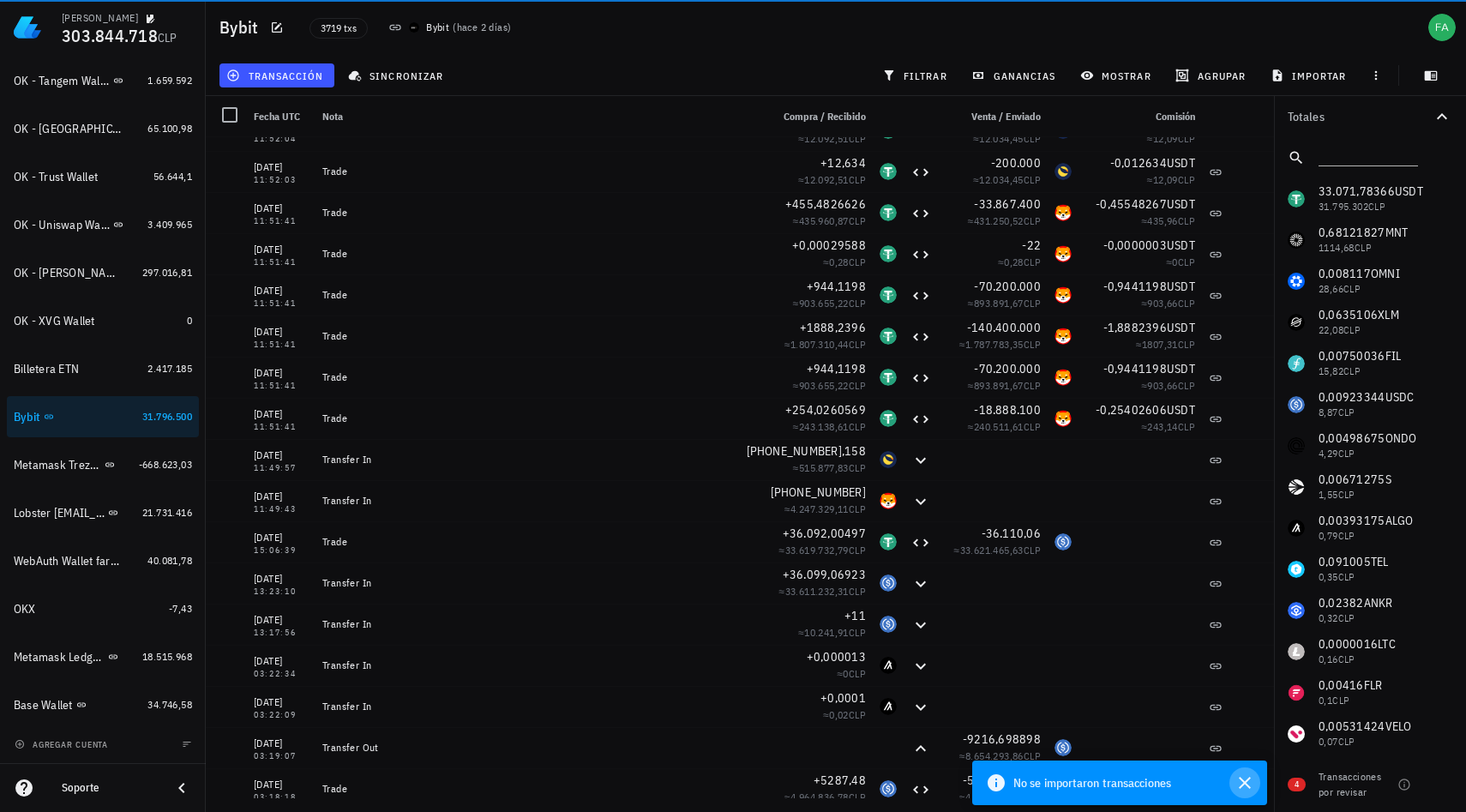
click at [1246, 781] on icon "button" at bounding box center [1244, 782] width 12 height 12
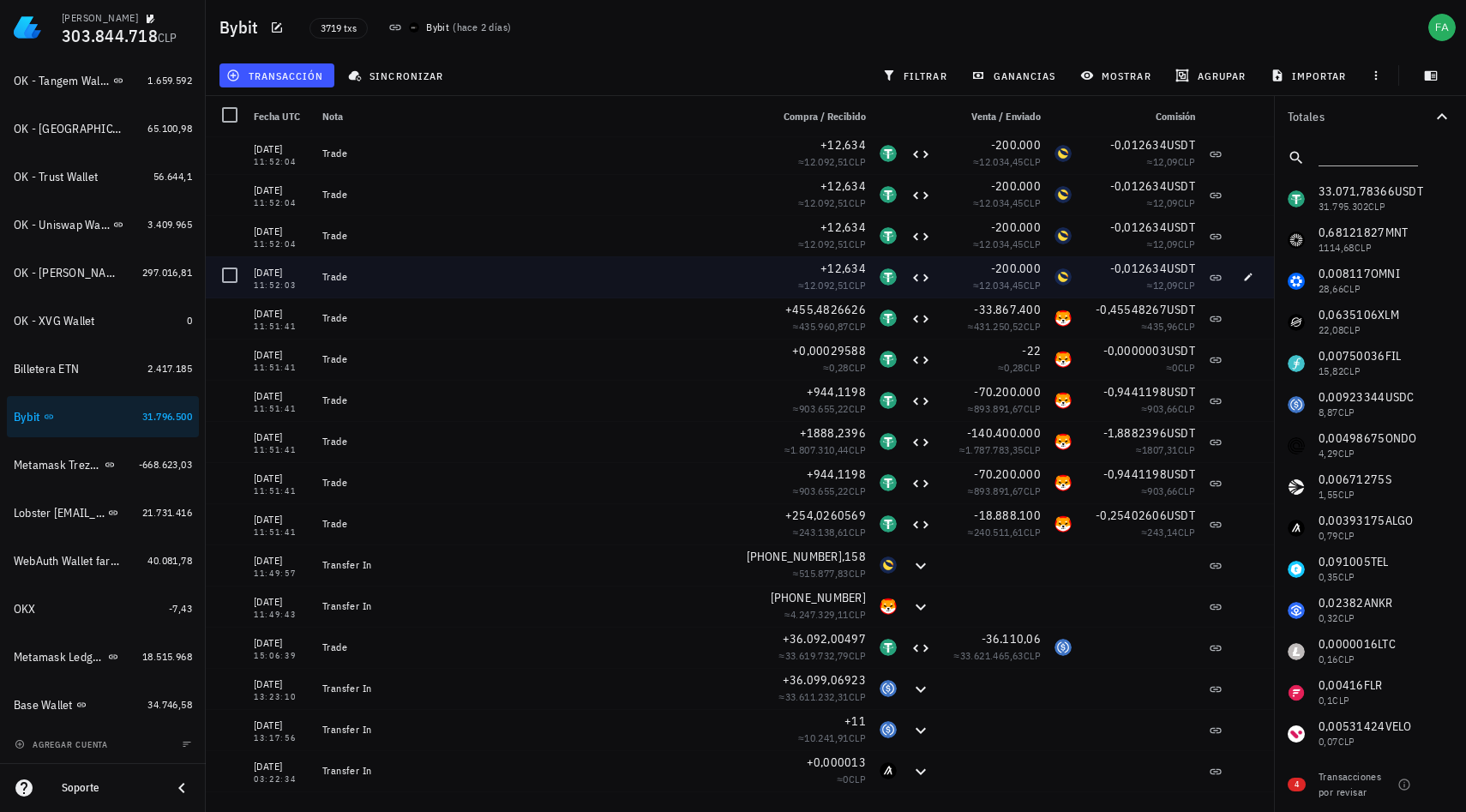
scroll to position [2392, 0]
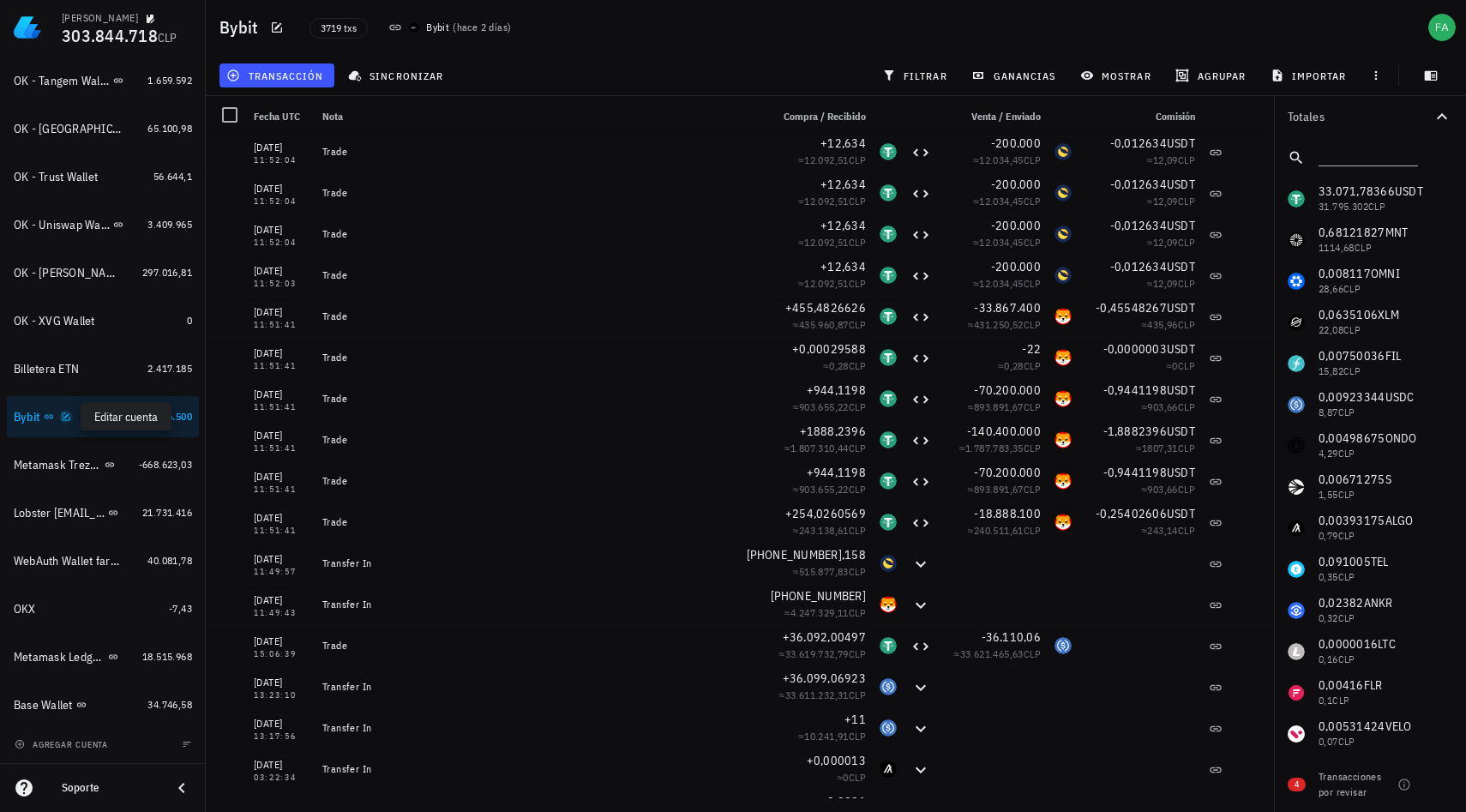
click at [63, 417] on icon "button" at bounding box center [66, 417] width 11 height 11
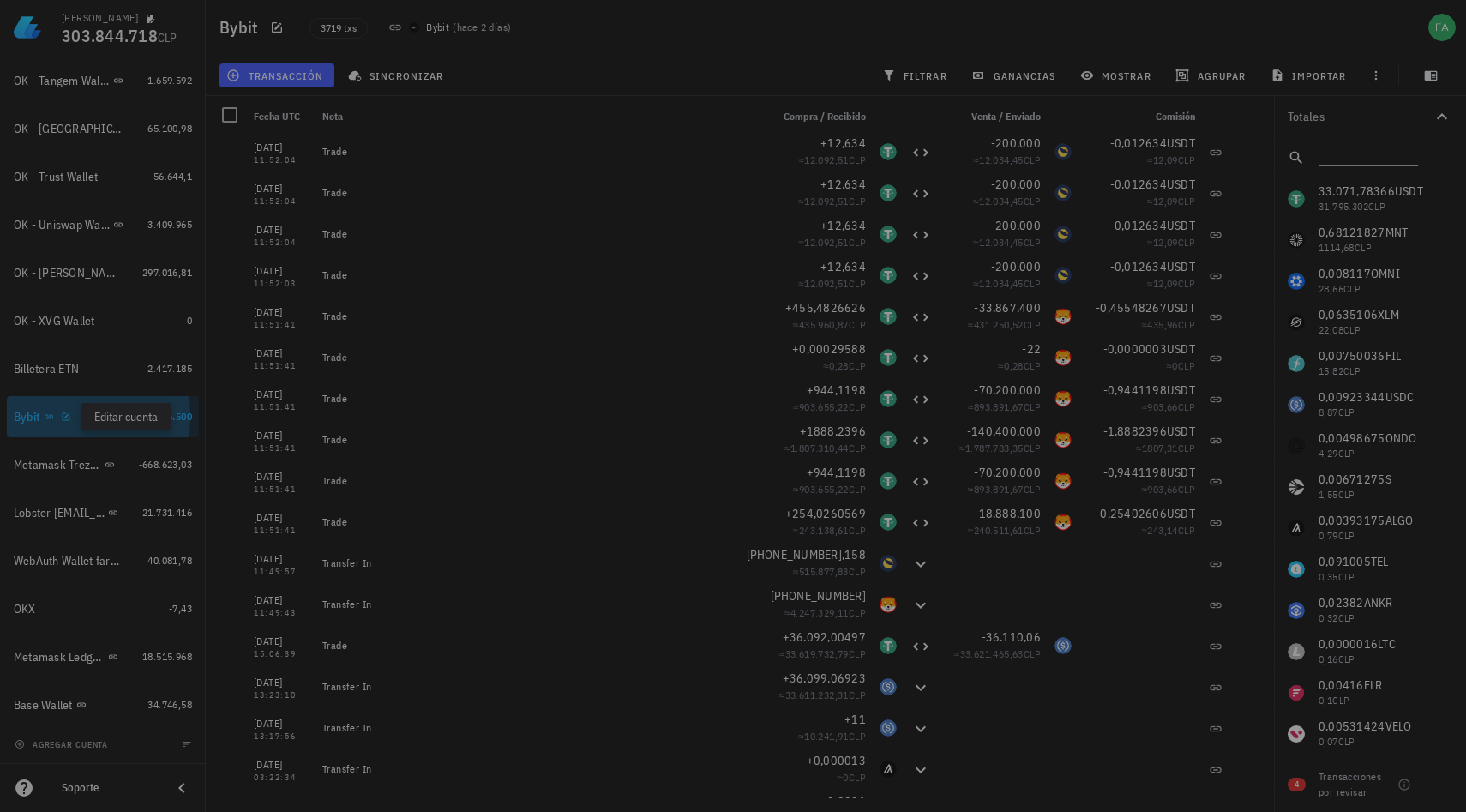
type textarea "Bybit"
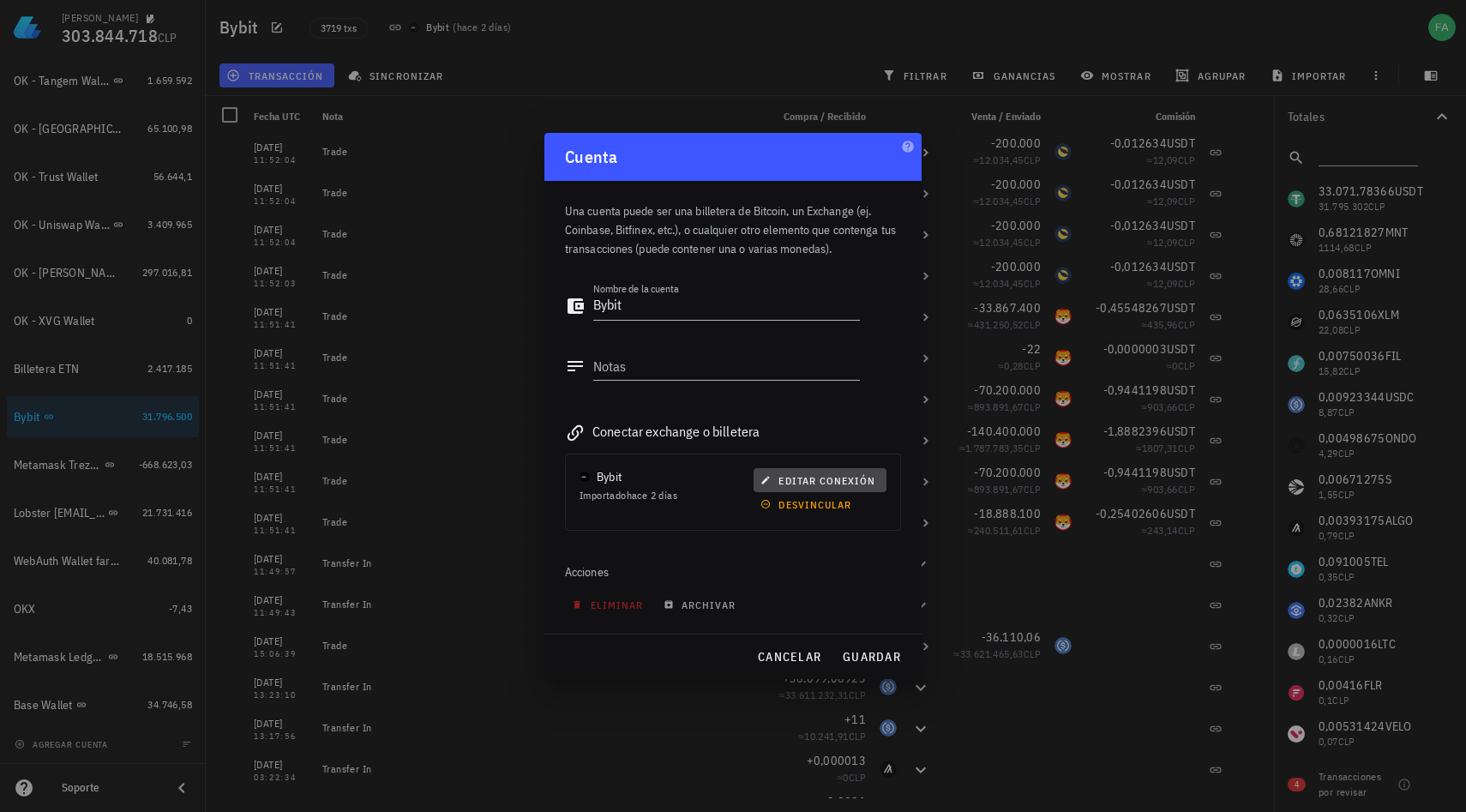
click at [803, 482] on span "editar conexión" at bounding box center [819, 480] width 111 height 12
type input "Bybit"
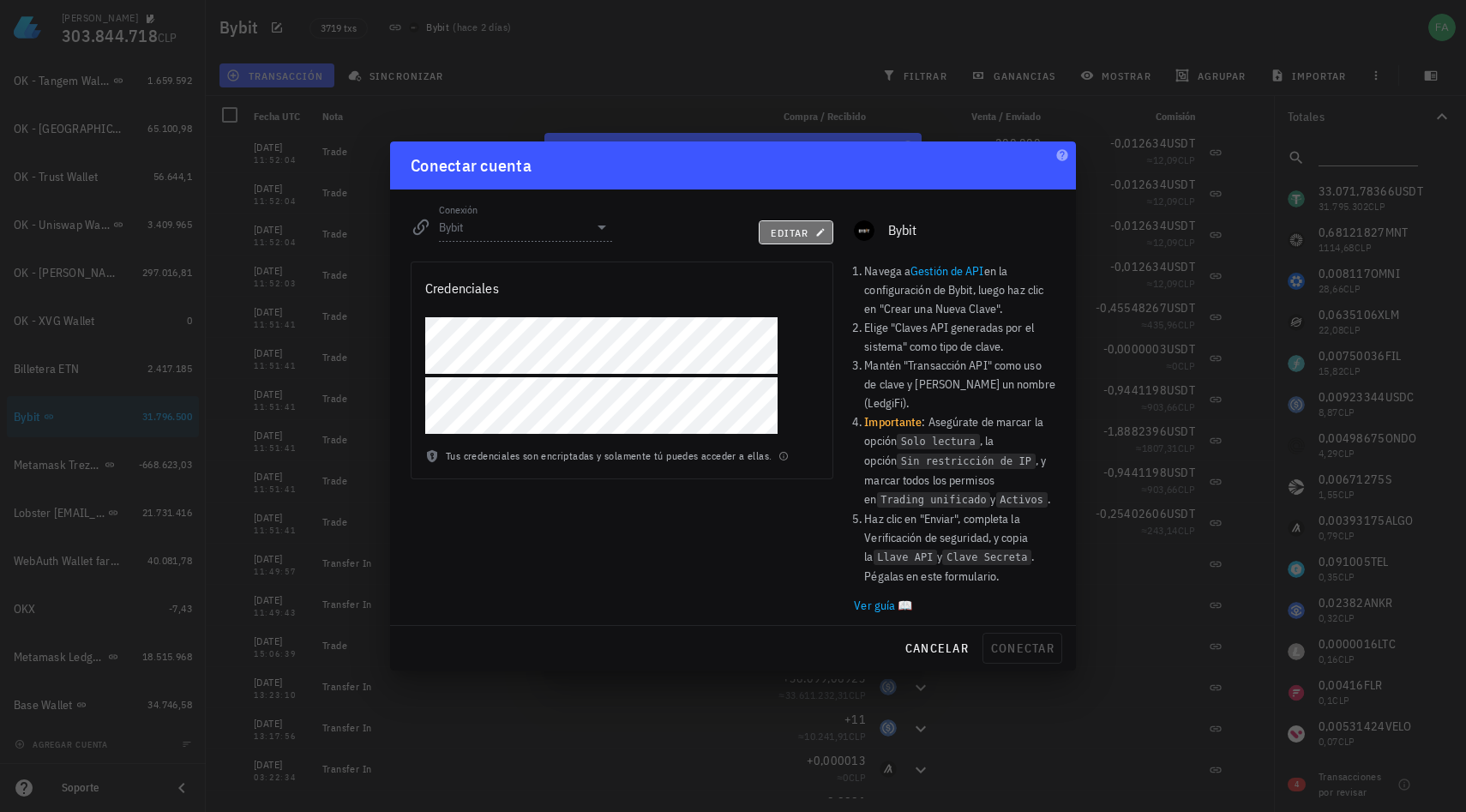
click at [806, 239] on span "editar" at bounding box center [796, 232] width 52 height 12
click at [1012, 640] on span "conectar" at bounding box center [1022, 647] width 64 height 15
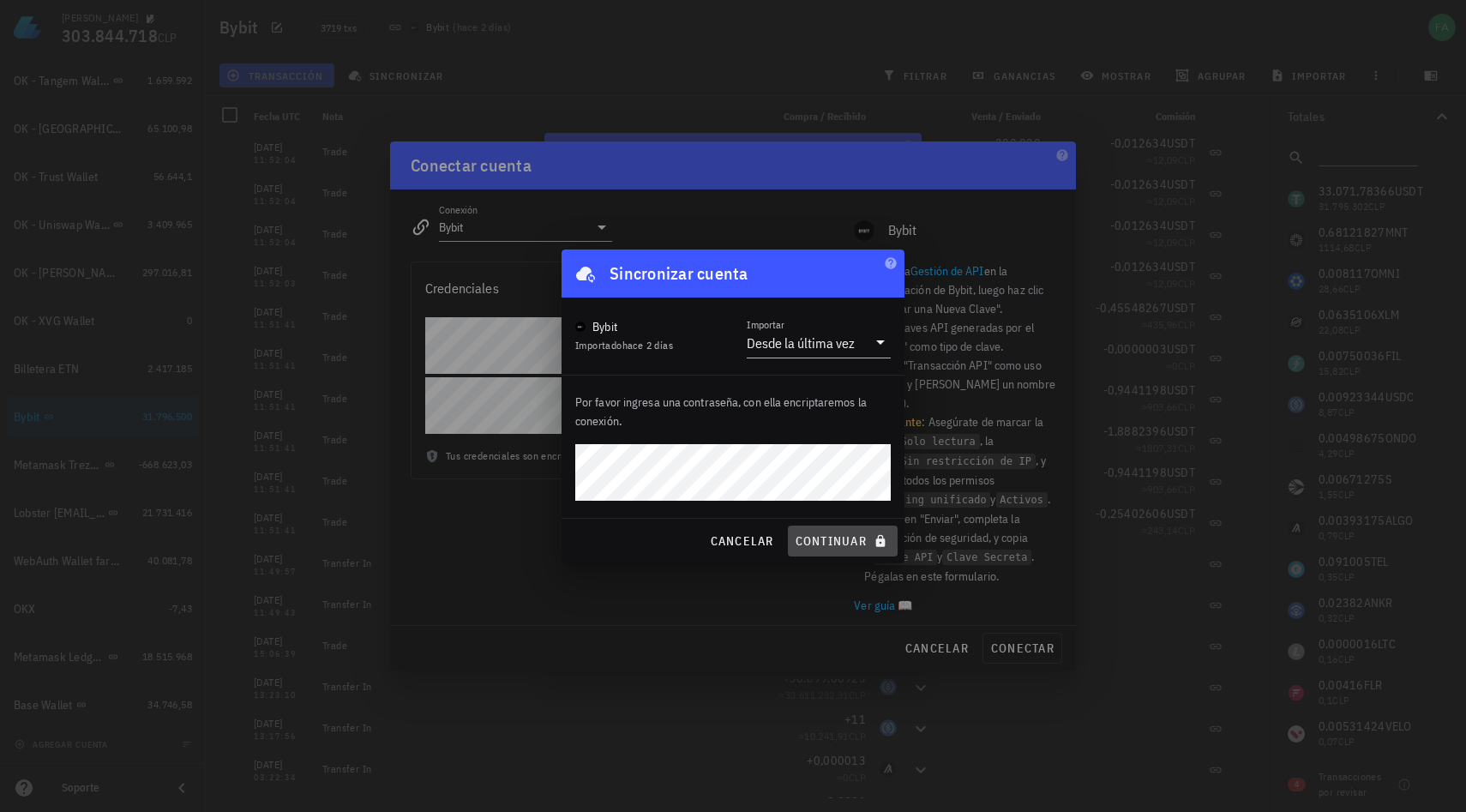
click at [852, 542] on span "continuar" at bounding box center [843, 541] width 96 height 15
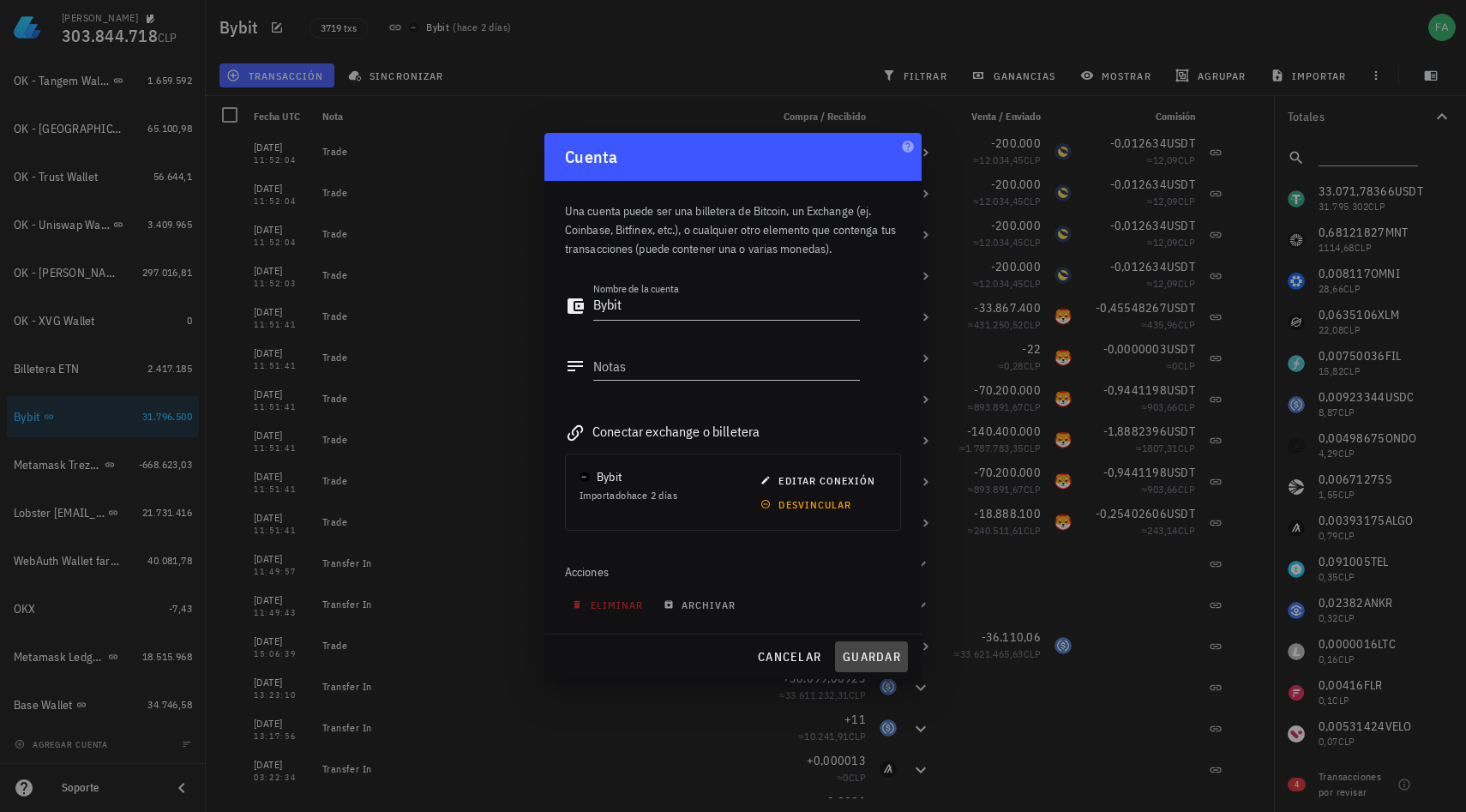
click at [866, 657] on span "guardar" at bounding box center [872, 656] width 60 height 15
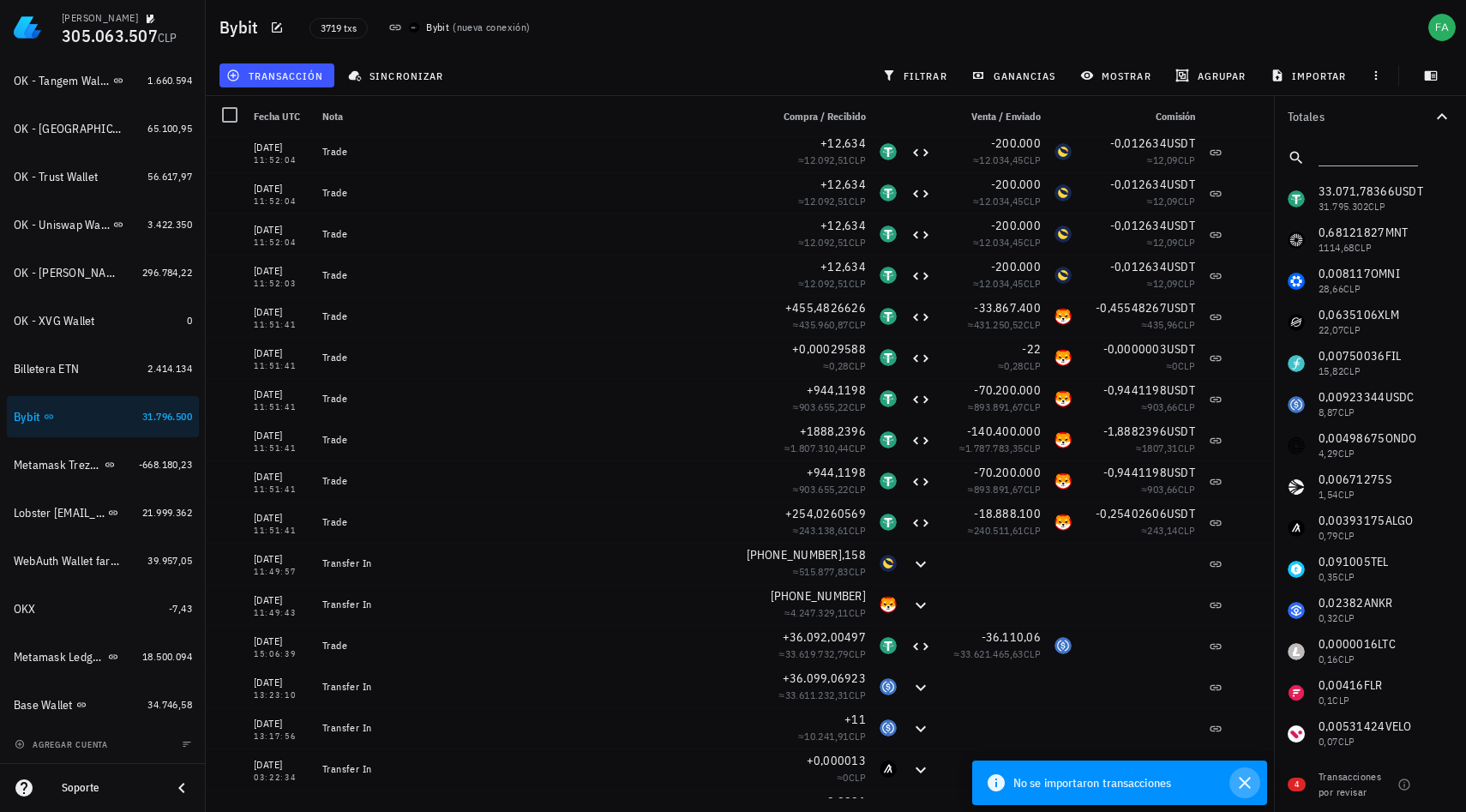
click at [1247, 785] on icon "button" at bounding box center [1244, 782] width 12 height 12
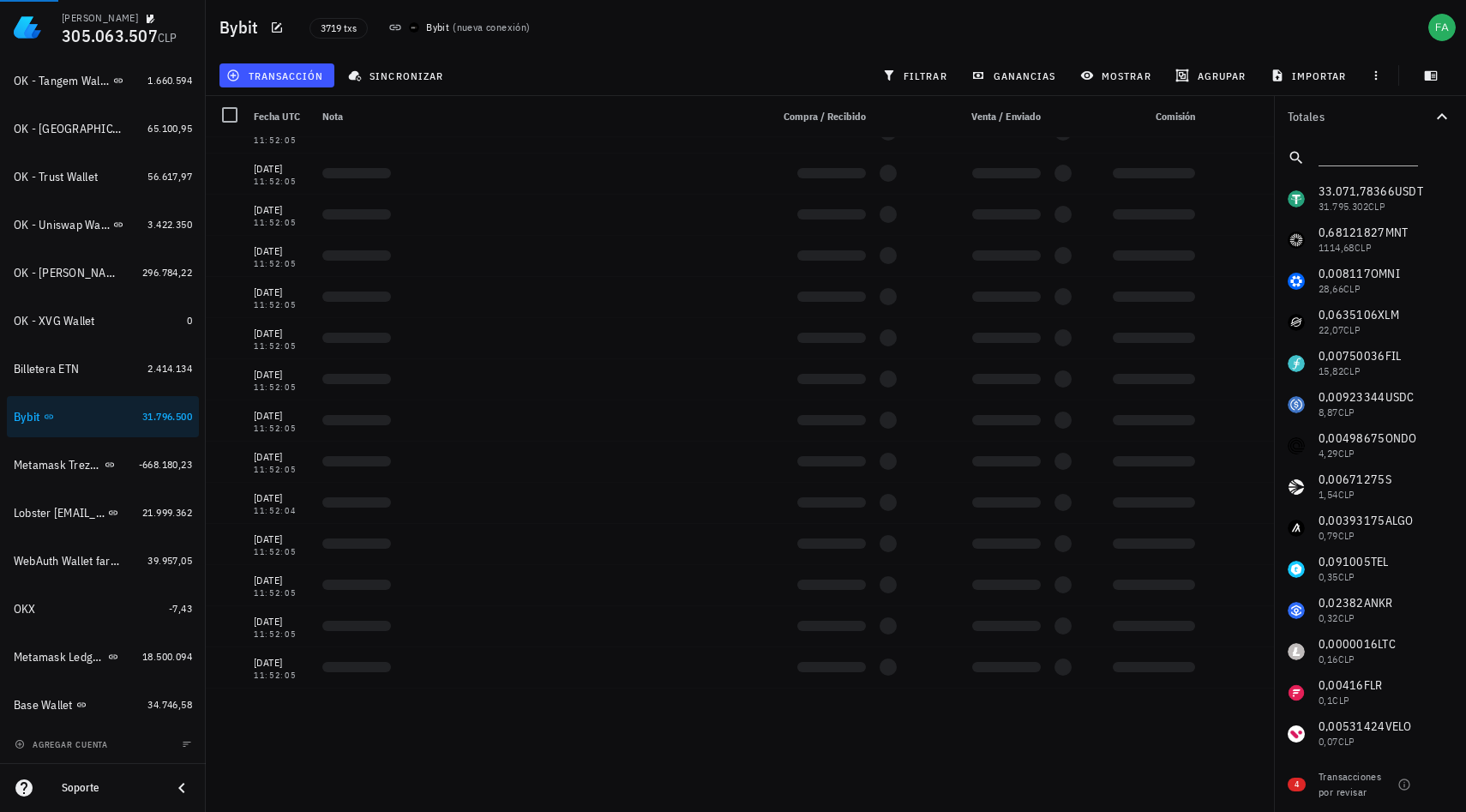
scroll to position [0, 0]
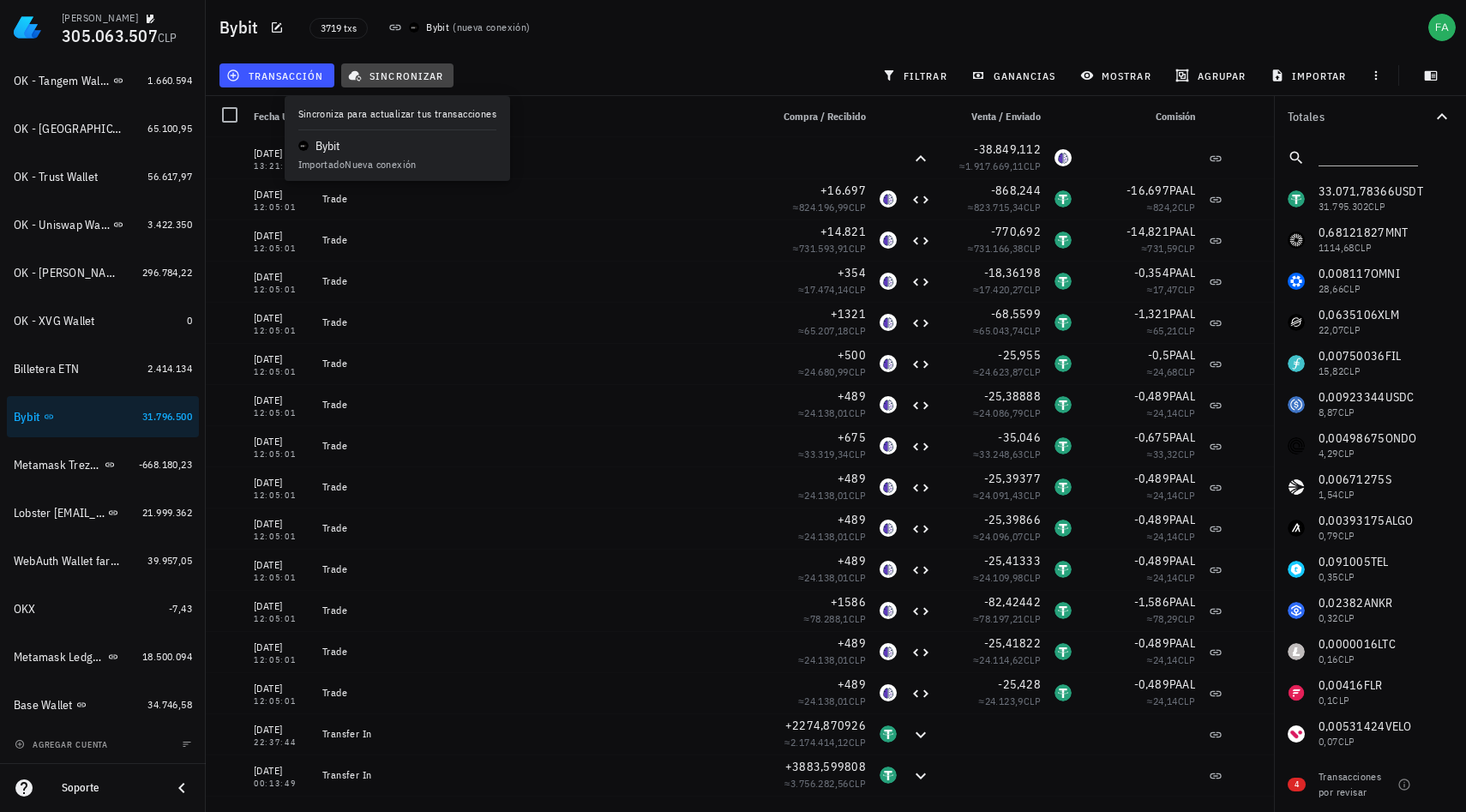
click at [404, 72] on span "sincronizar" at bounding box center [397, 75] width 92 height 13
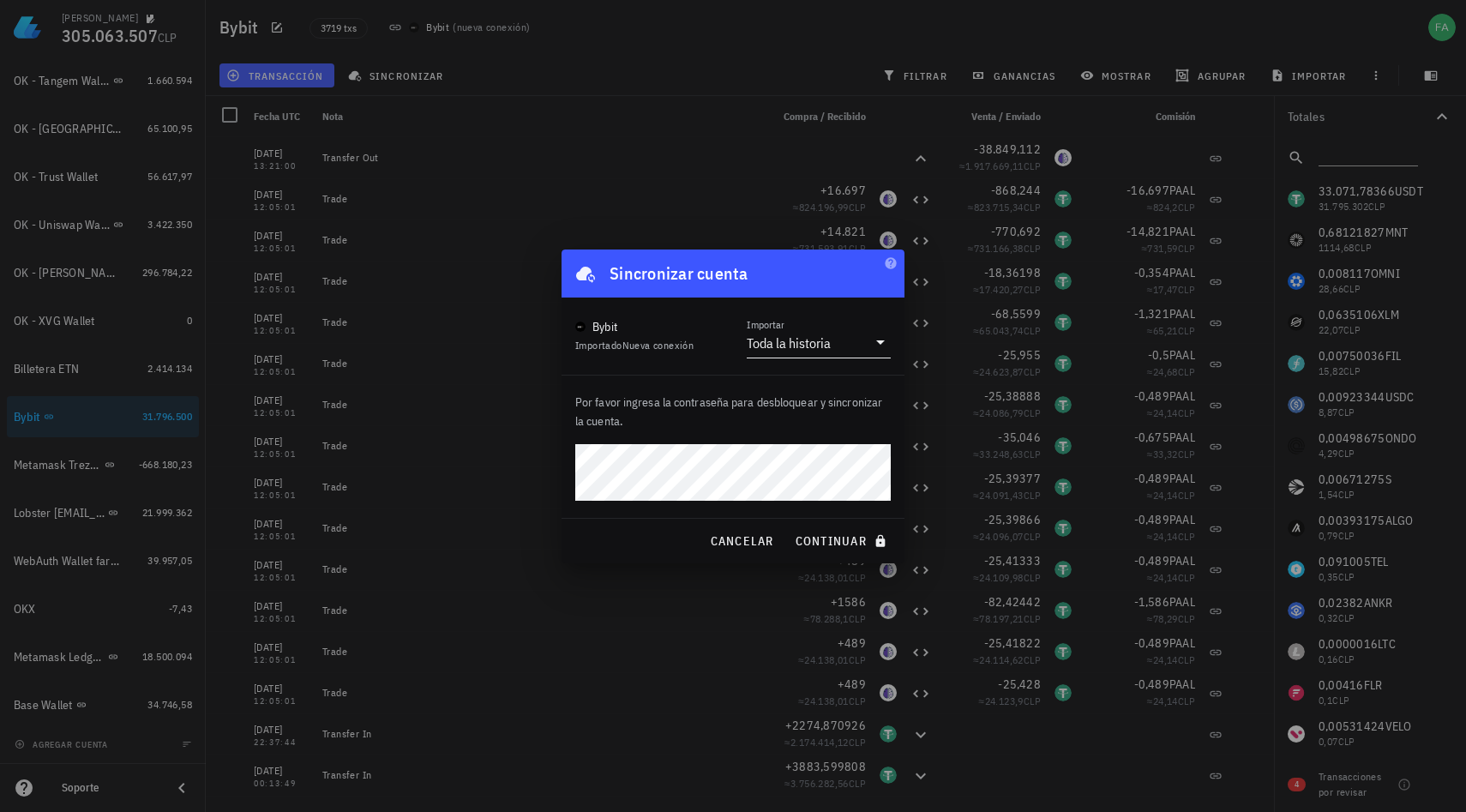
click at [880, 341] on icon at bounding box center [881, 342] width 9 height 4
click at [796, 394] on div "Intervalo de tiempo" at bounding box center [818, 397] width 117 height 16
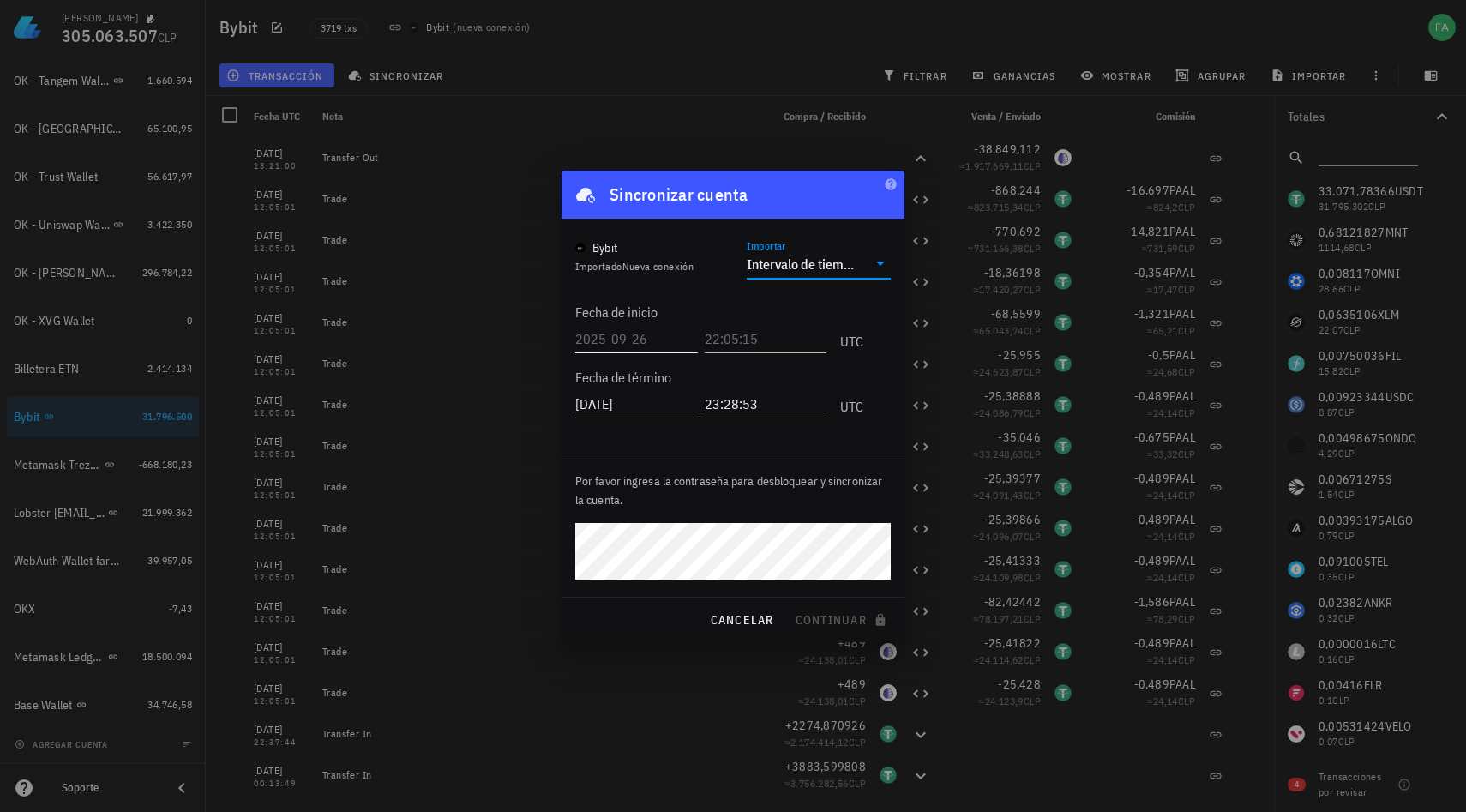
click at [610, 342] on input "text" at bounding box center [637, 338] width 123 height 28
type input "2025-08-01"
click at [765, 342] on input "text" at bounding box center [767, 338] width 118 height 28
type input "22:05:15"
click at [555, 697] on div at bounding box center [733, 406] width 1466 height 812
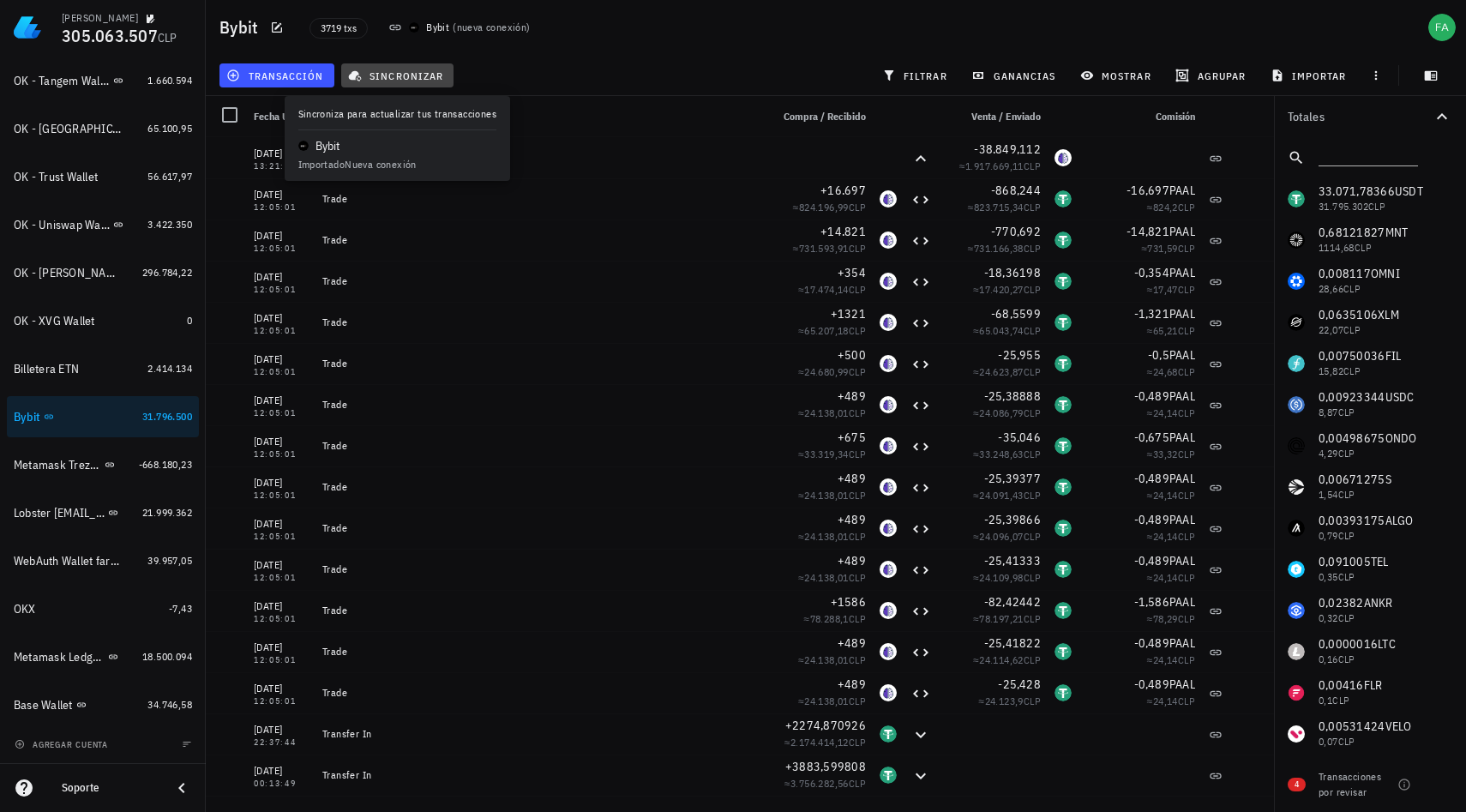
click at [429, 77] on span "sincronizar" at bounding box center [397, 75] width 92 height 13
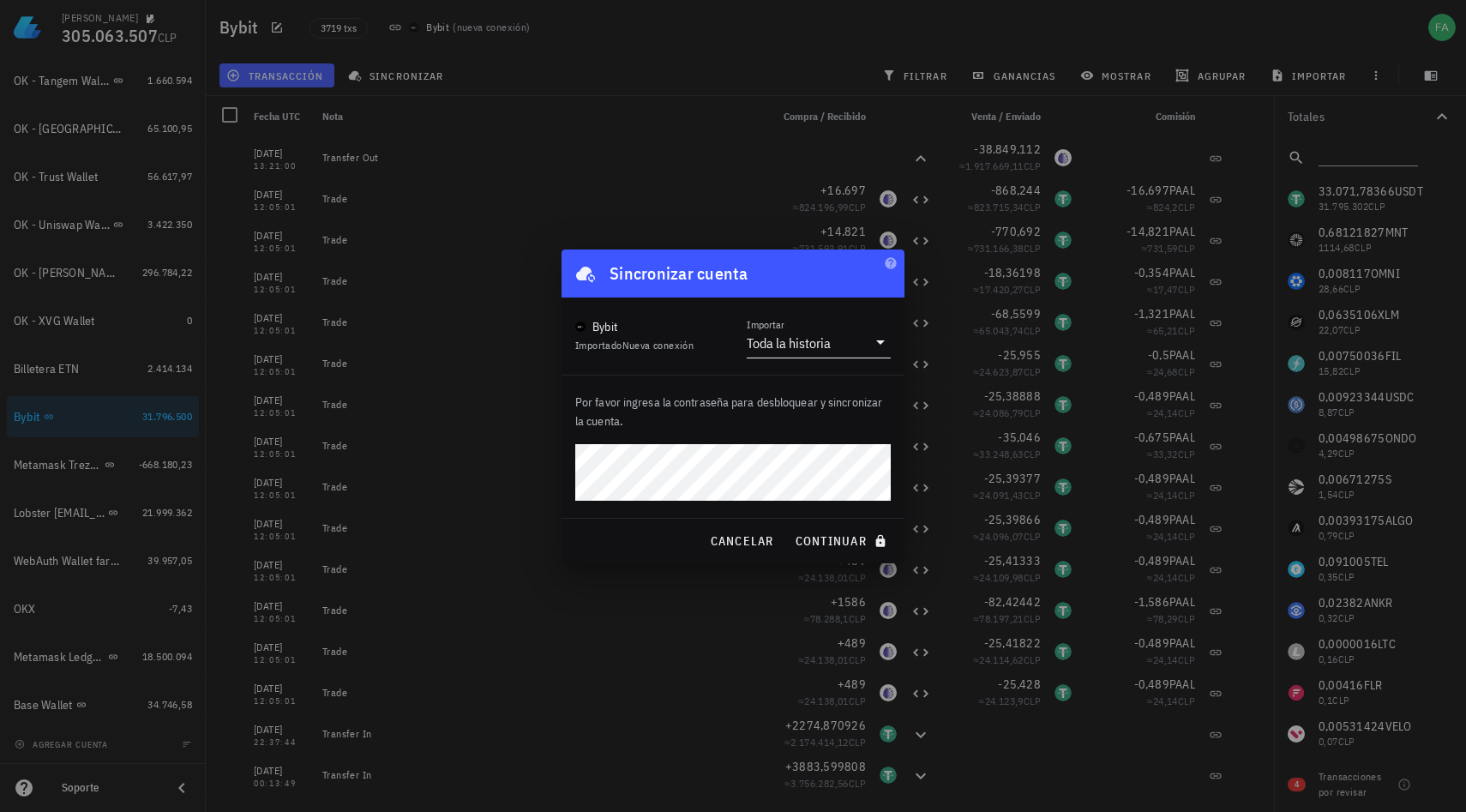
click at [874, 344] on icon at bounding box center [880, 342] width 20 height 20
click at [816, 414] on div "Intervalo de tiempo" at bounding box center [818, 396] width 117 height 36
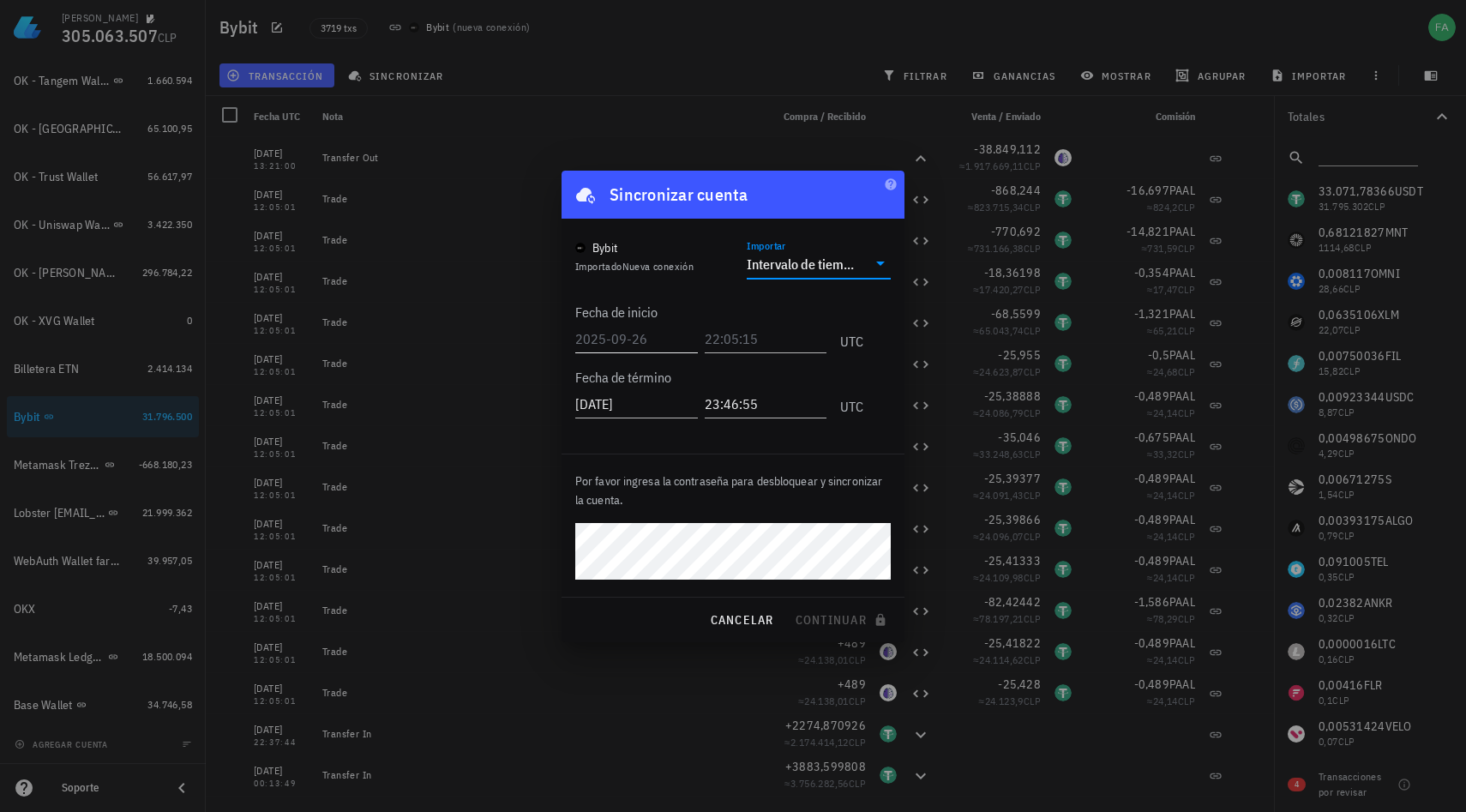
click at [637, 336] on input "text" at bounding box center [637, 338] width 123 height 28
type input "2025-07-01"
click at [729, 334] on input "text" at bounding box center [767, 338] width 118 height 28
type input "22:05:05"
click at [834, 620] on span "continuar" at bounding box center [843, 619] width 96 height 15
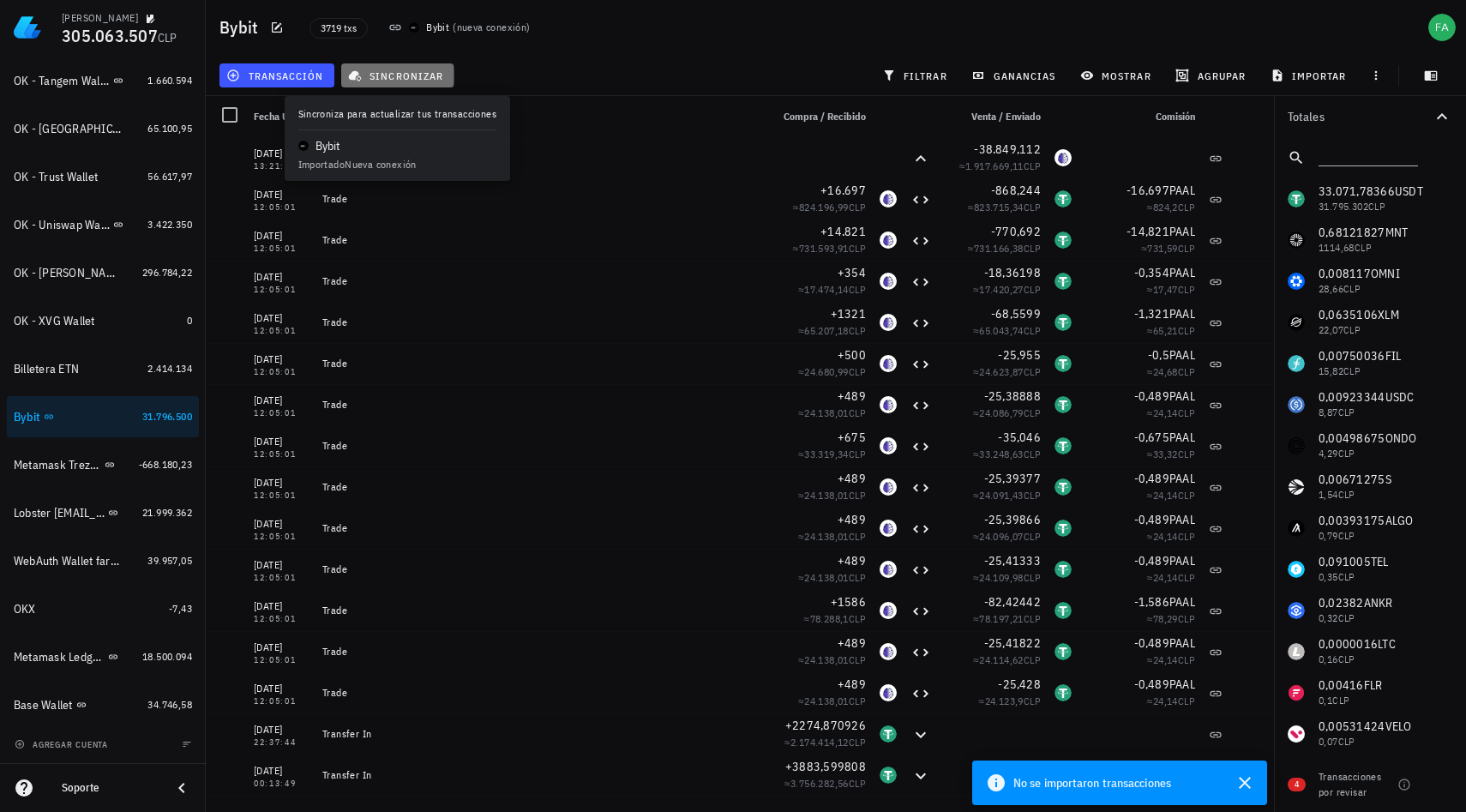
click at [391, 80] on span "sincronizar" at bounding box center [397, 75] width 92 height 13
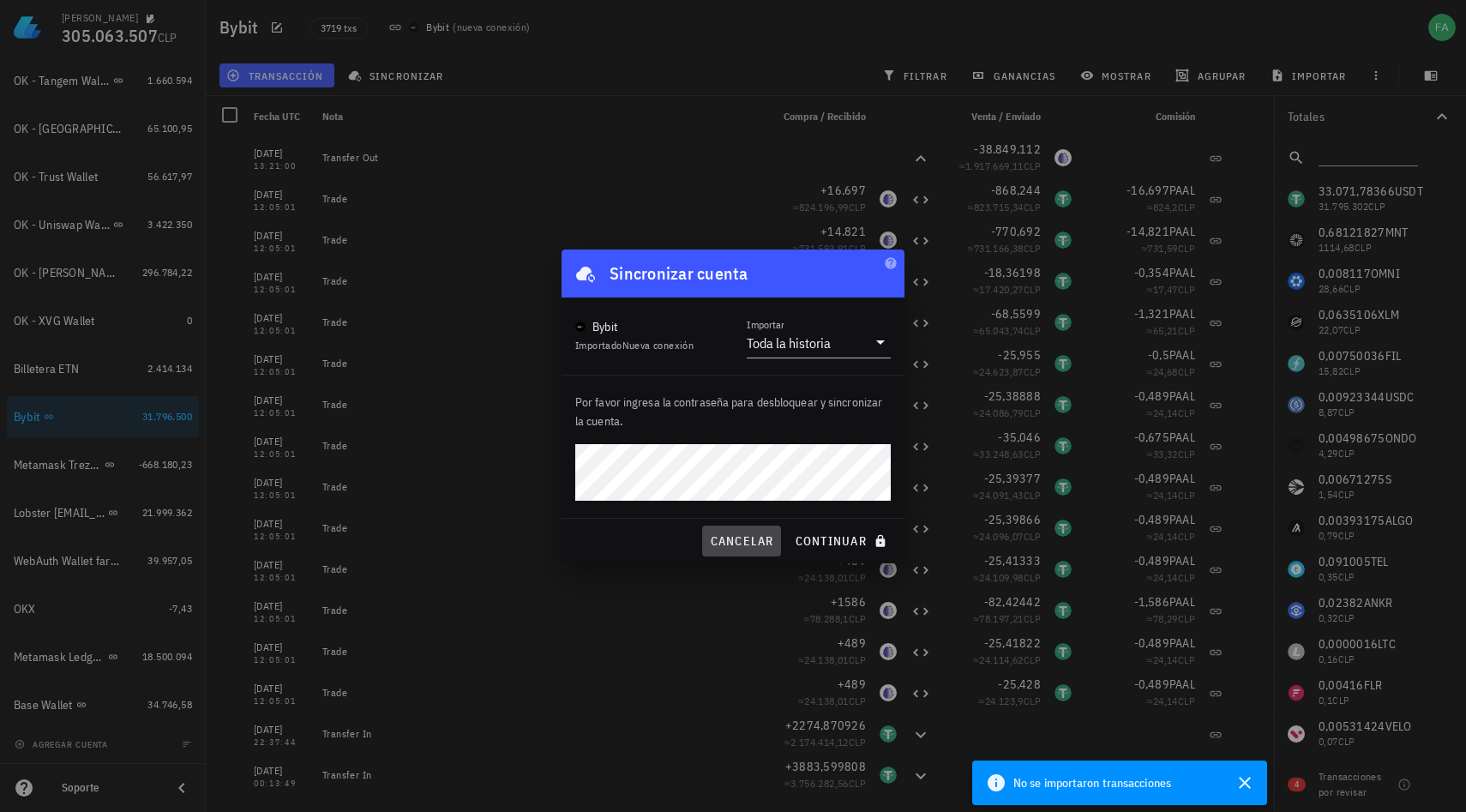
click at [746, 540] on span "cancelar" at bounding box center [741, 541] width 64 height 15
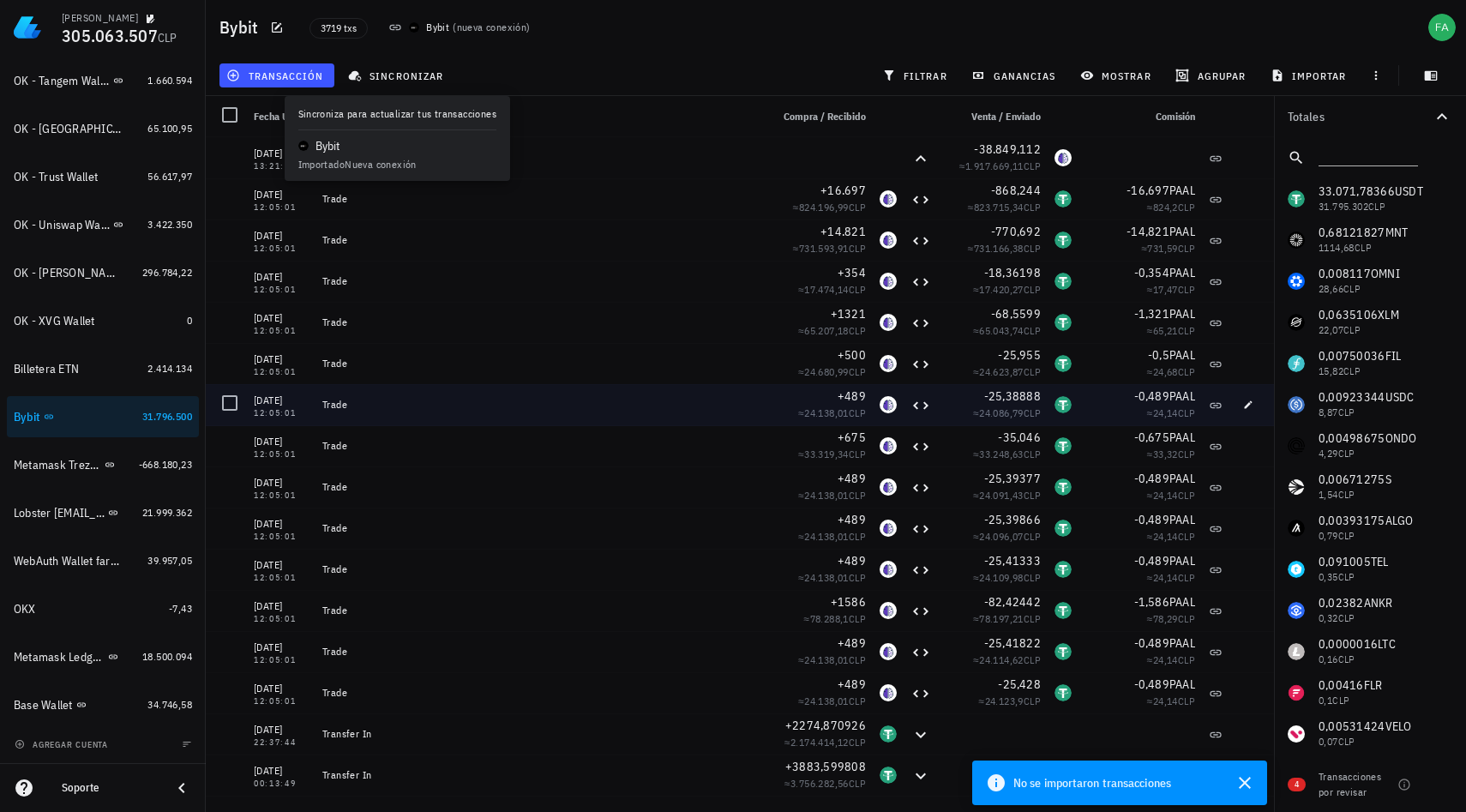
click at [689, 422] on div "Trade" at bounding box center [539, 405] width 447 height 41
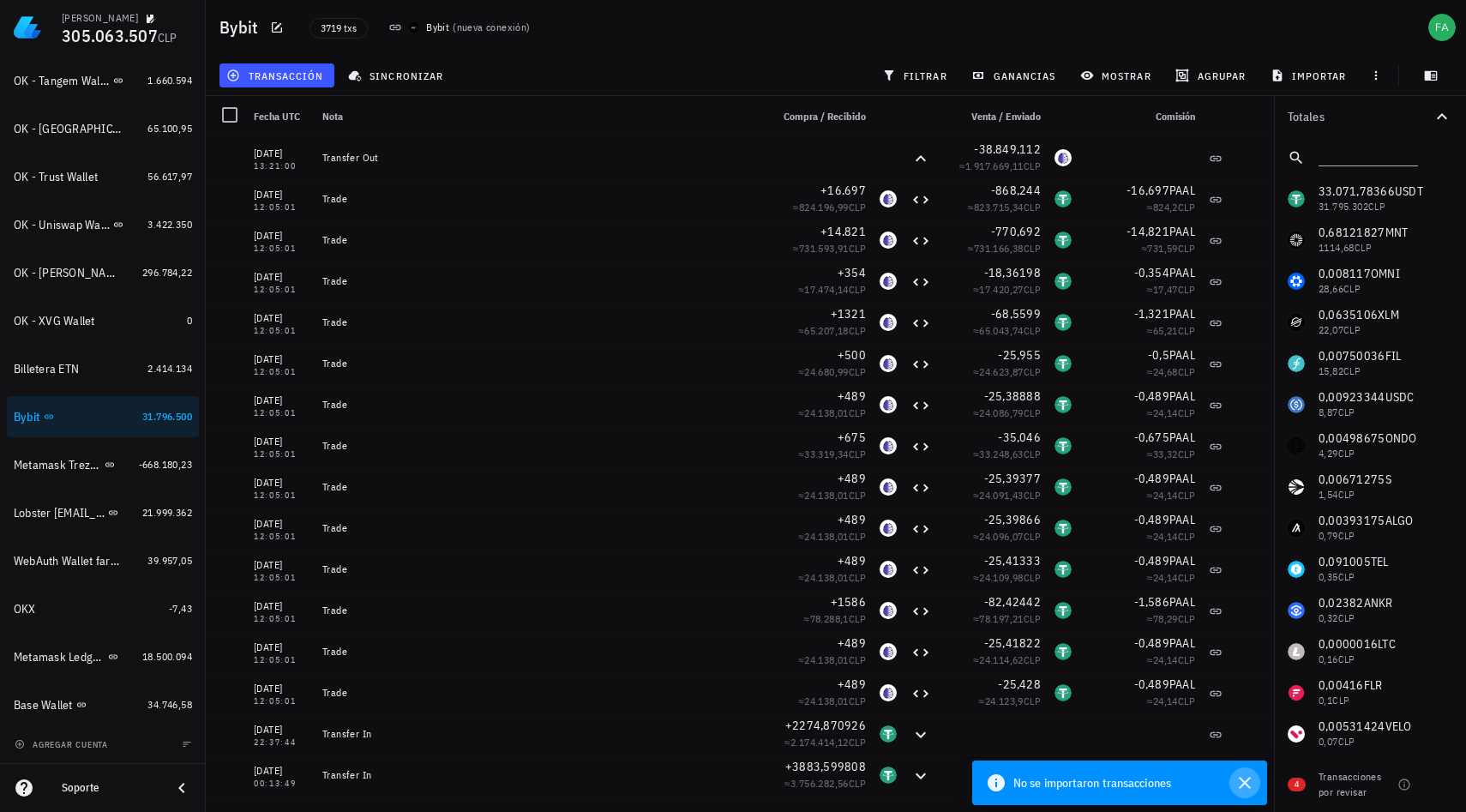
click at [1245, 780] on icon "button" at bounding box center [1244, 782] width 20 height 20
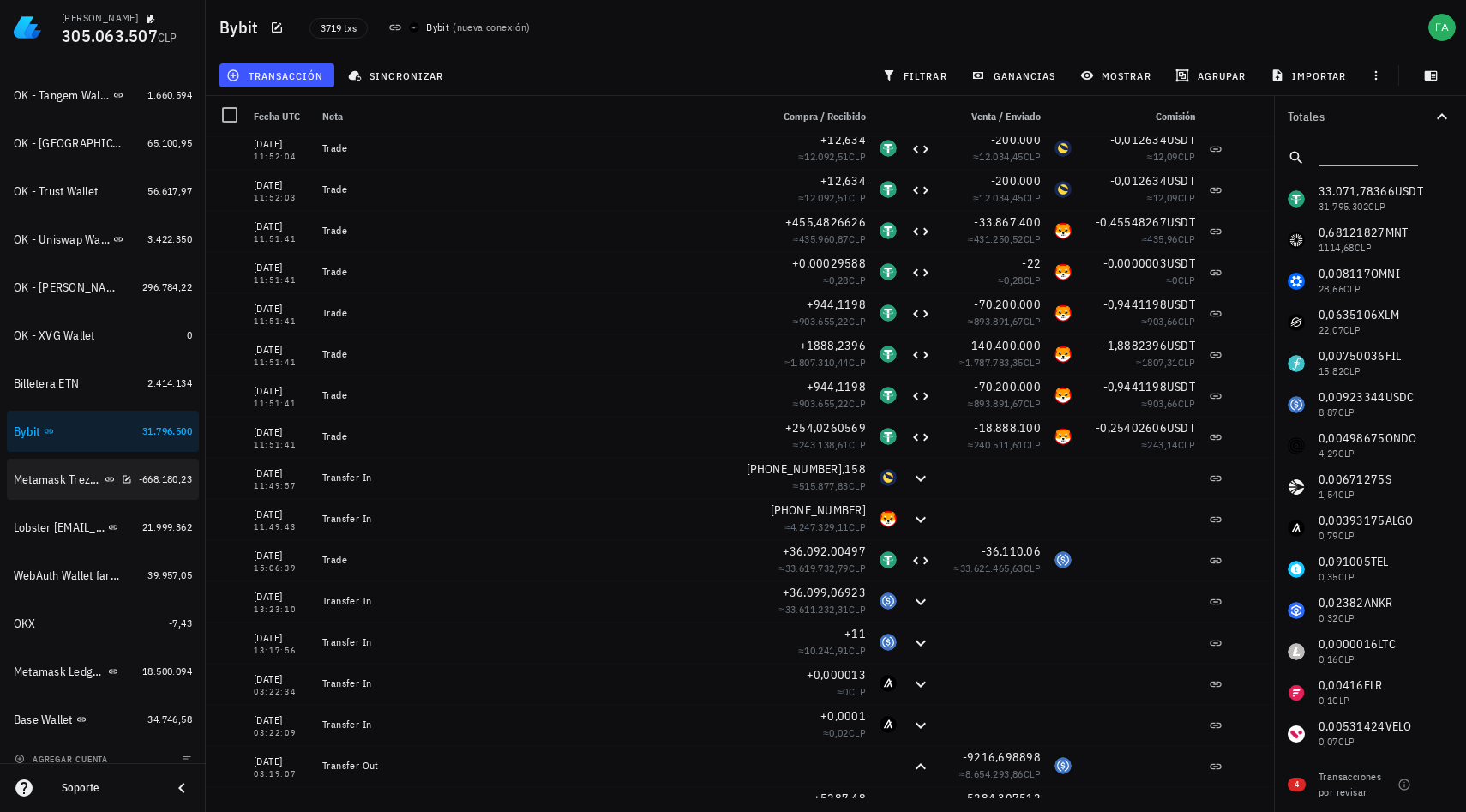
scroll to position [1142, 0]
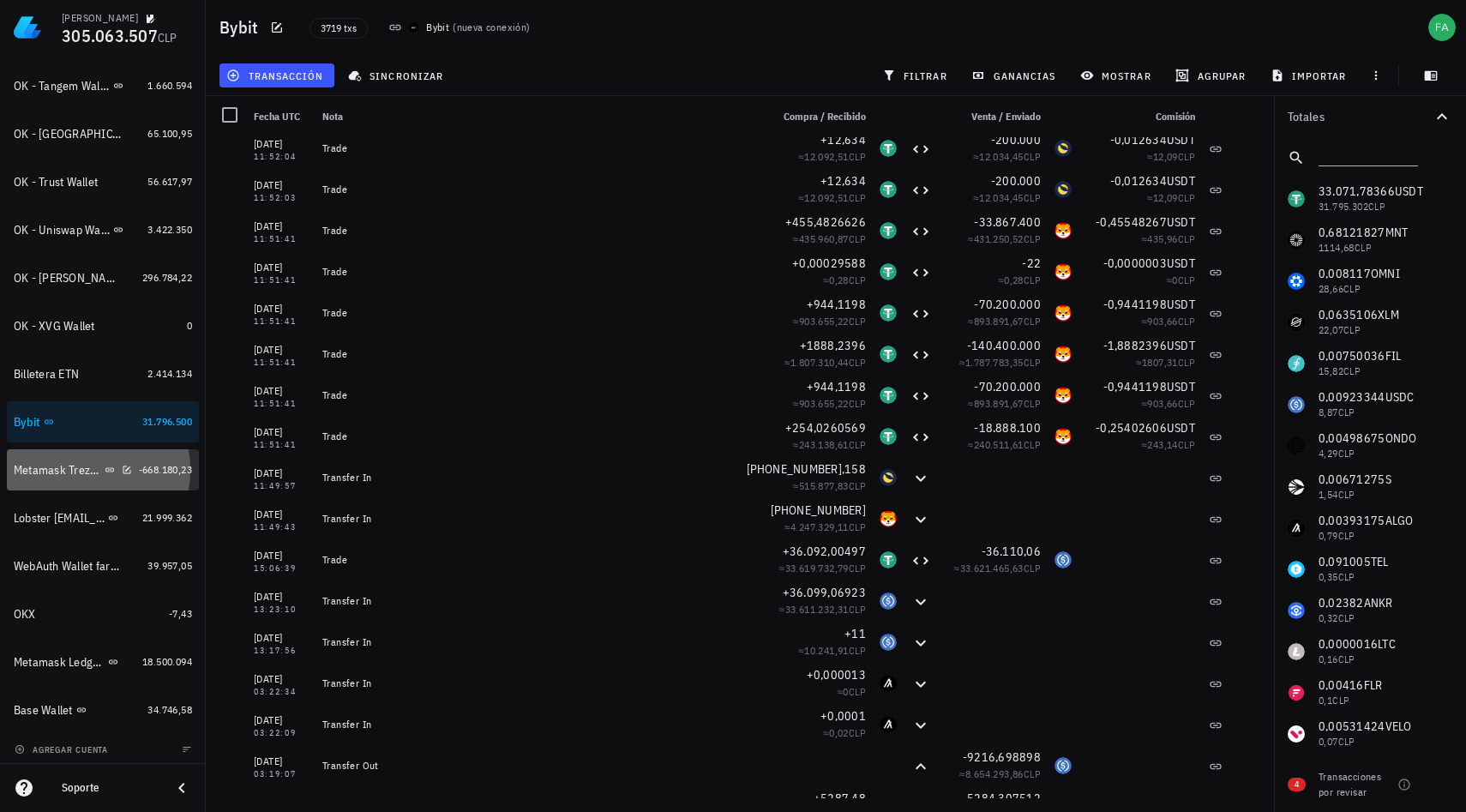
click at [51, 470] on div "Metamask Trezor Cadenas Ethereum, Binance SC," at bounding box center [57, 470] width 87 height 14
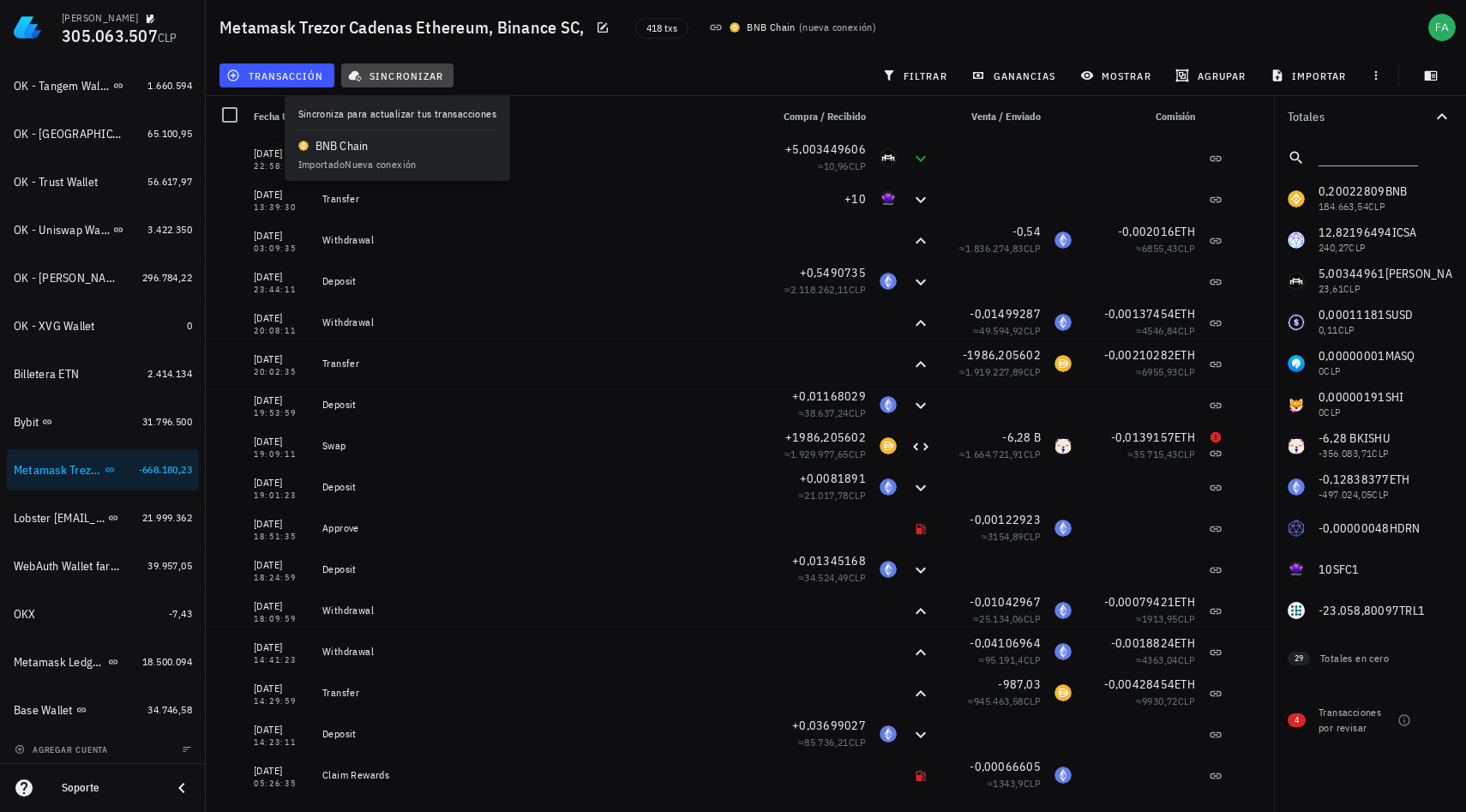
click at [417, 79] on span "sincronizar" at bounding box center [397, 75] width 92 height 13
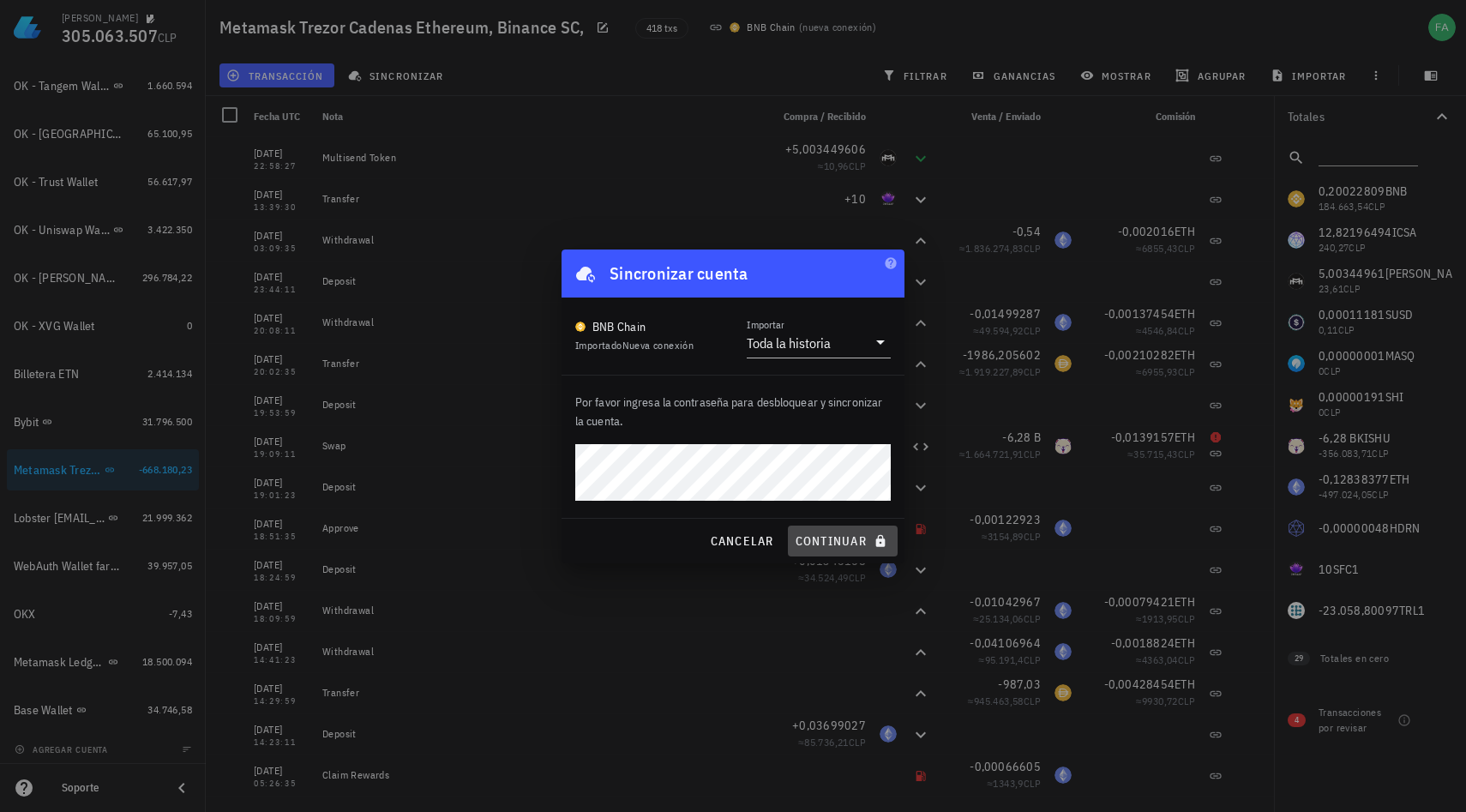
click at [827, 543] on span "continuar" at bounding box center [843, 541] width 96 height 15
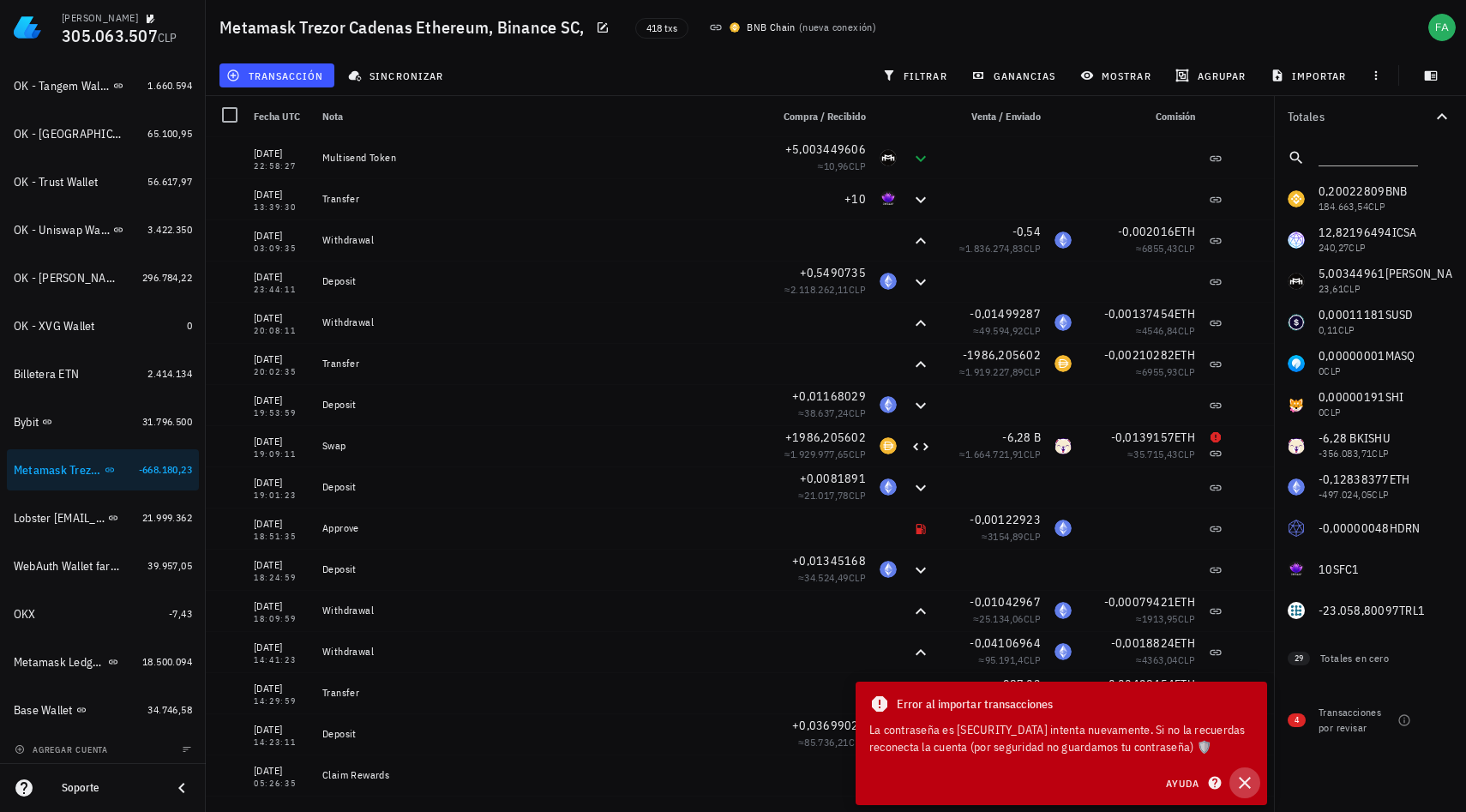
click at [1244, 783] on icon "button" at bounding box center [1244, 782] width 12 height 12
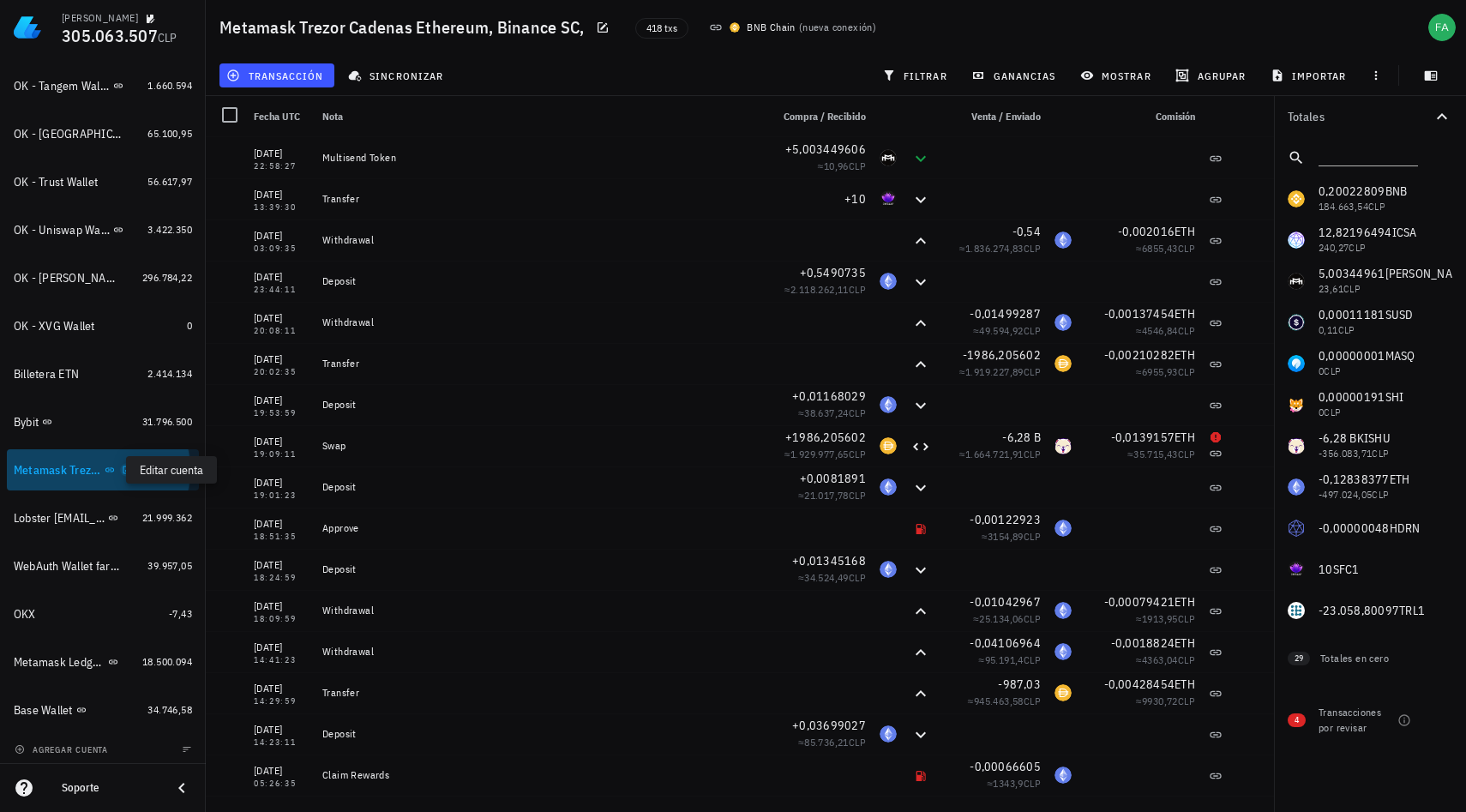
click at [122, 468] on icon "button" at bounding box center [127, 470] width 11 height 11
type textarea "Metamask Trezor Cadenas Ethereum, Binance SC,"
type textarea "Trezor Address: 0x7b83875c754d0107AcBB35Cf37B960f6929589AD BNB Tiger 4,053,504,…"
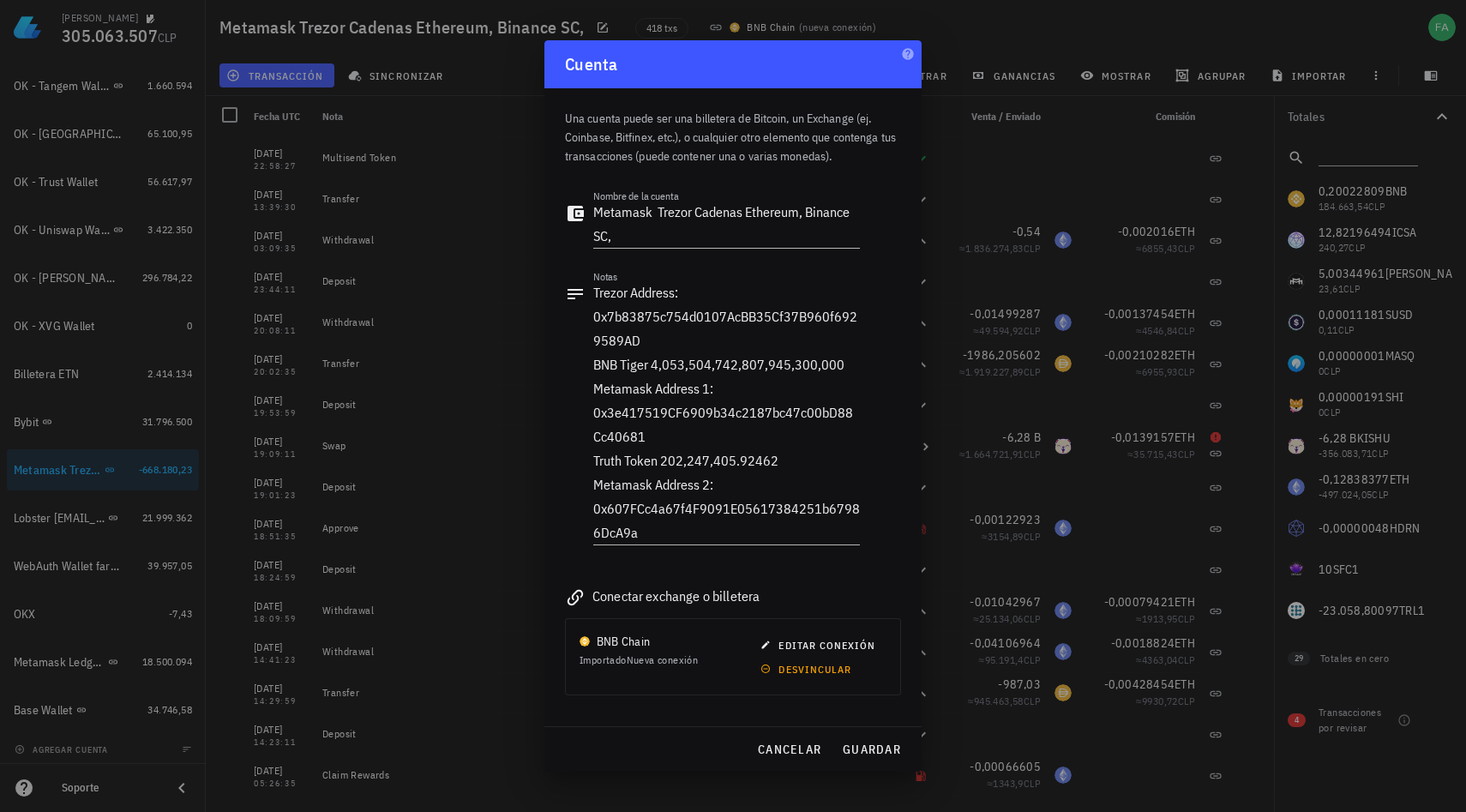
click at [445, 439] on div at bounding box center [733, 406] width 1466 height 812
click at [784, 755] on span "cancelar" at bounding box center [789, 749] width 64 height 15
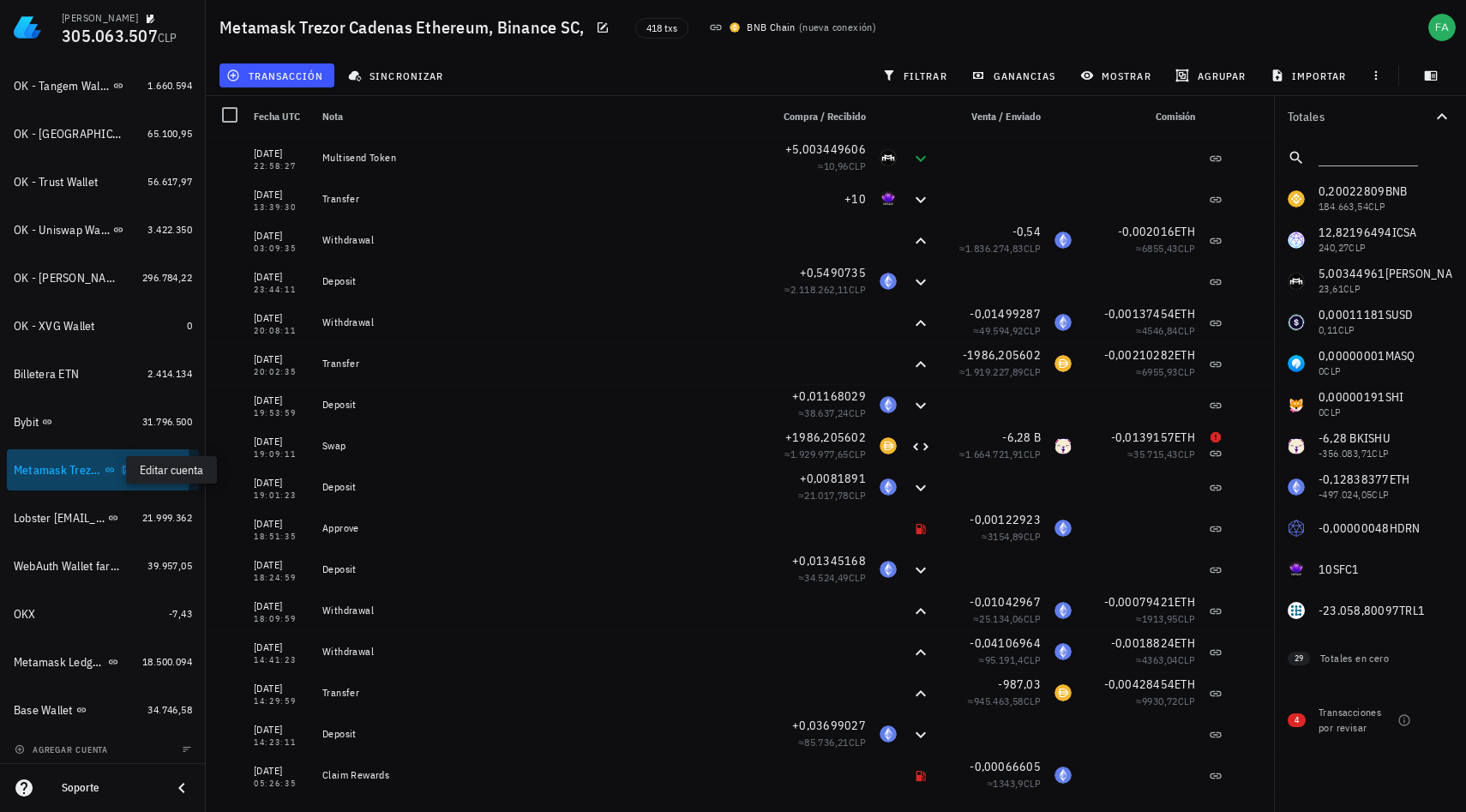
click at [122, 474] on icon "button" at bounding box center [127, 470] width 11 height 11
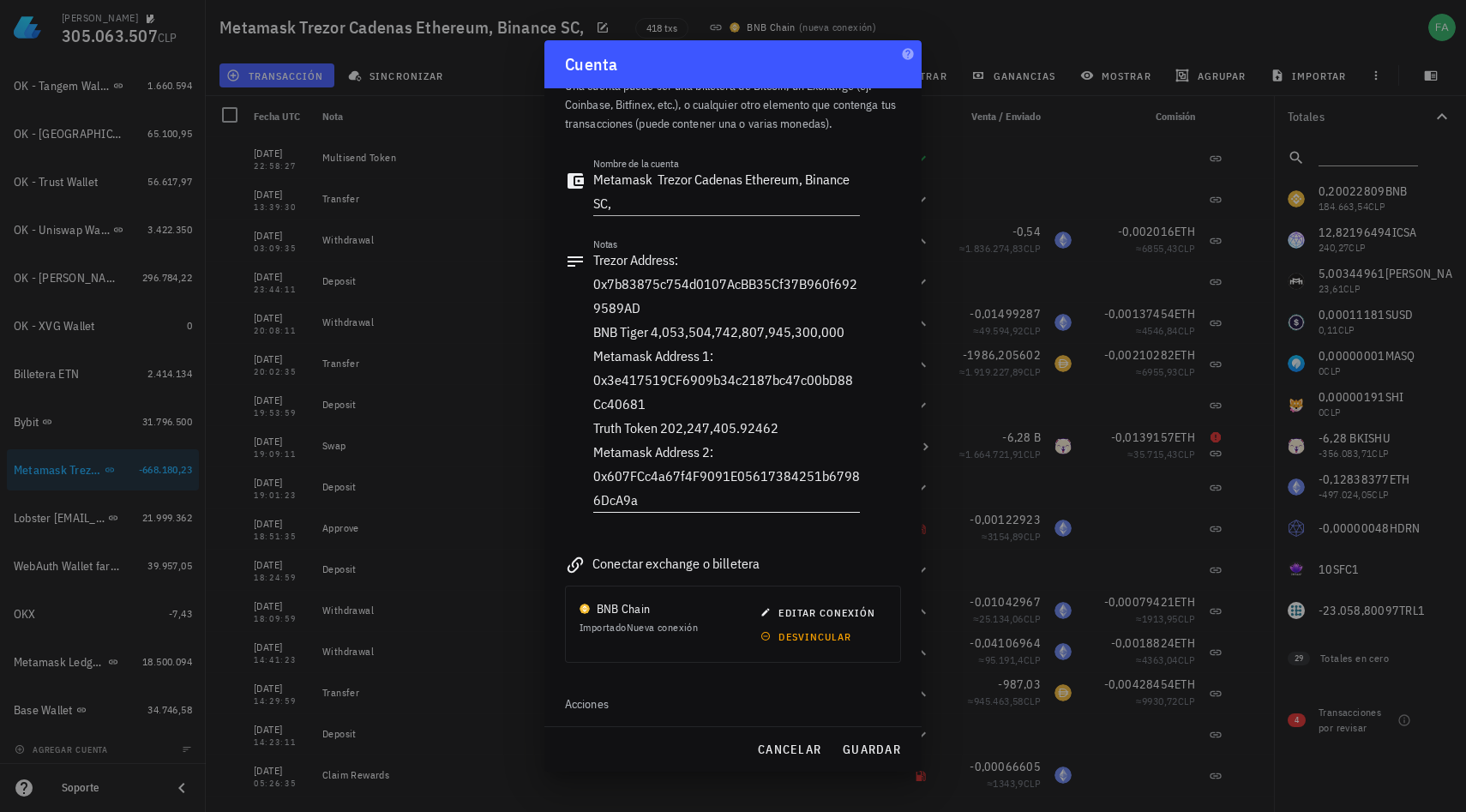
scroll to position [36, 0]
click at [506, 443] on div at bounding box center [733, 406] width 1466 height 812
click at [788, 744] on span "cancelar" at bounding box center [789, 749] width 64 height 15
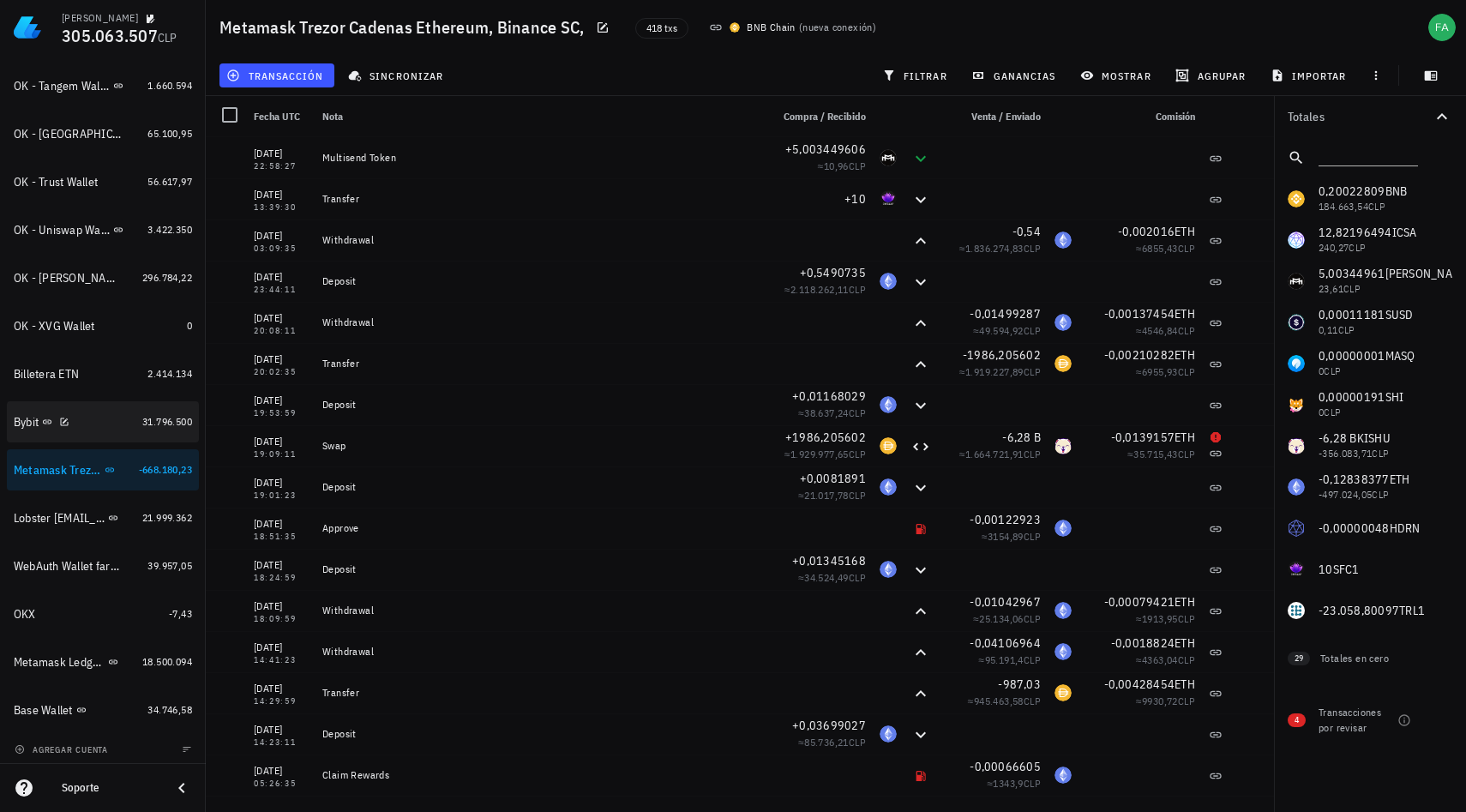
scroll to position [1147, 0]
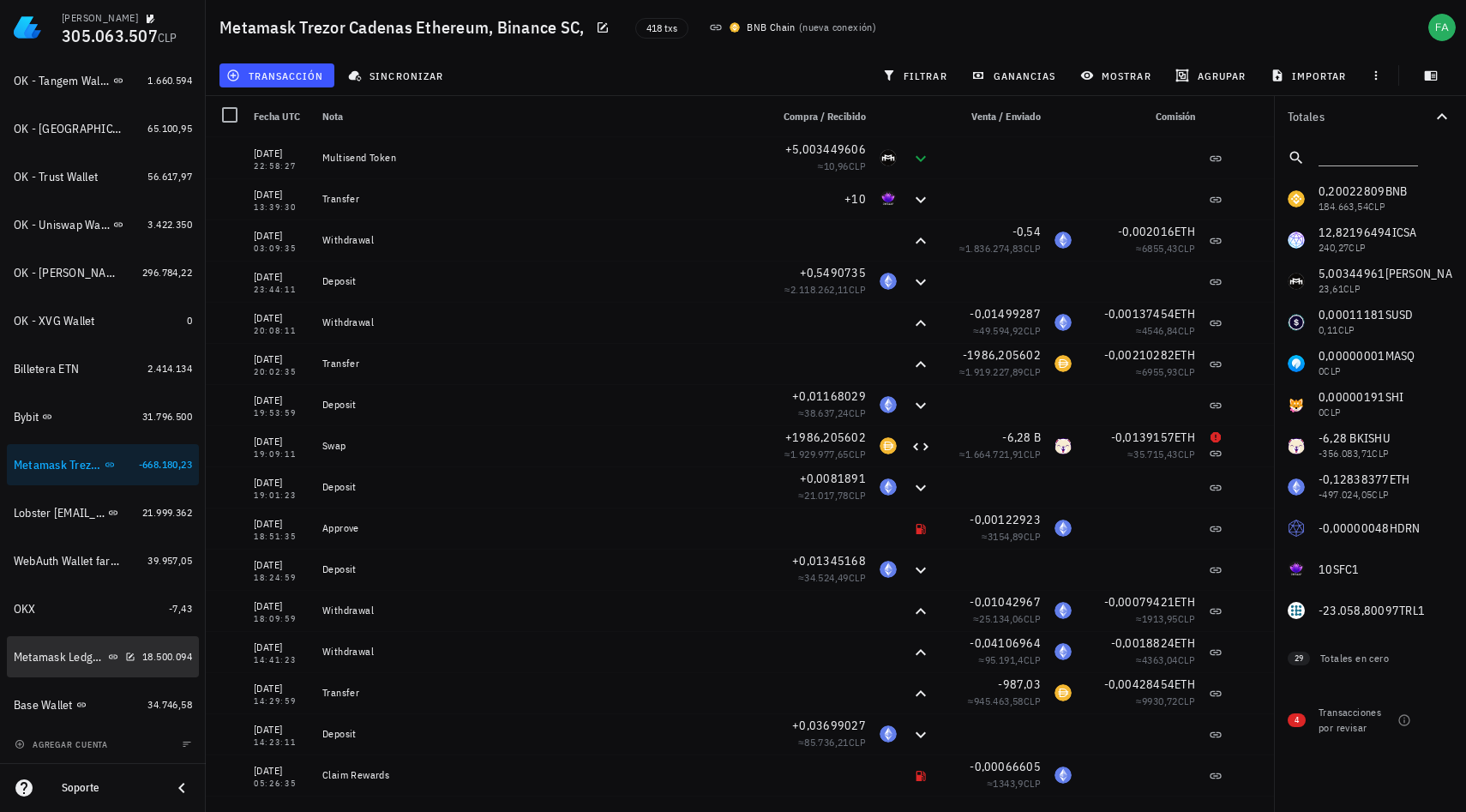
click at [76, 663] on div "Metamask Ledger Cadenas Ethereum, Electroneum y Pulse" at bounding box center [59, 657] width 91 height 14
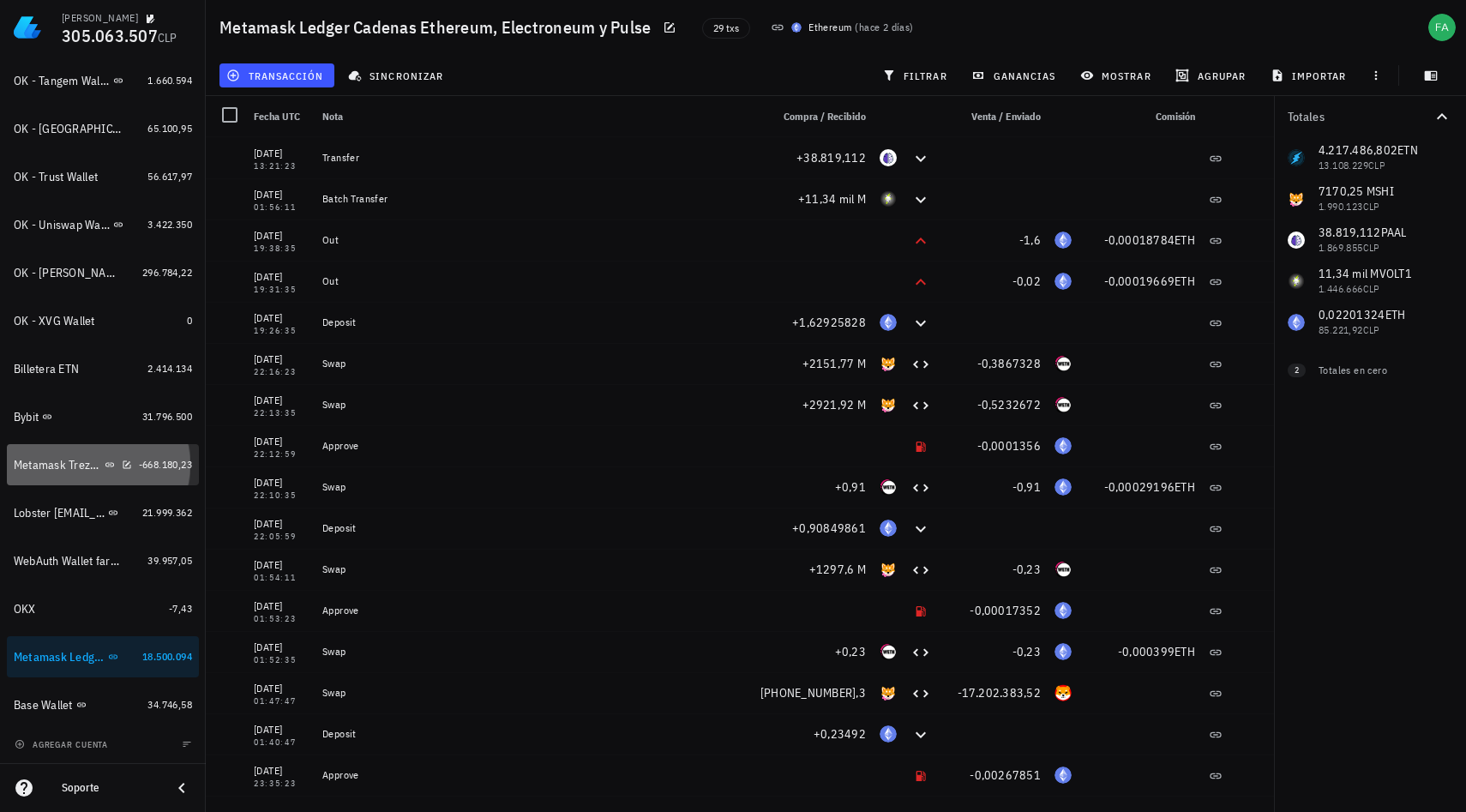
click at [68, 467] on div "Metamask Trezor Cadenas Ethereum, Binance SC," at bounding box center [57, 465] width 87 height 14
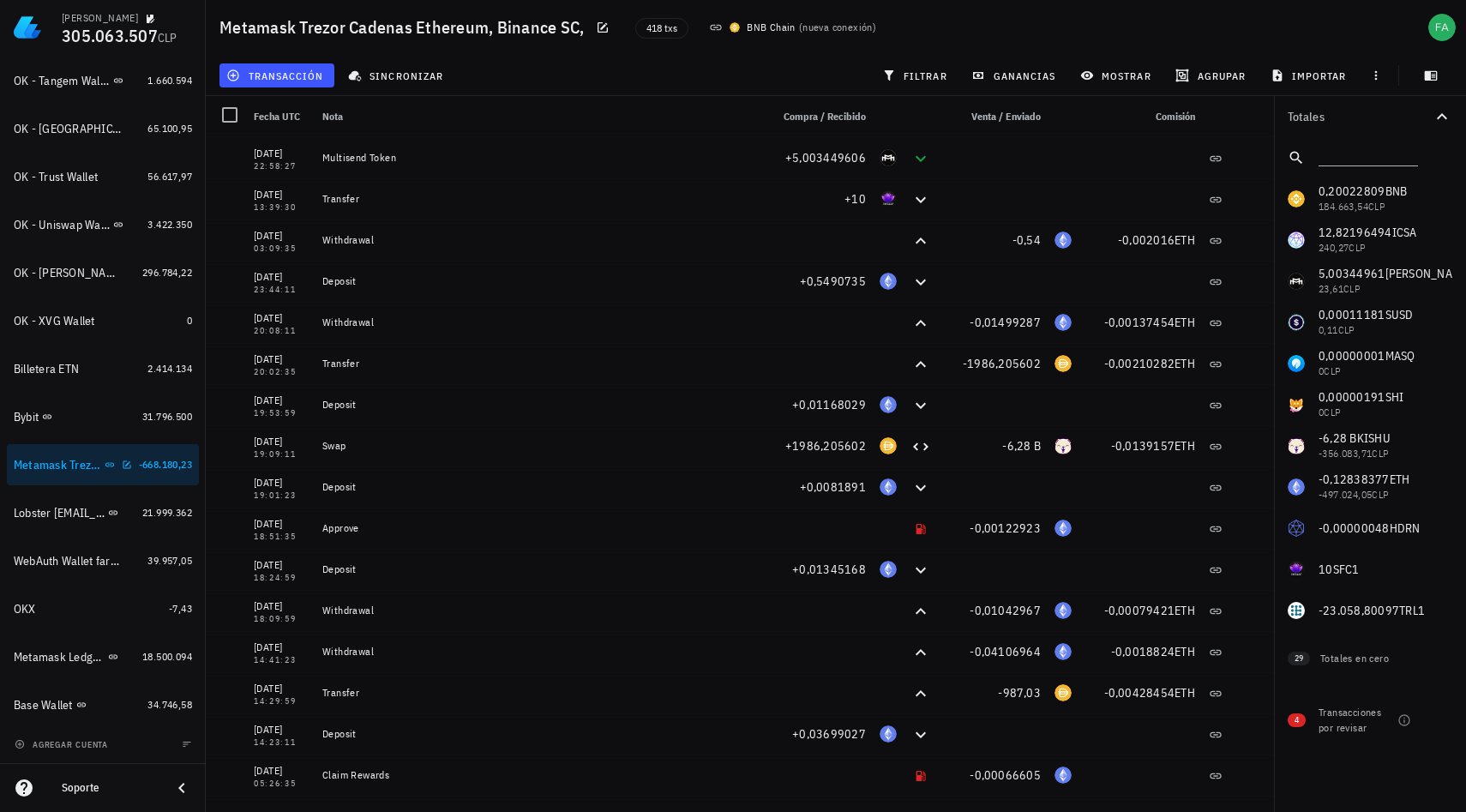
click at [59, 462] on div "Metamask Trezor Cadenas Ethereum, Binance SC," at bounding box center [57, 465] width 87 height 14
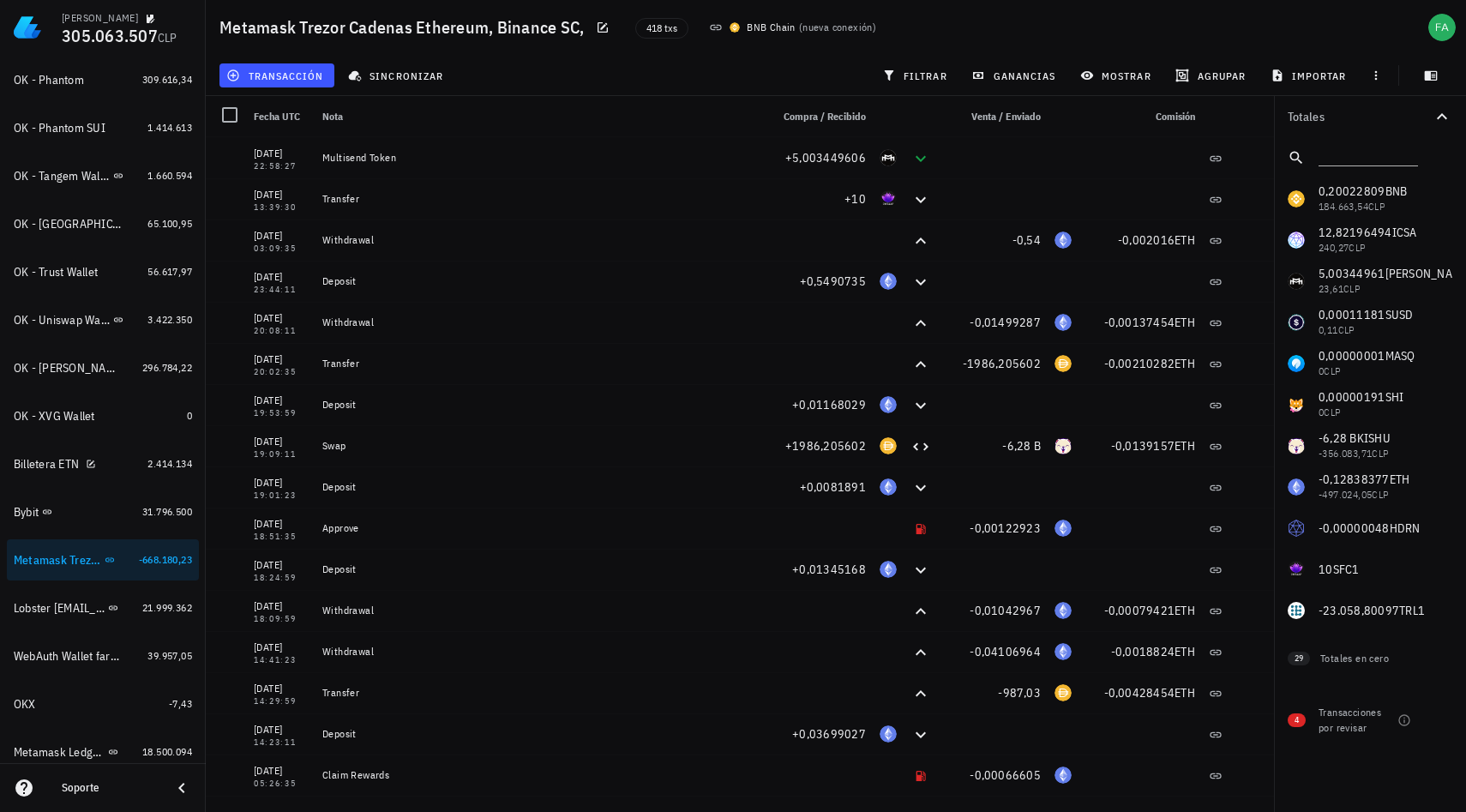
scroll to position [1044, 0]
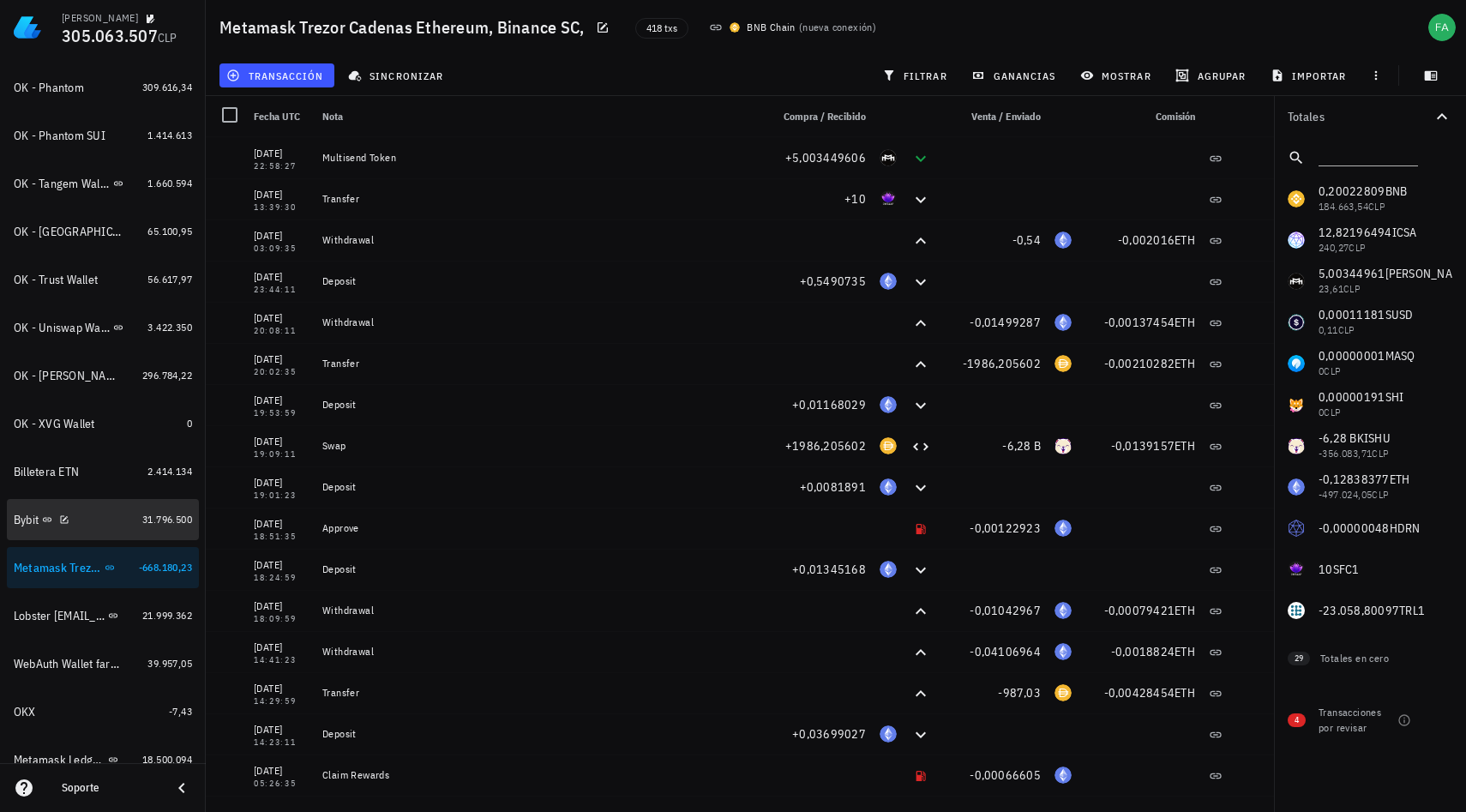
click at [28, 527] on div "Bybit" at bounding box center [74, 519] width 122 height 36
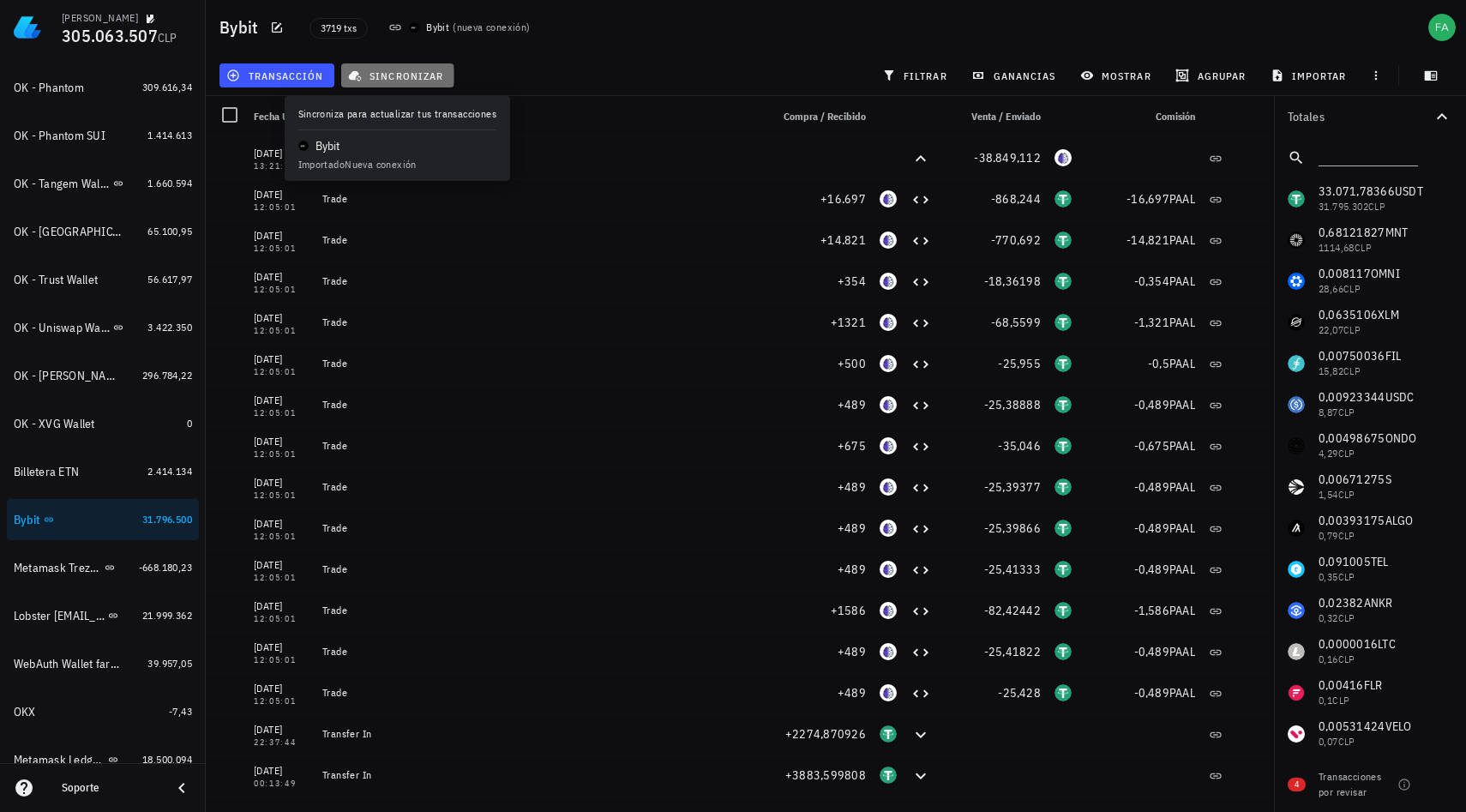
click at [419, 76] on span "sincronizar" at bounding box center [397, 75] width 92 height 13
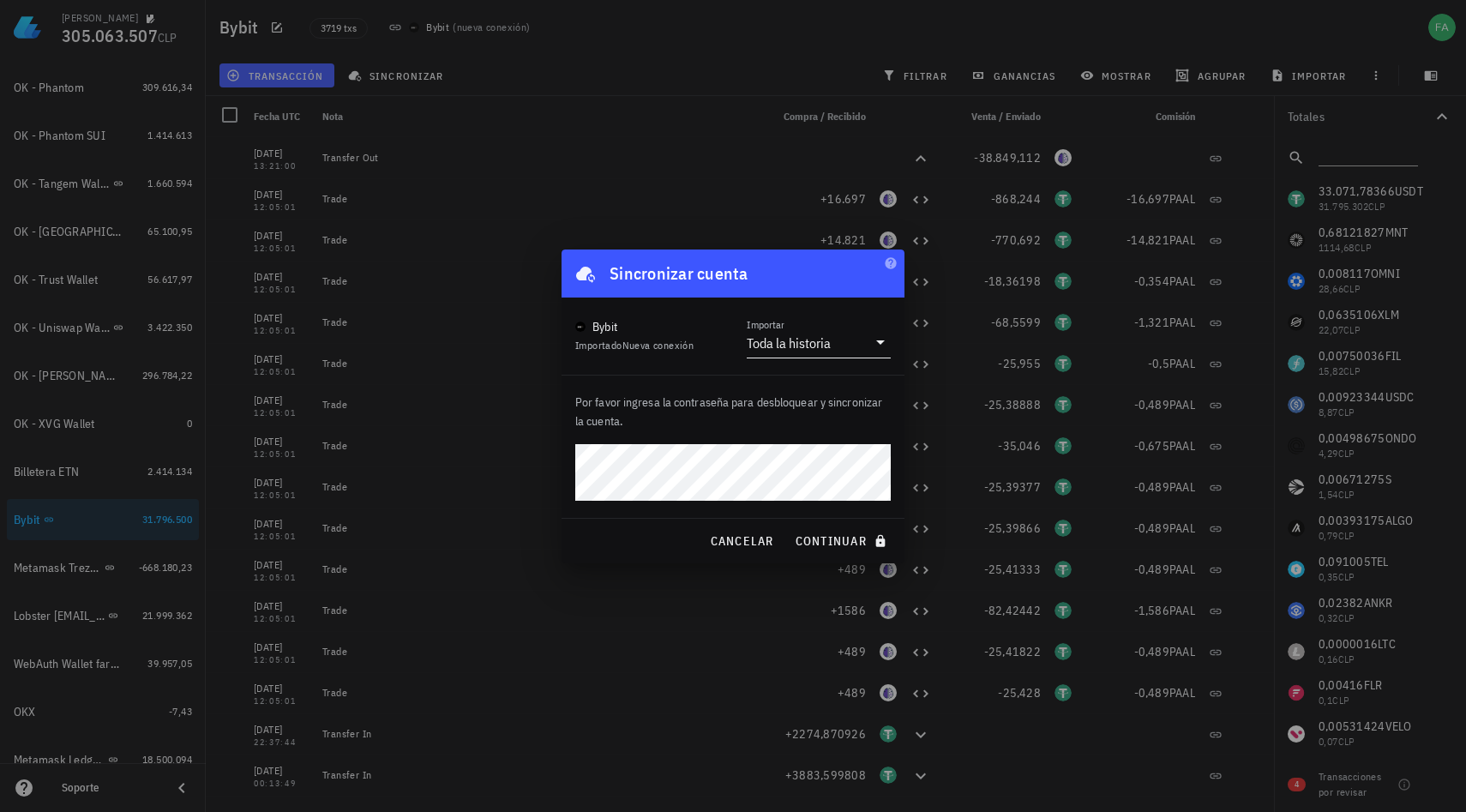
click at [878, 343] on icon at bounding box center [880, 342] width 20 height 20
click at [626, 501] on div "Por favor ingresa la contraseña para desbloquear y sincronizar la cuenta." at bounding box center [733, 446] width 343 height 142
click at [838, 544] on span "continuar" at bounding box center [843, 541] width 96 height 15
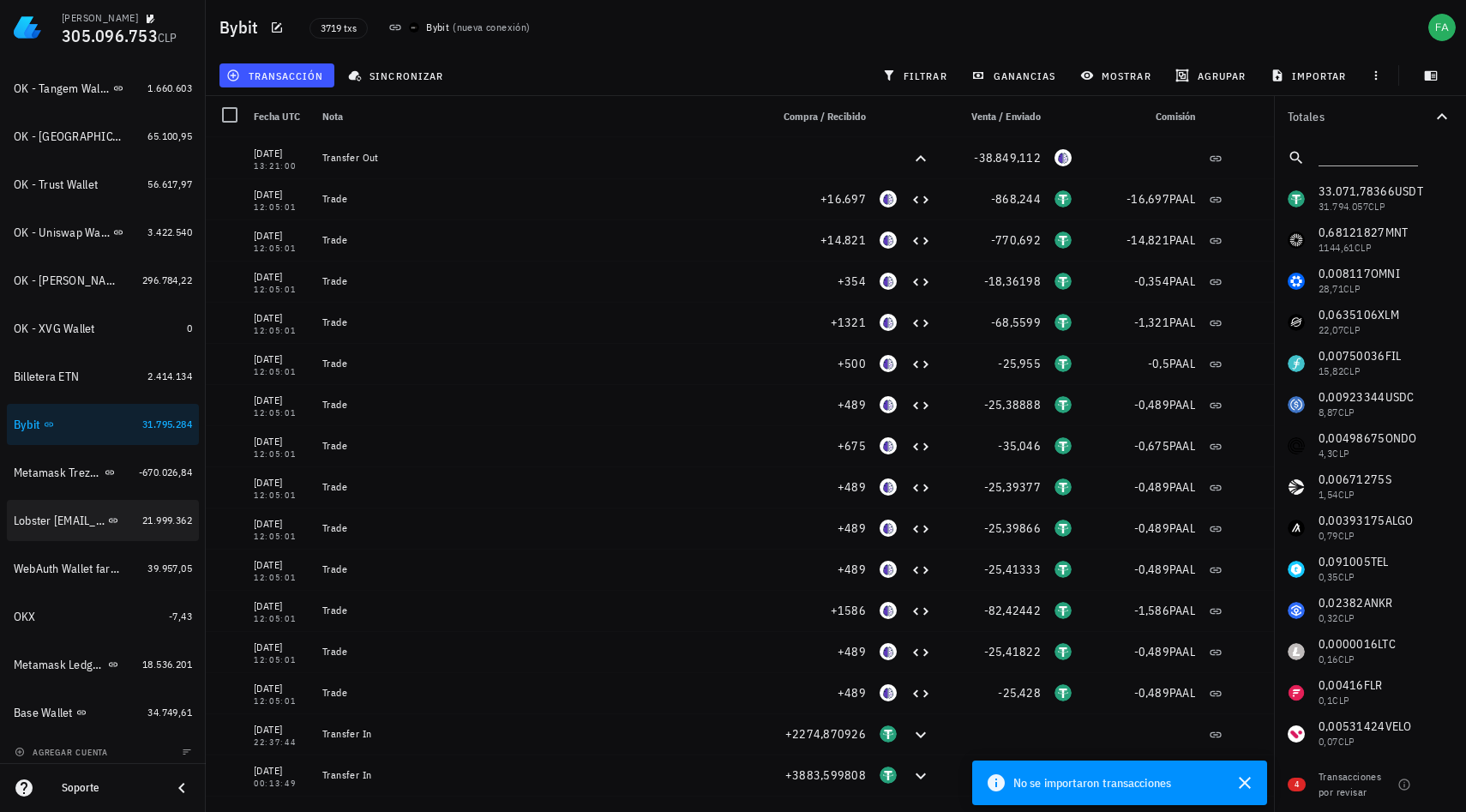
scroll to position [1147, 0]
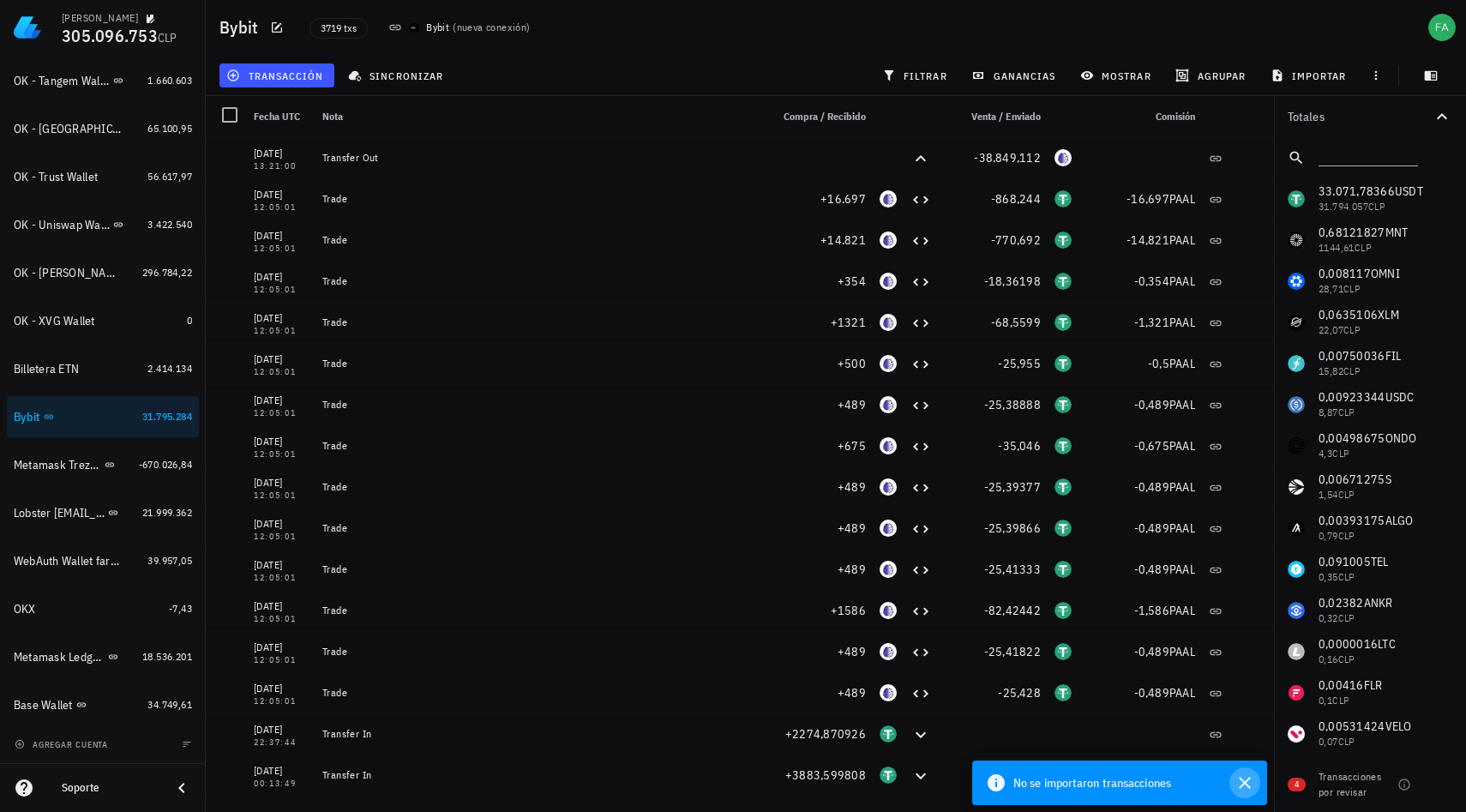
click at [1250, 784] on icon "button" at bounding box center [1244, 782] width 20 height 20
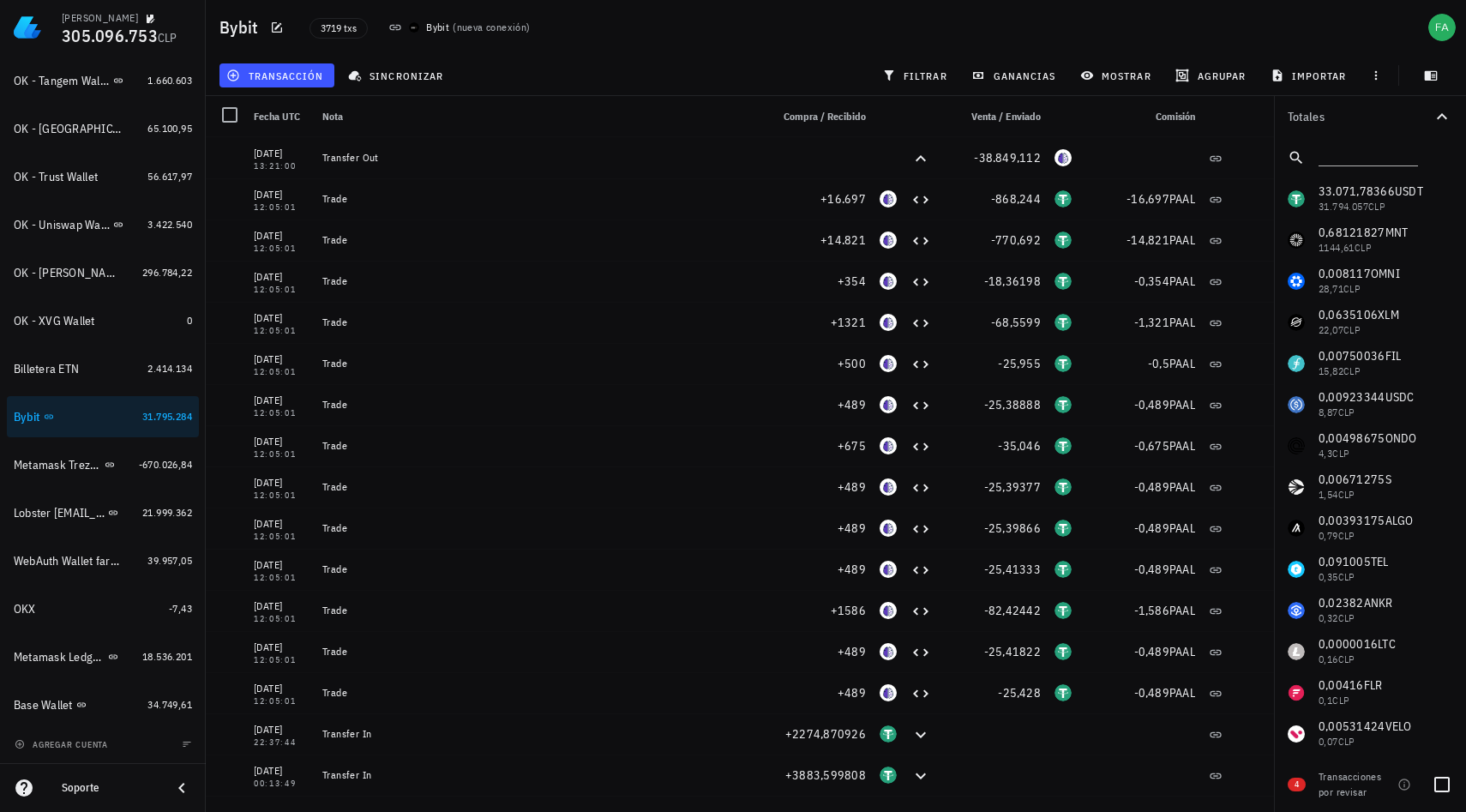
click at [1339, 791] on div "Transacciones por revisar" at bounding box center [1354, 784] width 72 height 31
click at [1295, 776] on div "4 Transacciones por revisar" at bounding box center [1370, 780] width 192 height 61
click at [1343, 777] on div "Transacciones por revisar" at bounding box center [1354, 784] width 72 height 31
click at [1300, 782] on span "4" at bounding box center [1297, 784] width 18 height 13
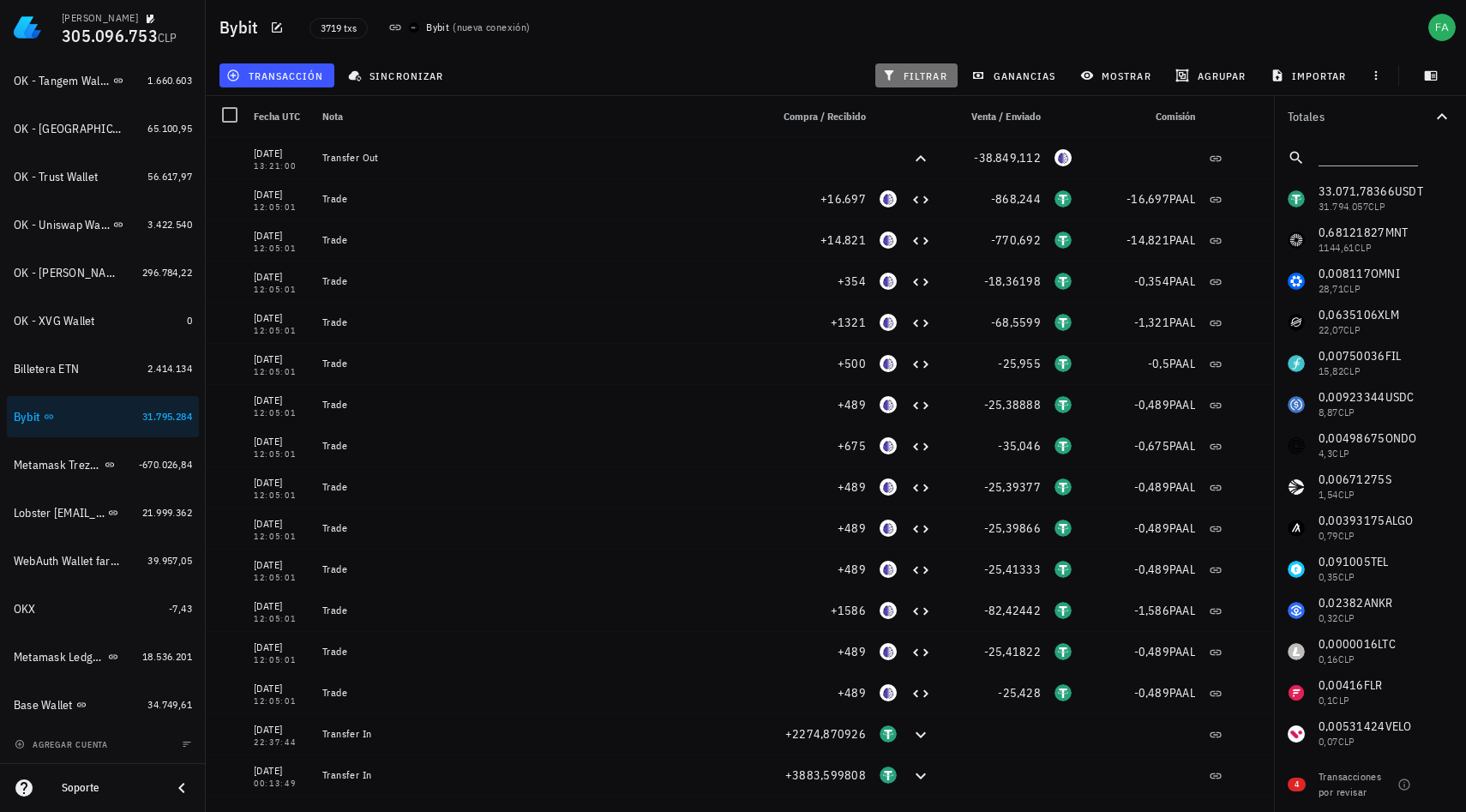
click at [922, 63] on button "filtrar" at bounding box center [916, 75] width 83 height 24
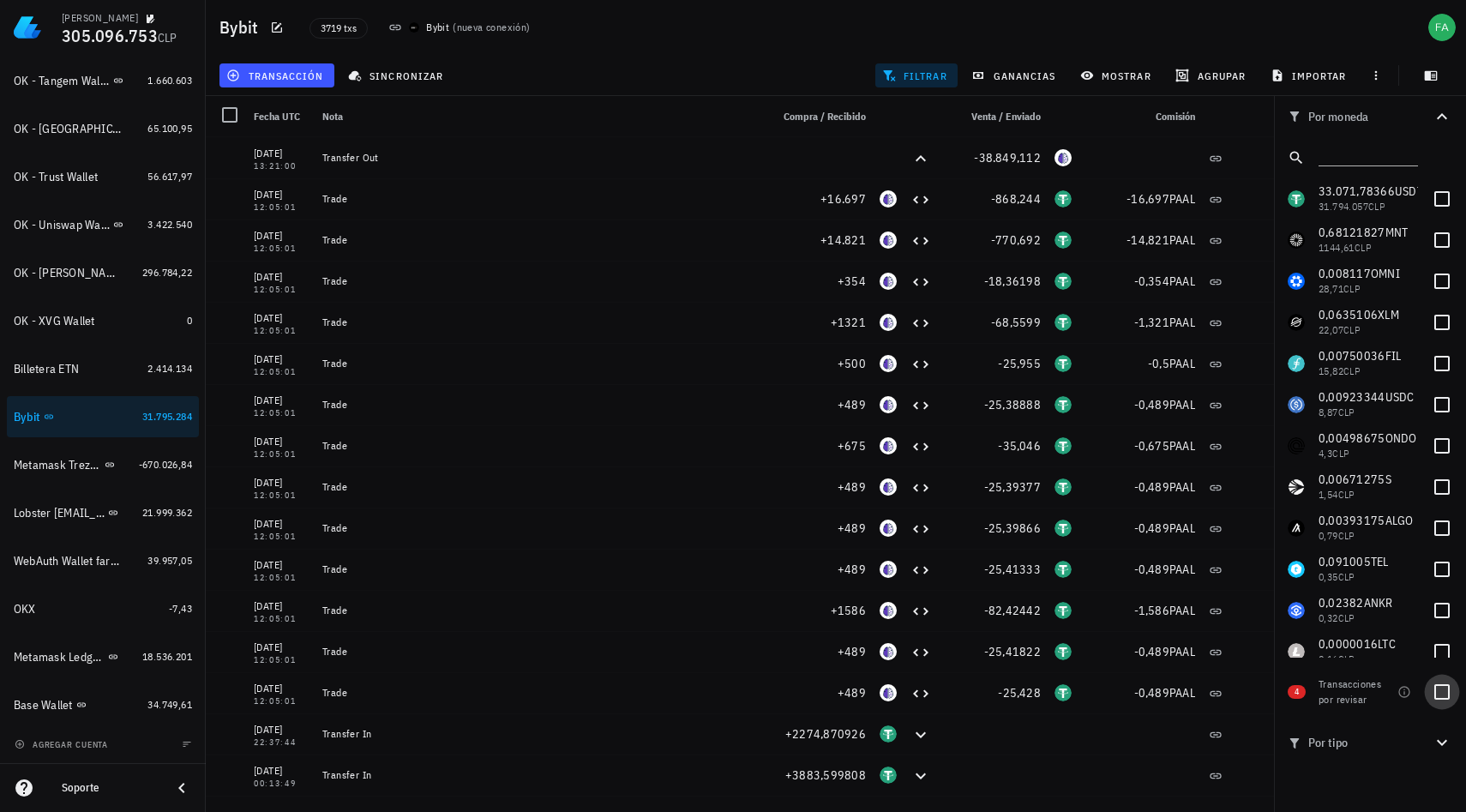
click at [1441, 699] on div at bounding box center [1442, 691] width 29 height 29
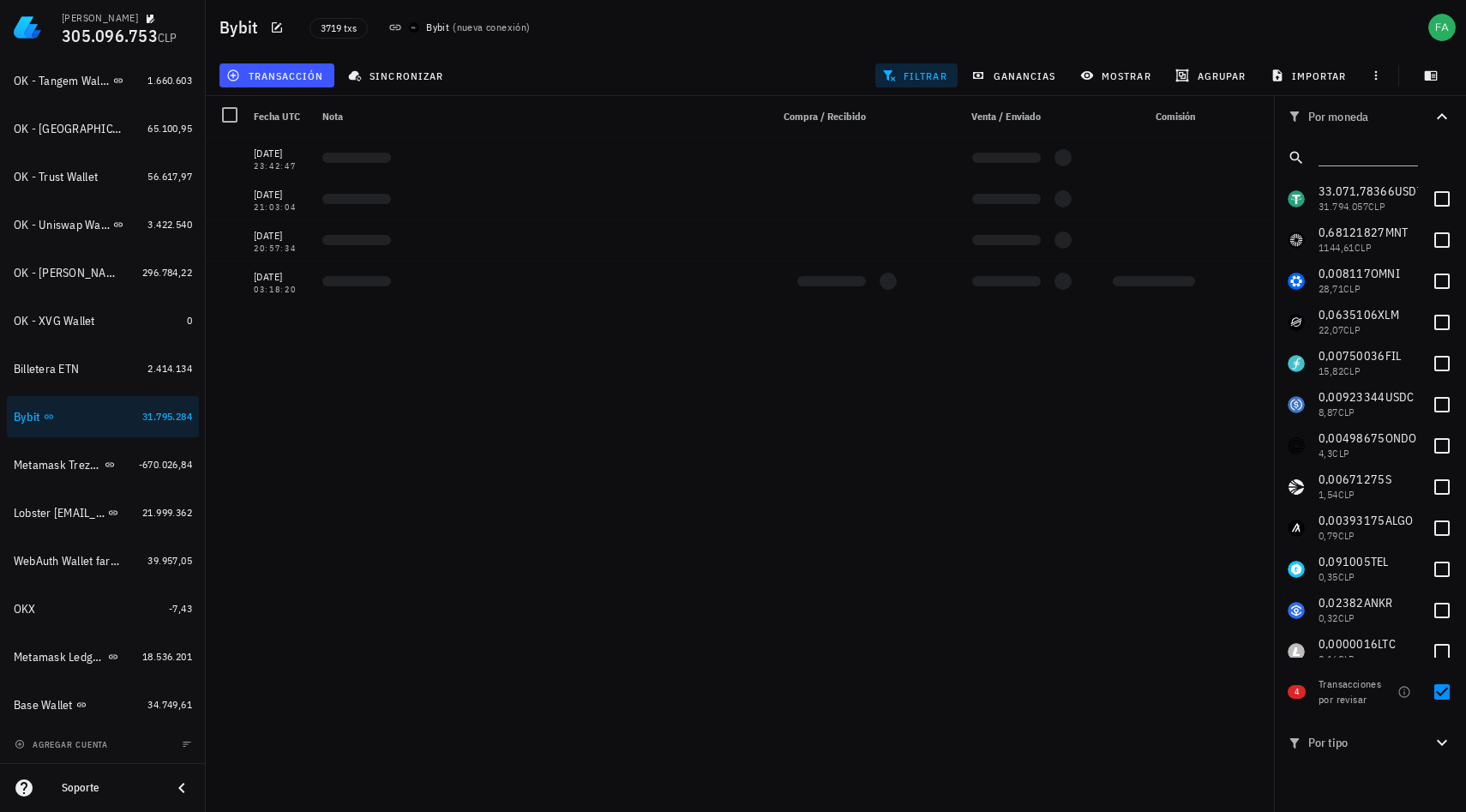
click at [1343, 703] on div "Transacciones por revisar" at bounding box center [1354, 692] width 72 height 31
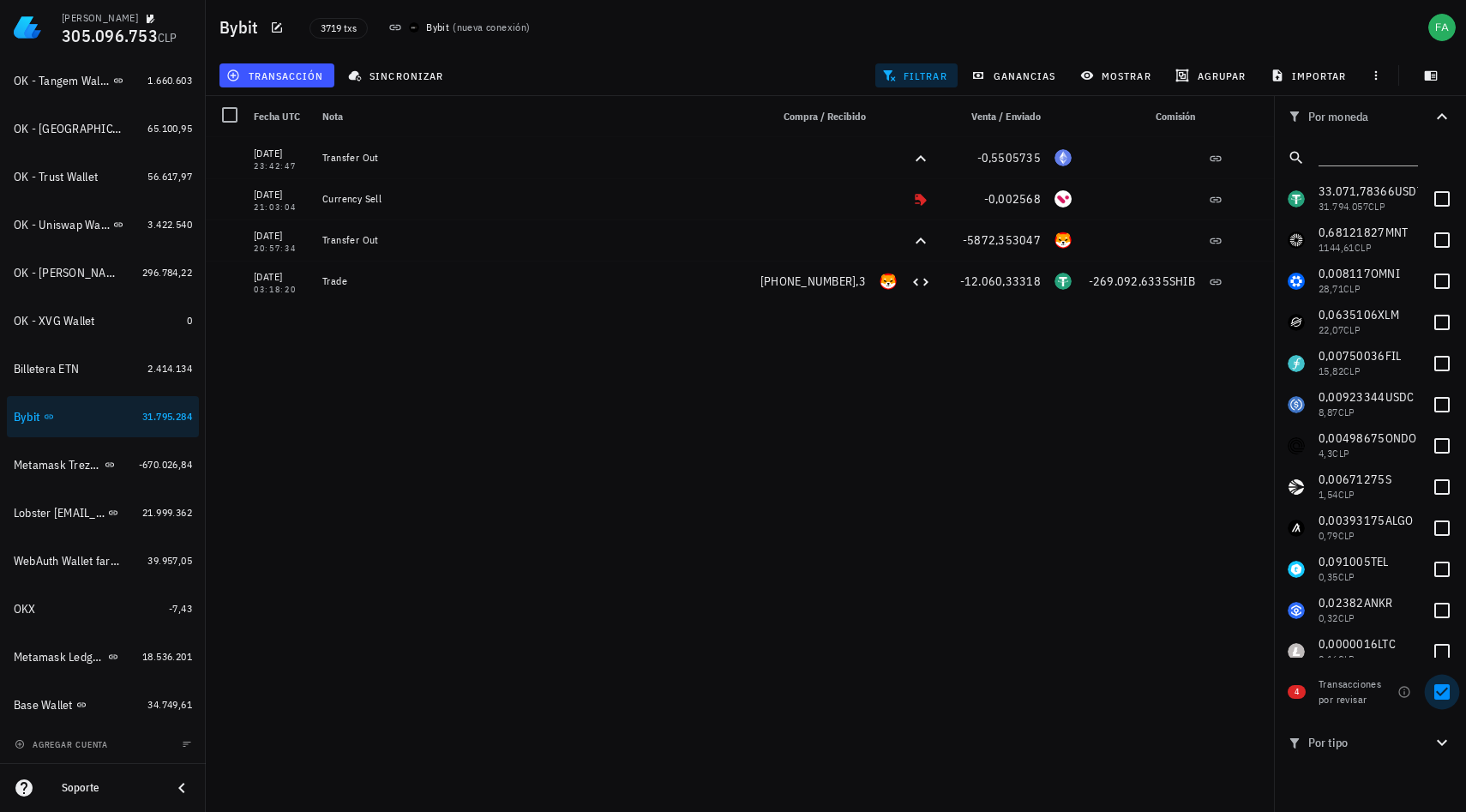
click at [1442, 690] on div at bounding box center [1442, 691] width 29 height 29
checkbox input "false"
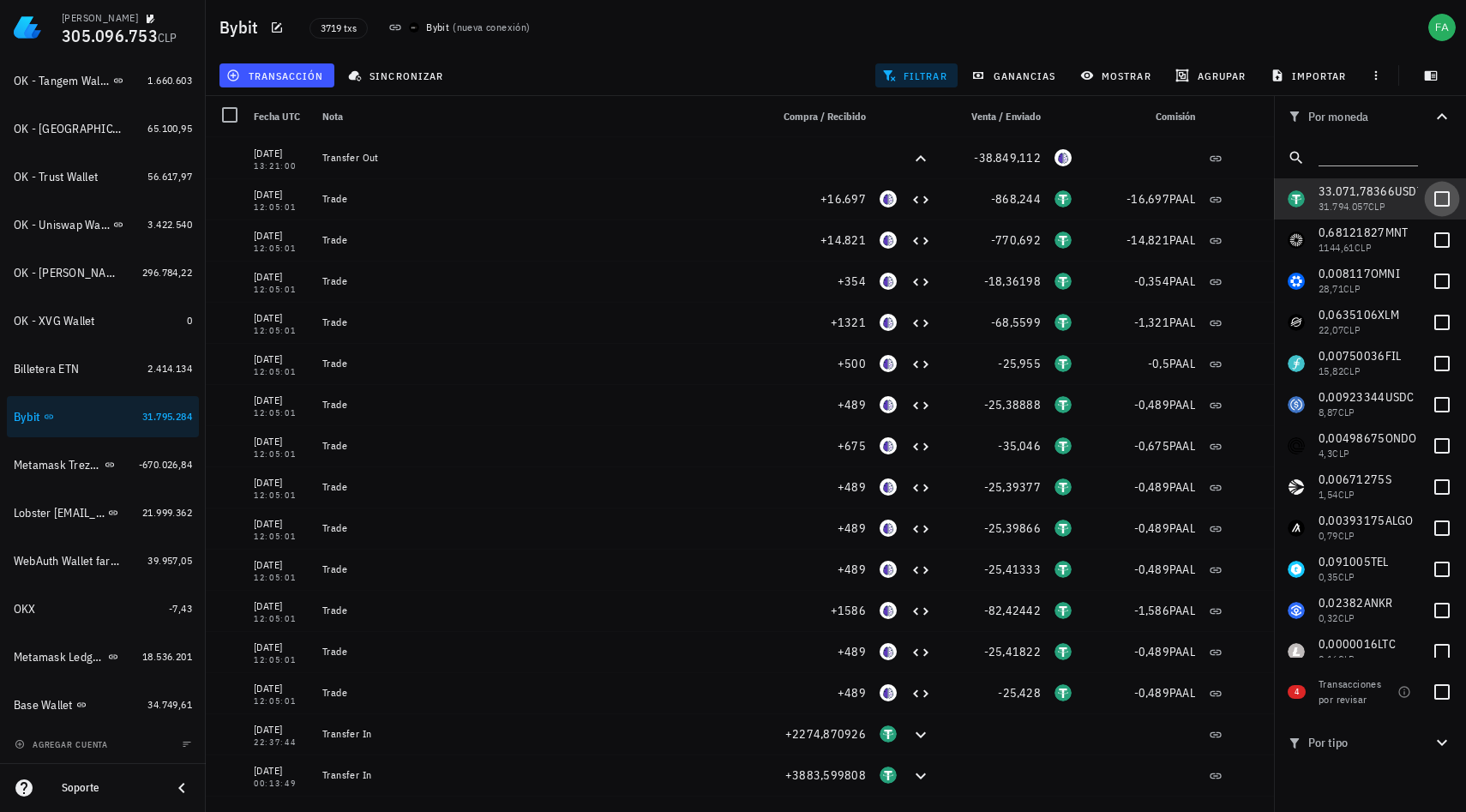
click at [1436, 199] on div at bounding box center [1442, 198] width 29 height 29
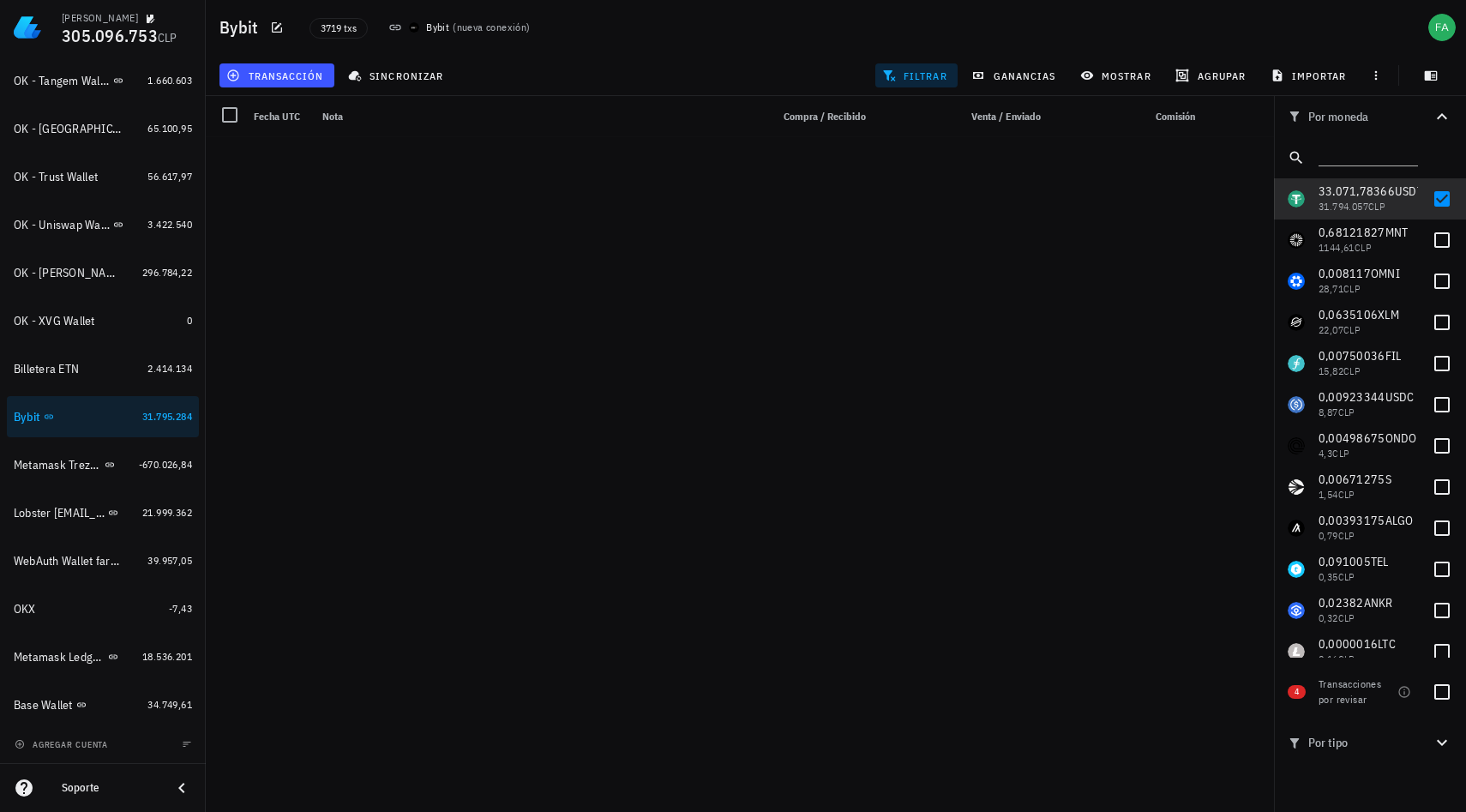
scroll to position [0, 0]
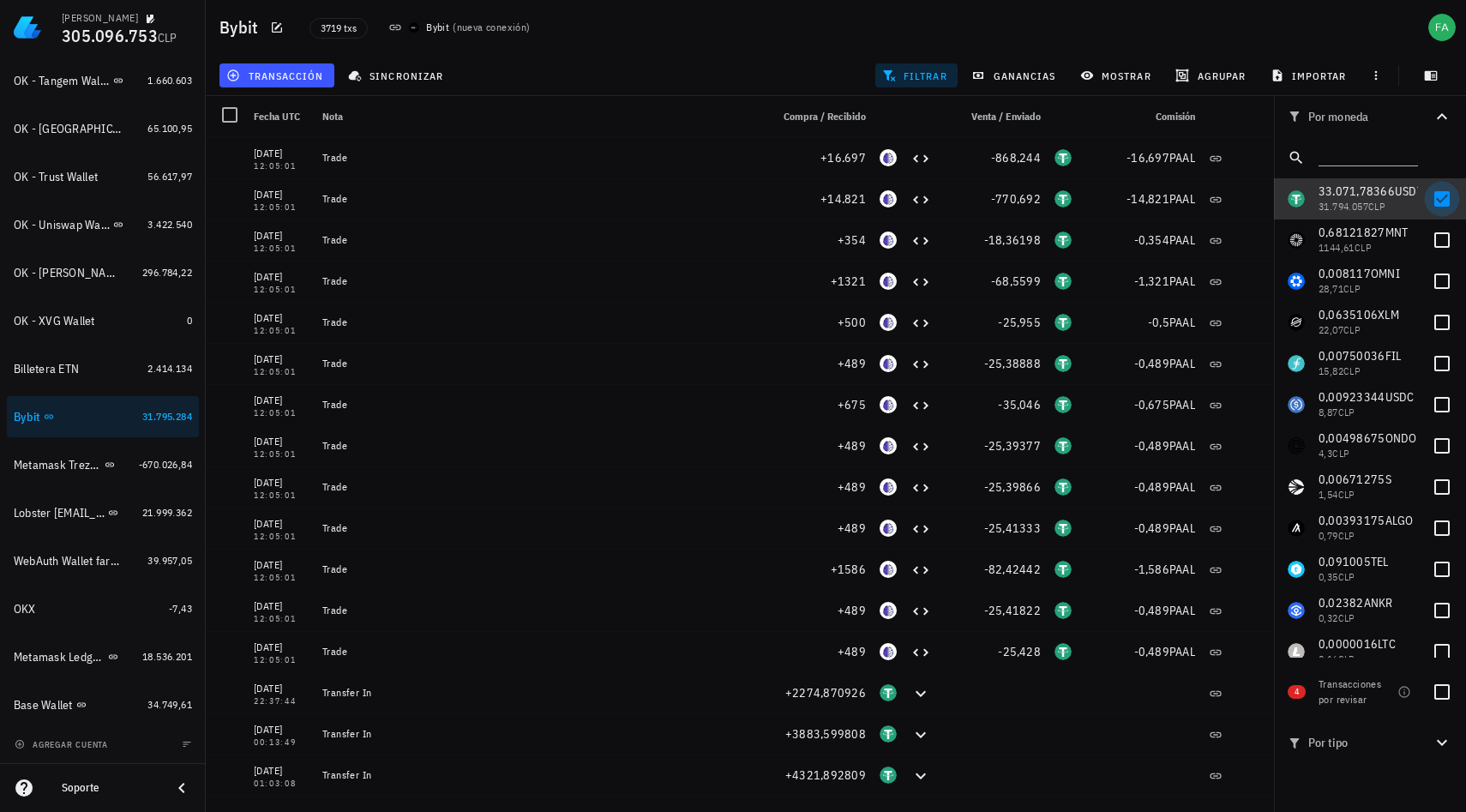
click at [1436, 201] on div at bounding box center [1442, 198] width 29 height 29
checkbox input "false"
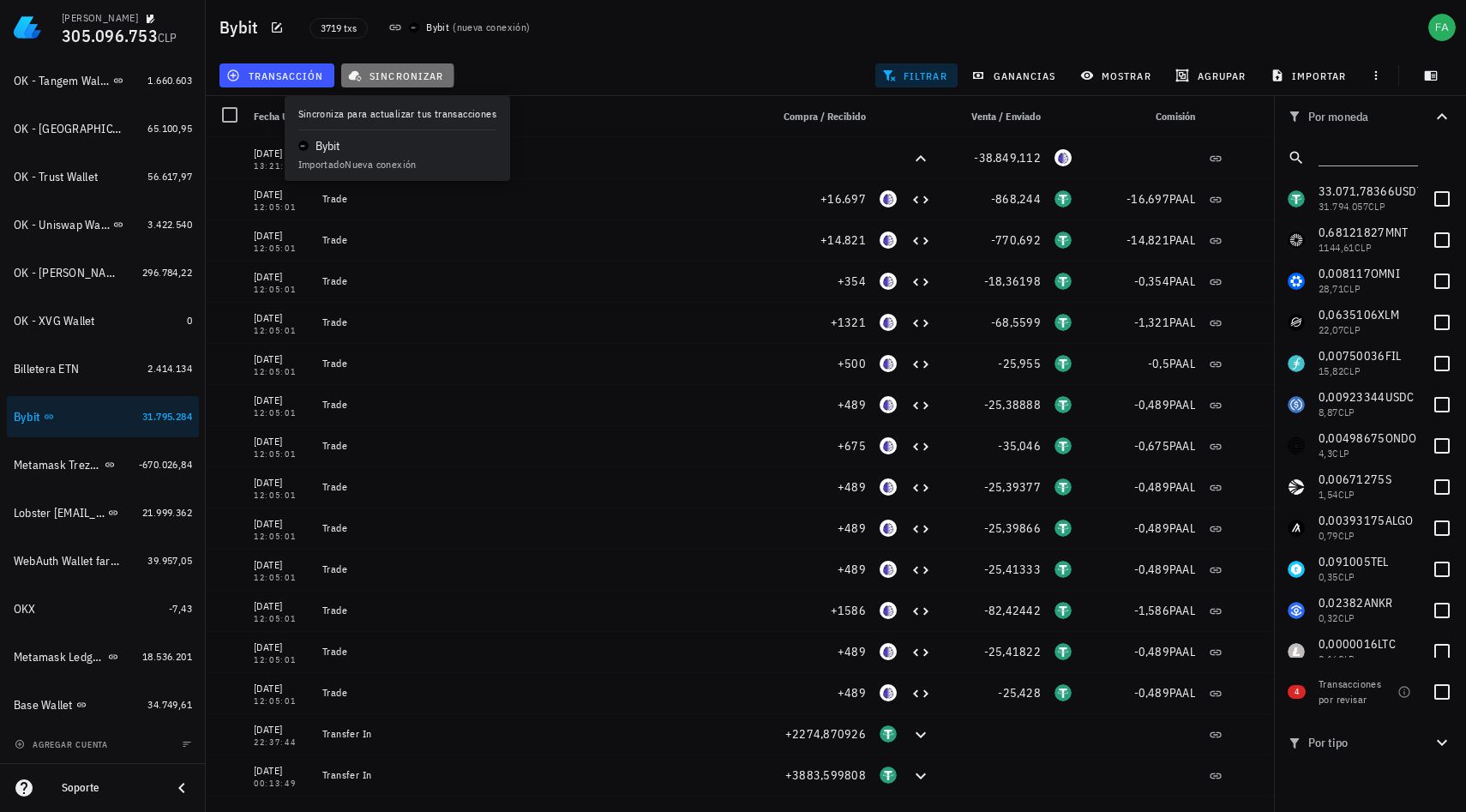
click at [411, 76] on span "sincronizar" at bounding box center [397, 75] width 92 height 13
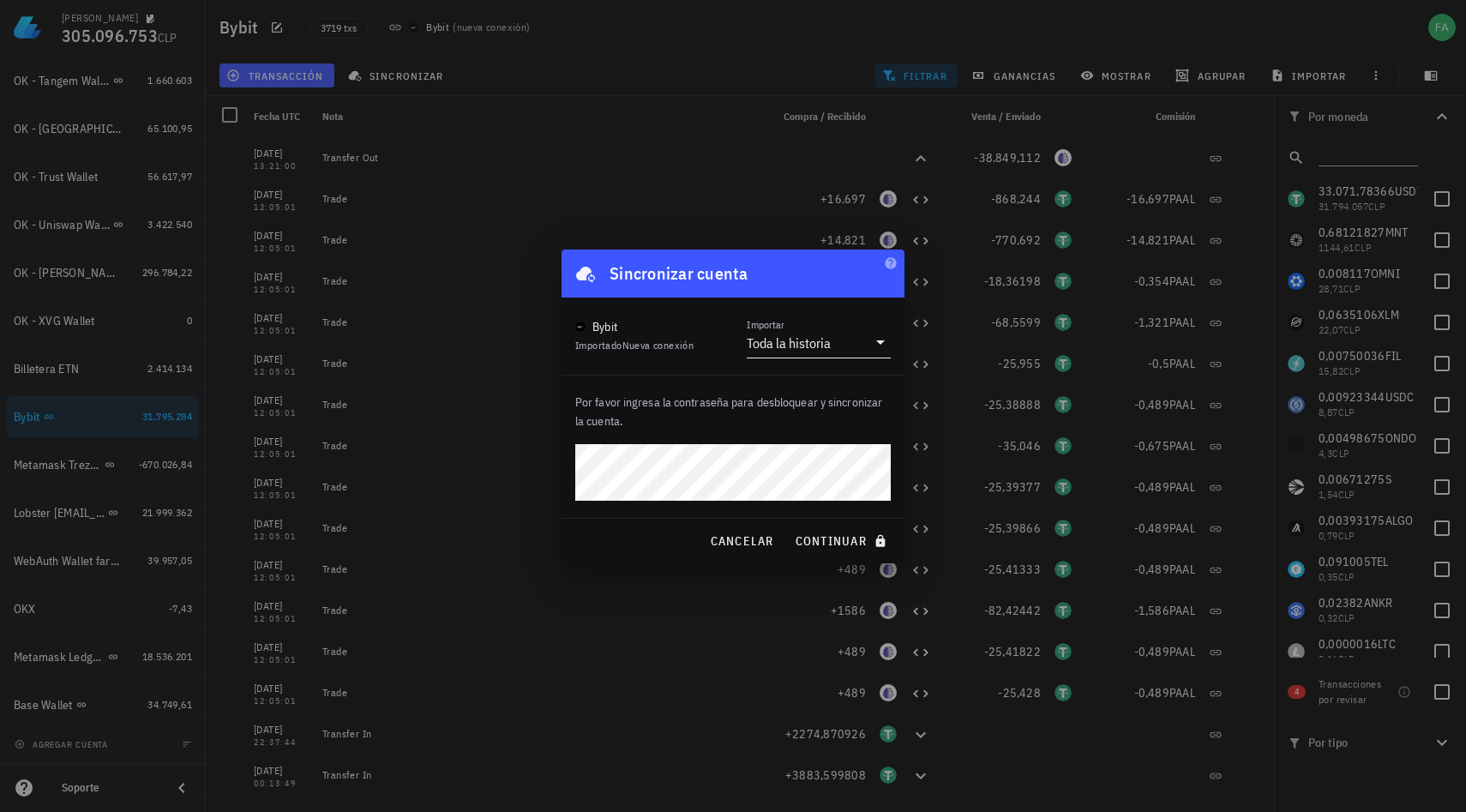
click at [882, 345] on icon at bounding box center [880, 342] width 20 height 20
click at [882, 345] on div "Toda la historia" at bounding box center [819, 356] width 144 height 41
click at [882, 347] on icon at bounding box center [880, 342] width 20 height 20
click at [838, 401] on div "Intervalo de tiempo" at bounding box center [818, 397] width 117 height 16
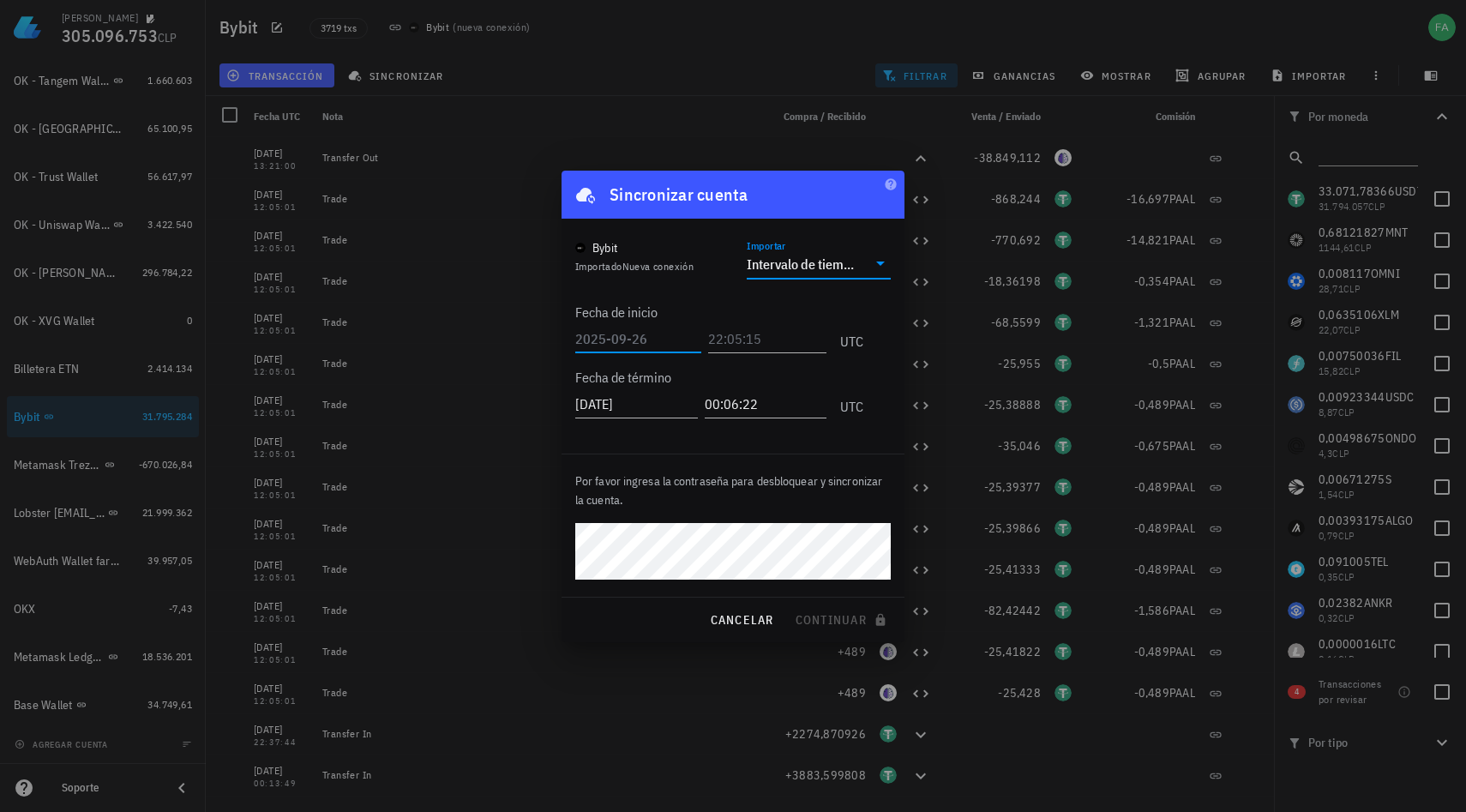
click at [632, 342] on input "text" at bounding box center [639, 338] width 126 height 28
type input "2025-06-01"
click at [715, 339] on input "text" at bounding box center [767, 338] width 118 height 28
type input "23:00:00"
click at [530, 625] on div at bounding box center [733, 406] width 1466 height 812
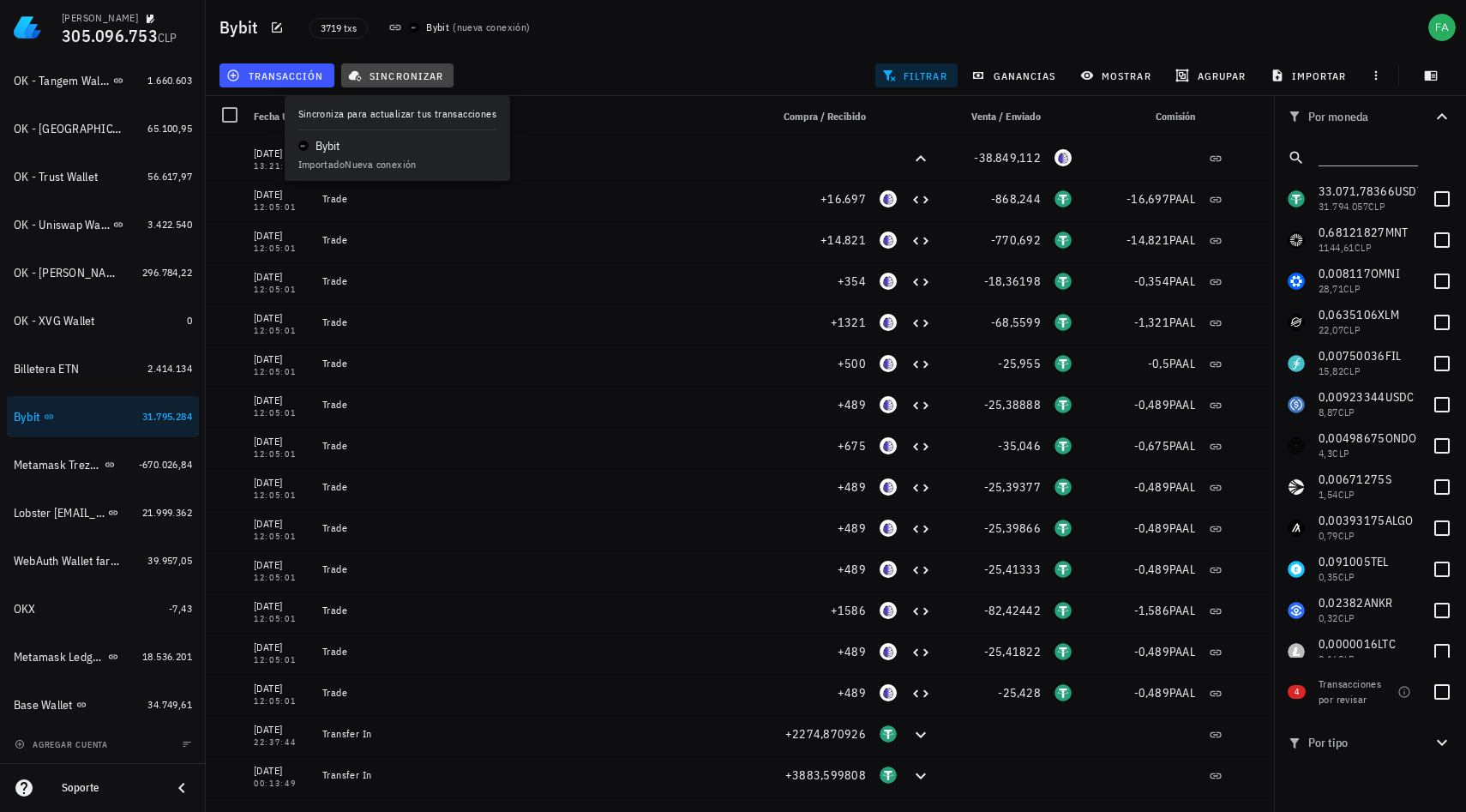
click at [426, 76] on span "sincronizar" at bounding box center [397, 75] width 92 height 13
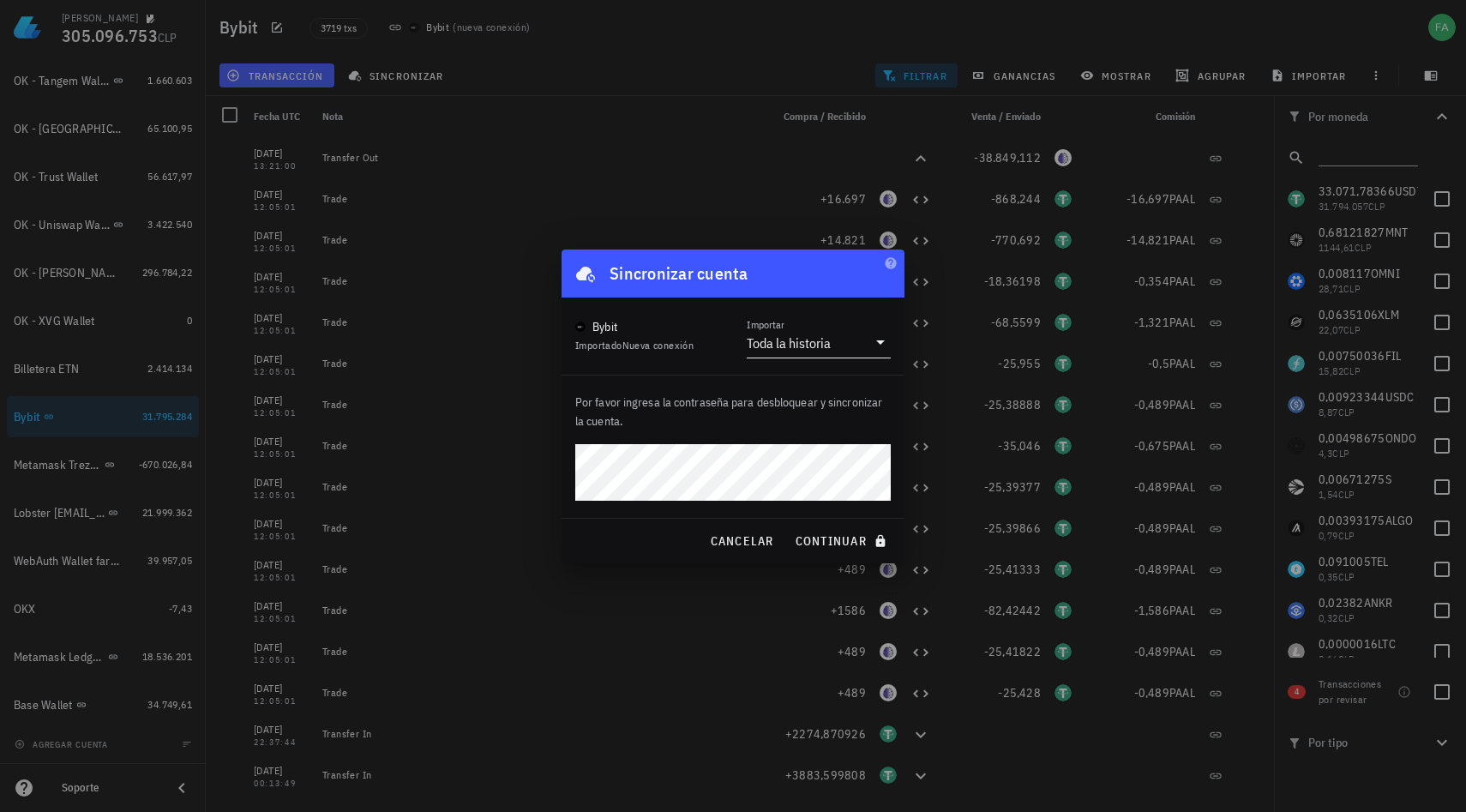
click at [834, 350] on div "Toda la historia" at bounding box center [807, 342] width 120 height 29
click at [834, 350] on div "Toda la historia" at bounding box center [818, 355] width 117 height 16
click at [834, 350] on div "Toda la historia" at bounding box center [807, 342] width 120 height 29
click at [834, 350] on div "Toda la historia" at bounding box center [818, 355] width 117 height 16
click at [834, 350] on div "Toda la historia" at bounding box center [807, 342] width 120 height 29
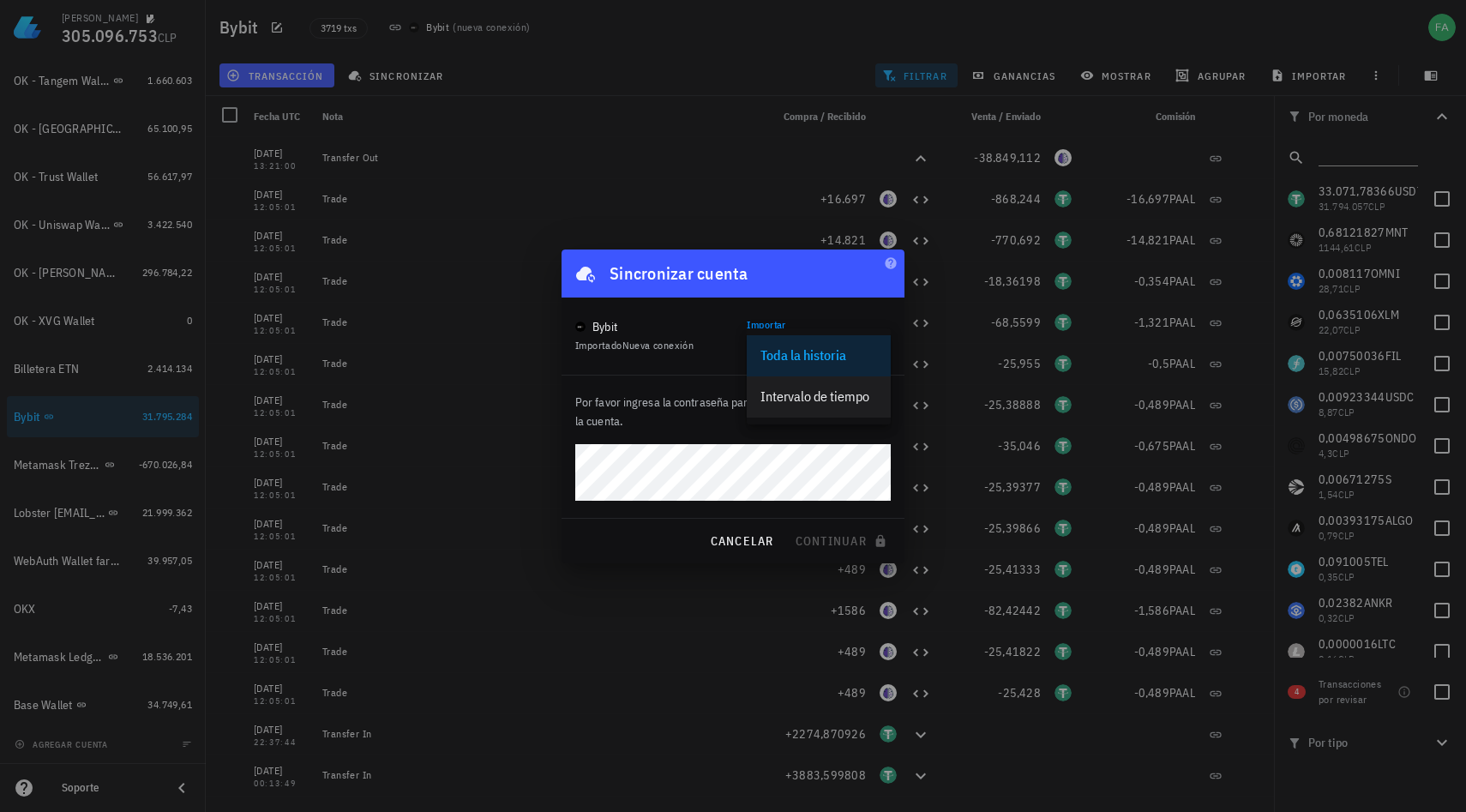
click at [812, 399] on div "Intervalo de tiempo" at bounding box center [818, 397] width 117 height 16
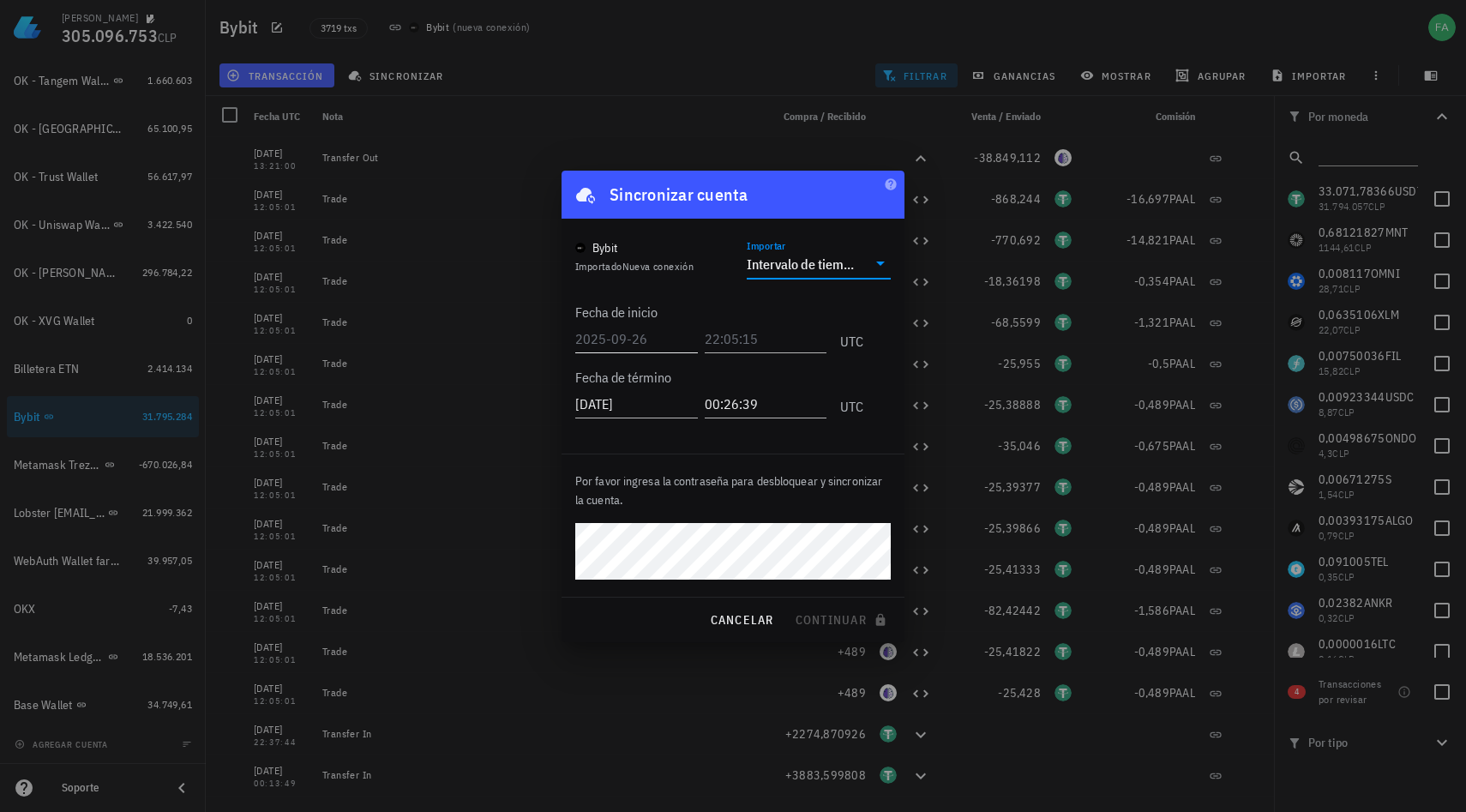
click at [650, 339] on input "text" at bounding box center [637, 338] width 123 height 28
type input "2025-06-01"
click at [736, 332] on input "text" at bounding box center [763, 338] width 126 height 28
type input "23:00:00"
click at [831, 510] on div "Por favor ingresa la contraseña para desbloquear y sincronizar la cuenta." at bounding box center [733, 526] width 343 height 142
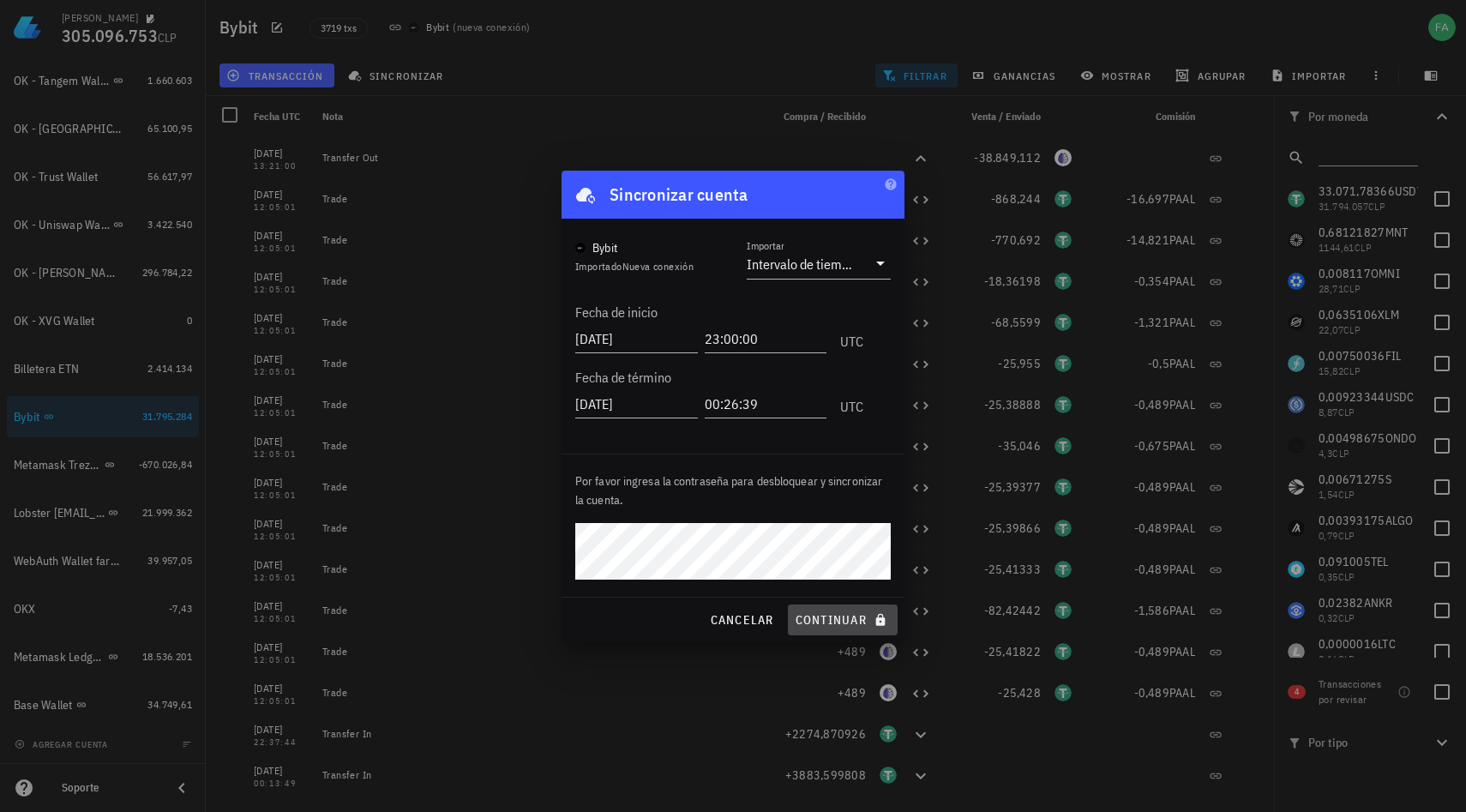
click at [818, 617] on span "continuar" at bounding box center [843, 619] width 96 height 15
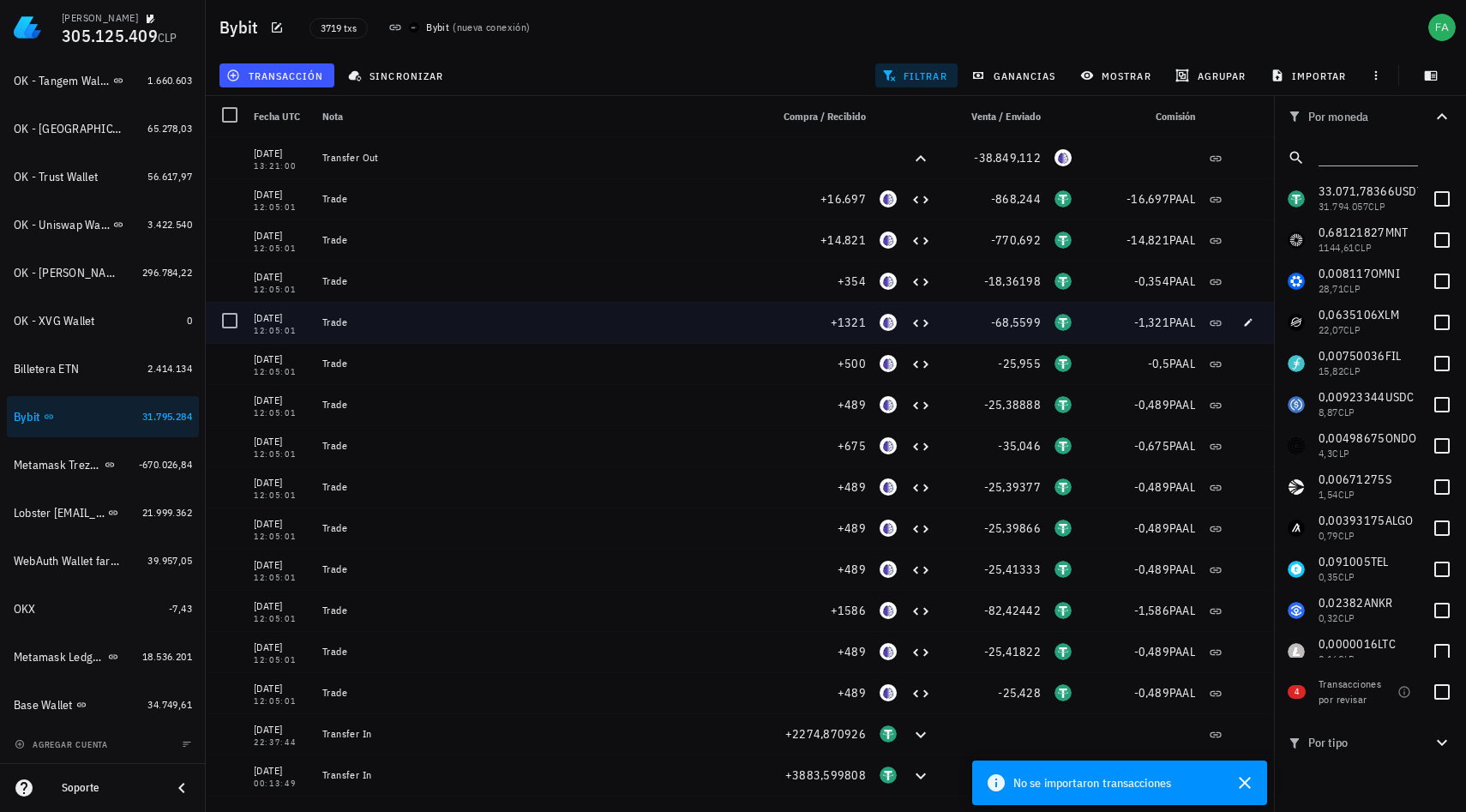
click at [512, 306] on div "Trade" at bounding box center [539, 322] width 447 height 41
